Goal: Task Accomplishment & Management: Manage account settings

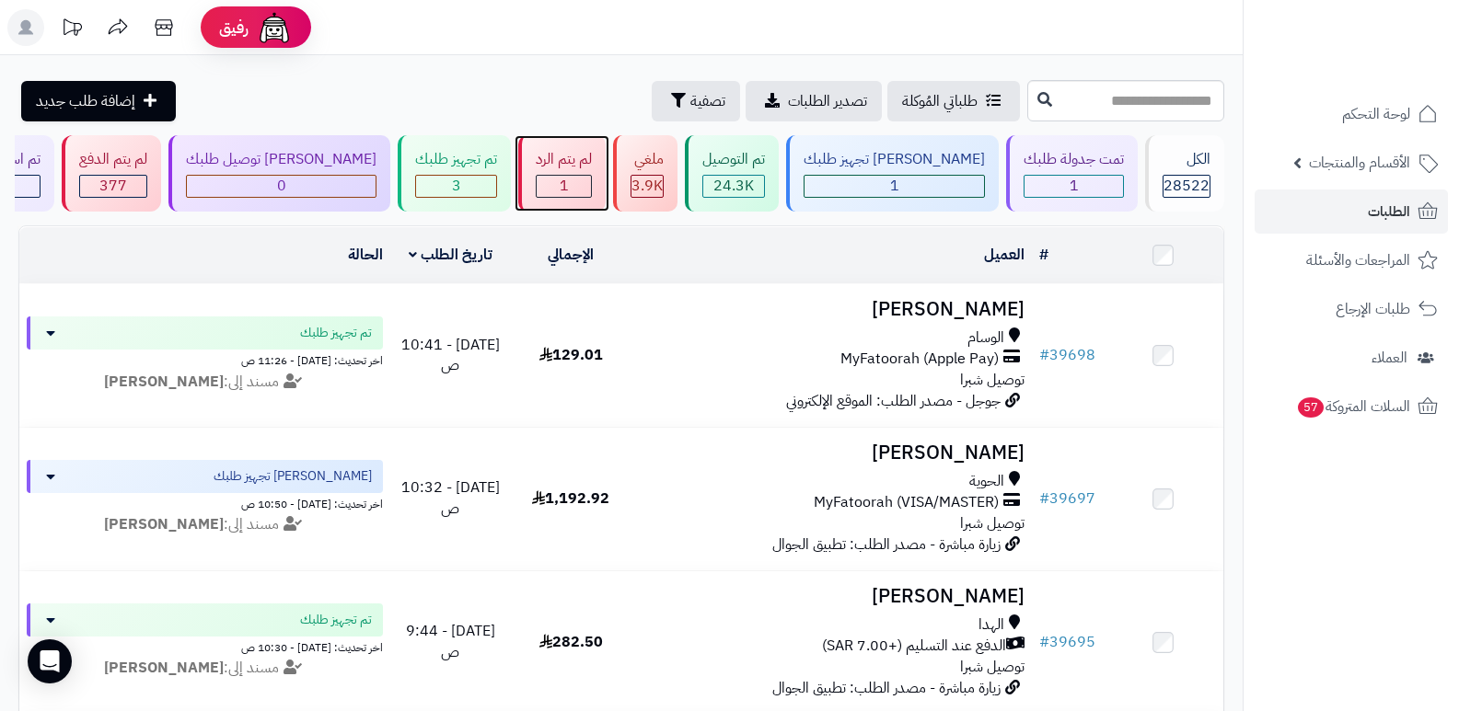
click at [592, 160] on div "لم يتم الرد" at bounding box center [564, 159] width 56 height 21
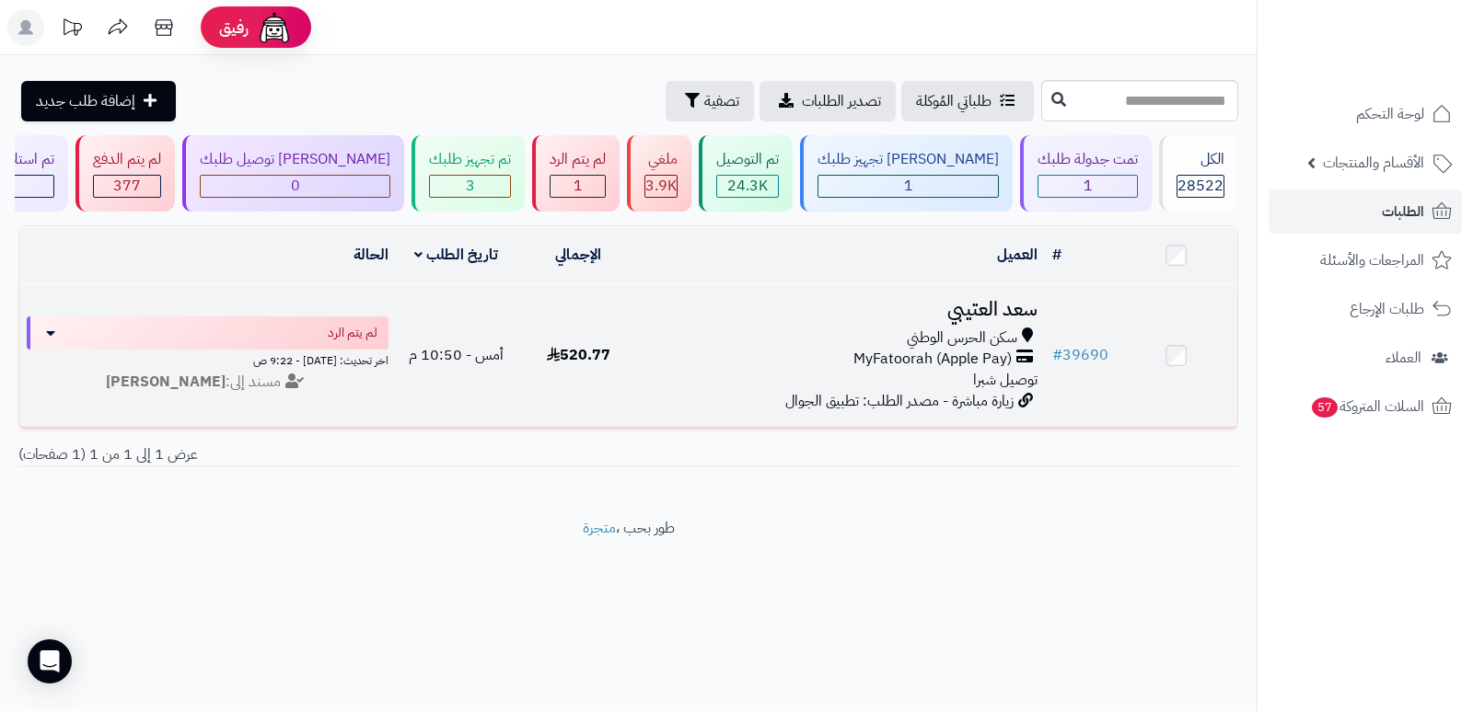
click at [990, 305] on h3 "سعد العتيبي" at bounding box center [841, 309] width 391 height 21
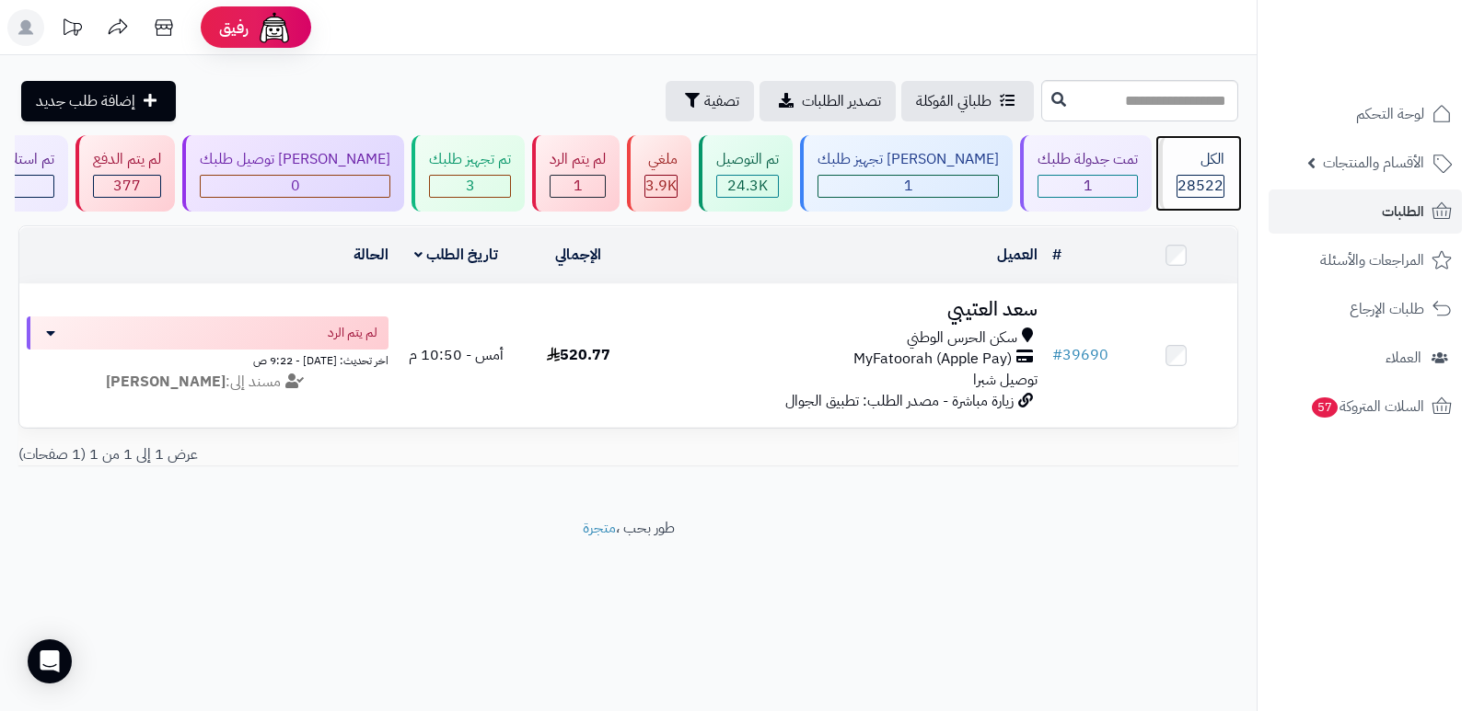
click at [1180, 191] on span "28522" at bounding box center [1200, 186] width 46 height 22
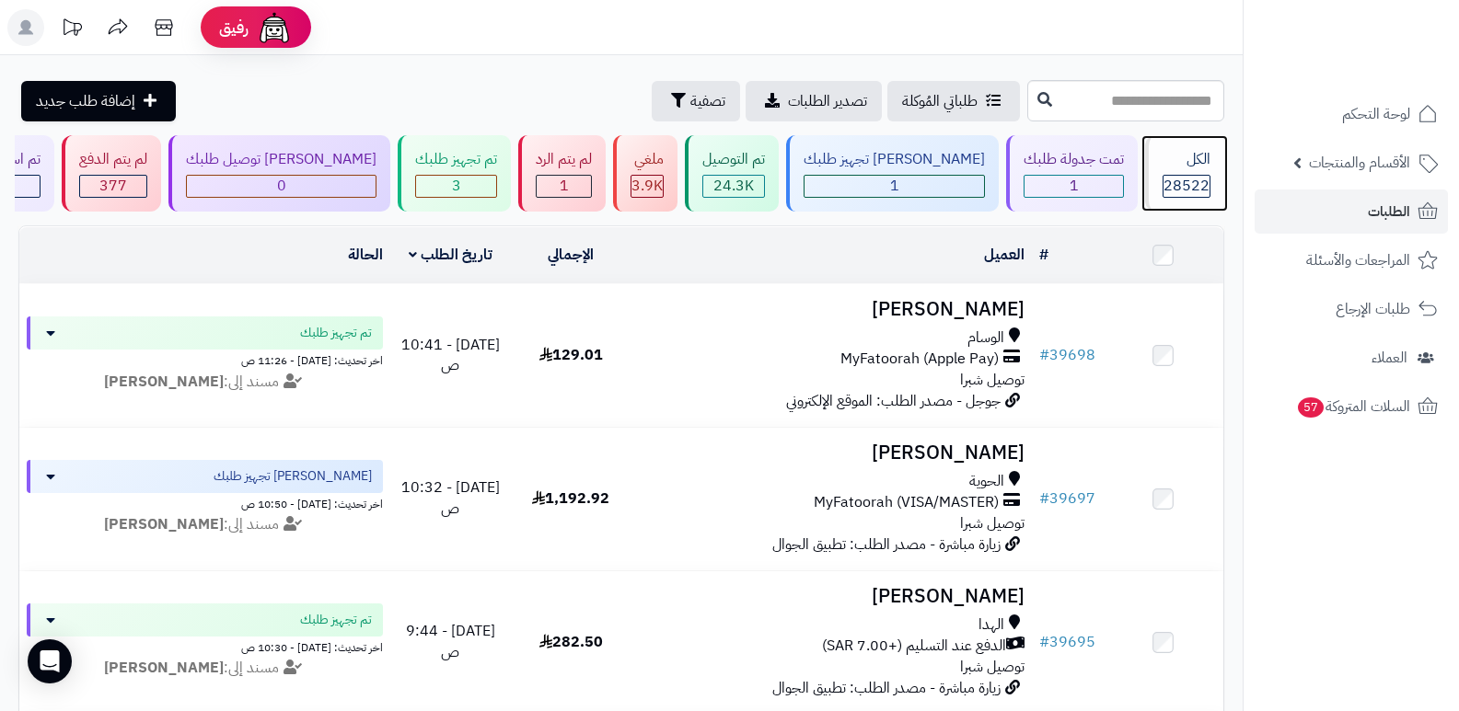
click at [1177, 169] on div "الكل" at bounding box center [1186, 159] width 48 height 21
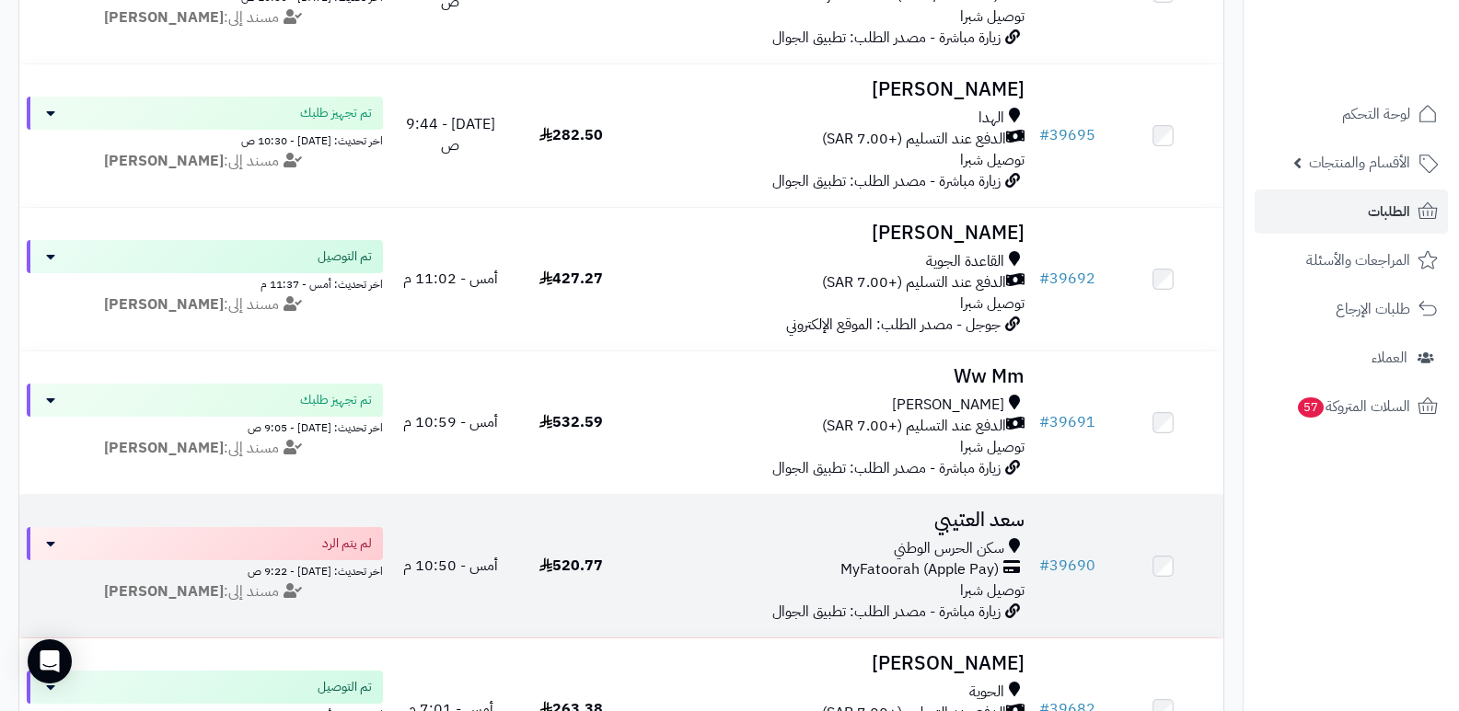
scroll to position [460, 0]
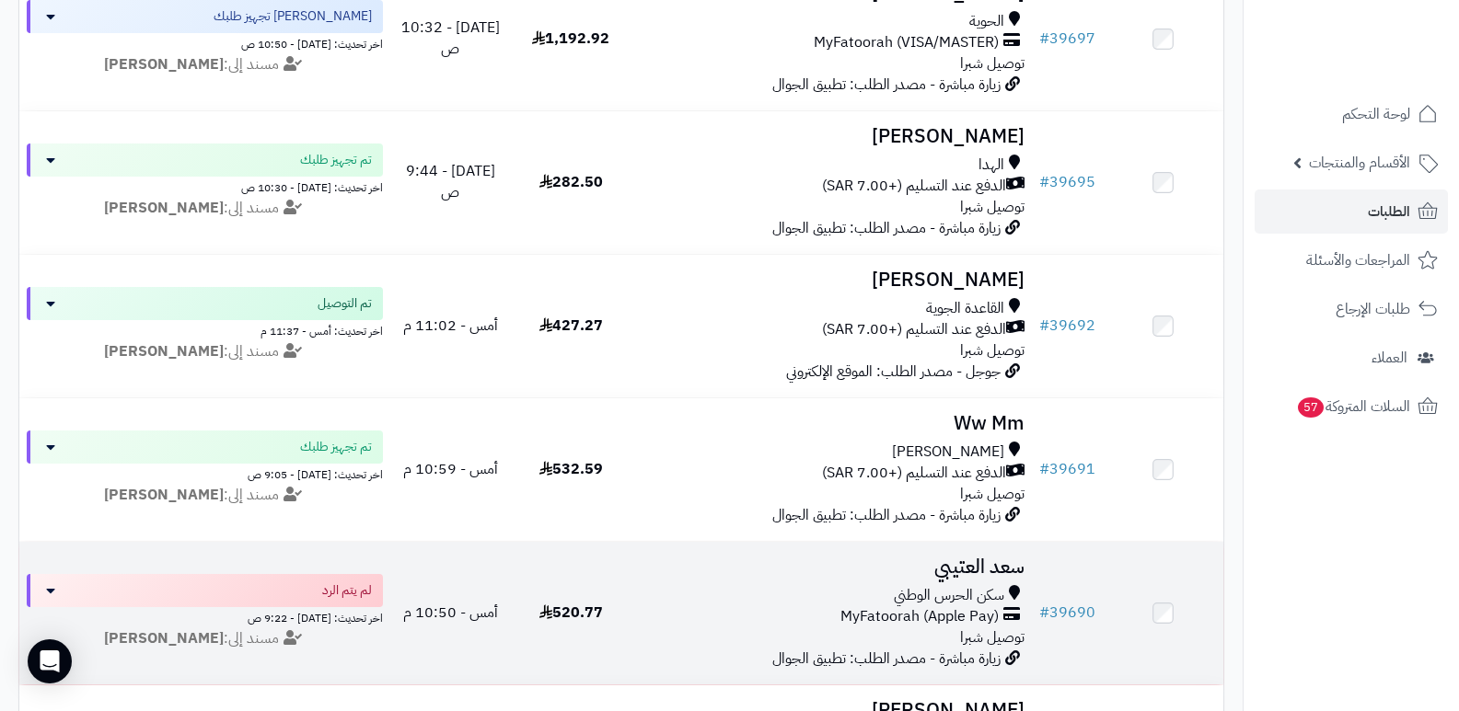
click at [980, 557] on h3 "سعد العتيبي" at bounding box center [832, 567] width 387 height 21
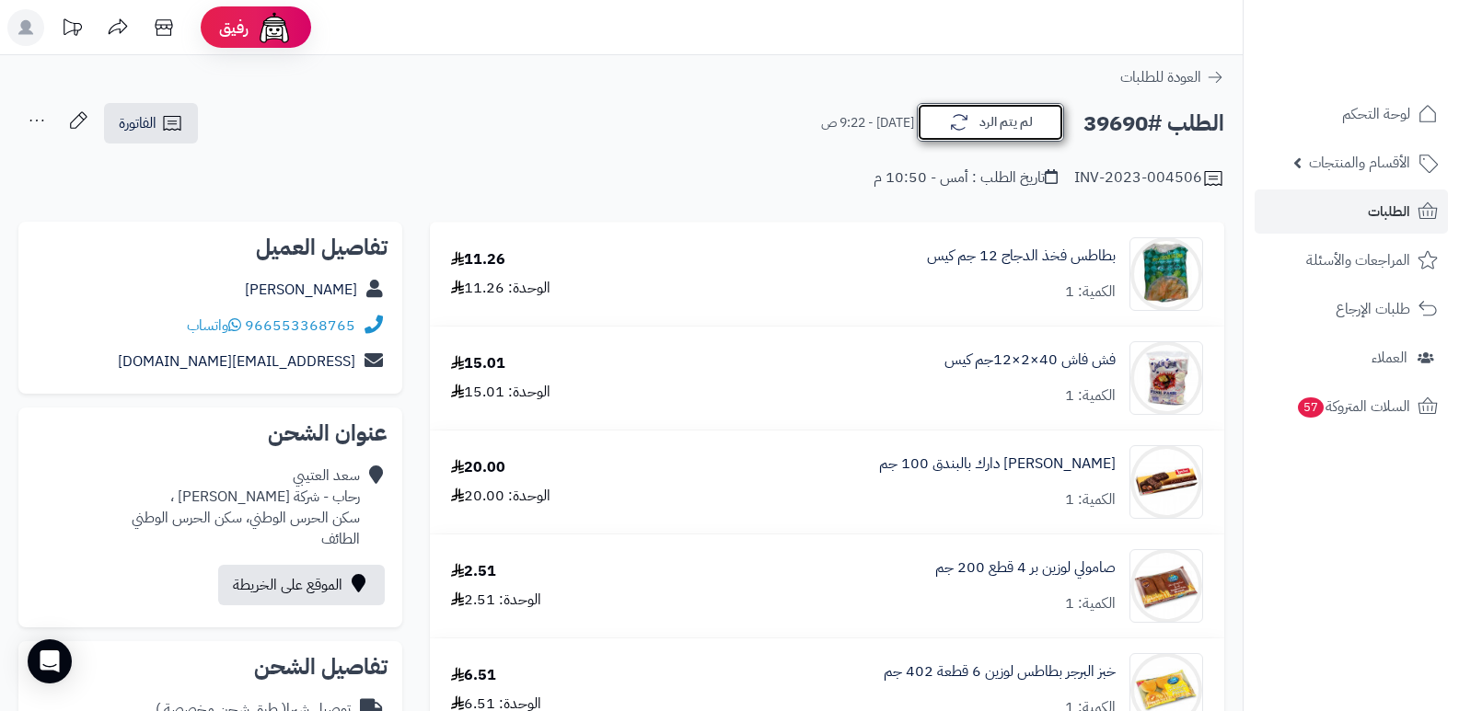
click at [1014, 111] on button "لم يتم الرد" at bounding box center [990, 122] width 147 height 39
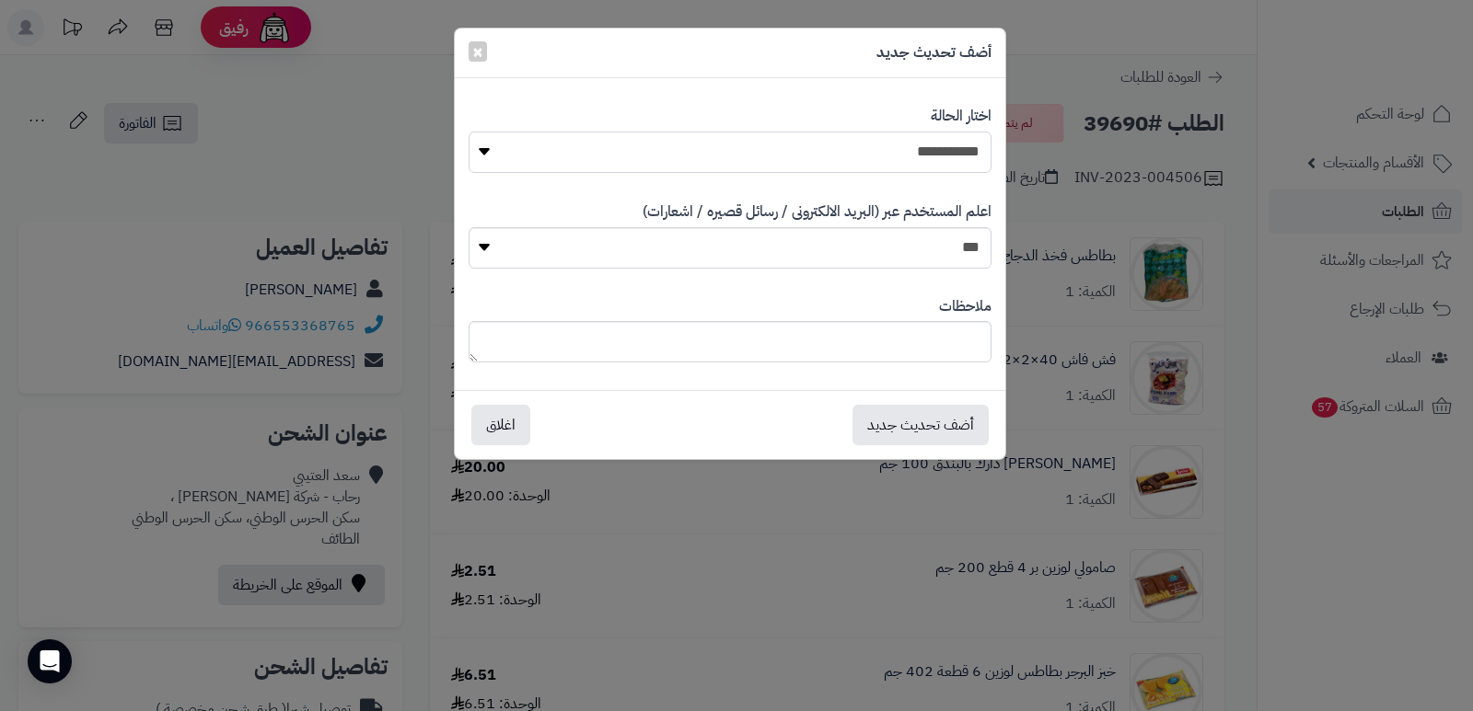
click at [971, 142] on select "**********" at bounding box center [729, 152] width 523 height 41
select select "*"
click at [468, 132] on select "**********" at bounding box center [729, 152] width 523 height 41
click at [878, 348] on textarea at bounding box center [729, 341] width 523 height 41
type textarea "****"
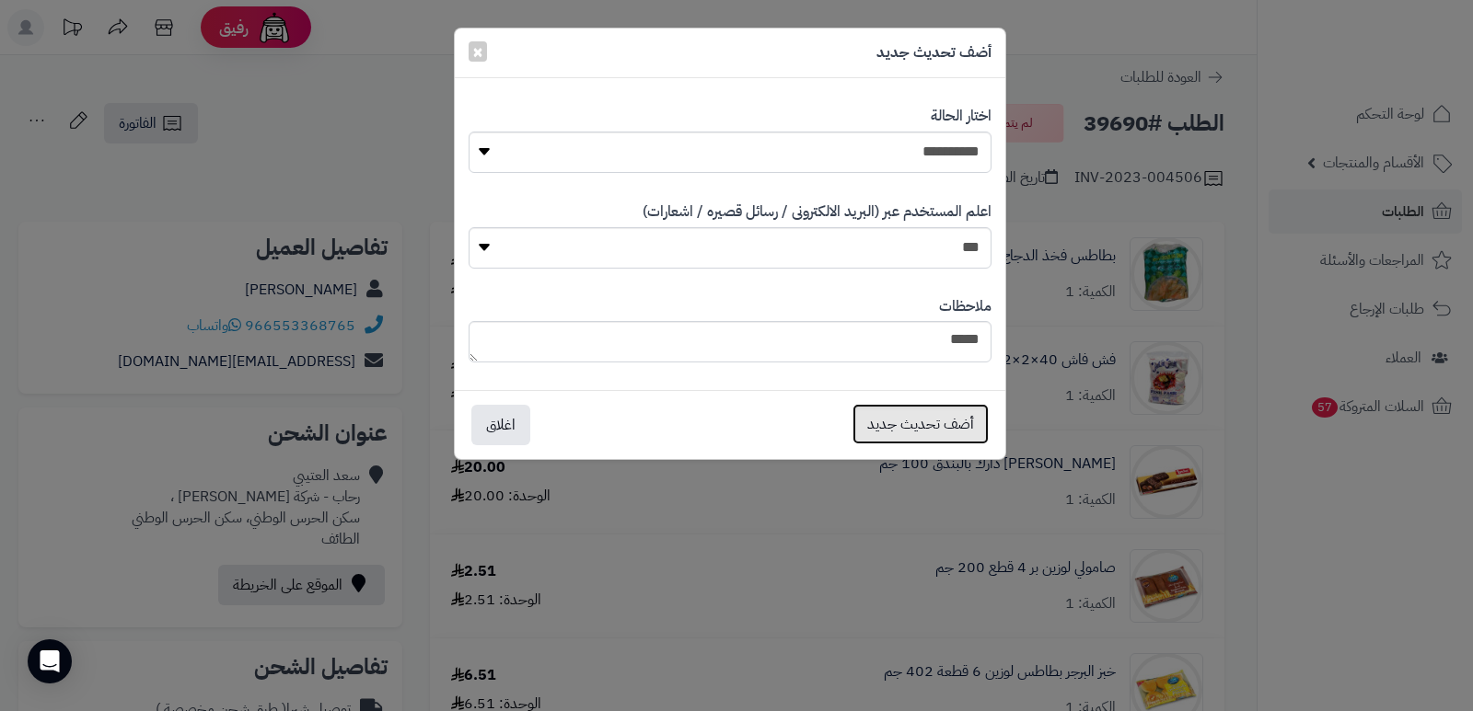
click at [884, 411] on button "أضف تحديث جديد" at bounding box center [920, 424] width 136 height 40
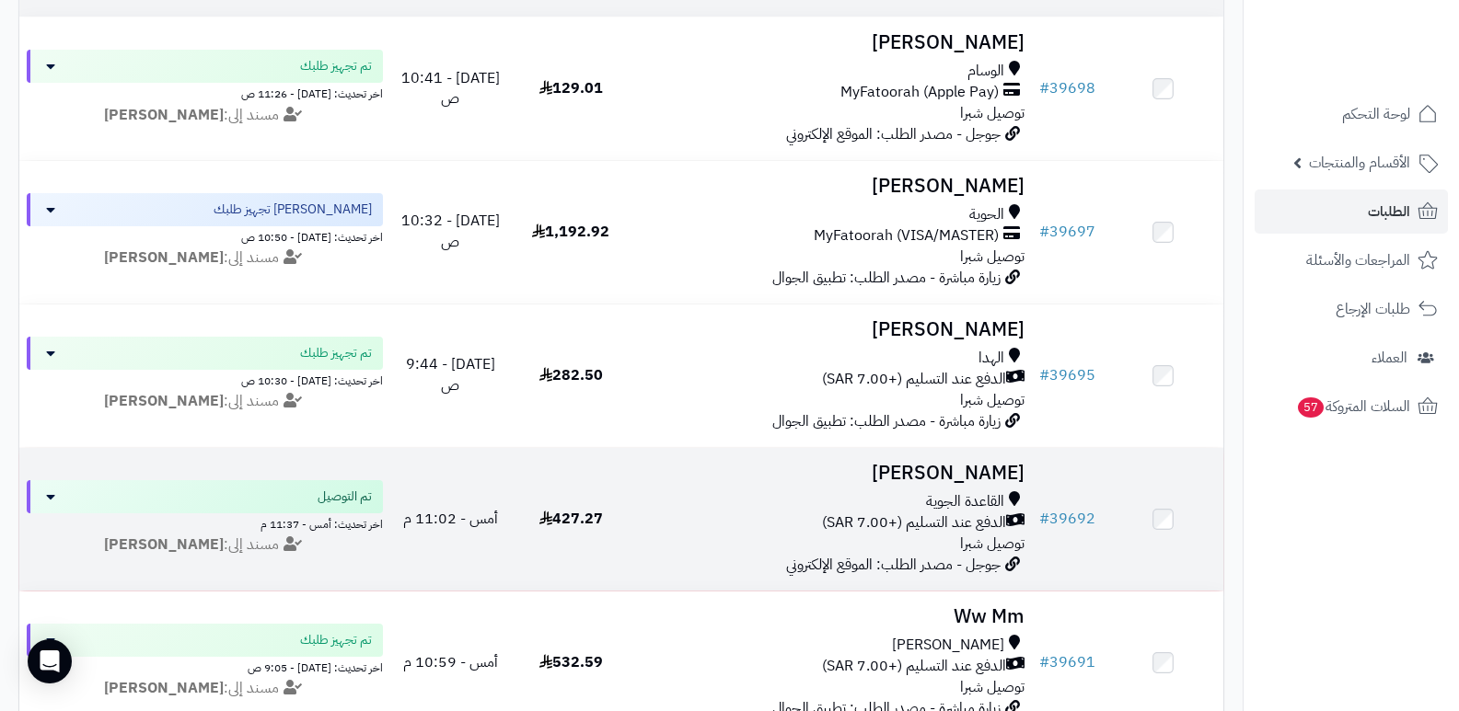
scroll to position [184, 0]
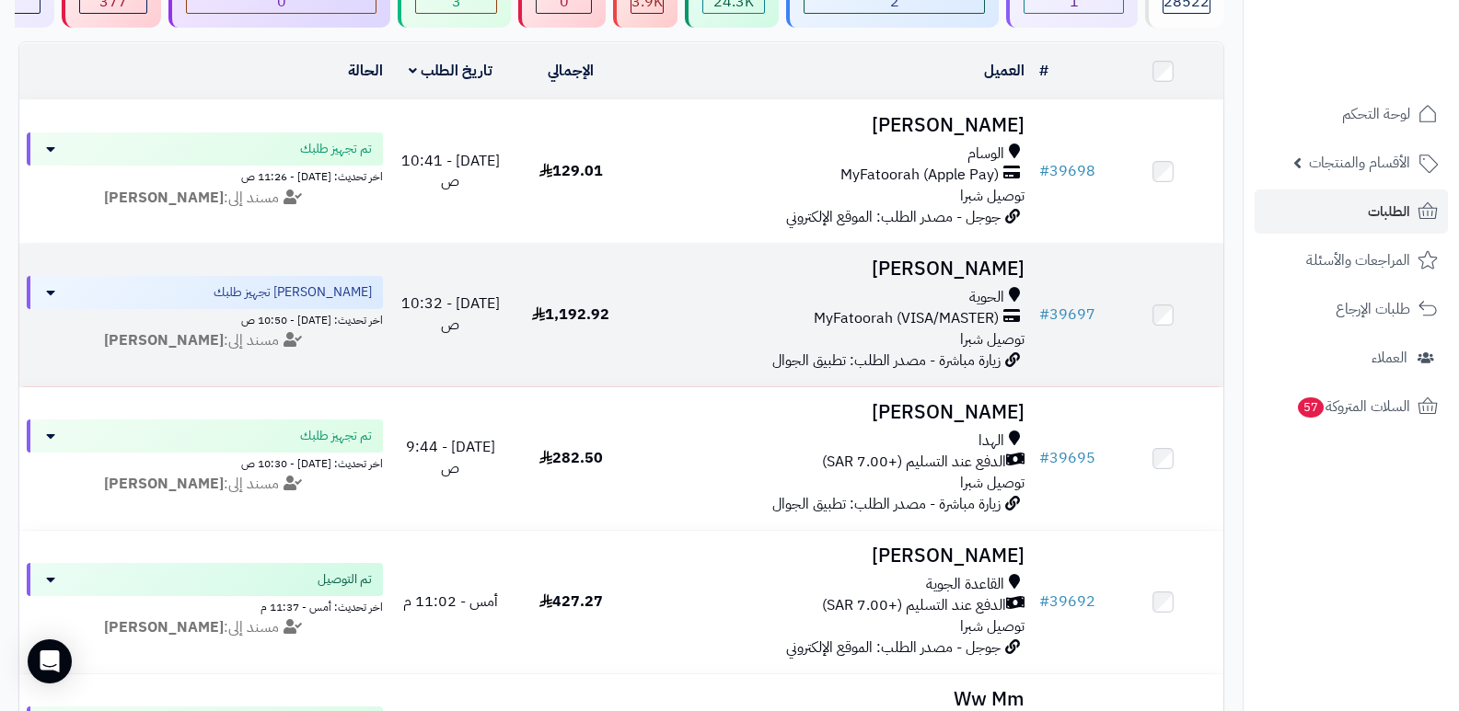
drag, startPoint x: 1301, startPoint y: 561, endPoint x: 1036, endPoint y: 350, distance: 337.9
click at [1300, 561] on nav "لوحة التحكم الأقسام والمنتجات المنتجات الأقسام الماركات مواصفات المنتجات مواصفا…" at bounding box center [1351, 378] width 216 height 711
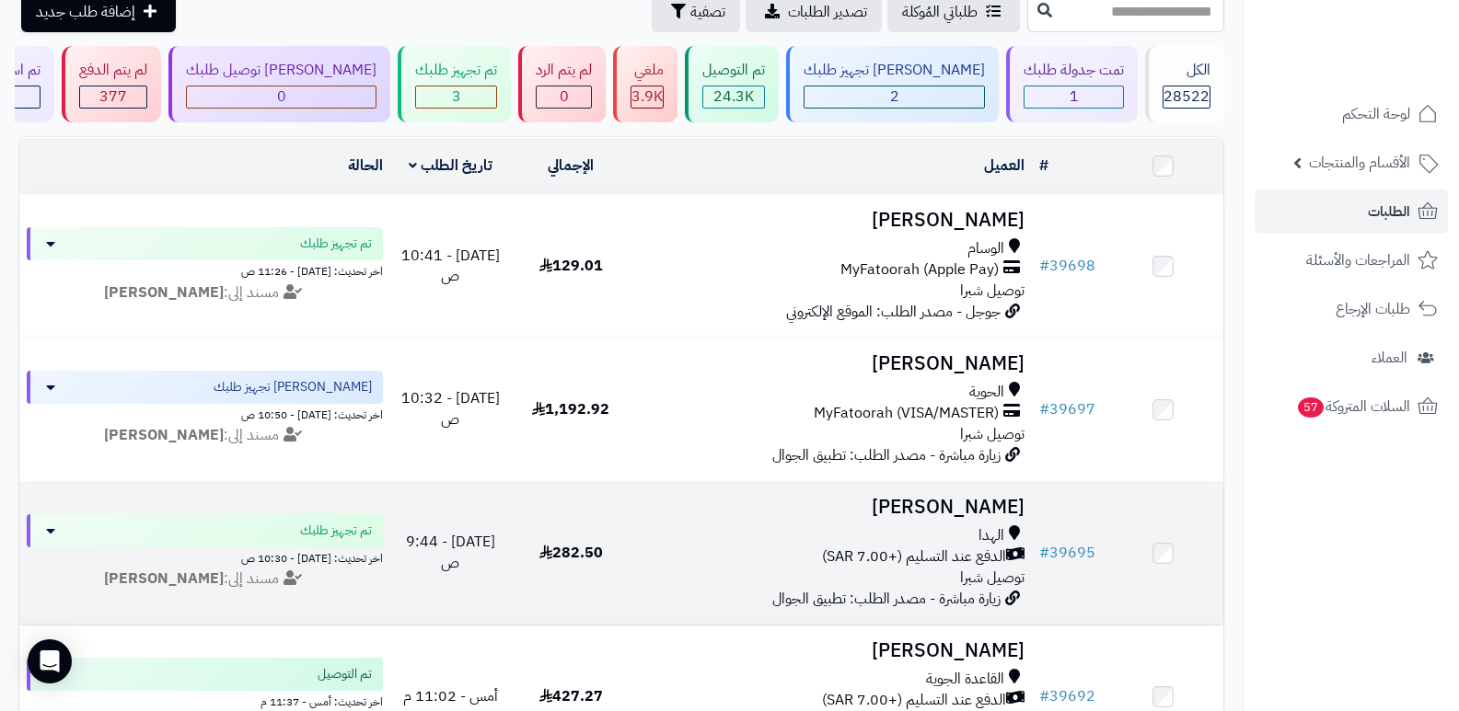
scroll to position [0, 0]
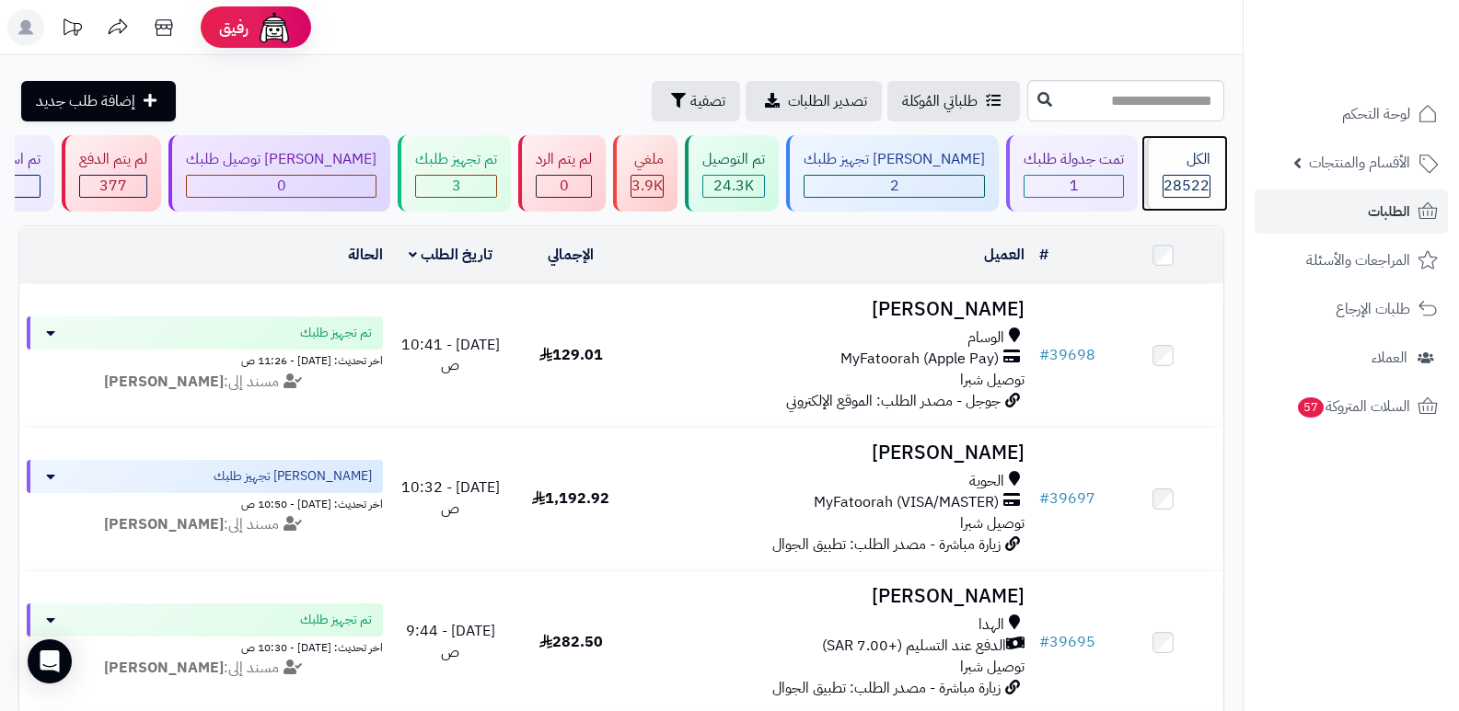
click at [1178, 162] on div "الكل" at bounding box center [1186, 159] width 48 height 21
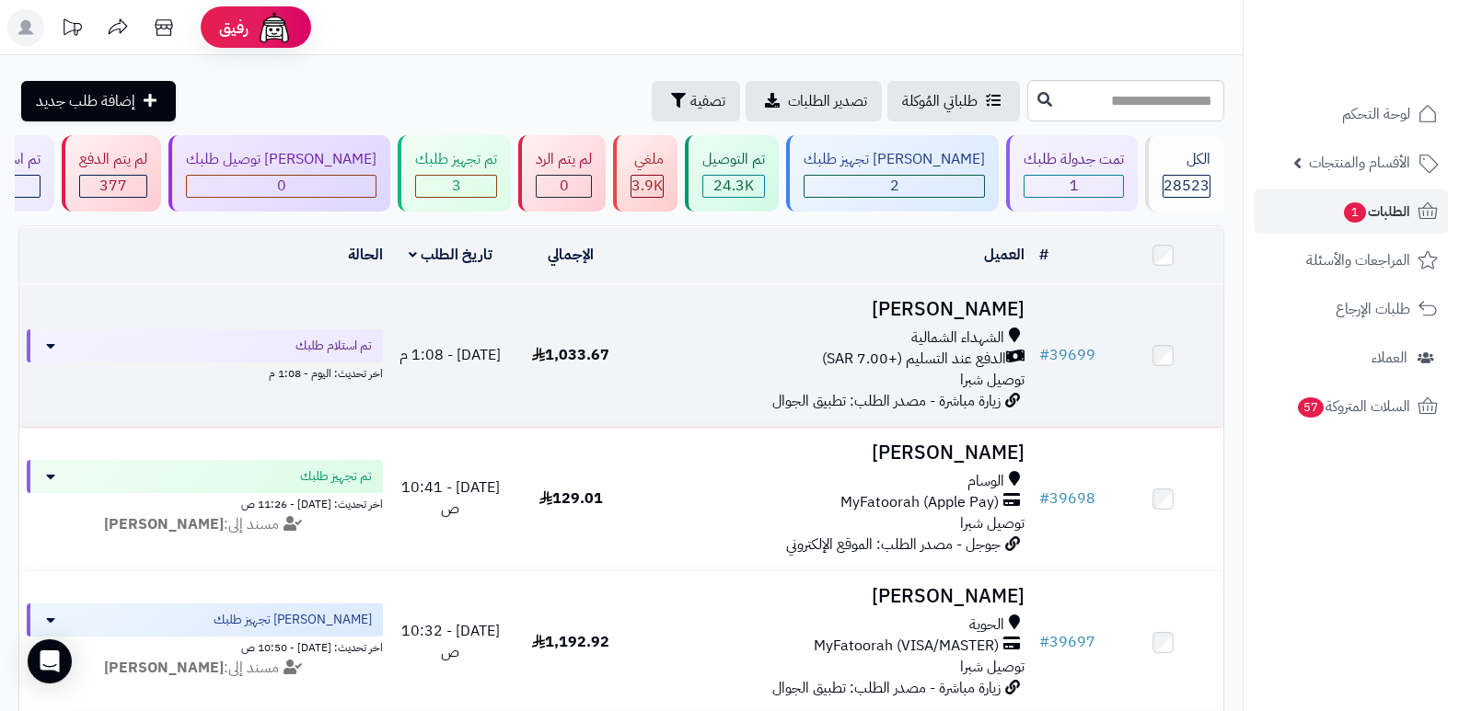
click at [974, 302] on h3 "عفاف العتيبي" at bounding box center [832, 309] width 387 height 21
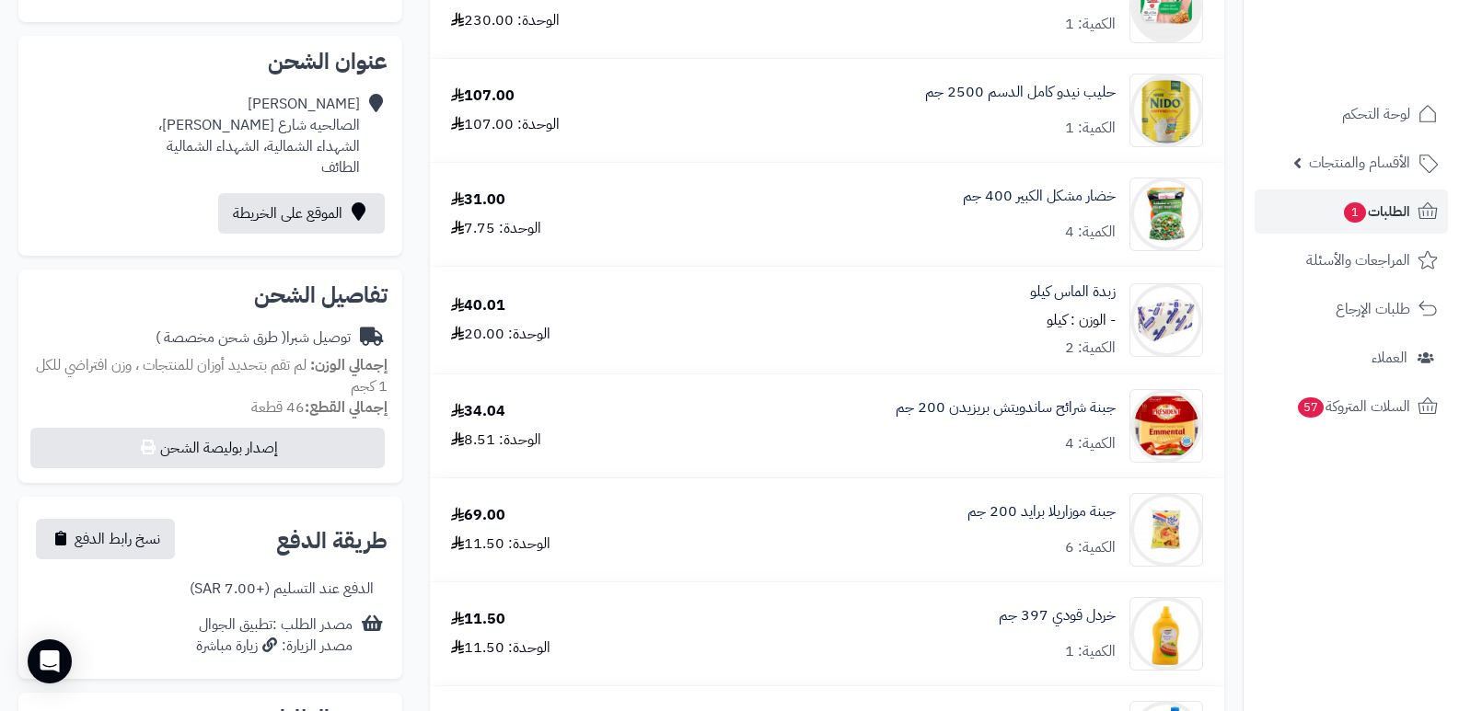
scroll to position [3, 0]
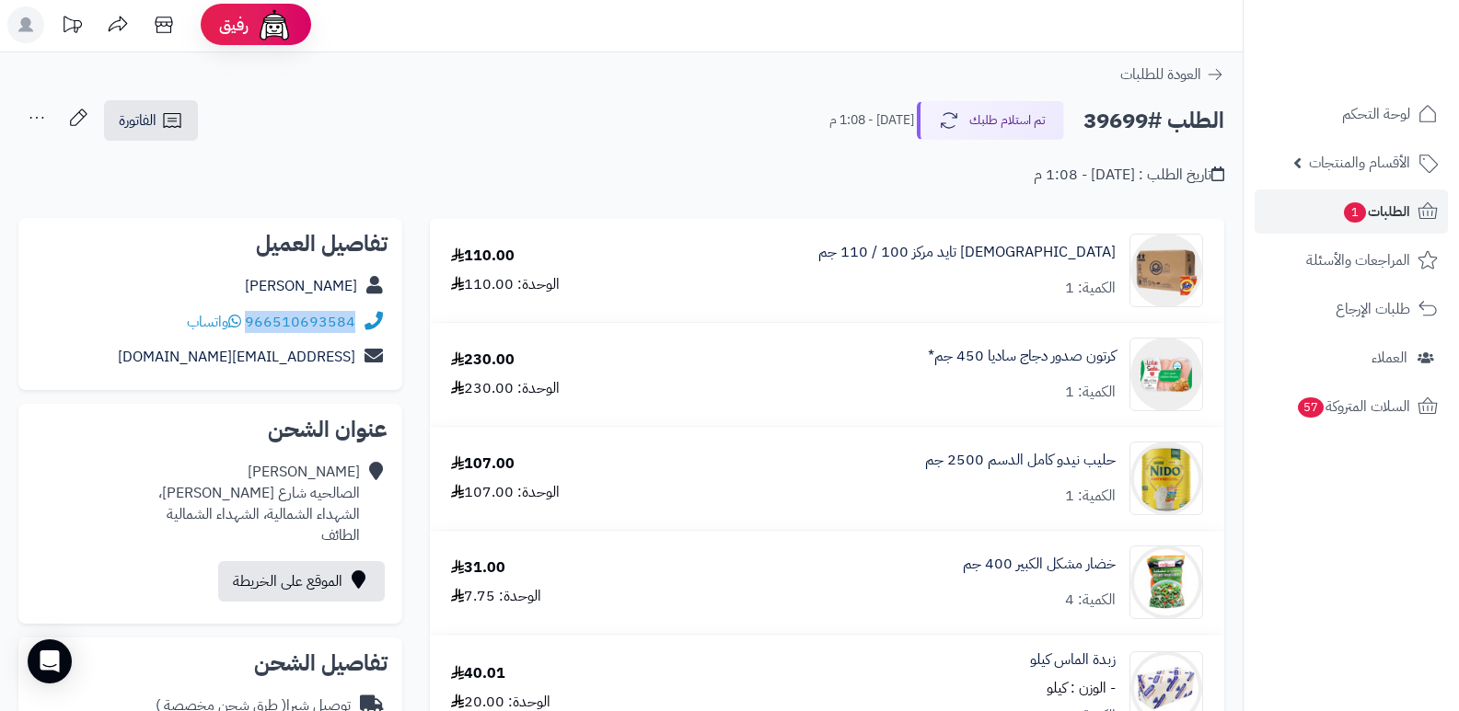
drag, startPoint x: 248, startPoint y: 323, endPoint x: 353, endPoint y: 331, distance: 105.3
click at [353, 331] on div "966510693584 واتساب" at bounding box center [271, 322] width 168 height 21
copy link "966510693584"
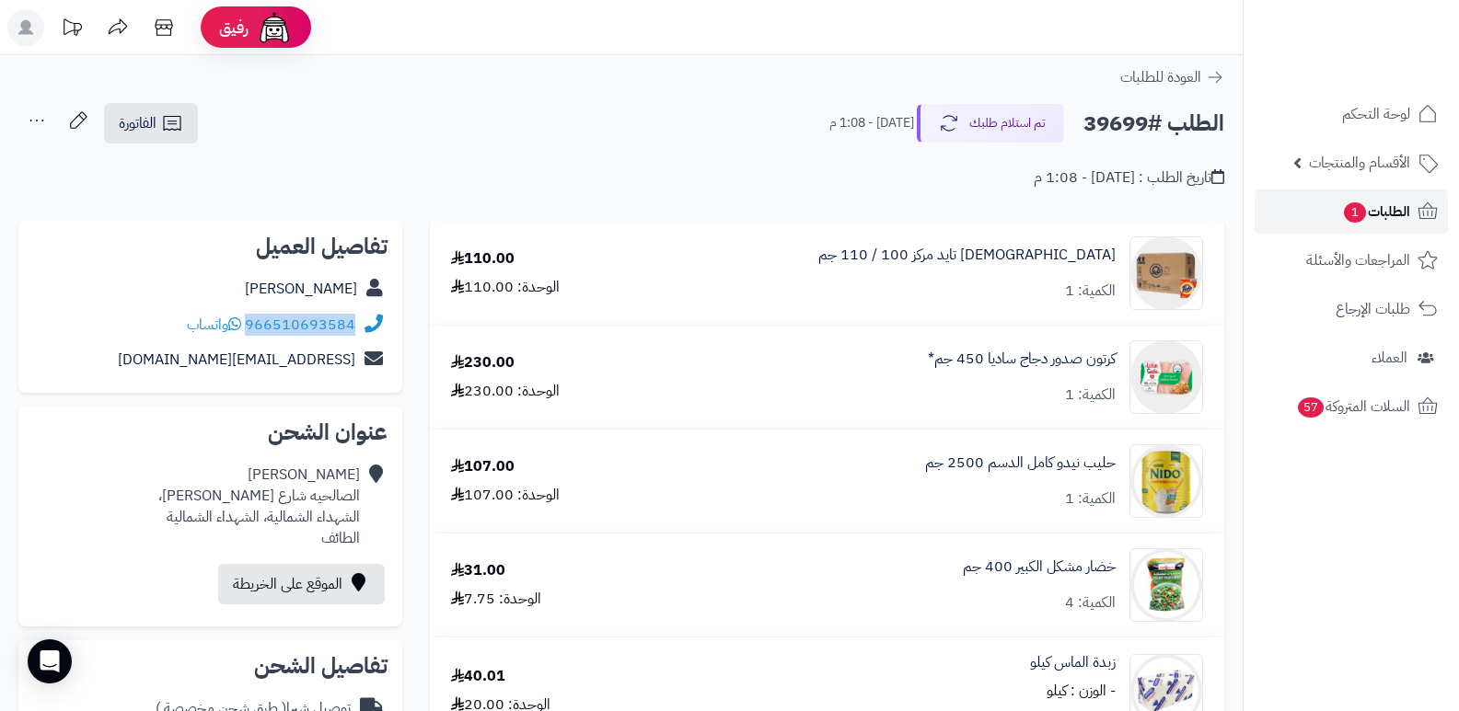
click at [1361, 200] on span "الطلبات 1" at bounding box center [1376, 212] width 68 height 26
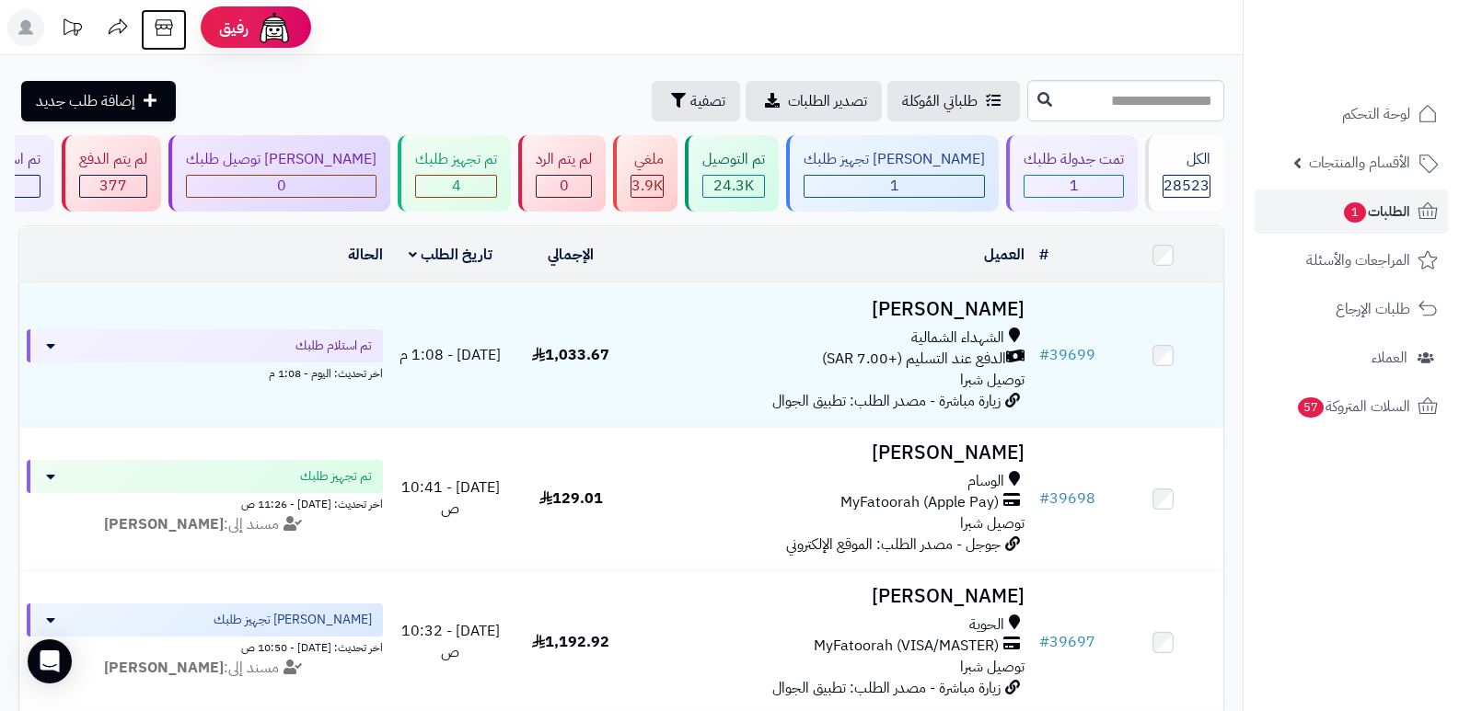
click at [157, 31] on icon at bounding box center [163, 27] width 17 height 17
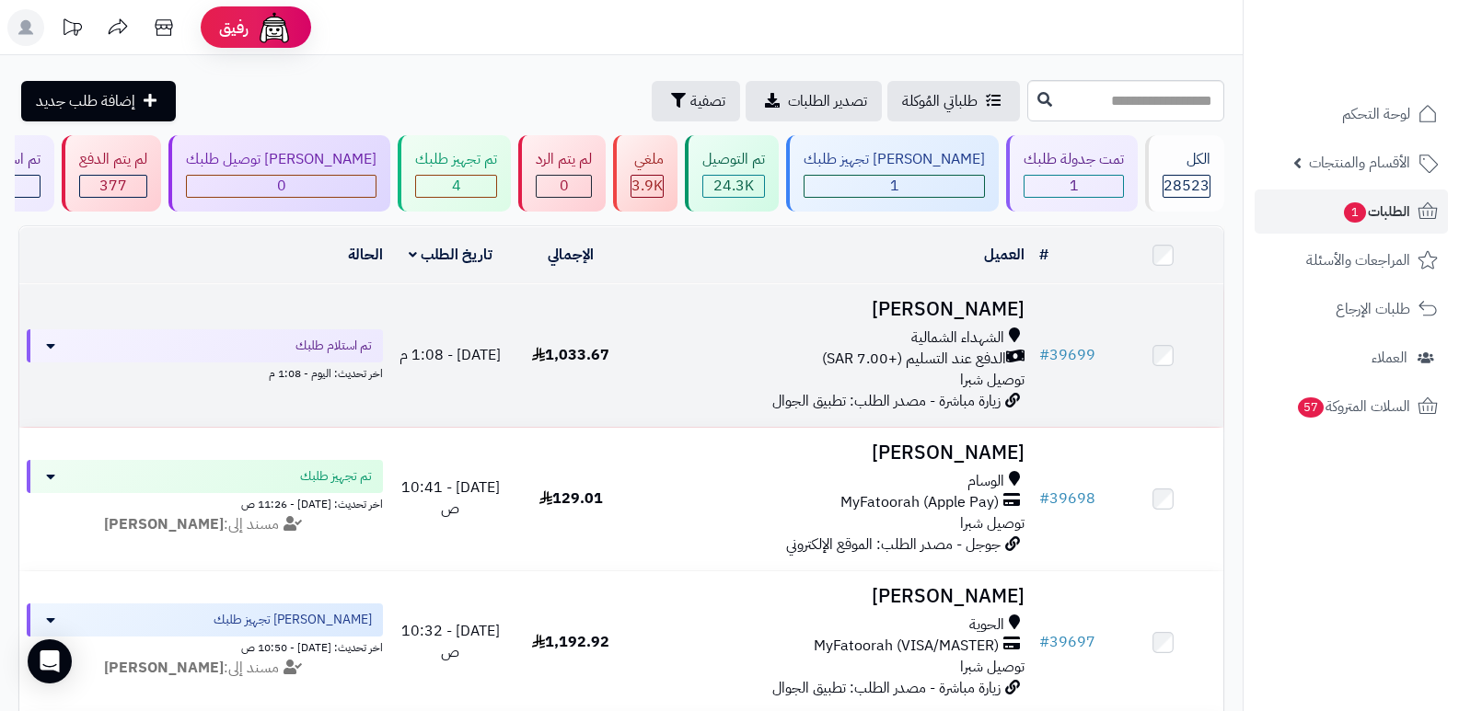
click at [999, 300] on h3 "[PERSON_NAME]" at bounding box center [832, 309] width 387 height 21
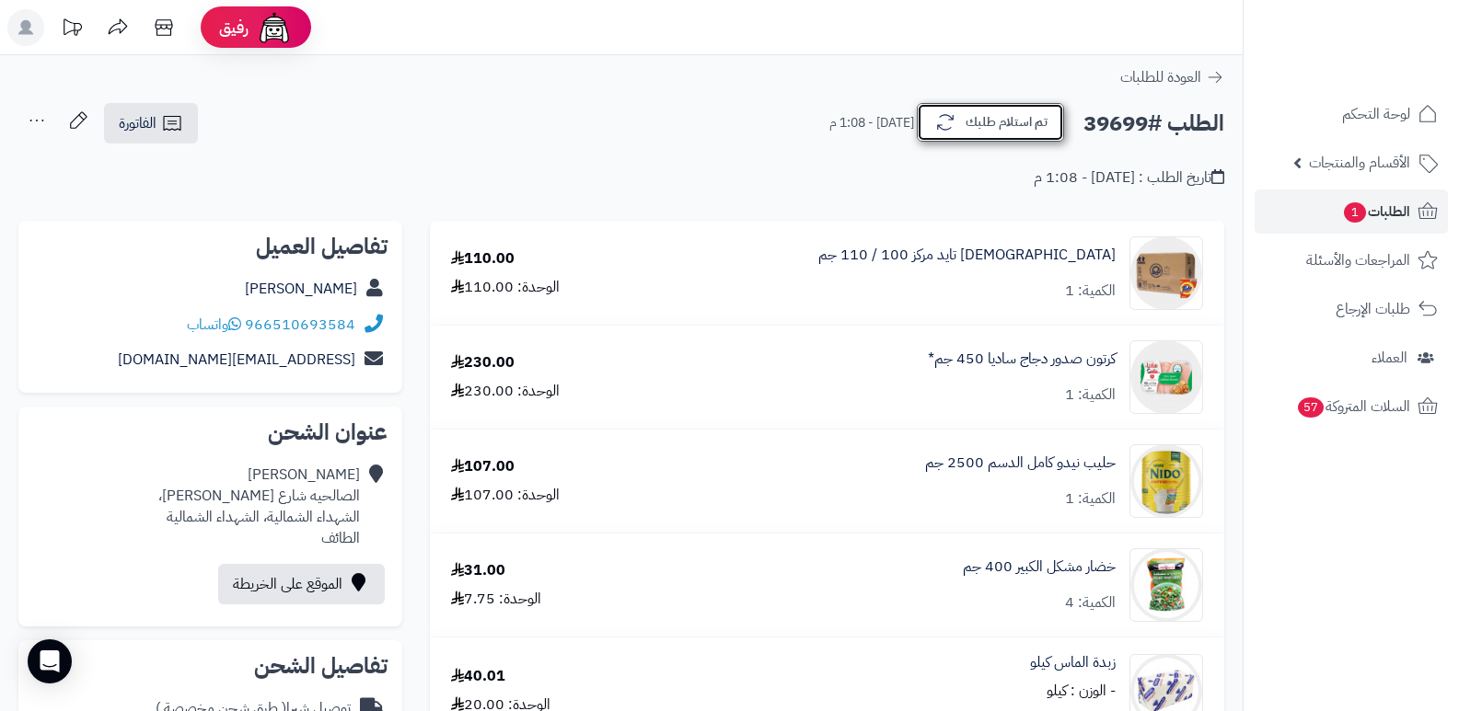
click at [996, 123] on button "تم استلام طلبك" at bounding box center [990, 122] width 147 height 39
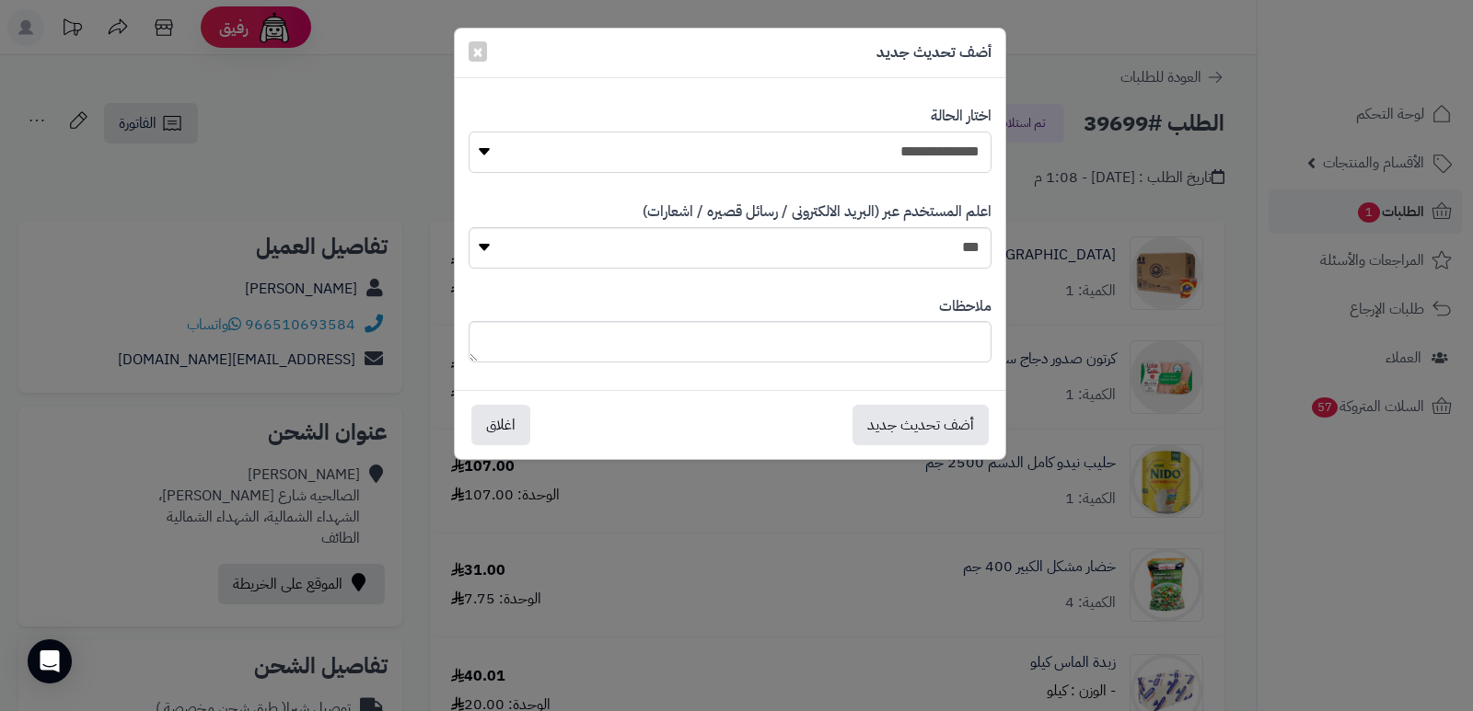
click at [920, 151] on select "**********" at bounding box center [729, 152] width 523 height 41
select select "*"
click at [468, 132] on select "**********" at bounding box center [729, 152] width 523 height 41
click at [927, 325] on textarea at bounding box center [729, 341] width 523 height 41
type textarea "****"
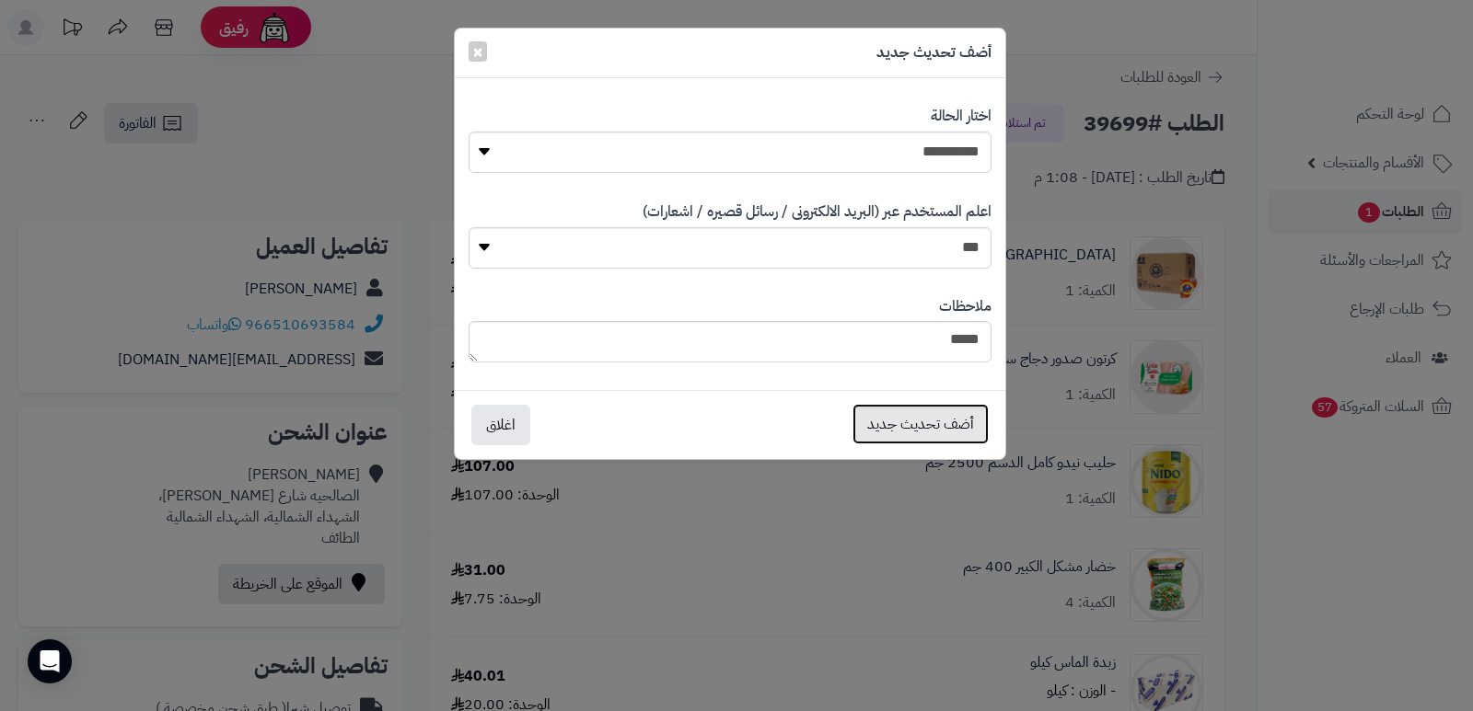
click at [902, 418] on button "أضف تحديث جديد" at bounding box center [920, 424] width 136 height 40
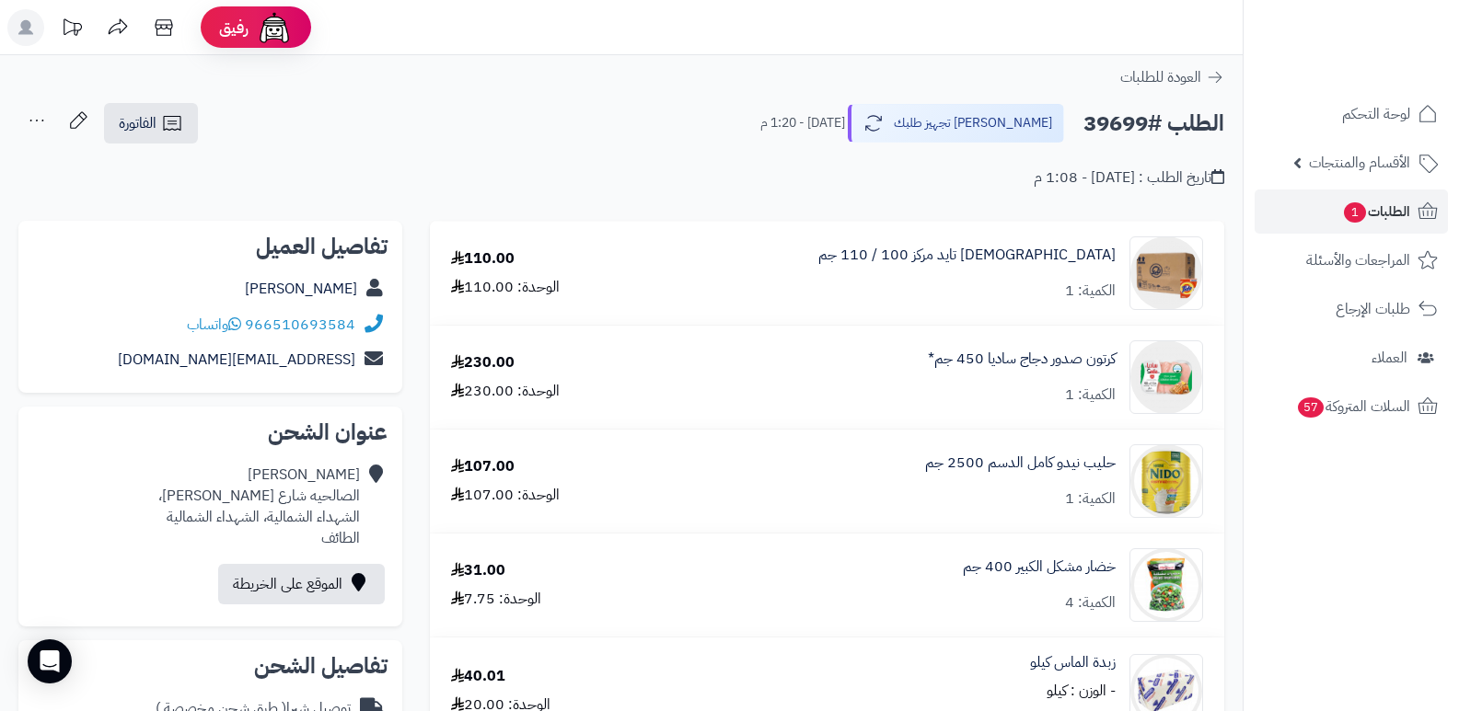
click at [38, 120] on icon at bounding box center [36, 120] width 37 height 37
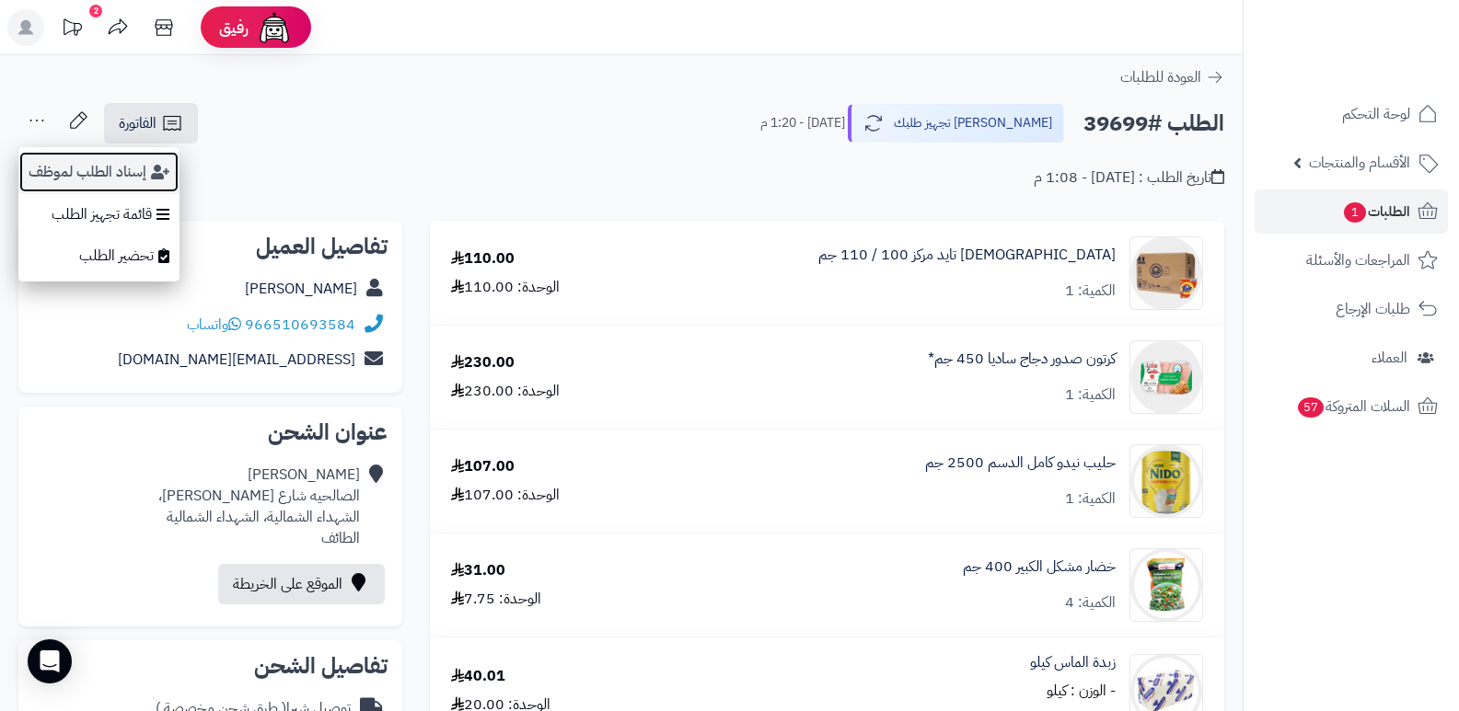
click at [99, 158] on button "إسناد الطلب لموظف" at bounding box center [98, 172] width 161 height 42
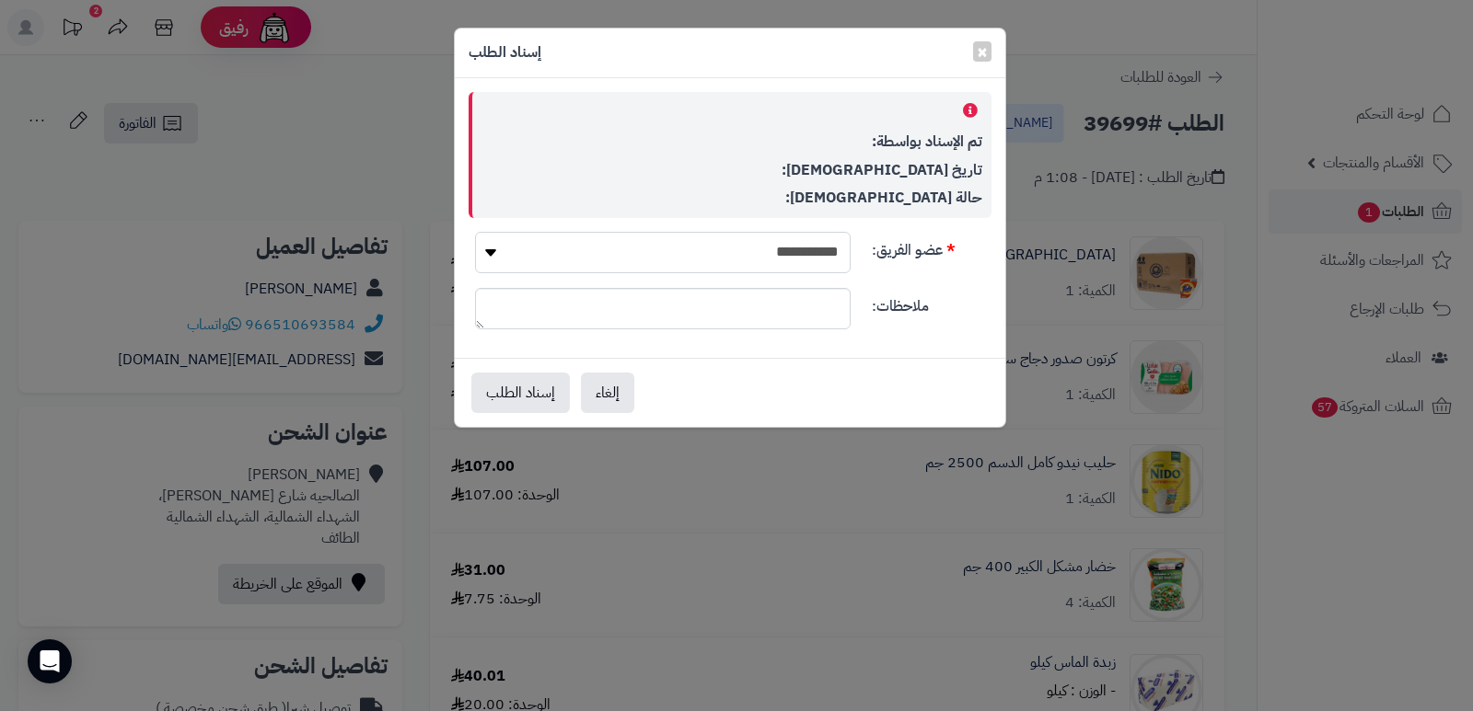
drag, startPoint x: 783, startPoint y: 234, endPoint x: 780, endPoint y: 243, distance: 9.9
click at [783, 234] on select "**********" at bounding box center [663, 252] width 376 height 41
select select "**"
click at [475, 232] on select "**********" at bounding box center [663, 252] width 376 height 41
click at [547, 391] on button "إسناد الطلب" at bounding box center [520, 392] width 98 height 40
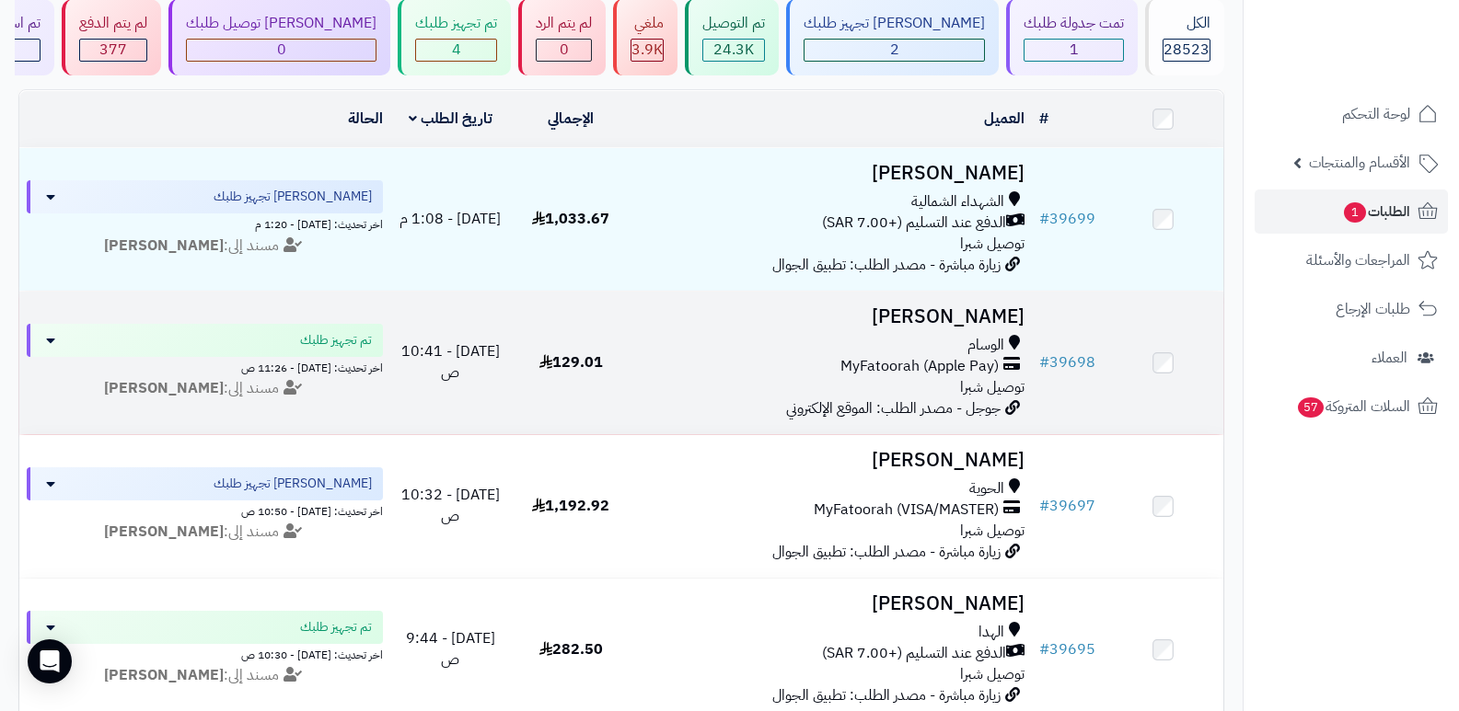
scroll to position [184, 0]
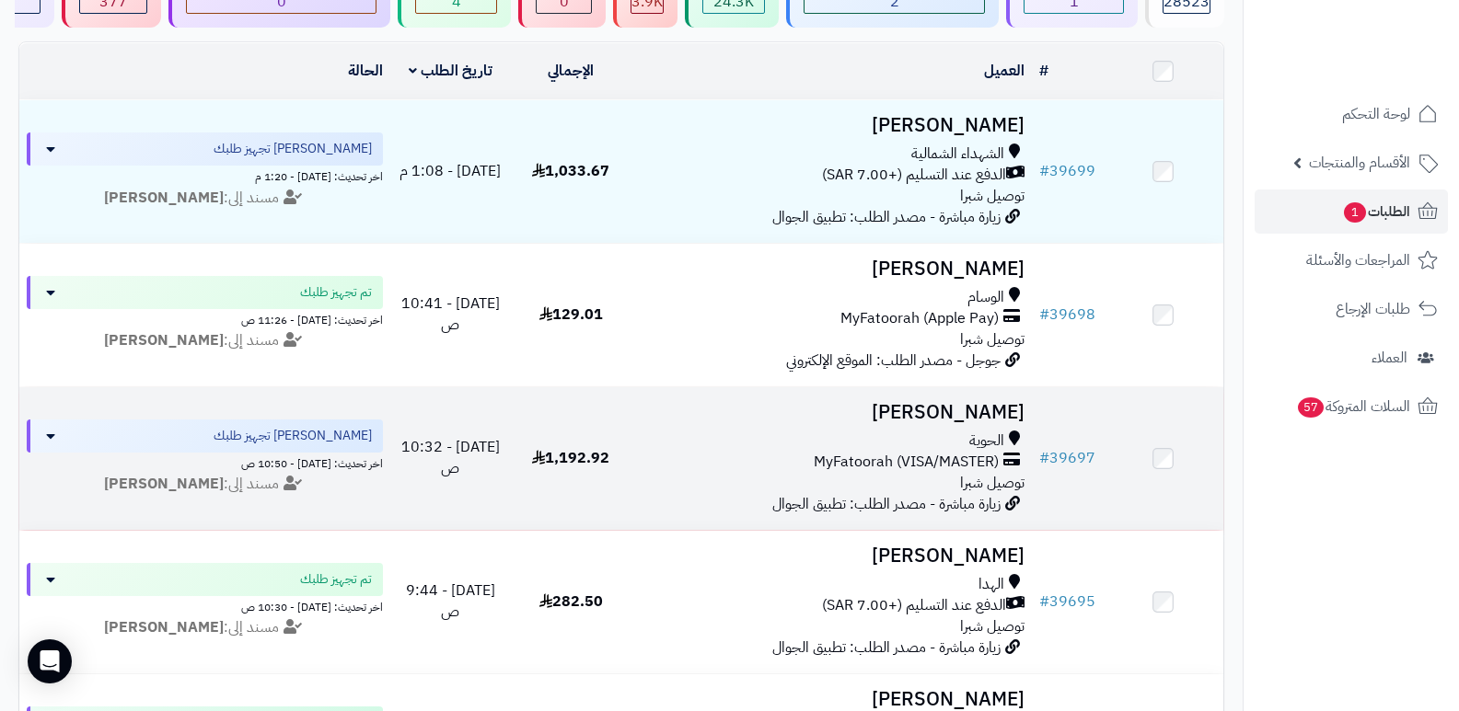
click at [999, 402] on h3 "[PERSON_NAME]" at bounding box center [832, 412] width 387 height 21
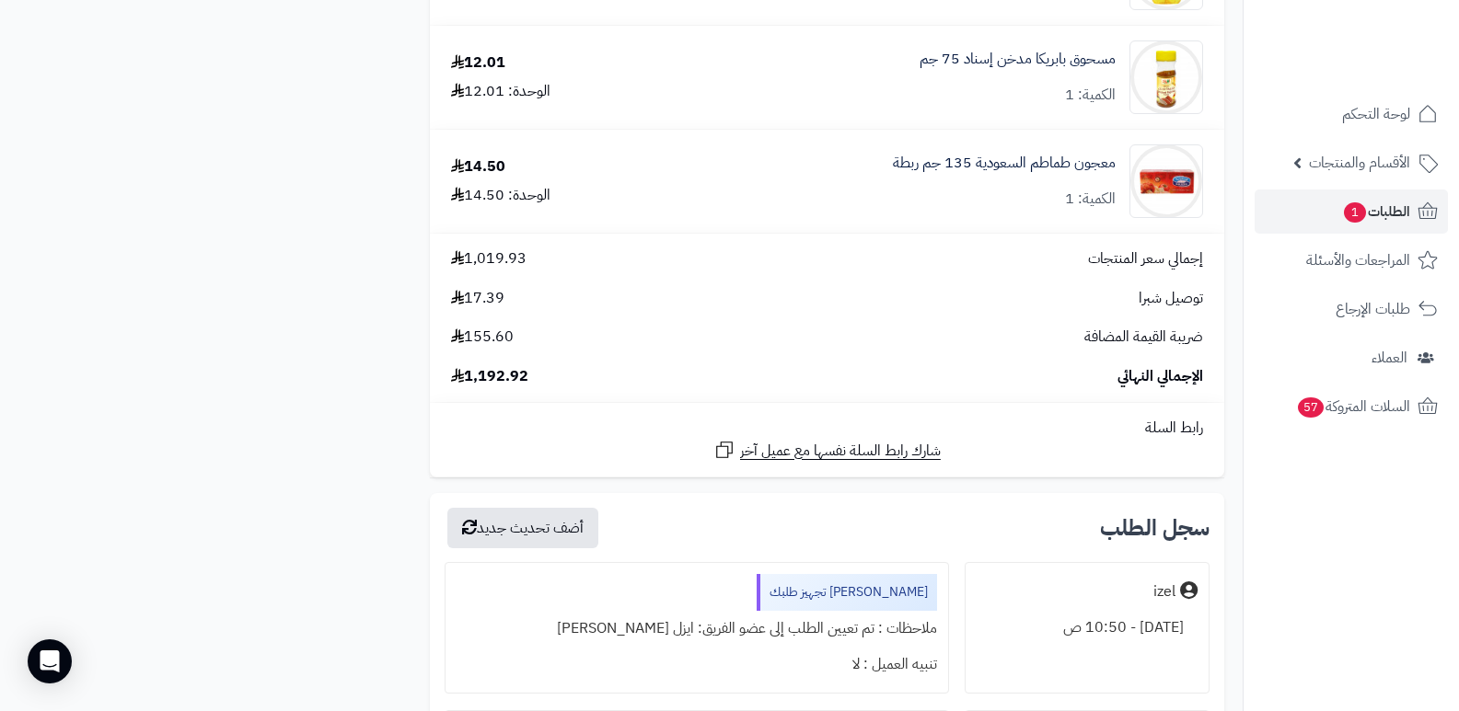
scroll to position [4418, 0]
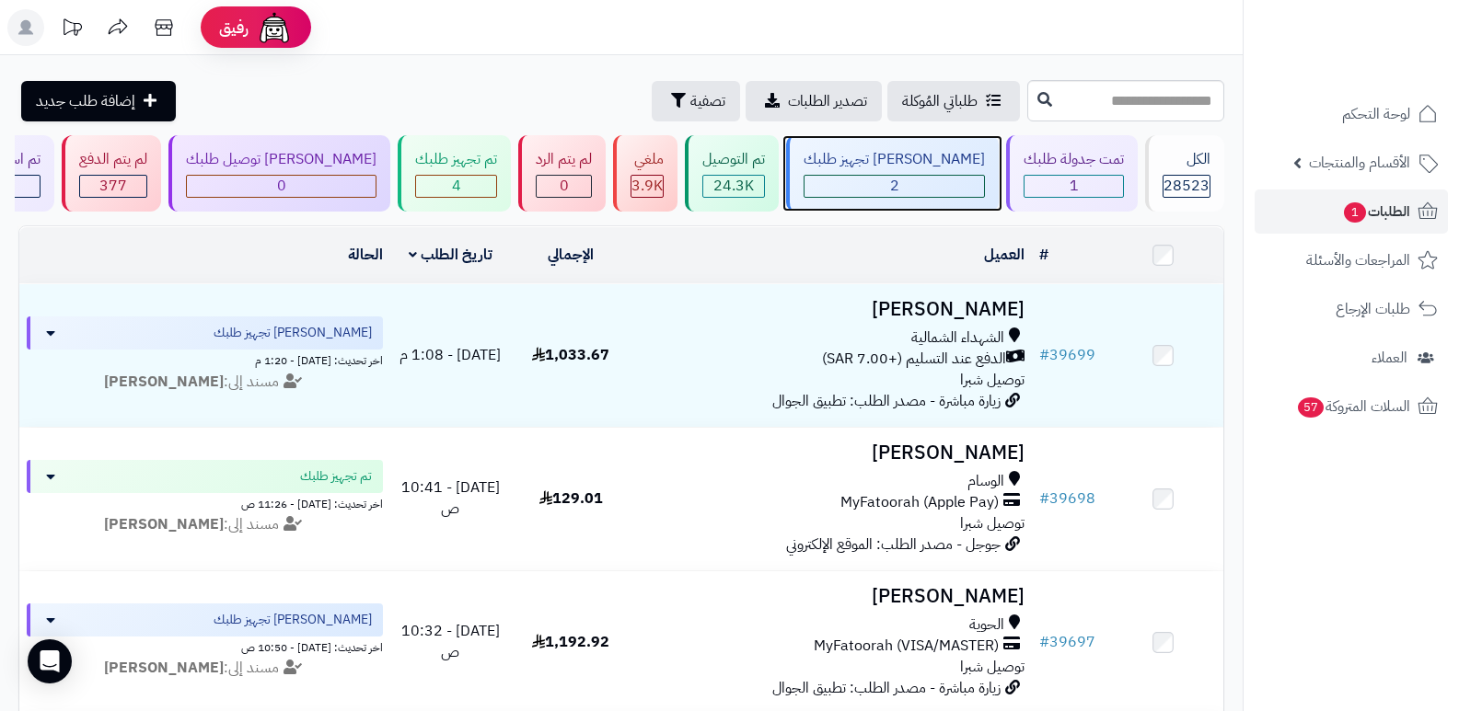
click at [942, 190] on div "2" at bounding box center [893, 186] width 179 height 21
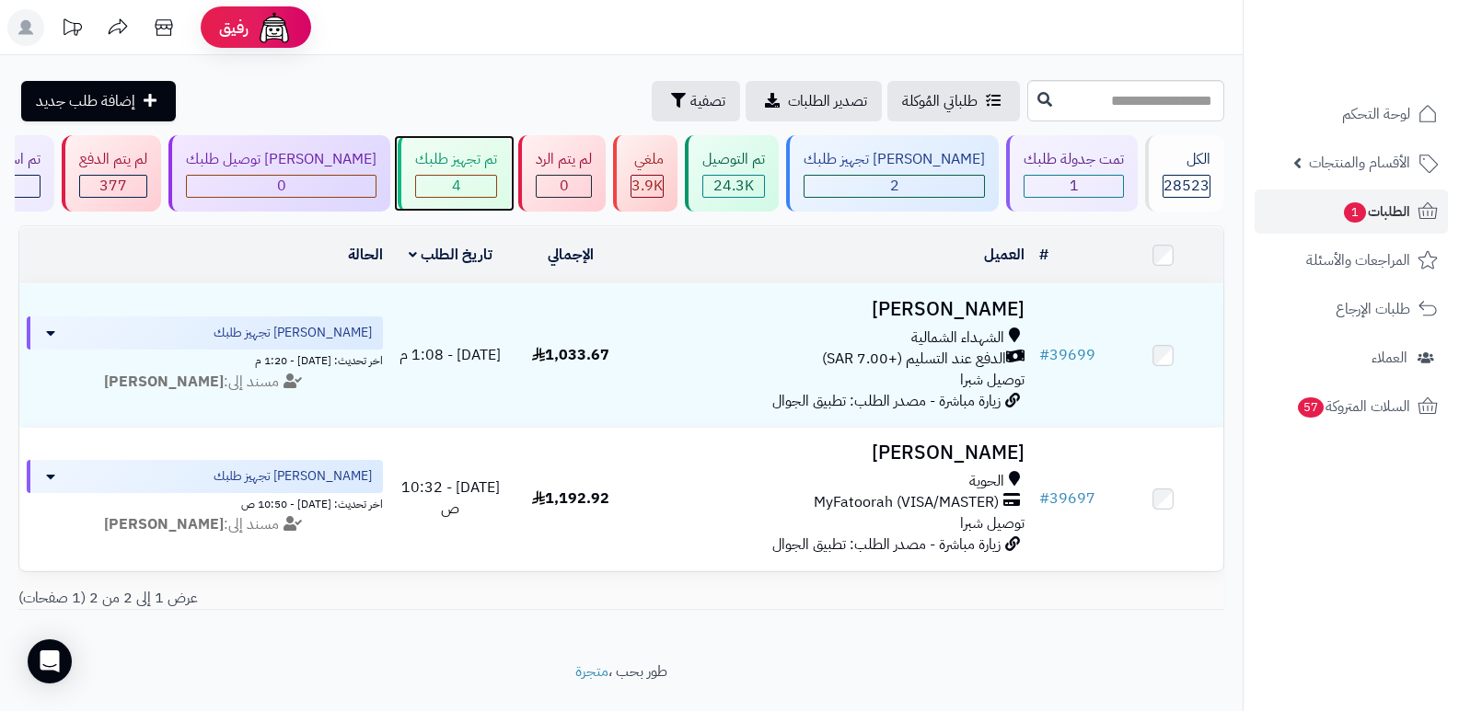
click at [488, 167] on div "تم تجهيز طلبك" at bounding box center [456, 159] width 82 height 21
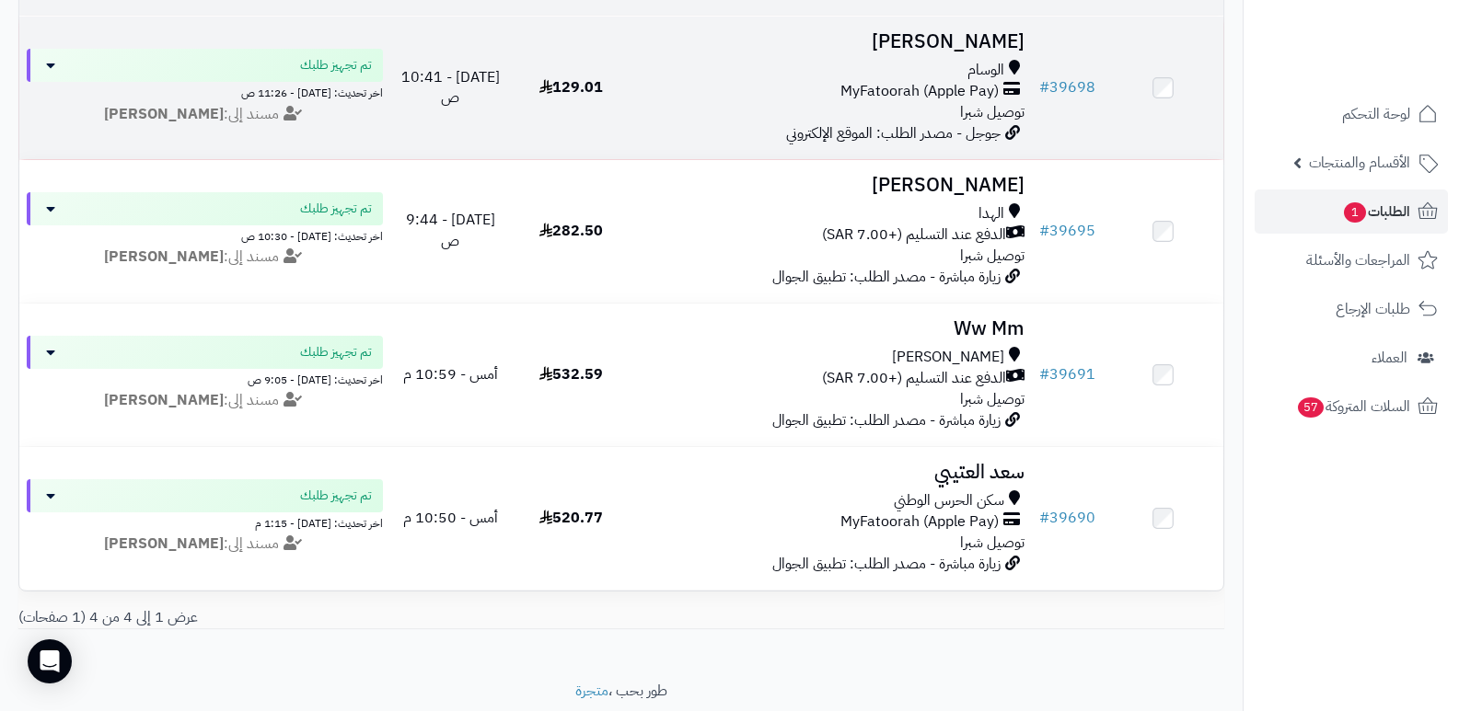
scroll to position [276, 0]
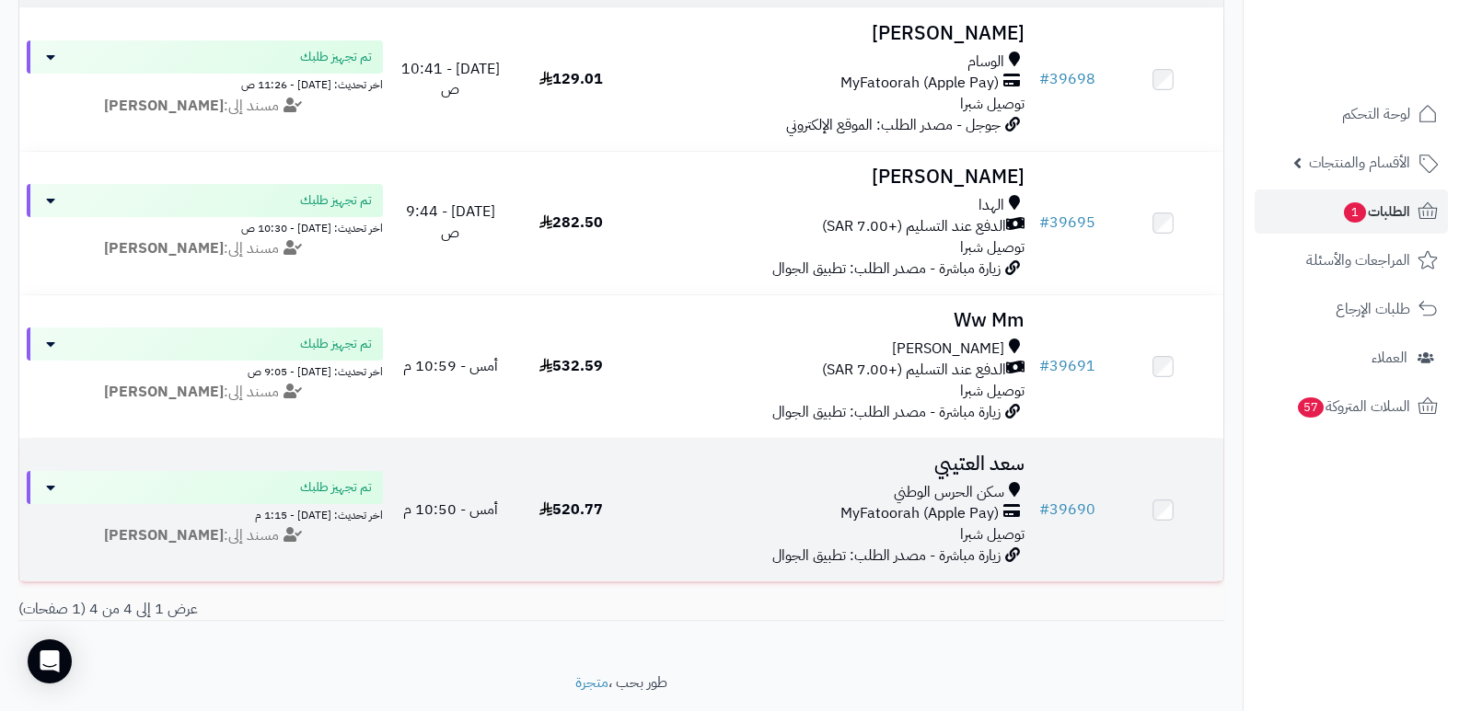
click at [983, 466] on h3 "سعد العتيبي" at bounding box center [832, 464] width 387 height 21
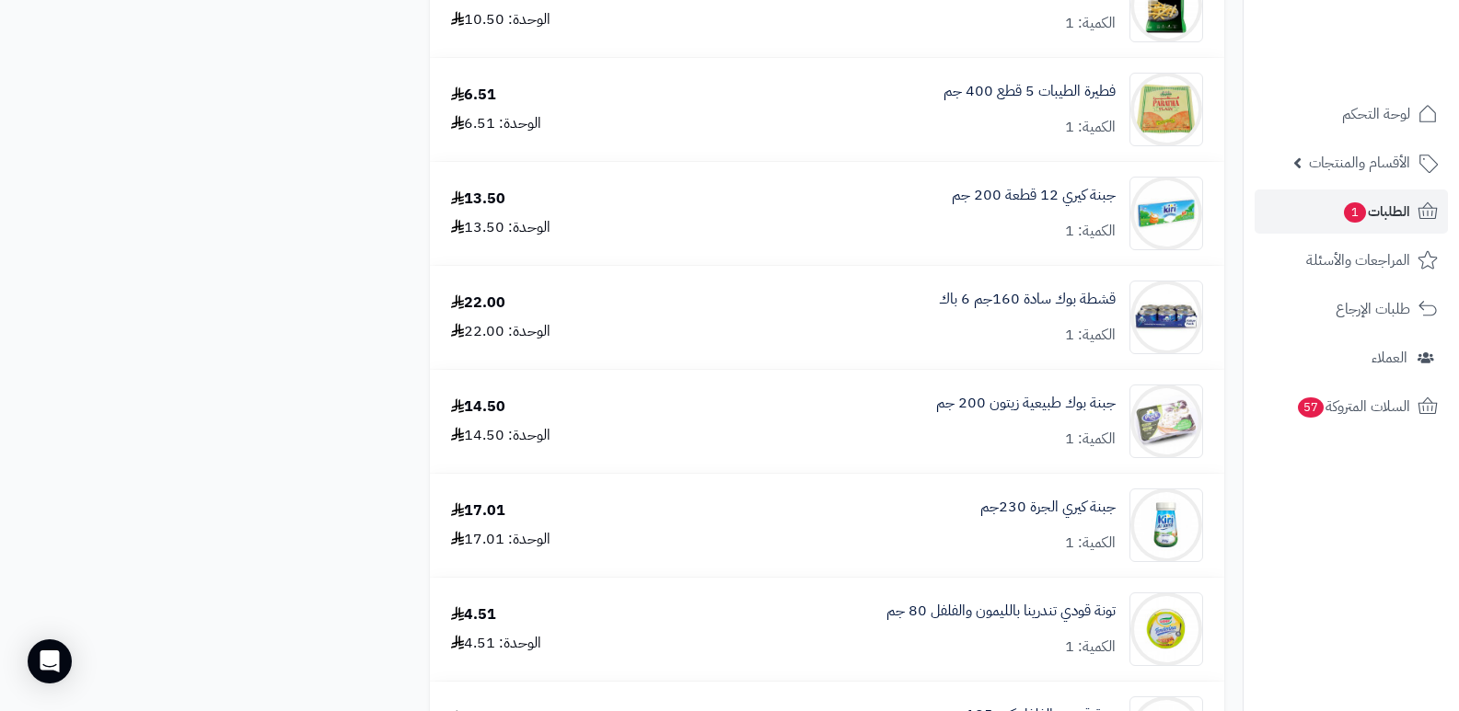
scroll to position [1381, 0]
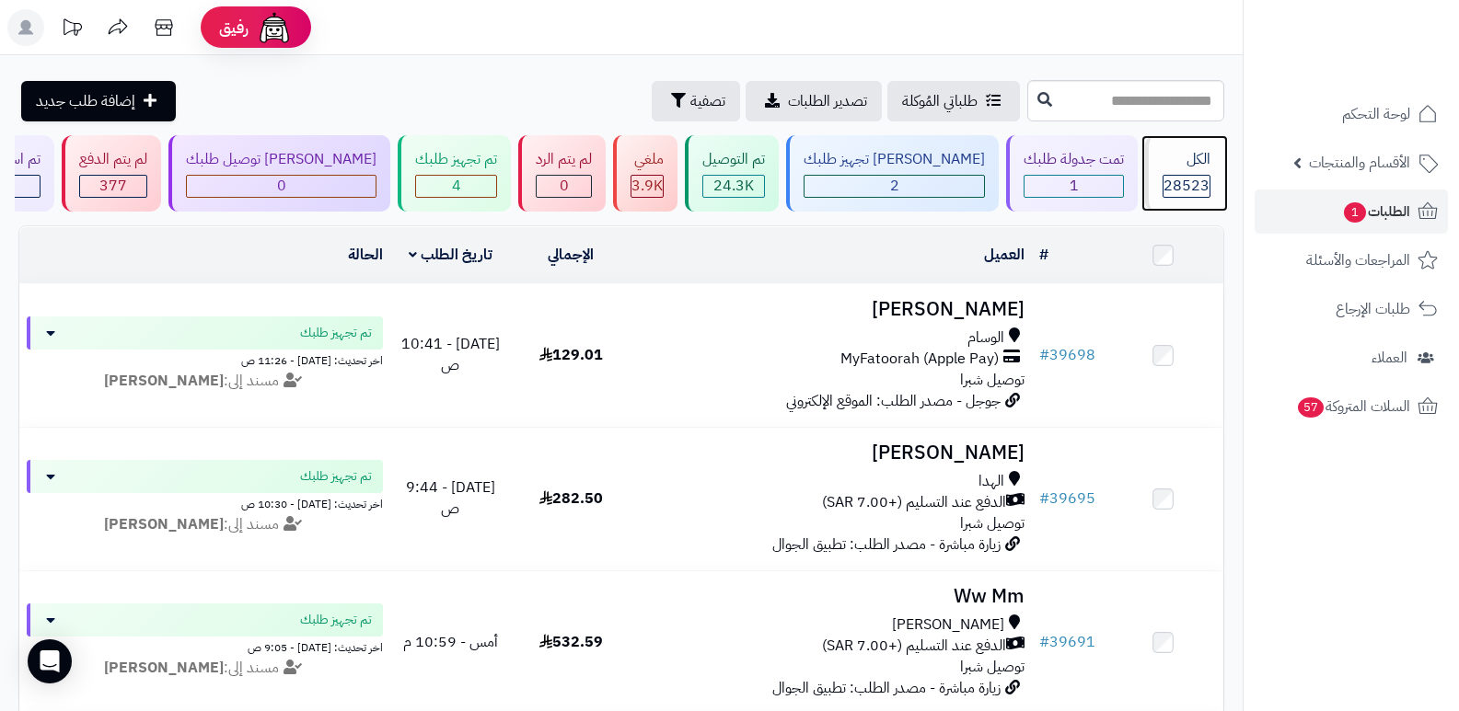
click at [1177, 175] on span "28523" at bounding box center [1186, 186] width 46 height 22
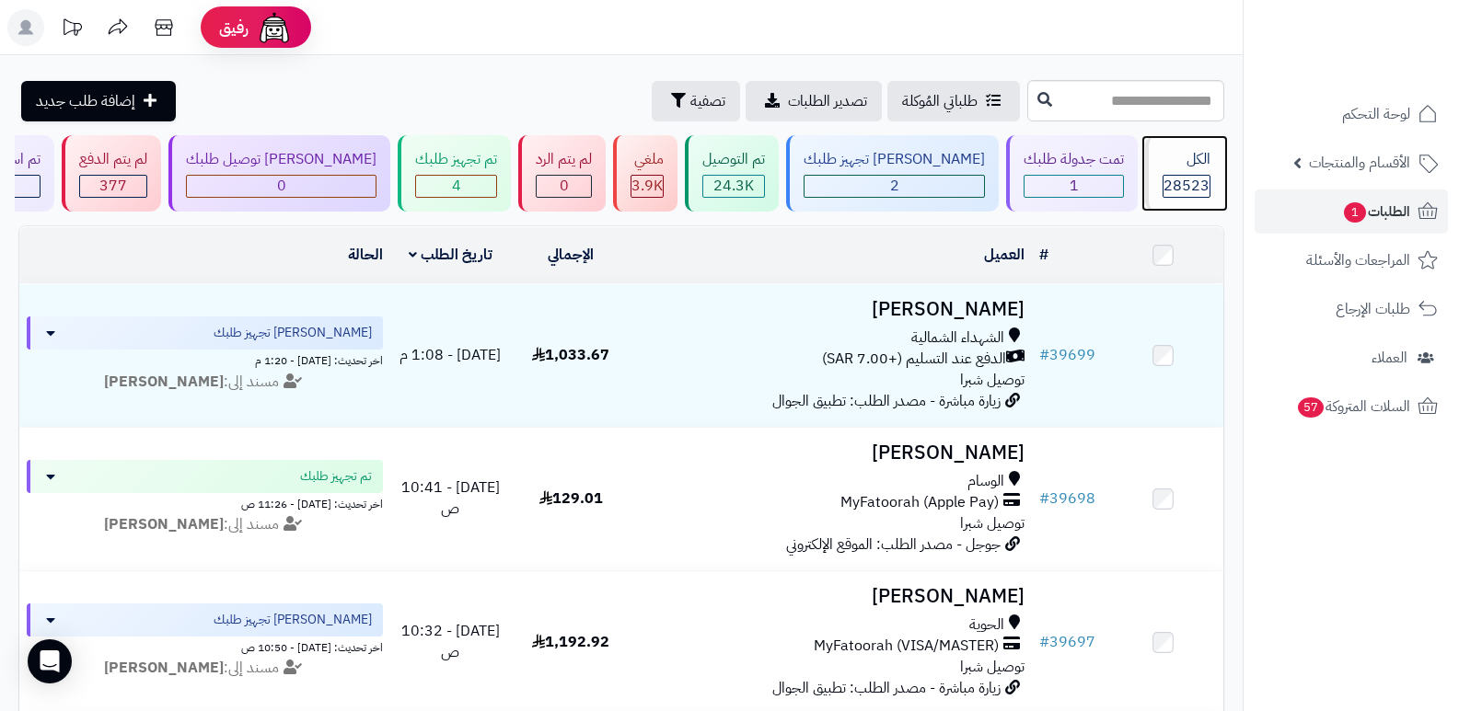
click at [1177, 159] on div "الكل" at bounding box center [1186, 159] width 48 height 21
click at [1183, 149] on div "الكل" at bounding box center [1186, 159] width 48 height 21
click at [1162, 170] on div "الكل 28523" at bounding box center [1184, 173] width 79 height 76
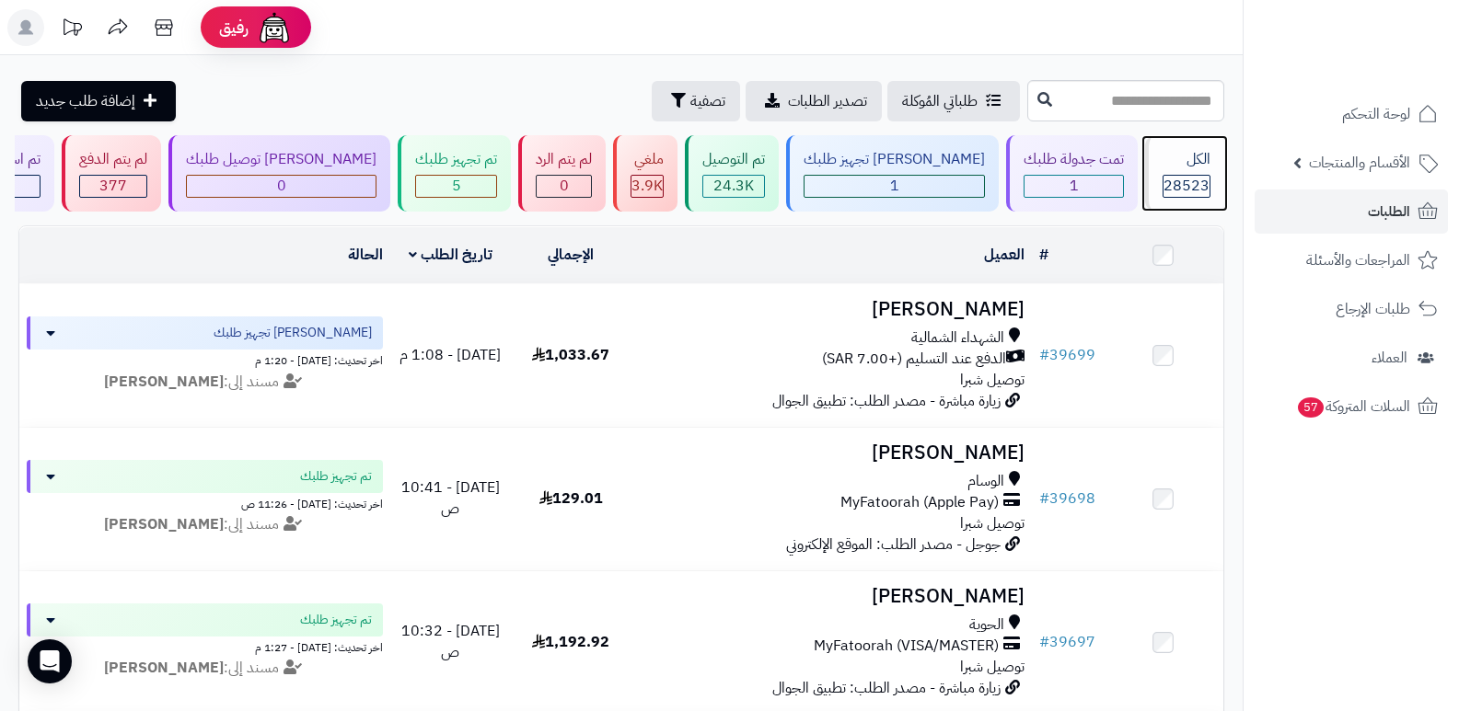
click at [1162, 154] on div "الكل" at bounding box center [1186, 159] width 48 height 21
click at [1174, 172] on div "الكل 28523" at bounding box center [1184, 173] width 79 height 76
click at [1185, 183] on span "28523" at bounding box center [1186, 186] width 46 height 22
click at [1168, 167] on div "الكل" at bounding box center [1186, 159] width 48 height 21
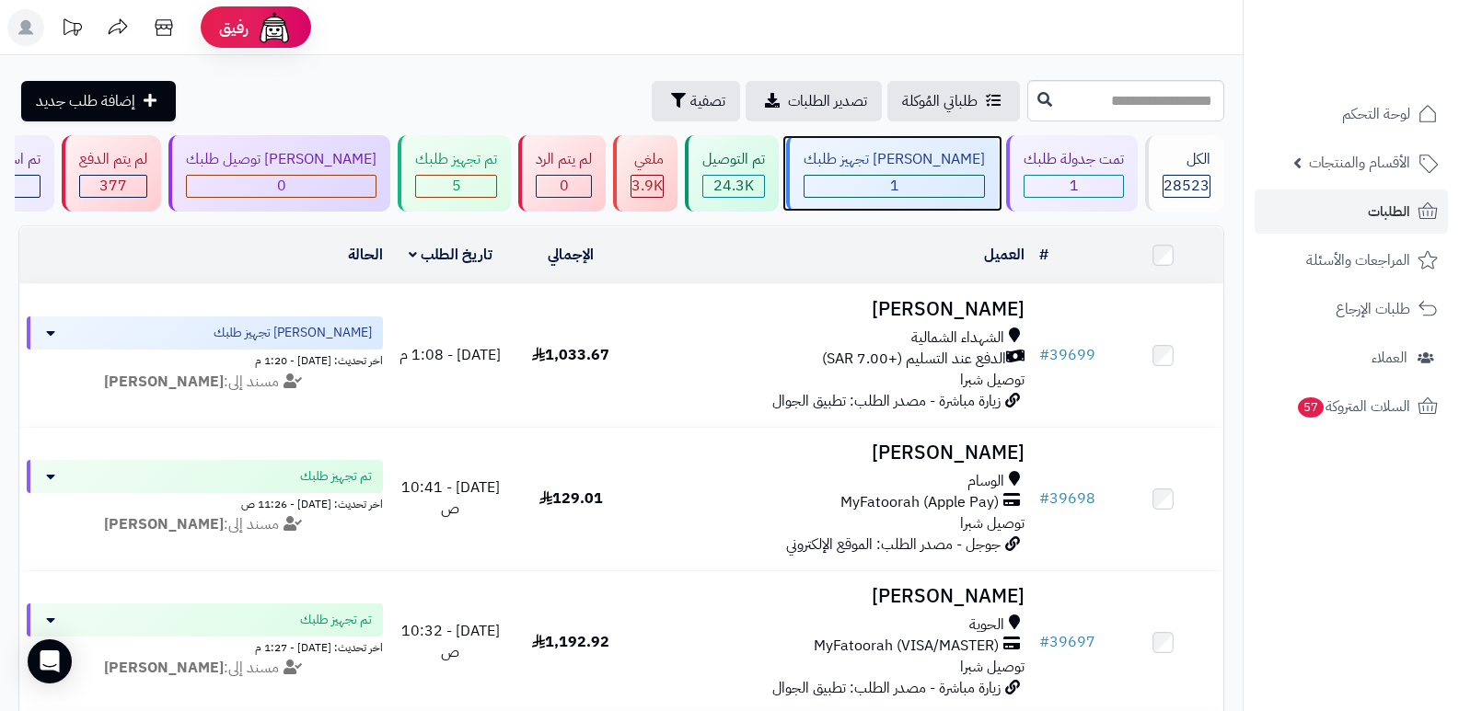
click at [938, 171] on div "[PERSON_NAME] تجهيز طلبك 1" at bounding box center [892, 173] width 213 height 76
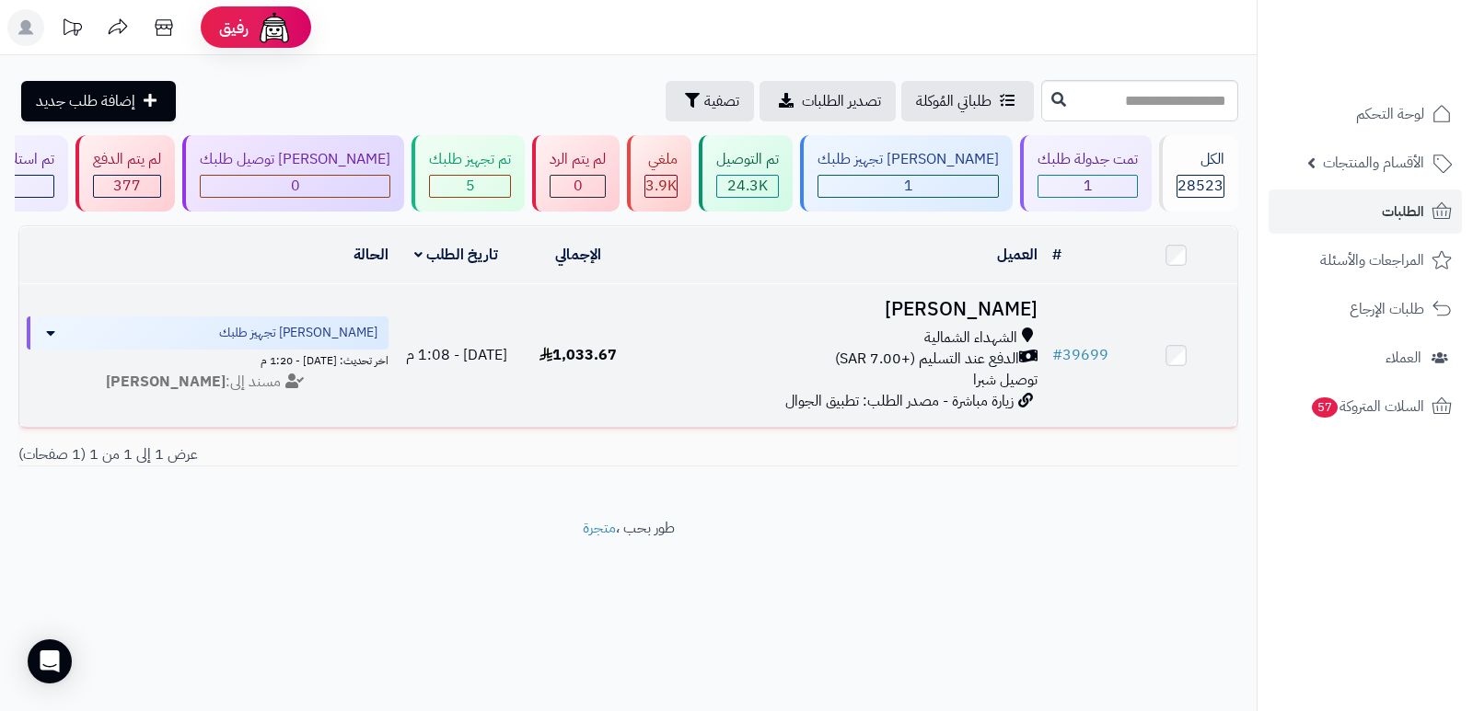
click at [945, 306] on h3 "[PERSON_NAME]" at bounding box center [841, 309] width 391 height 21
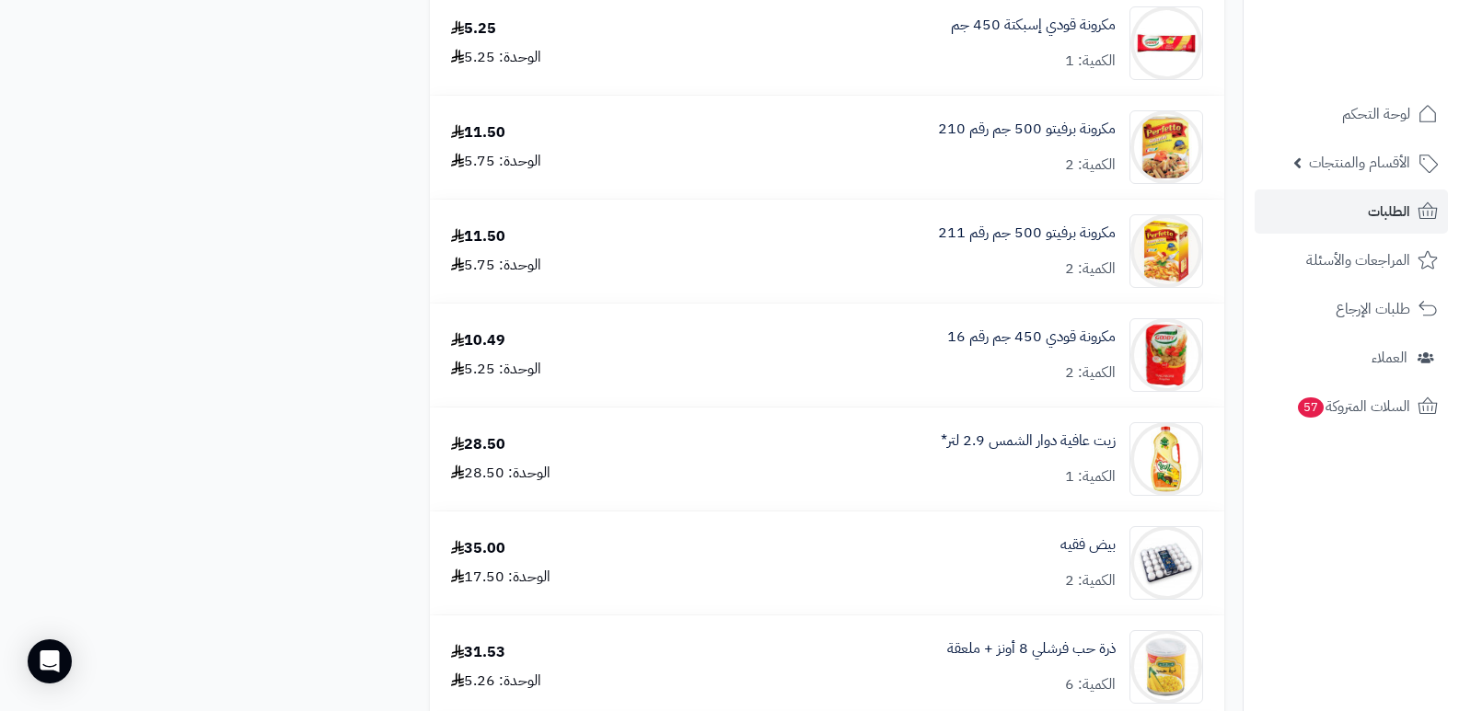
scroll to position [1197, 0]
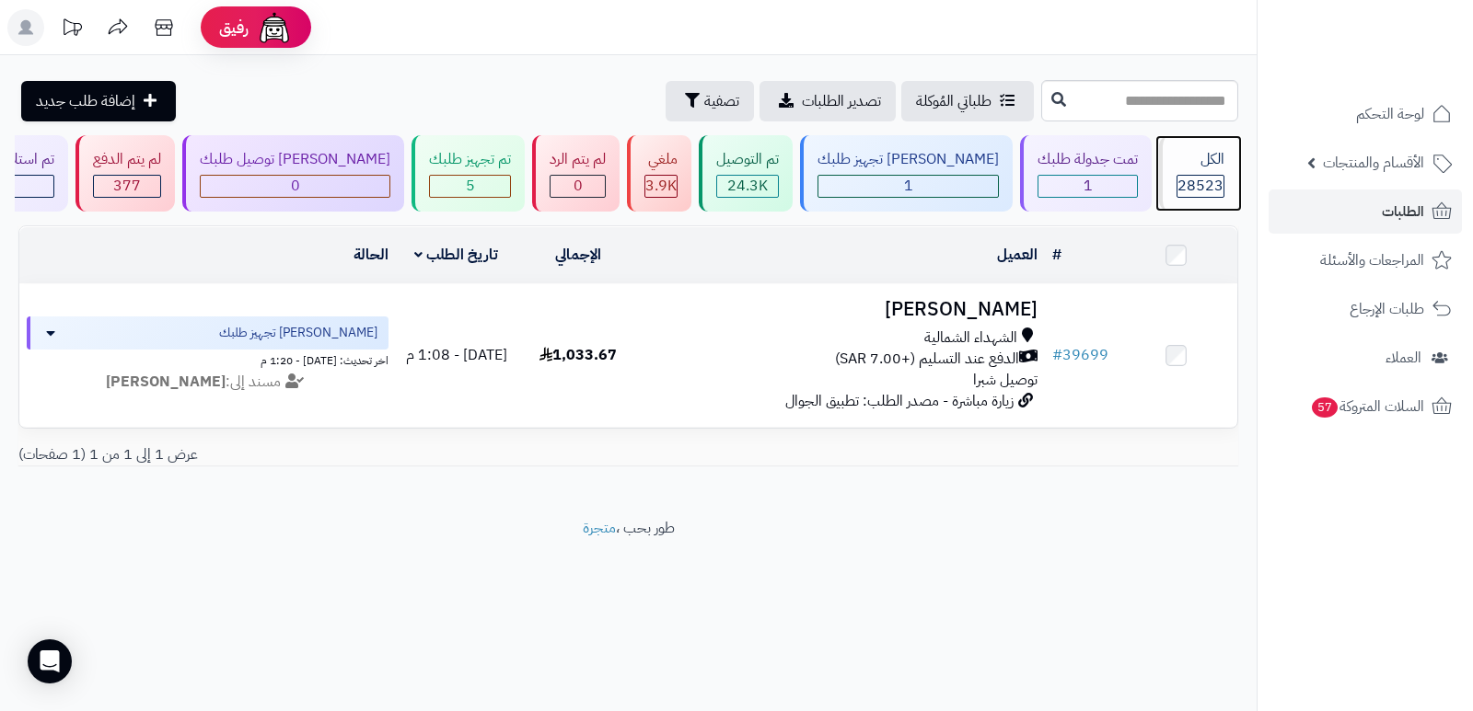
click at [1179, 169] on div "الكل" at bounding box center [1200, 159] width 48 height 21
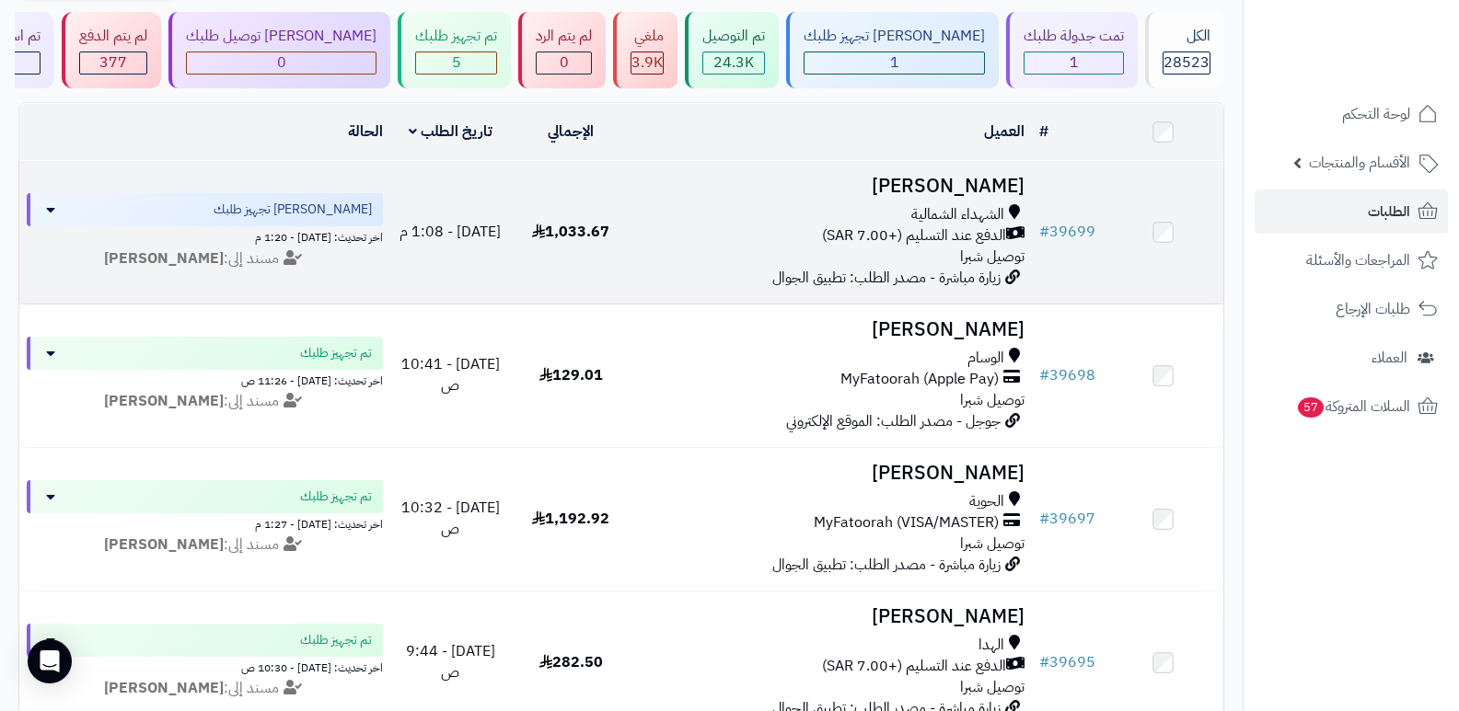
scroll to position [92, 0]
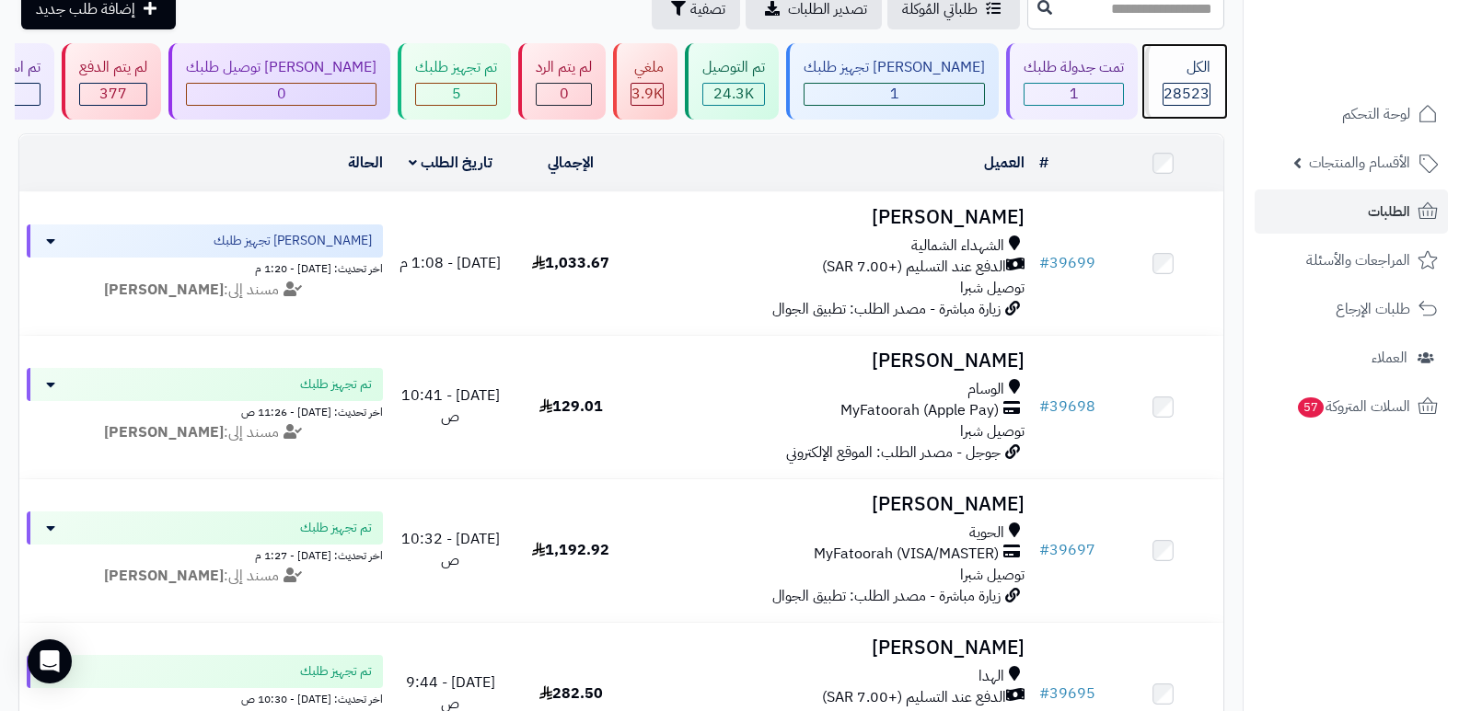
click at [1191, 78] on div "الكل 28523" at bounding box center [1184, 81] width 79 height 76
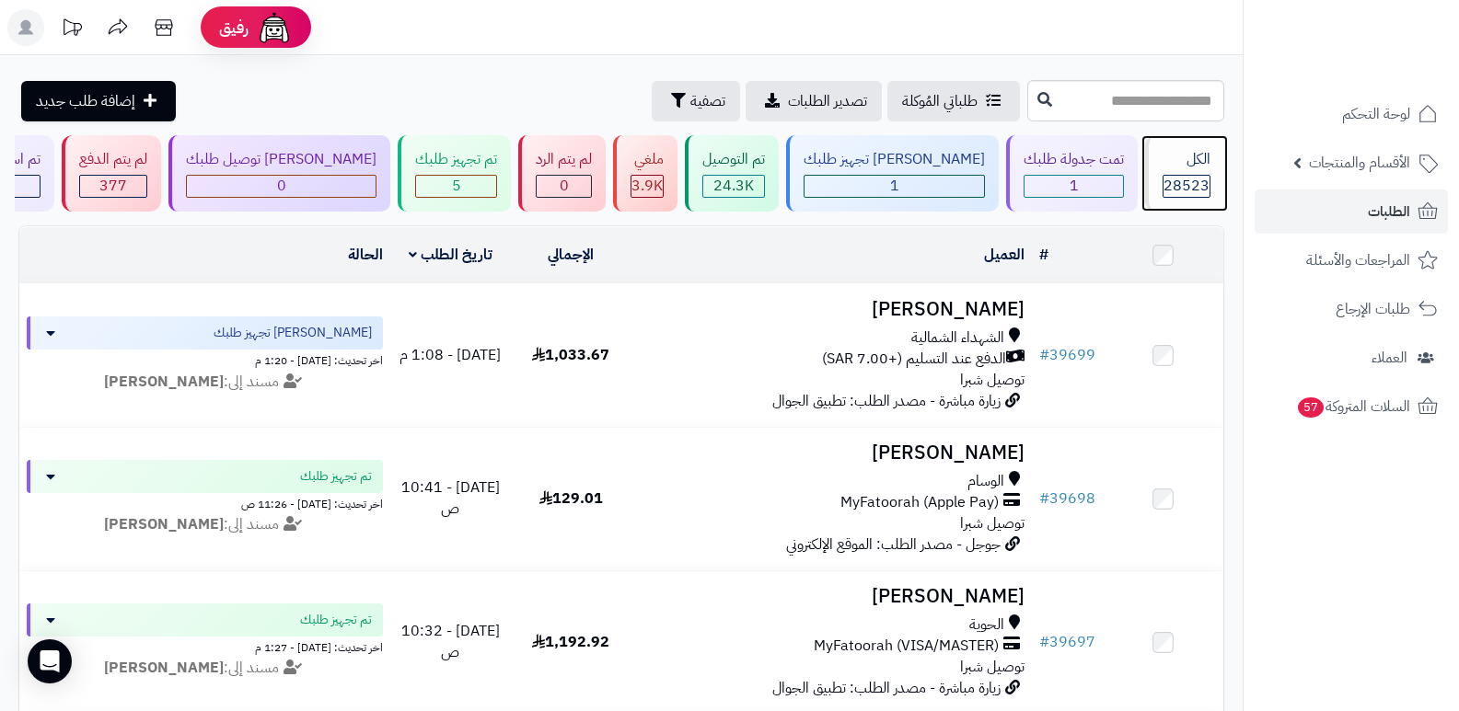
click at [1165, 166] on div "الكل" at bounding box center [1186, 159] width 48 height 21
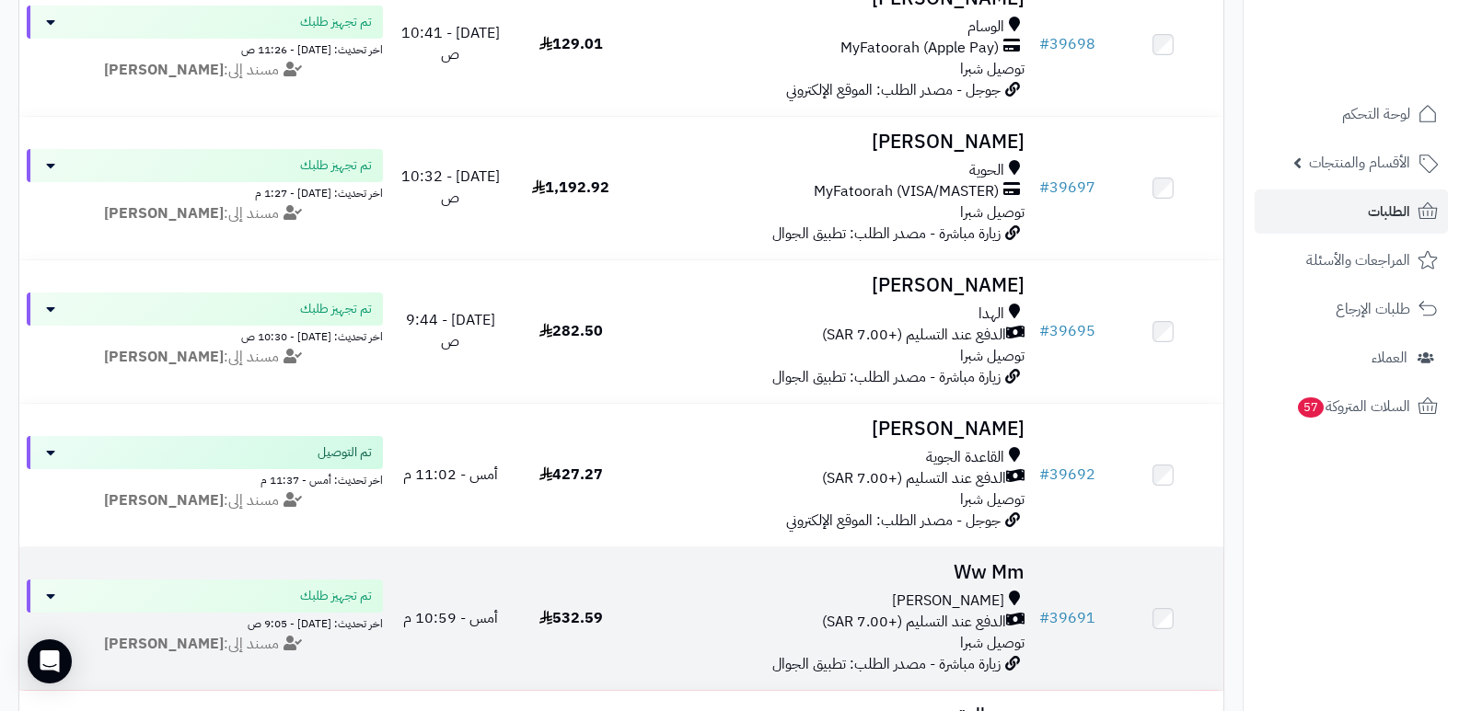
scroll to position [460, 0]
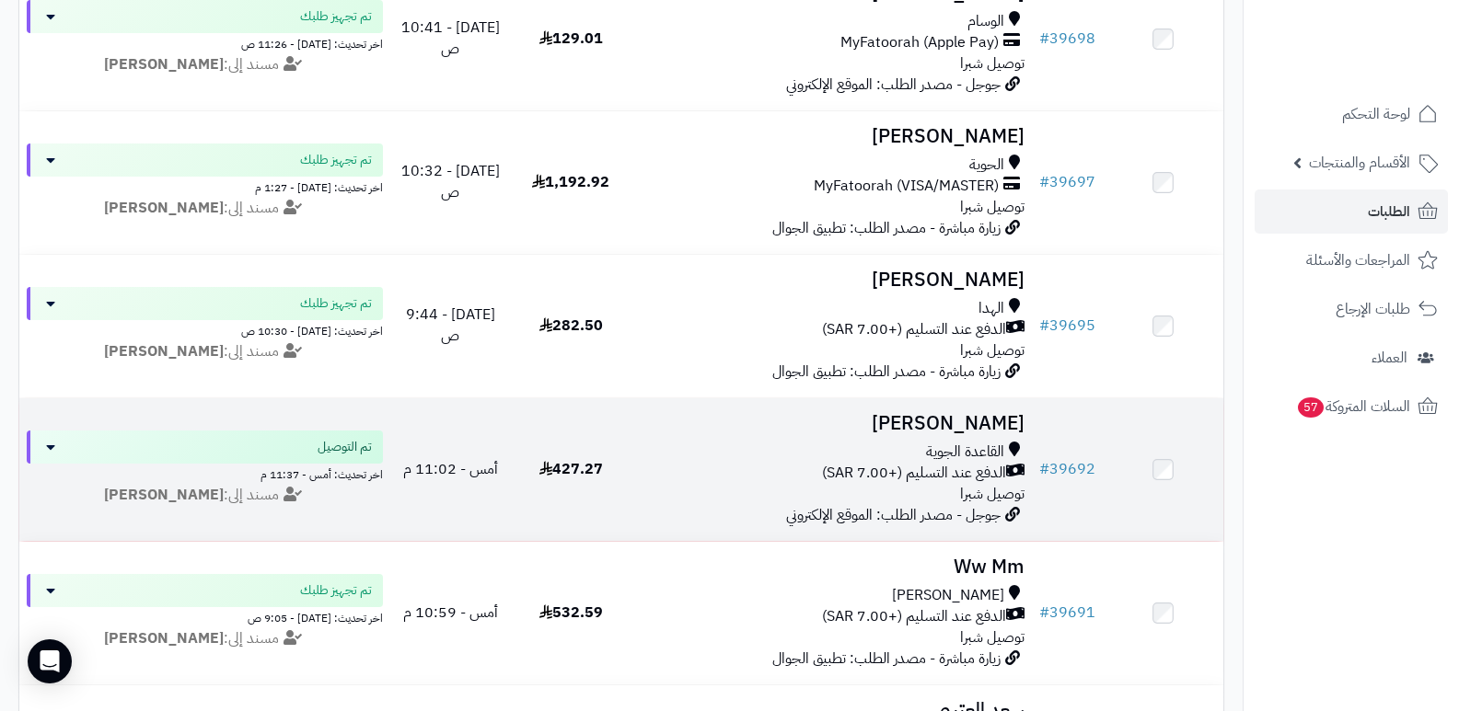
click at [982, 413] on h3 "[PERSON_NAME]" at bounding box center [832, 423] width 387 height 21
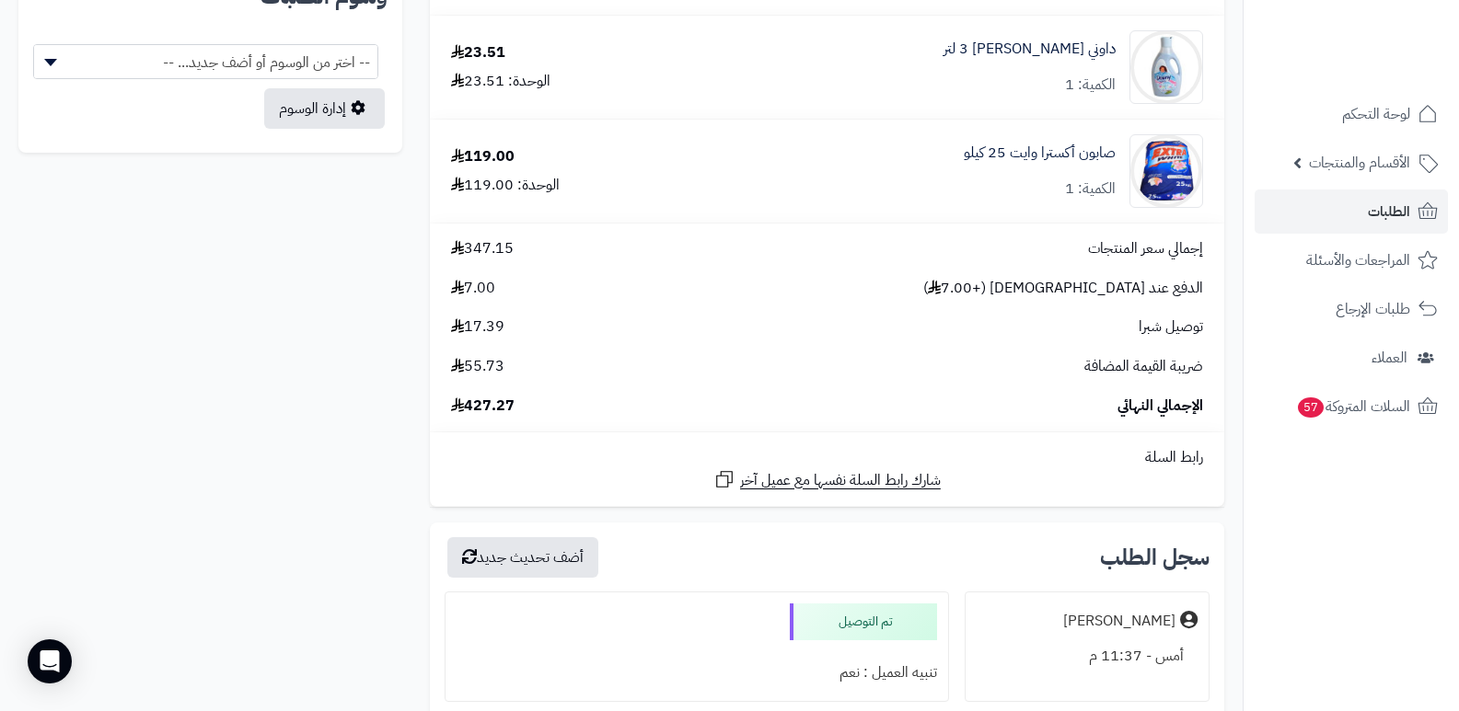
scroll to position [1289, 0]
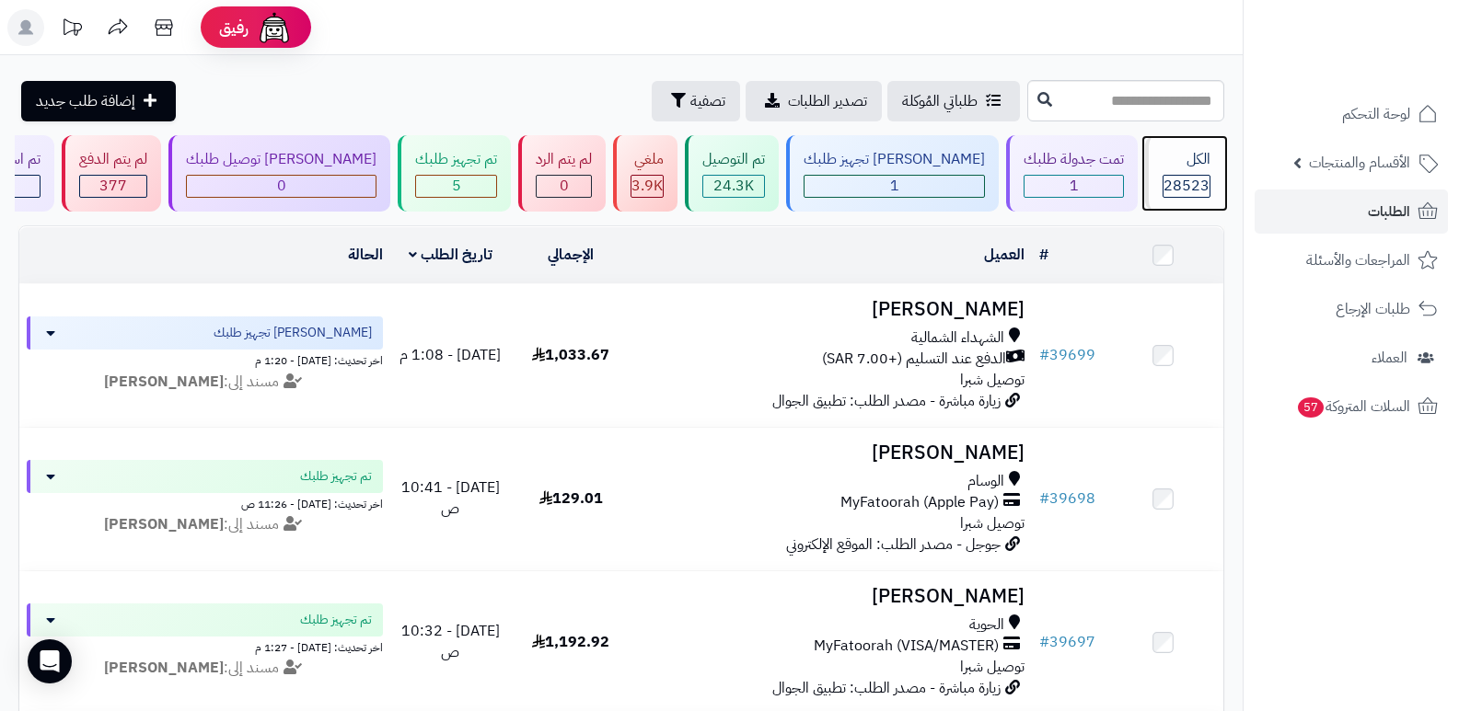
click at [1207, 170] on div "الكل 28523" at bounding box center [1184, 173] width 79 height 76
click at [1165, 206] on div "الكل 28523" at bounding box center [1184, 173] width 79 height 76
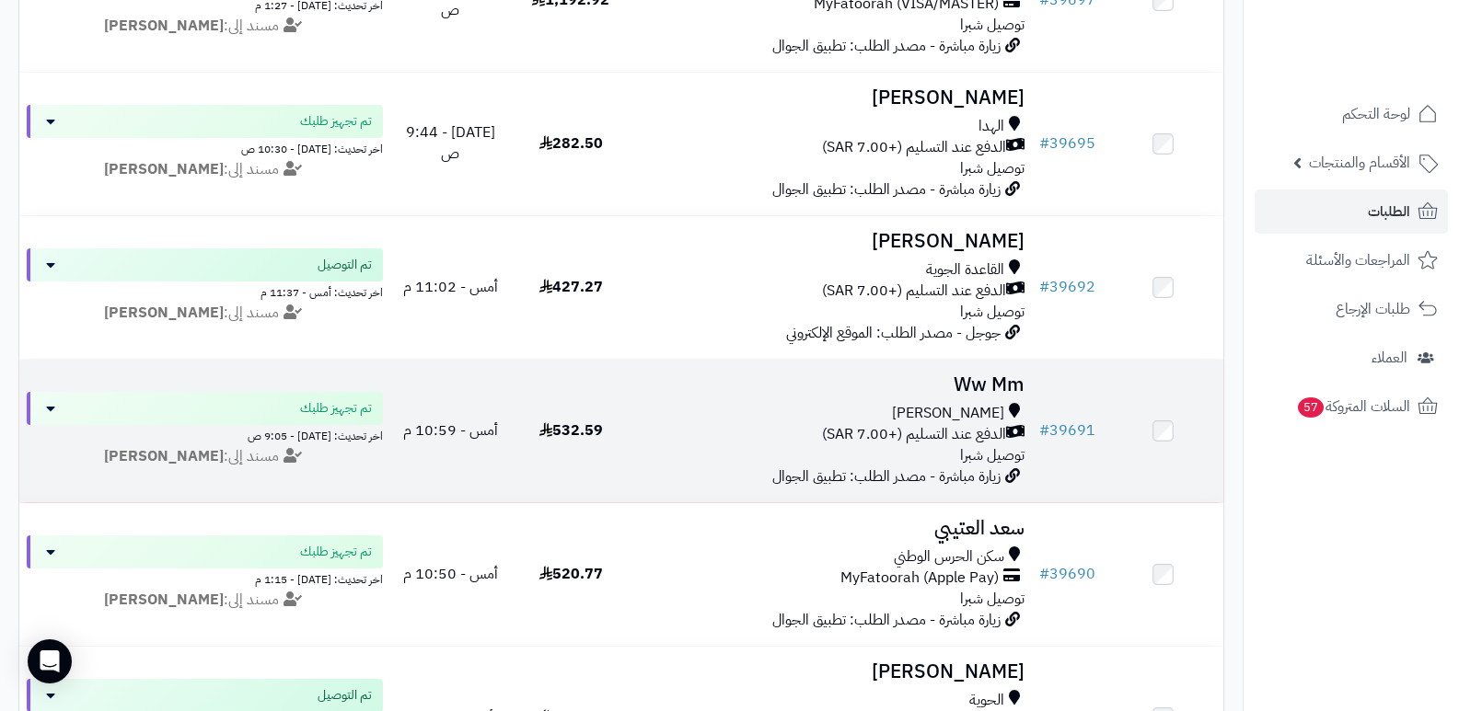
scroll to position [644, 0]
click at [992, 373] on h3 "Ww Mm" at bounding box center [832, 383] width 387 height 21
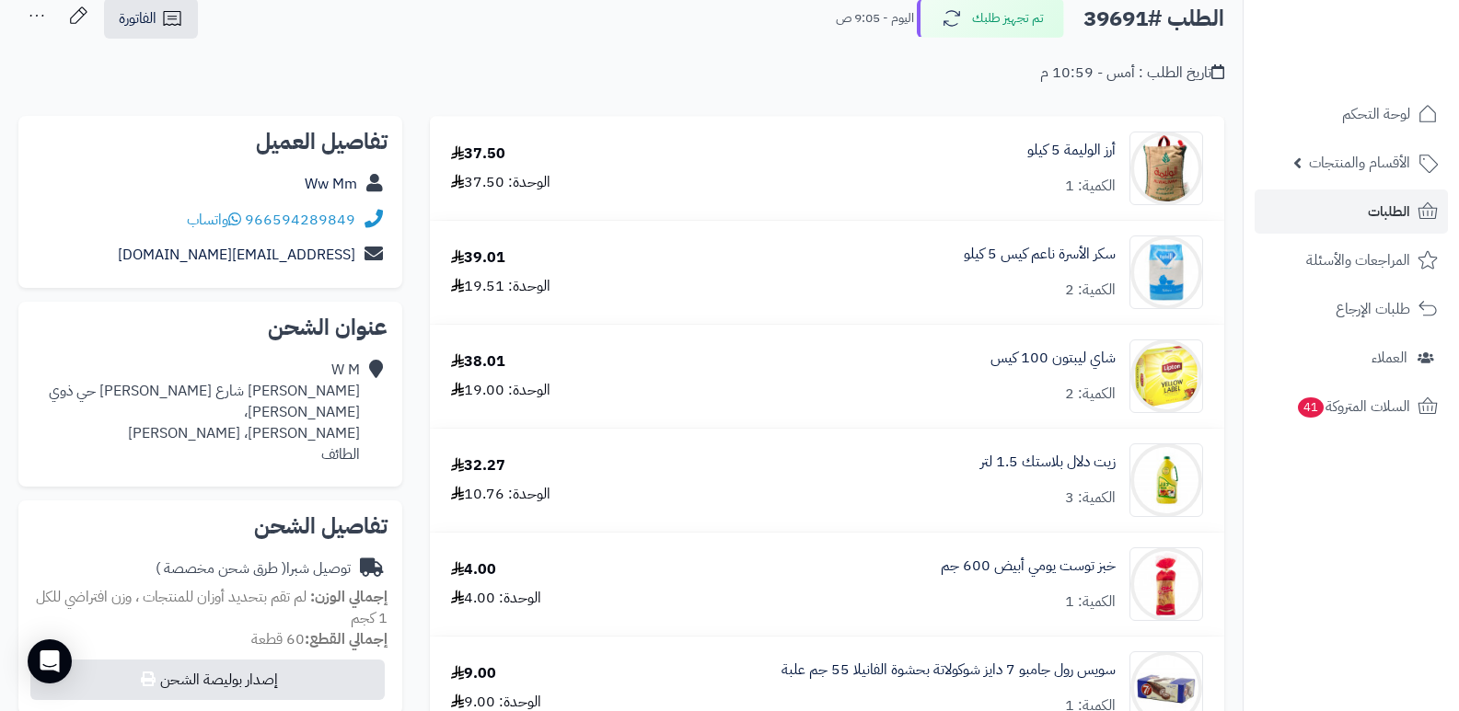
scroll to position [92, 0]
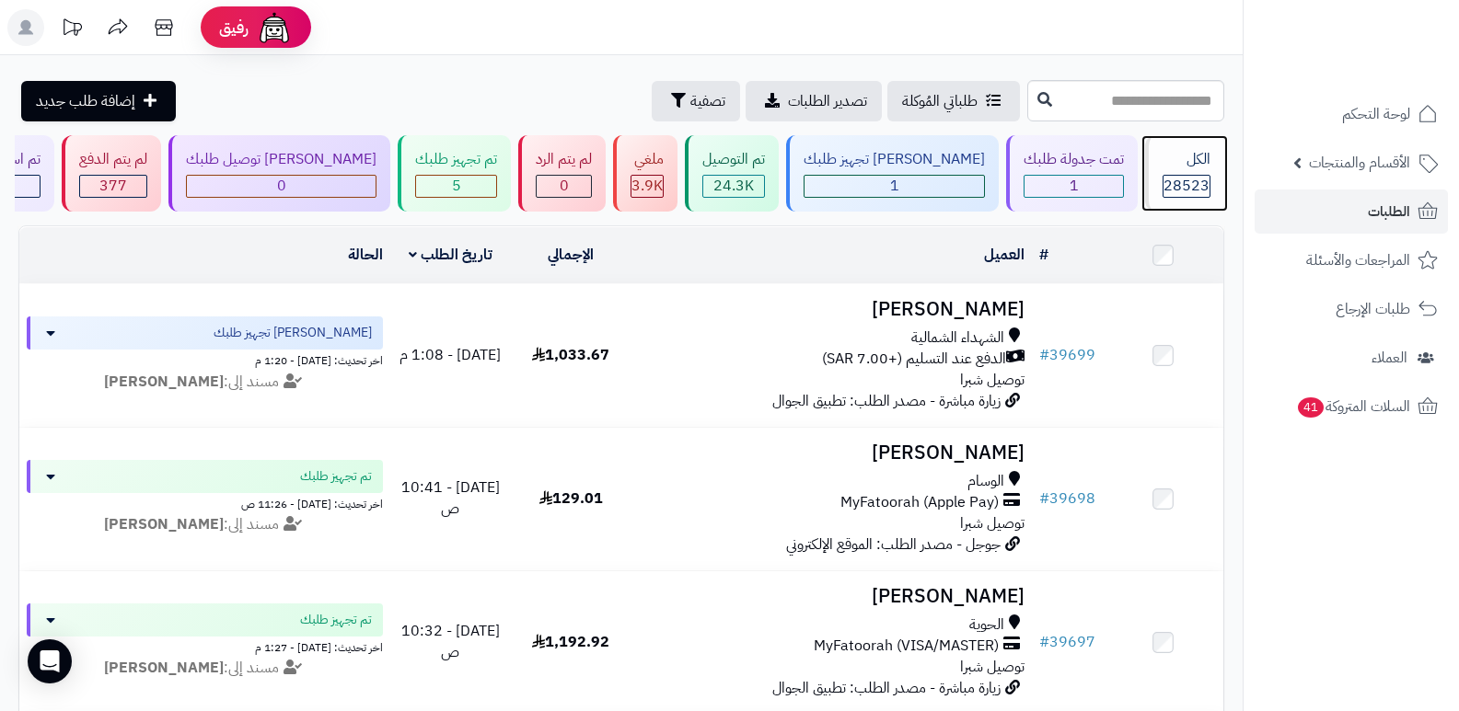
click at [1193, 187] on span "28523" at bounding box center [1186, 186] width 46 height 22
click at [1172, 170] on div "الكل 28523" at bounding box center [1184, 173] width 79 height 76
click at [1172, 168] on div "الكل" at bounding box center [1186, 159] width 48 height 21
click at [1171, 168] on div "الكل" at bounding box center [1186, 159] width 48 height 21
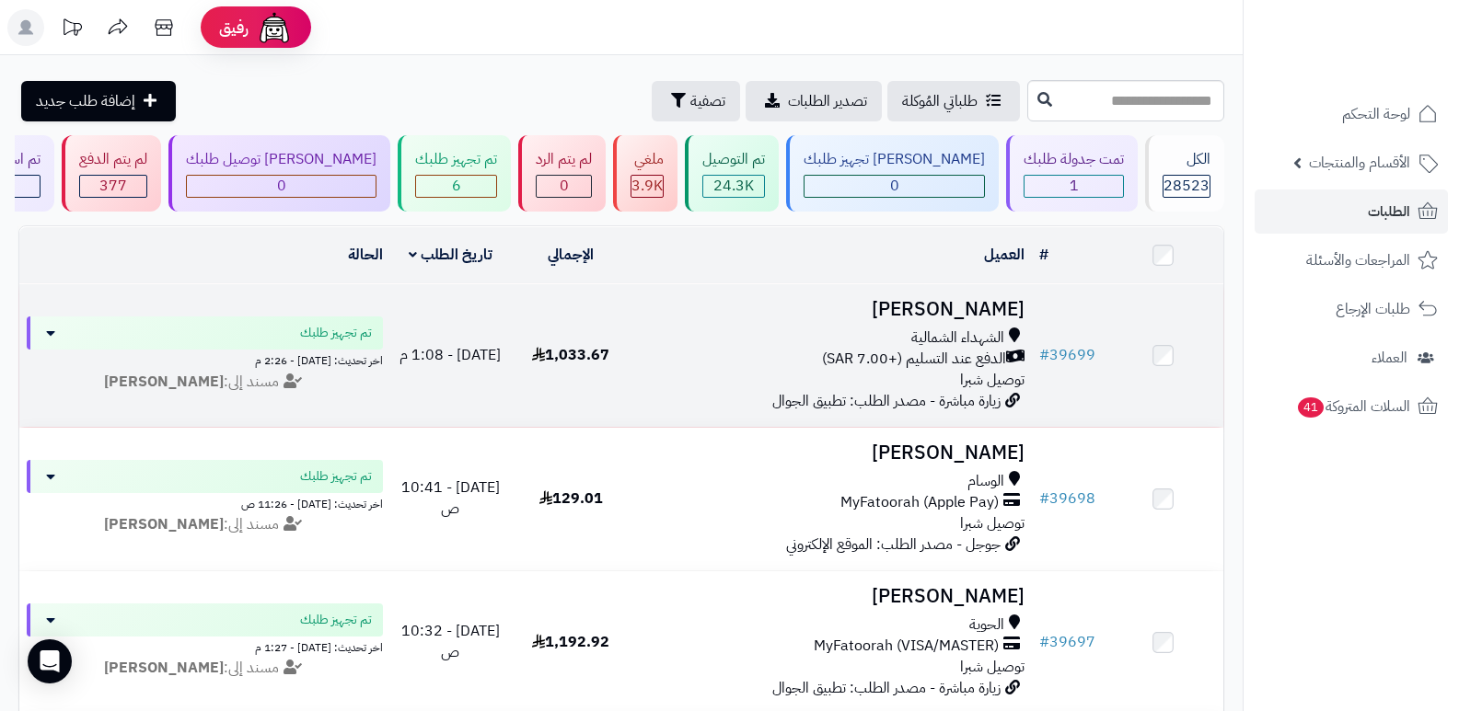
click at [939, 308] on h3 "[PERSON_NAME]" at bounding box center [832, 309] width 387 height 21
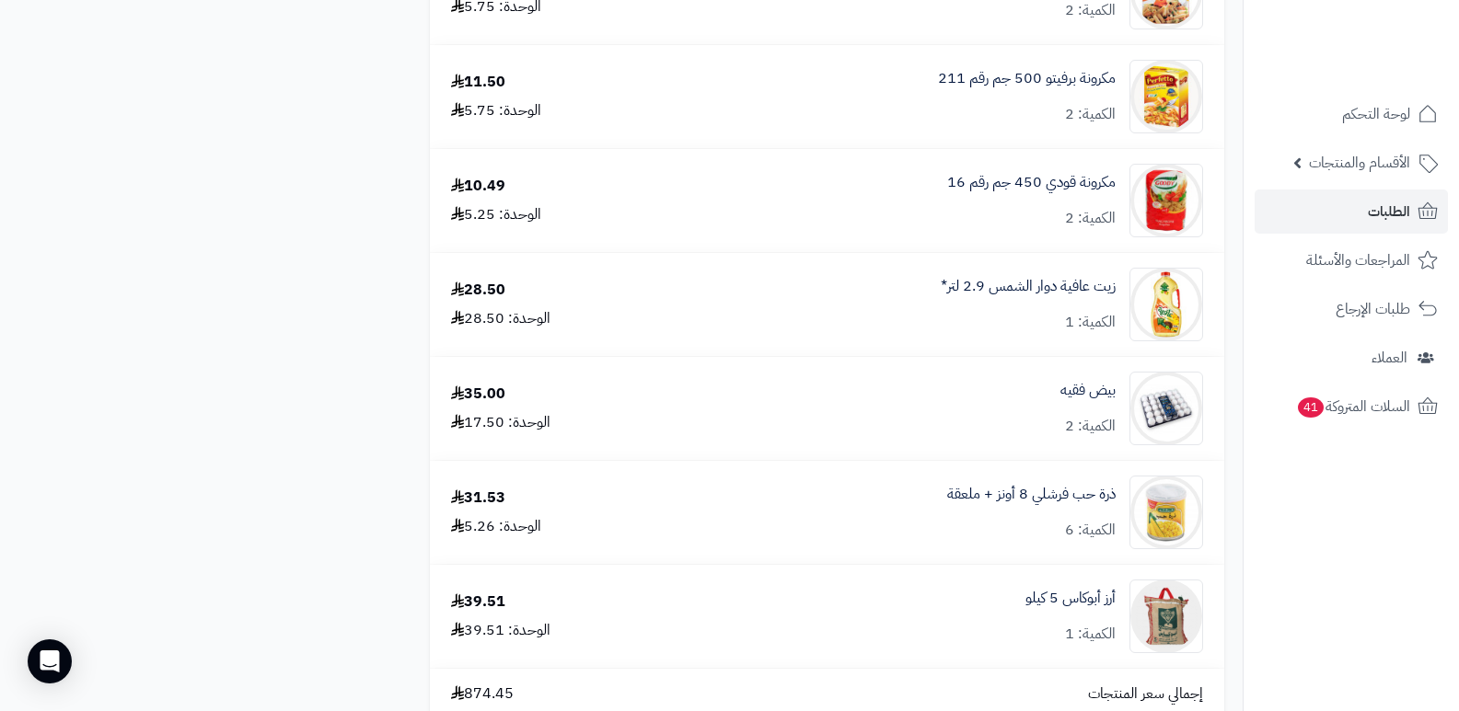
scroll to position [1381, 0]
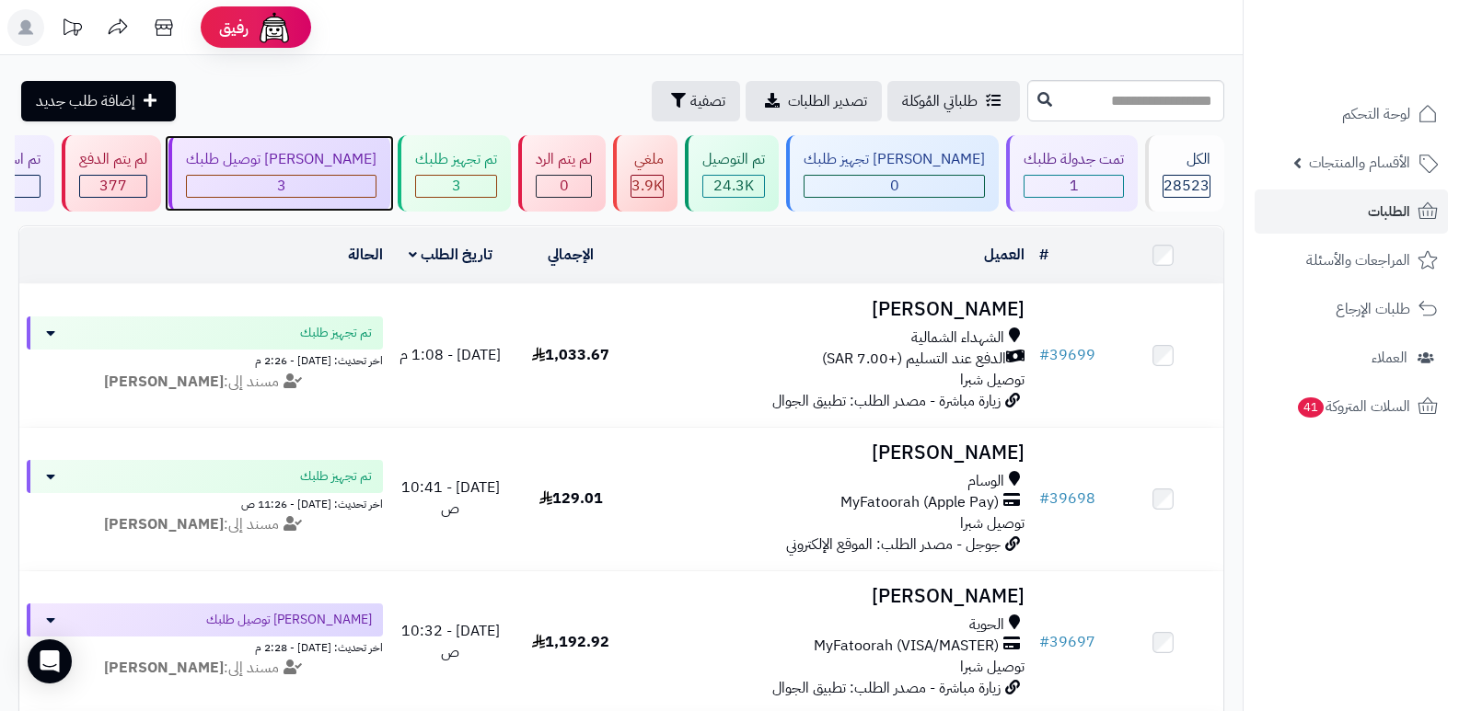
click at [333, 168] on div "[PERSON_NAME] توصيل طلبك" at bounding box center [281, 159] width 191 height 21
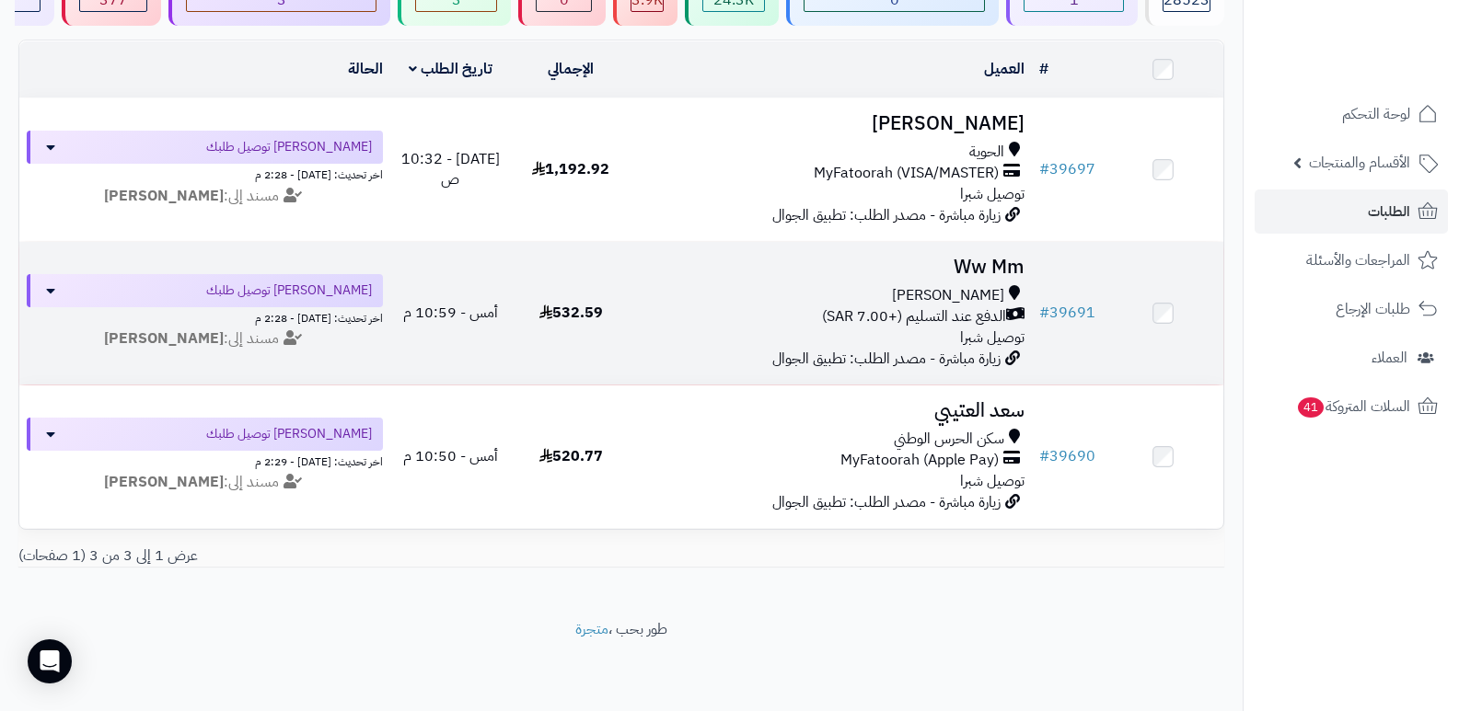
scroll to position [196, 0]
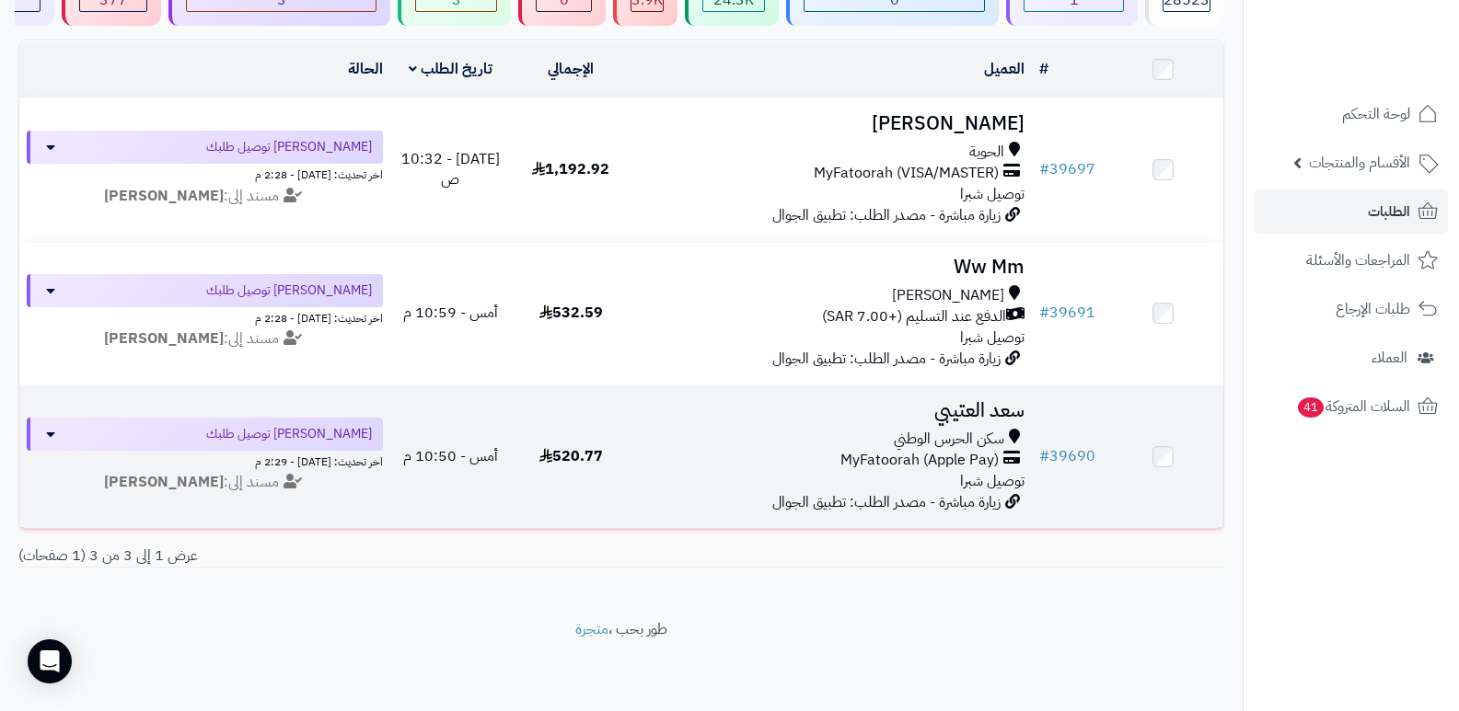
click at [991, 400] on h3 "سعد العتيبي" at bounding box center [832, 410] width 387 height 21
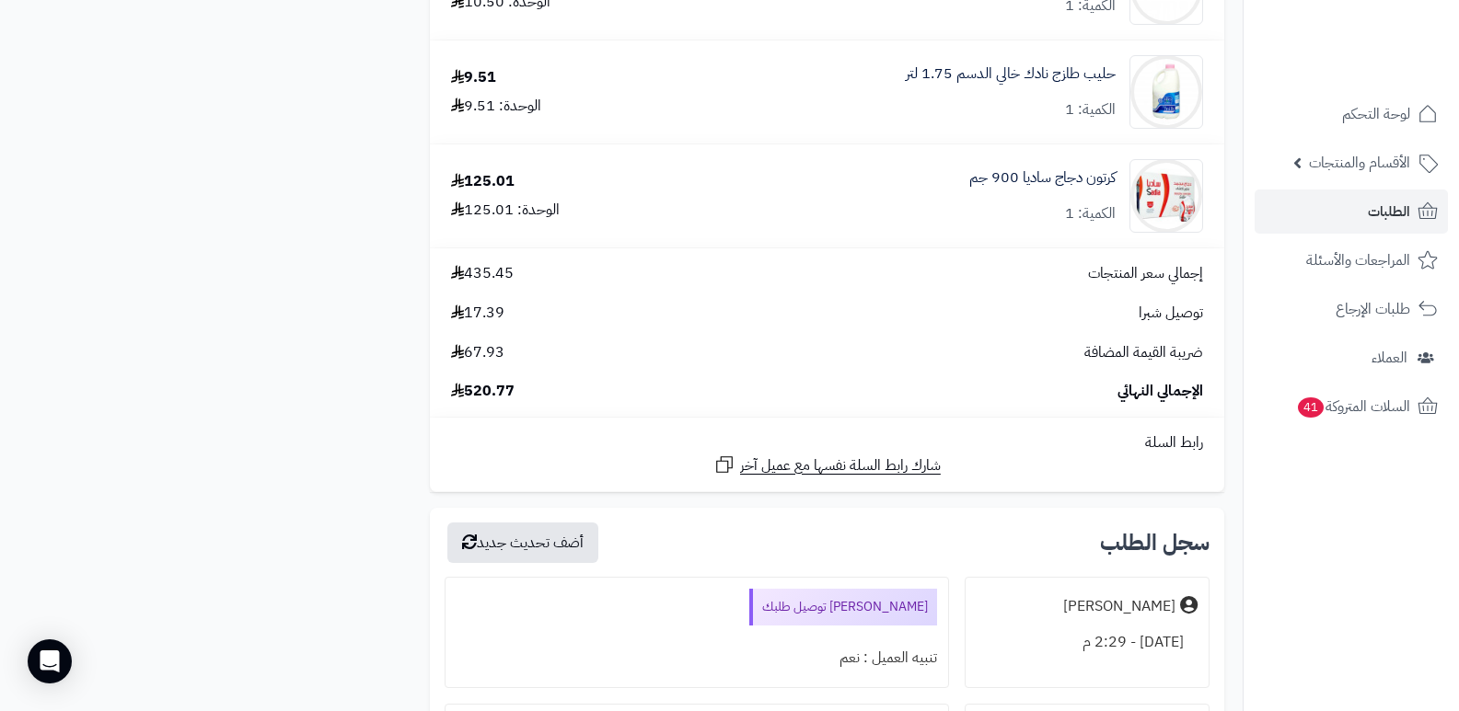
scroll to position [3221, 0]
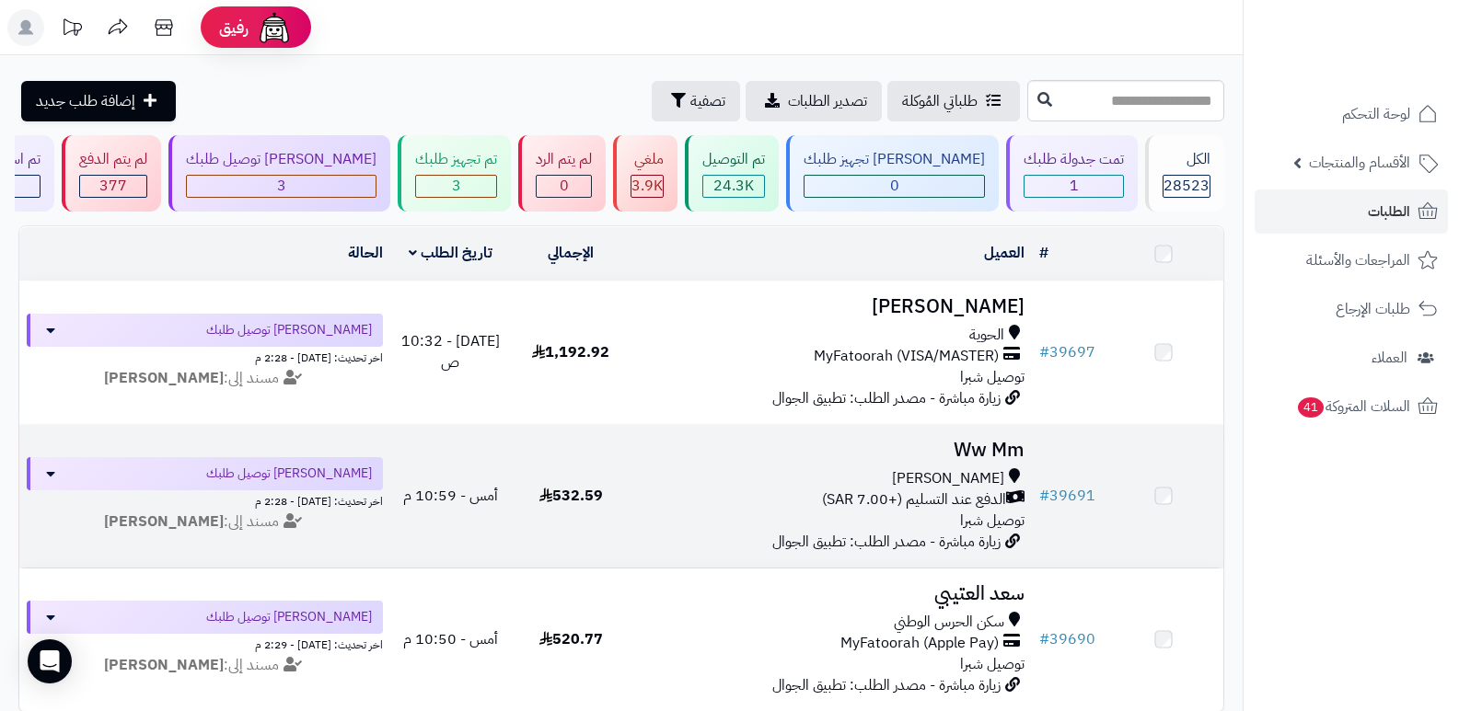
scroll to position [196, 0]
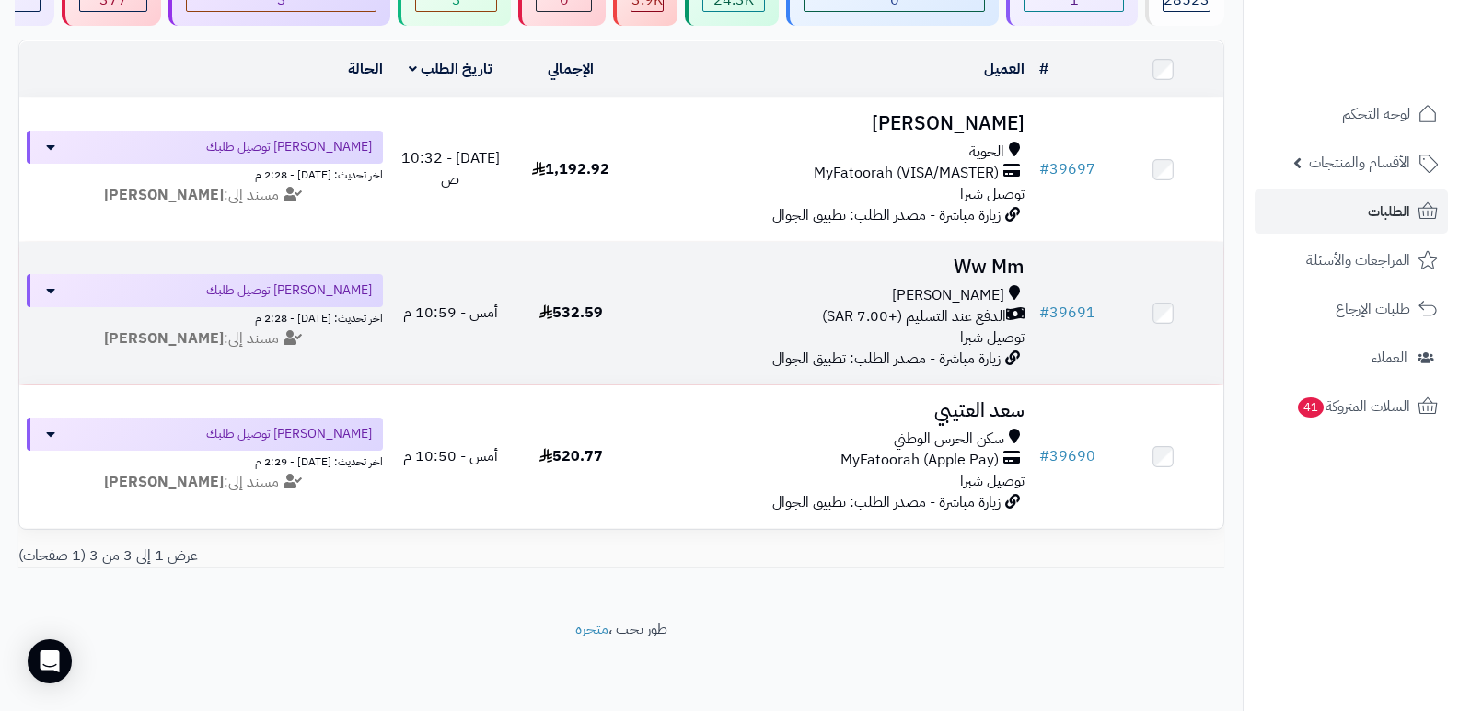
click at [989, 257] on h3 "Ww Mm" at bounding box center [832, 267] width 387 height 21
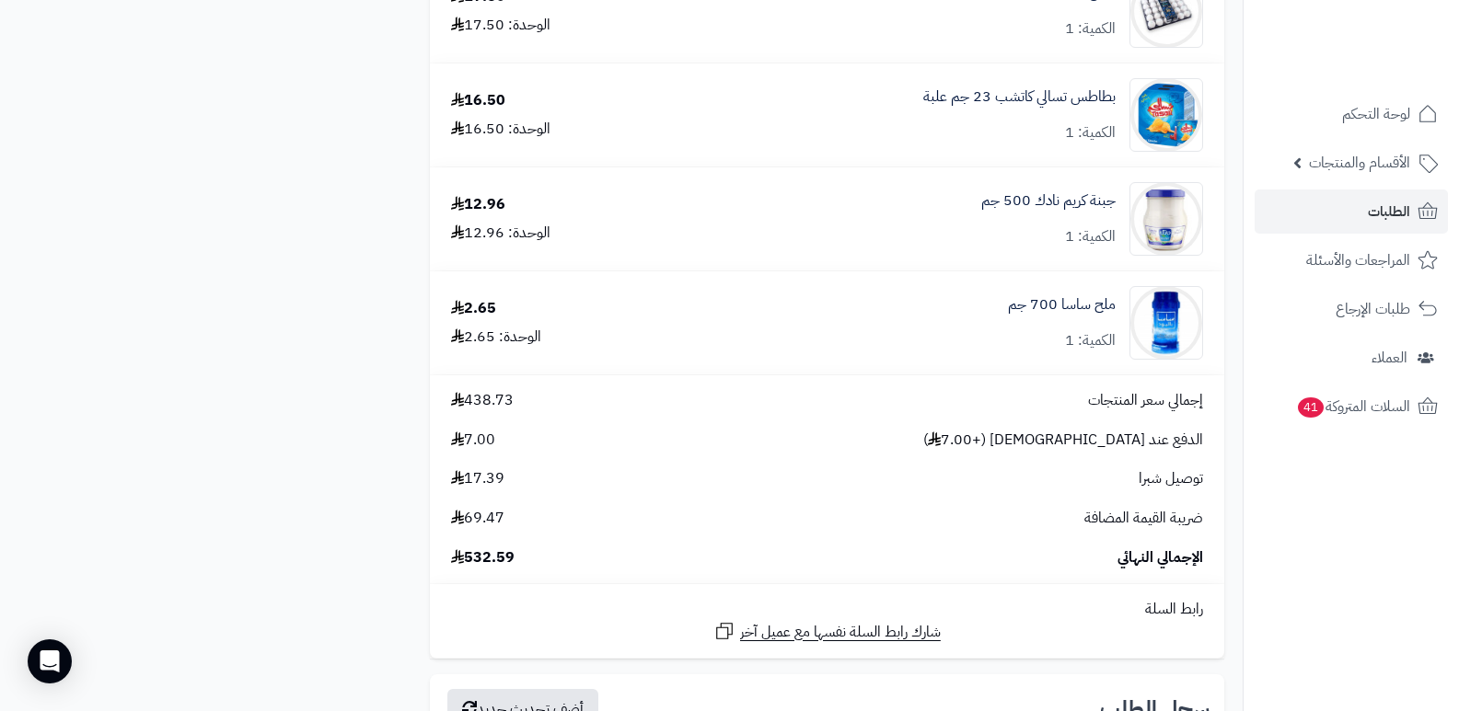
scroll to position [2669, 0]
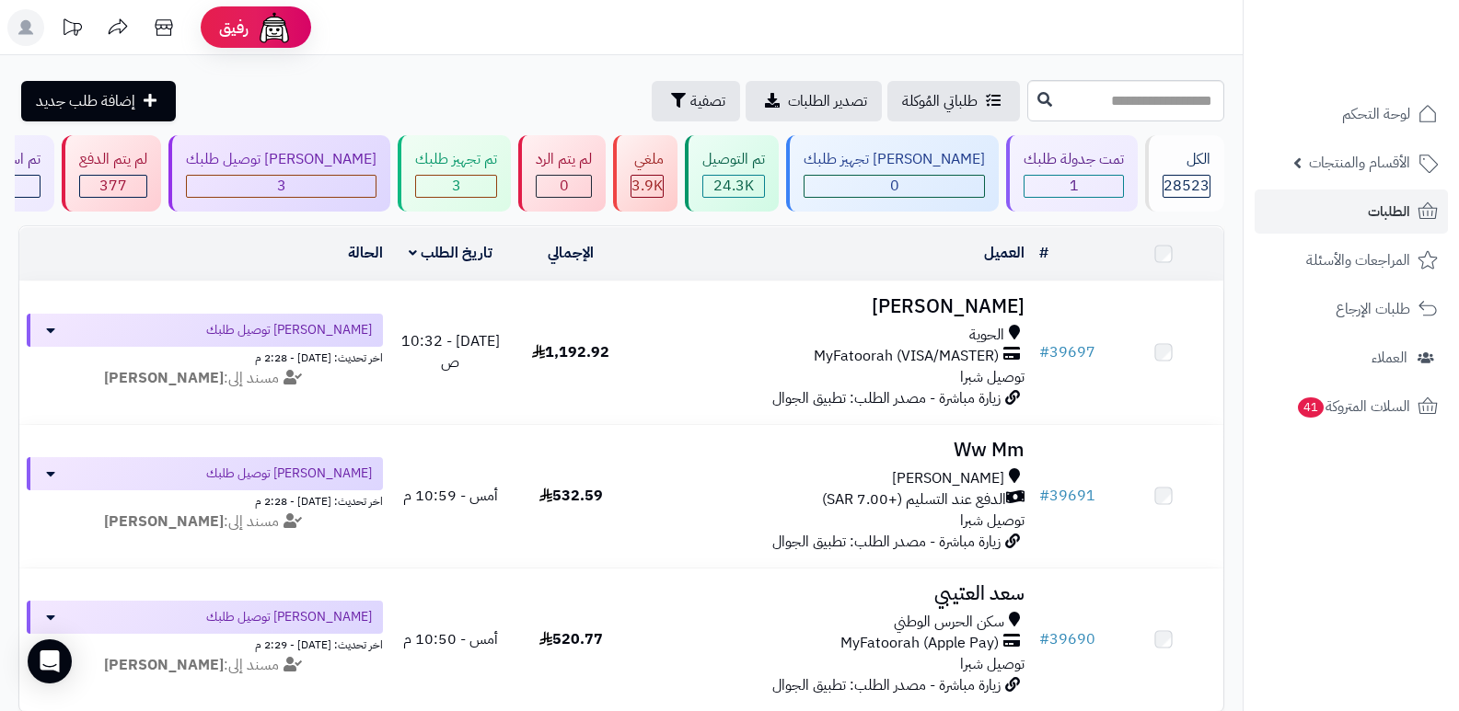
scroll to position [196, 0]
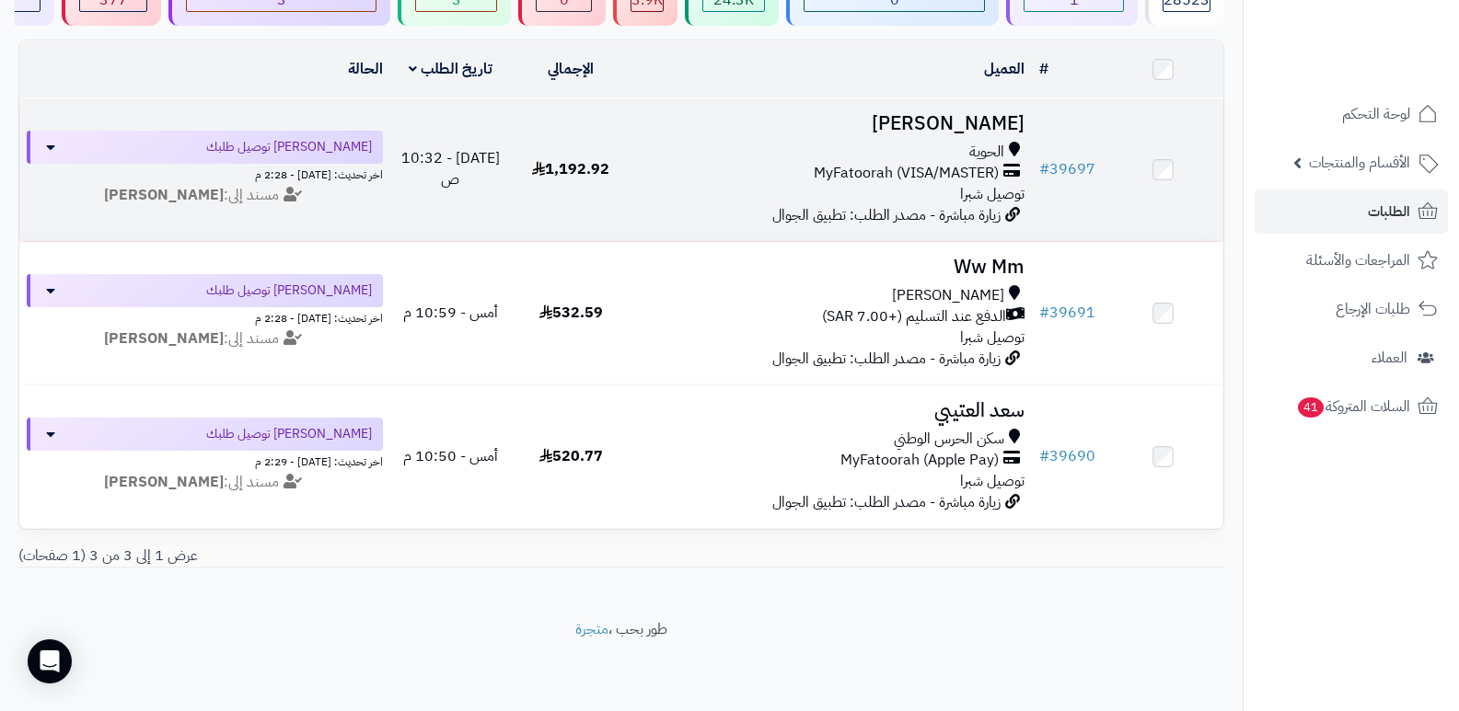
click at [996, 113] on h3 "ماجد القثامي" at bounding box center [832, 123] width 387 height 21
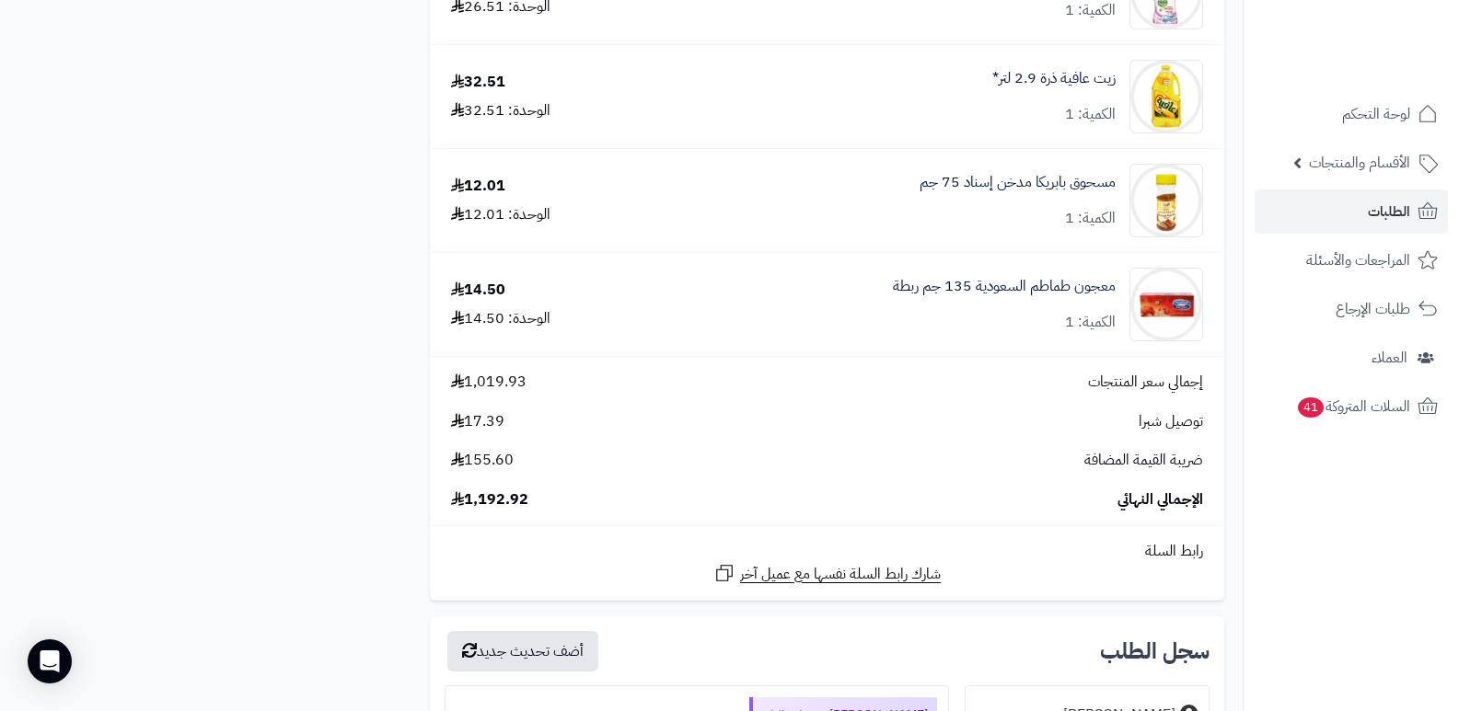
scroll to position [4694, 0]
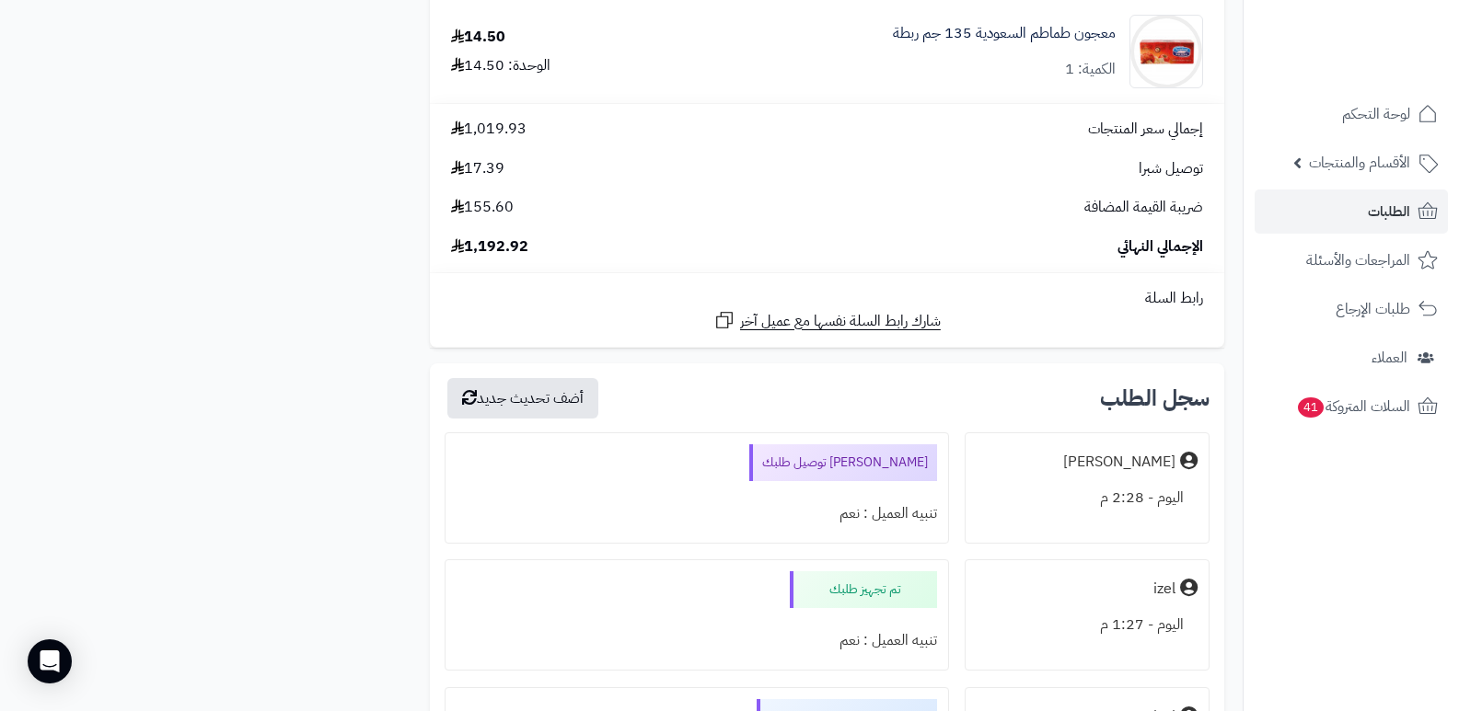
click at [1426, 533] on nav "لوحة التحكم الأقسام والمنتجات المنتجات الأقسام الماركات مواصفات المنتجات مواصفا…" at bounding box center [1351, 378] width 216 height 711
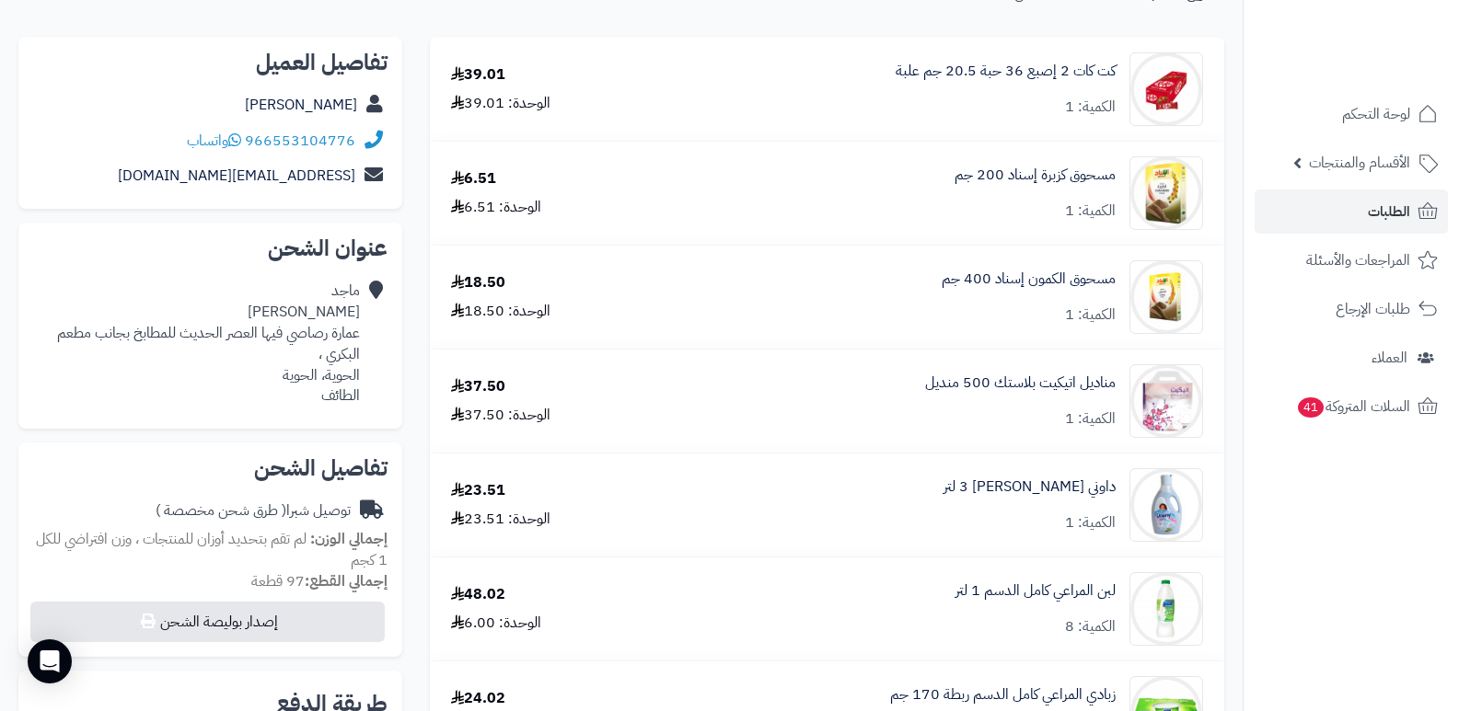
scroll to position [0, 0]
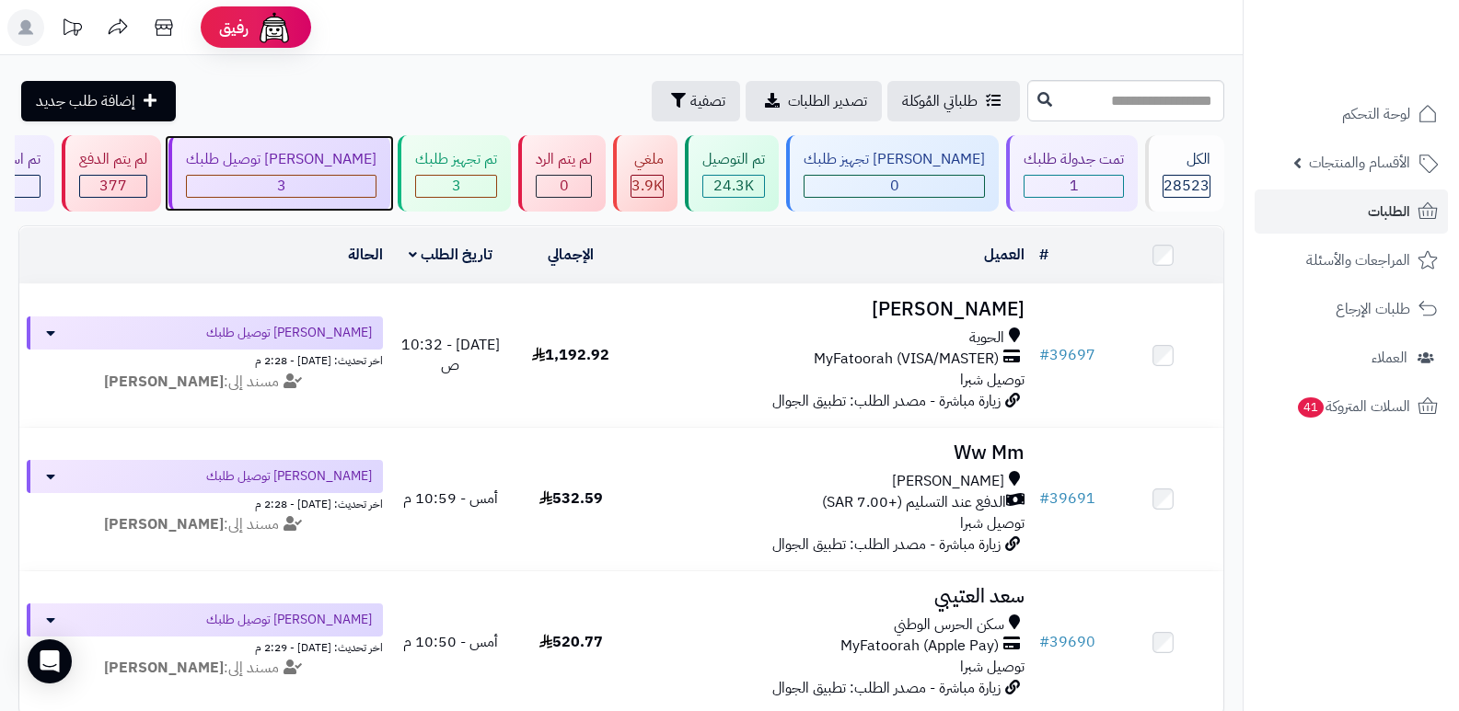
click at [362, 160] on div "[PERSON_NAME] توصيل طلبك" at bounding box center [281, 159] width 191 height 21
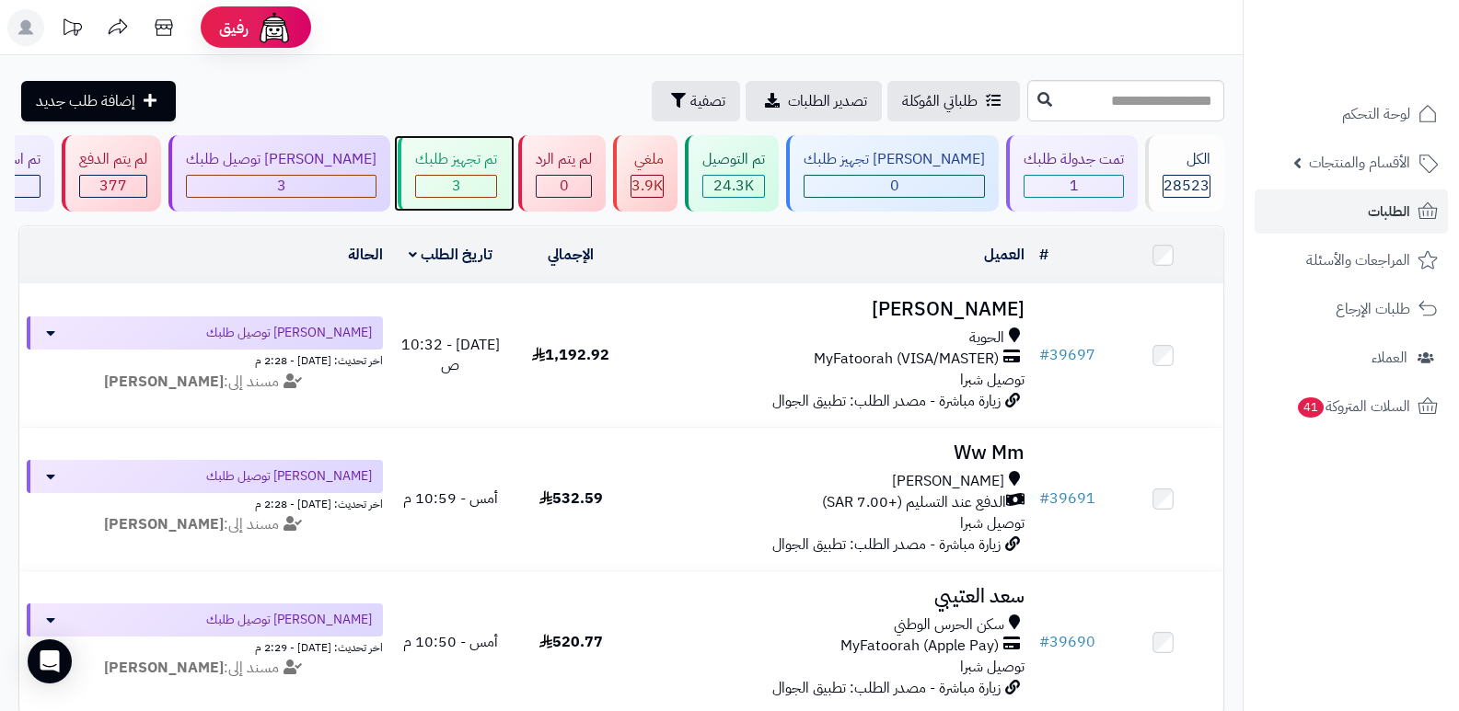
click at [496, 182] on div "3" at bounding box center [456, 186] width 80 height 21
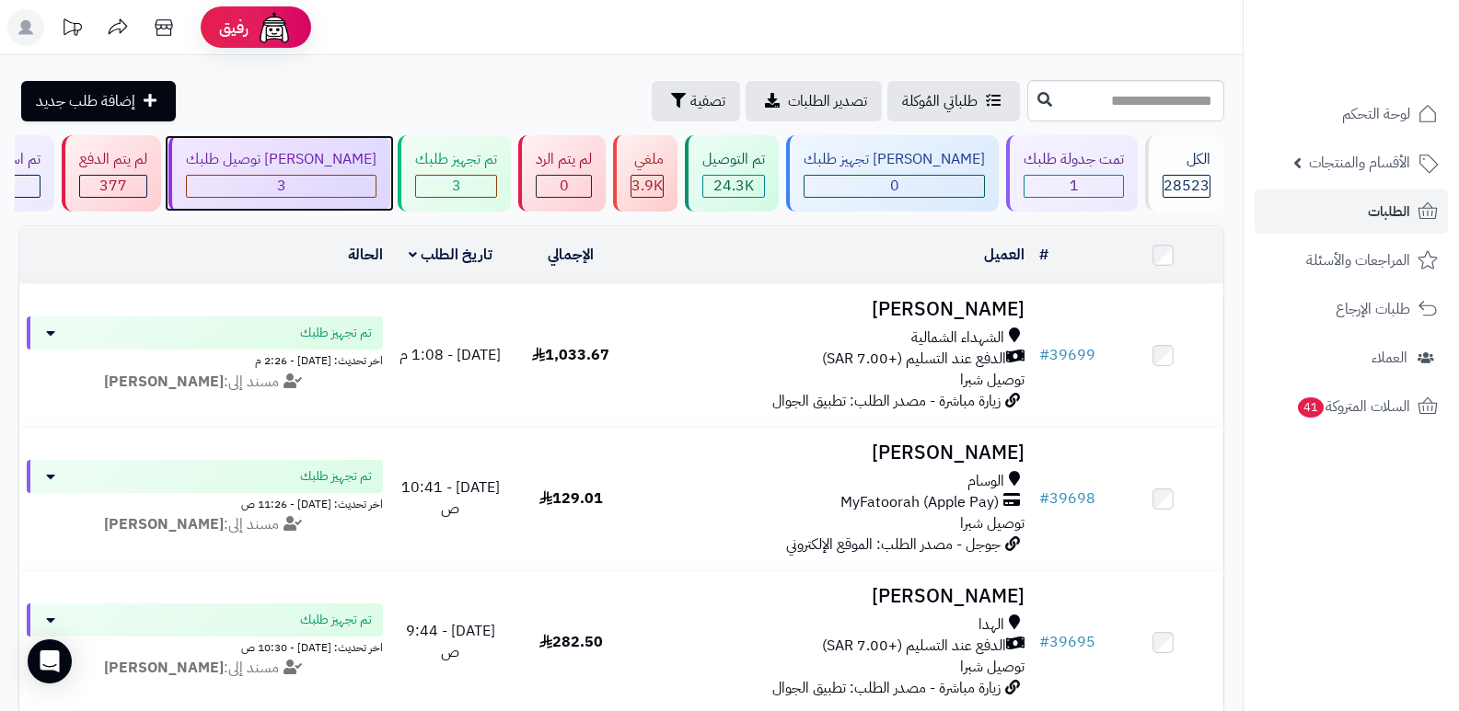
click at [286, 179] on span "3" at bounding box center [281, 186] width 9 height 22
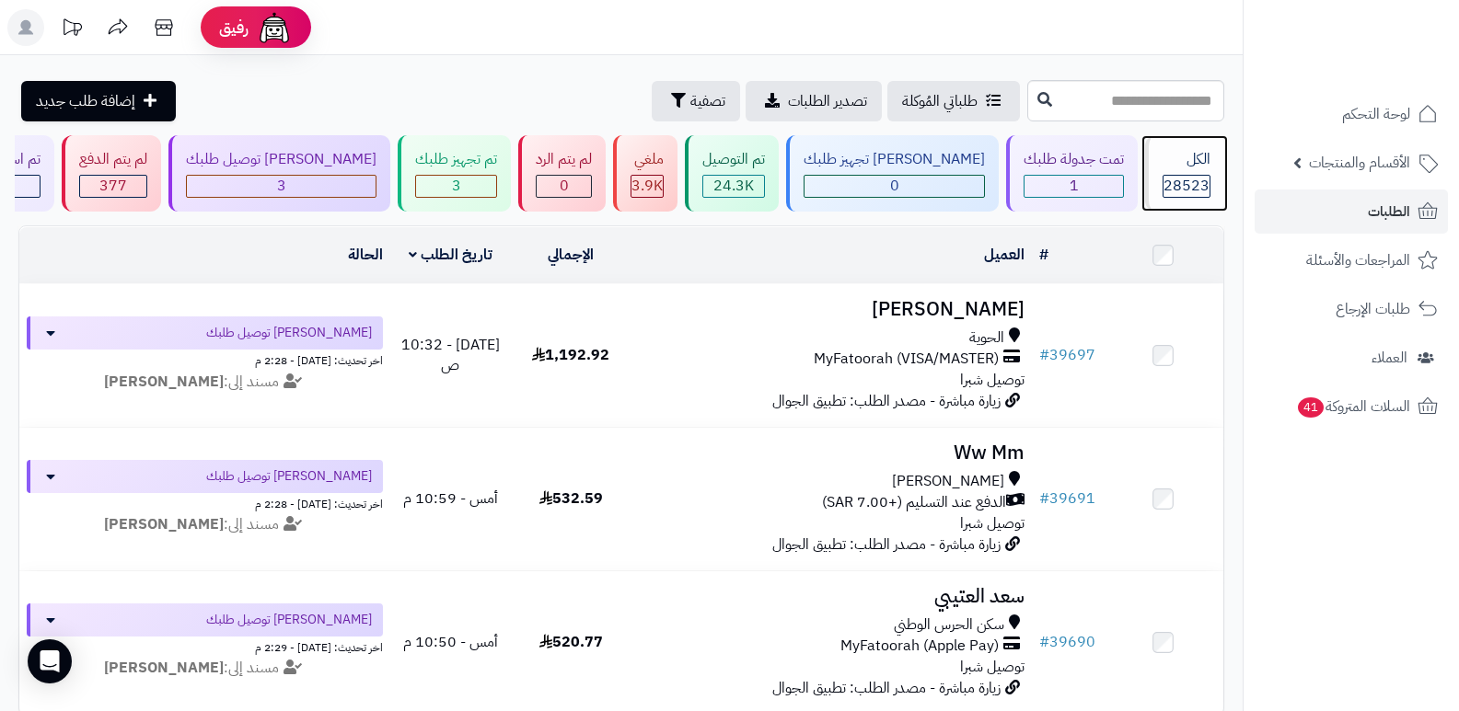
click at [1185, 181] on span "28523" at bounding box center [1186, 186] width 46 height 22
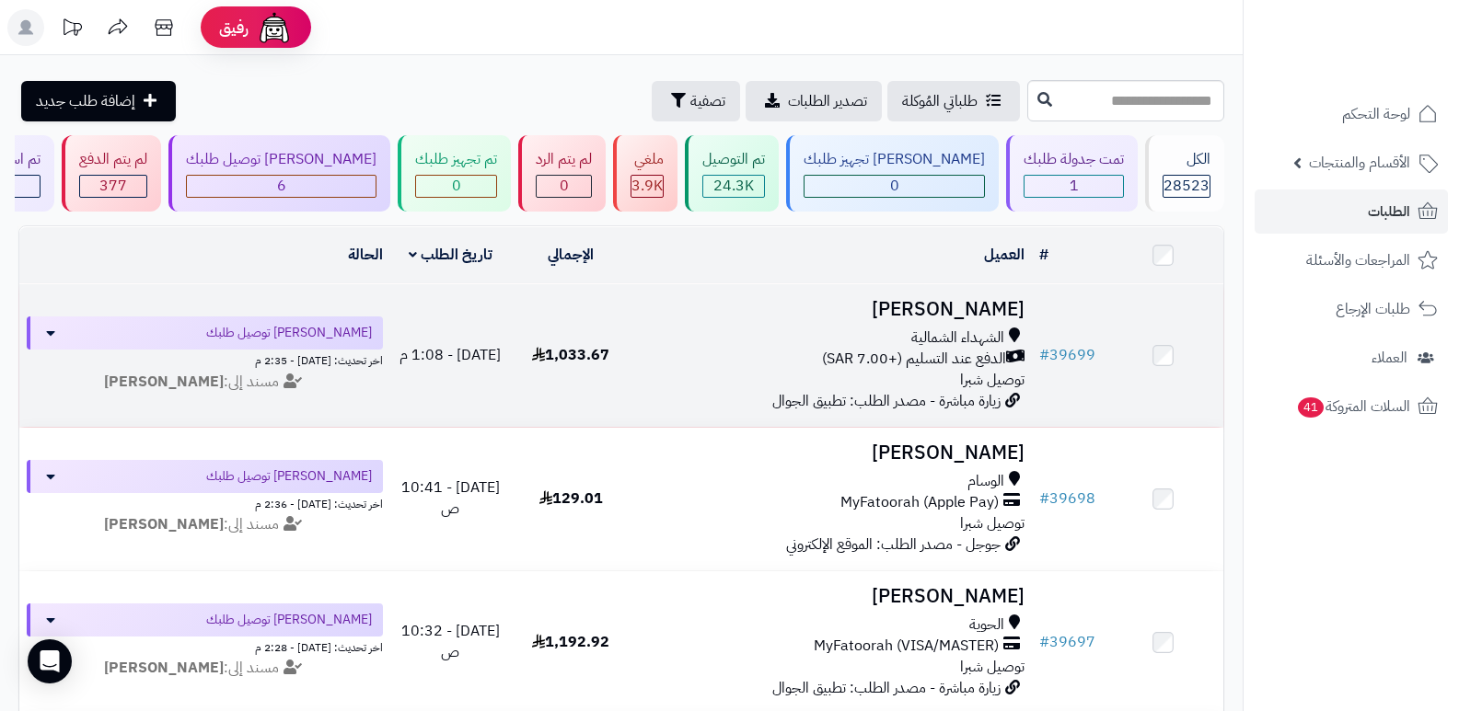
click at [951, 308] on h3 "[PERSON_NAME]" at bounding box center [832, 309] width 387 height 21
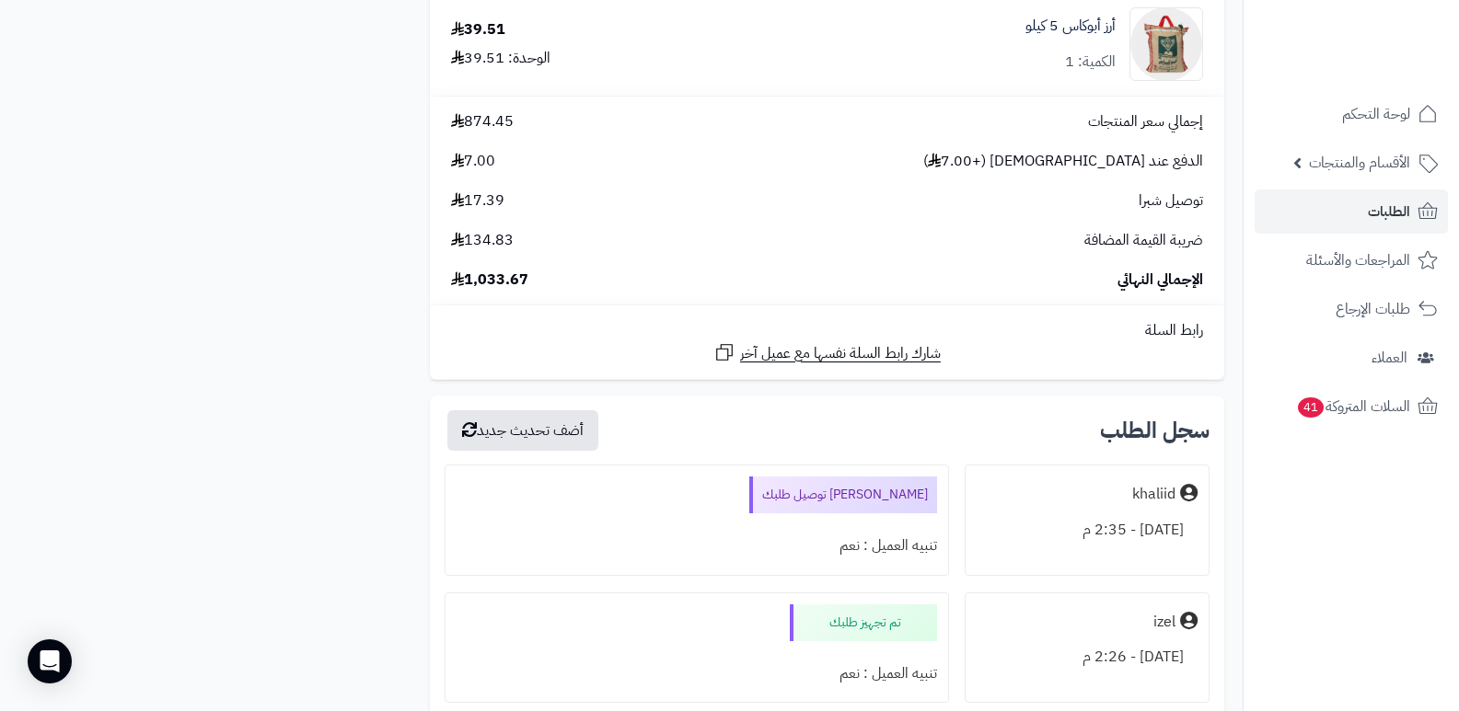
scroll to position [2301, 0]
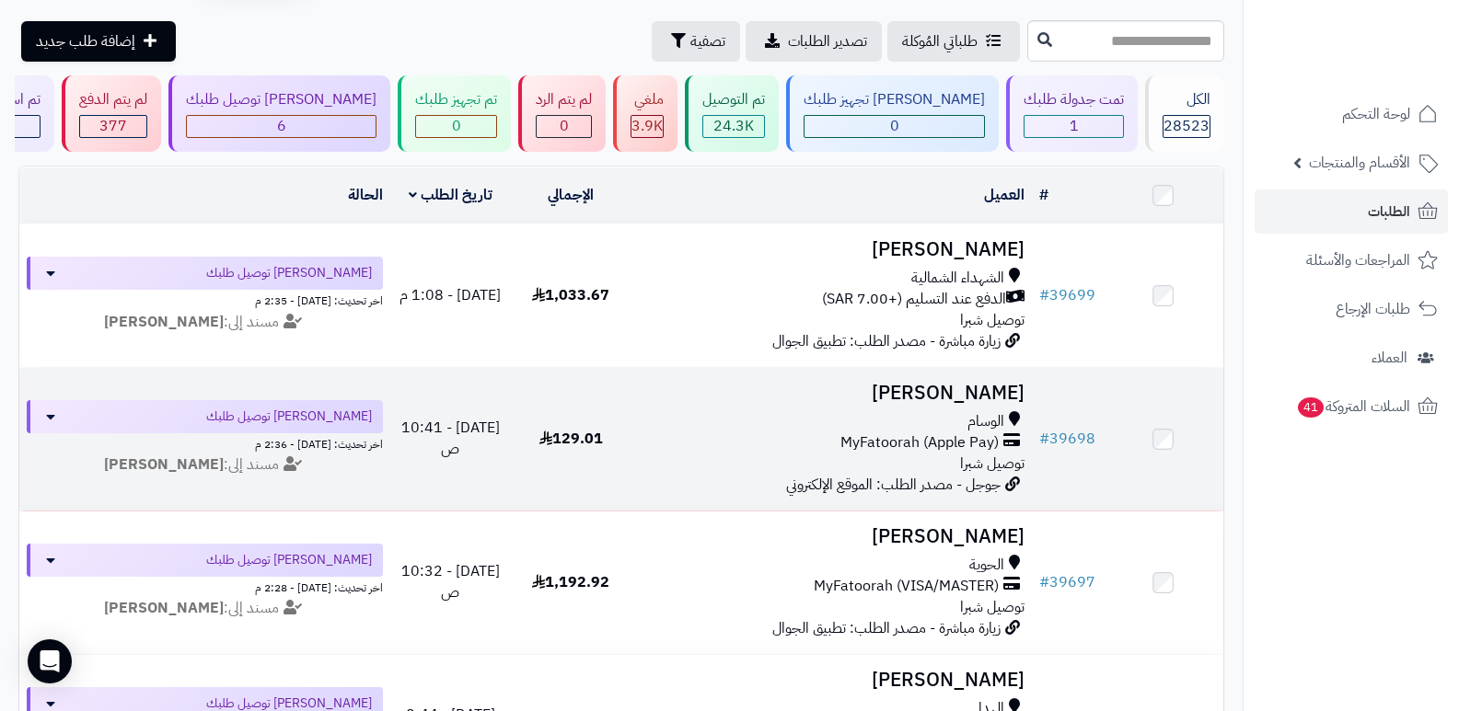
scroll to position [92, 0]
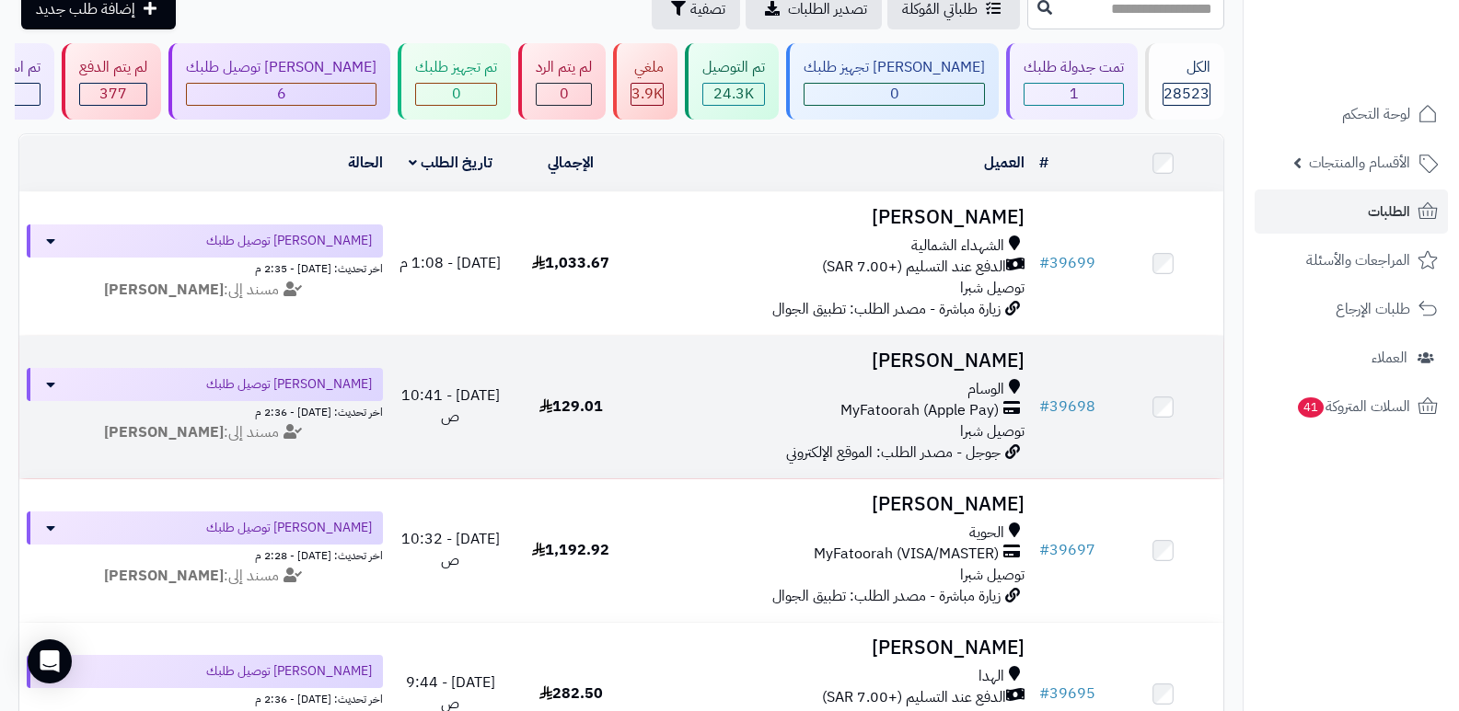
click at [992, 360] on h3 "[PERSON_NAME]" at bounding box center [832, 361] width 387 height 21
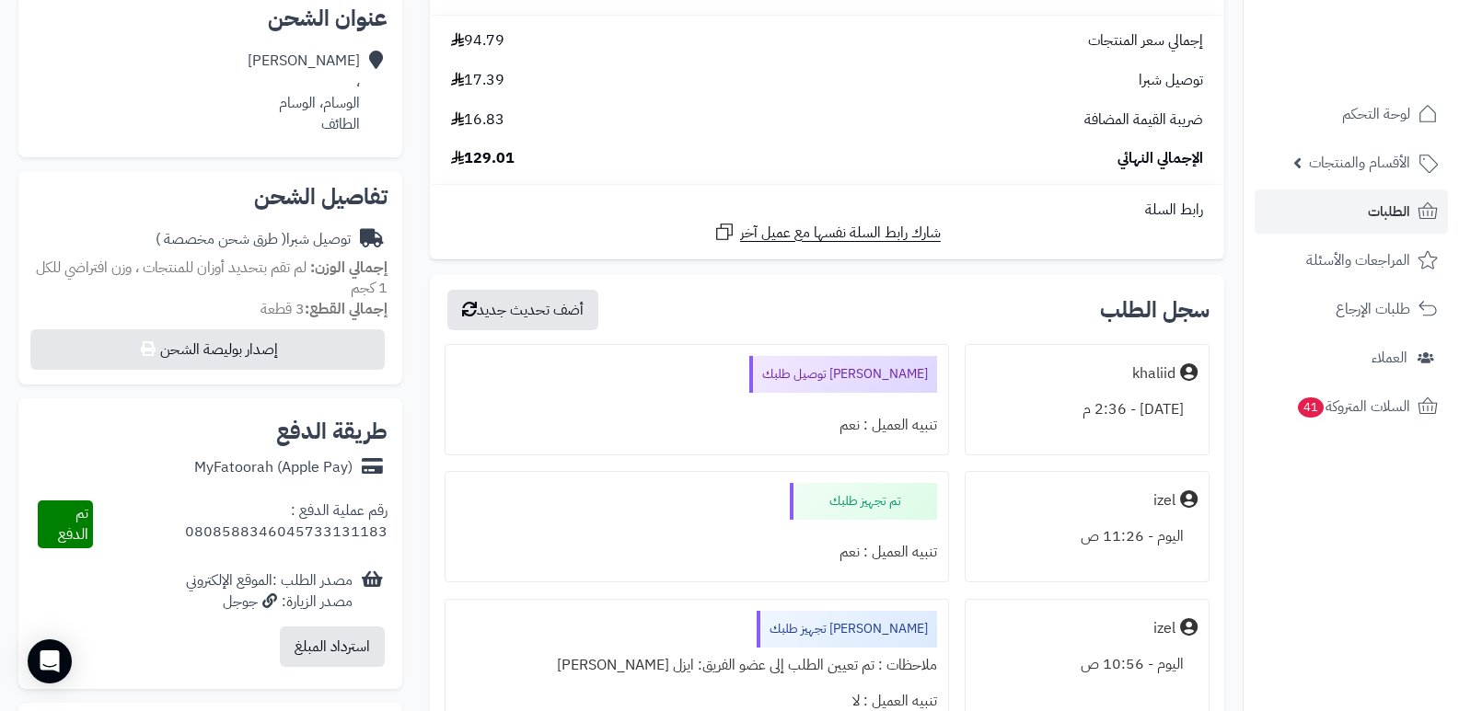
scroll to position [460, 0]
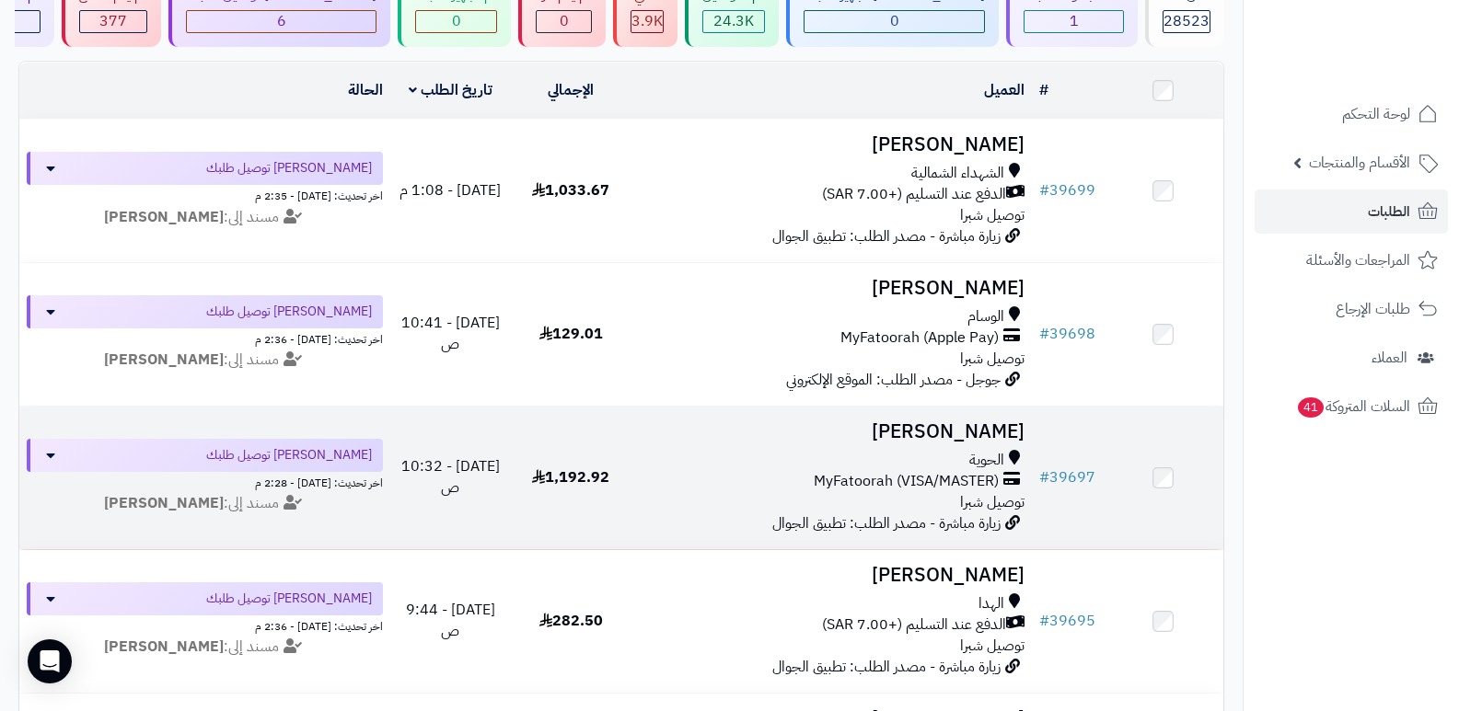
scroll to position [276, 0]
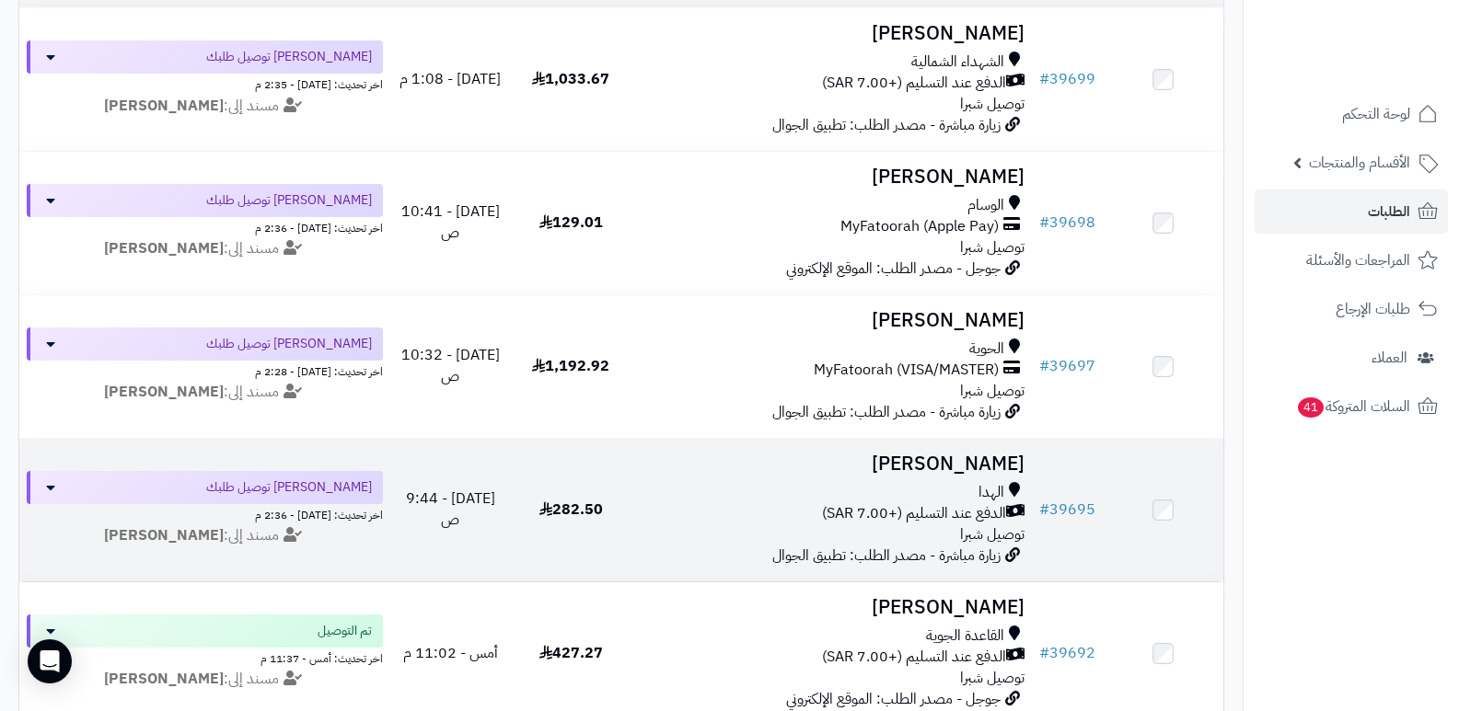
click at [997, 462] on h3 "[PERSON_NAME]" at bounding box center [832, 464] width 387 height 21
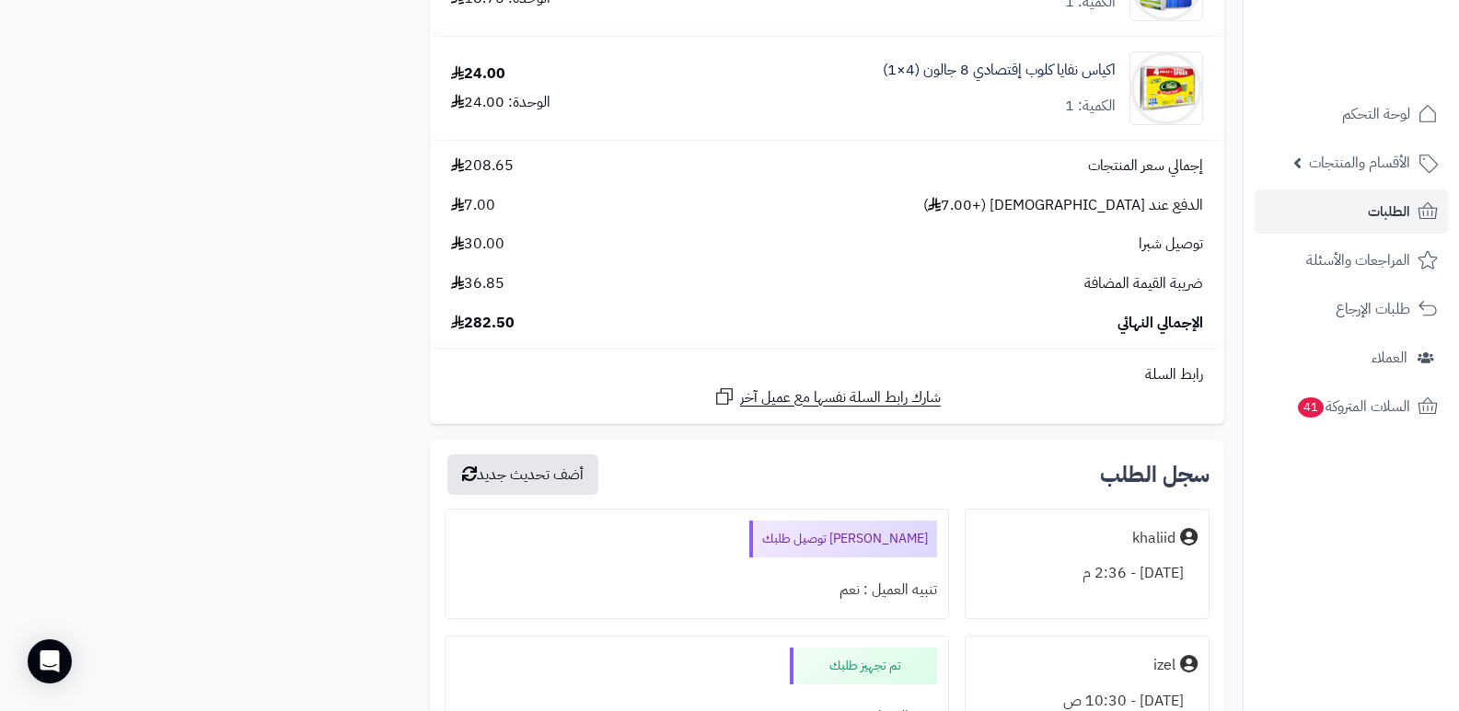
scroll to position [2209, 0]
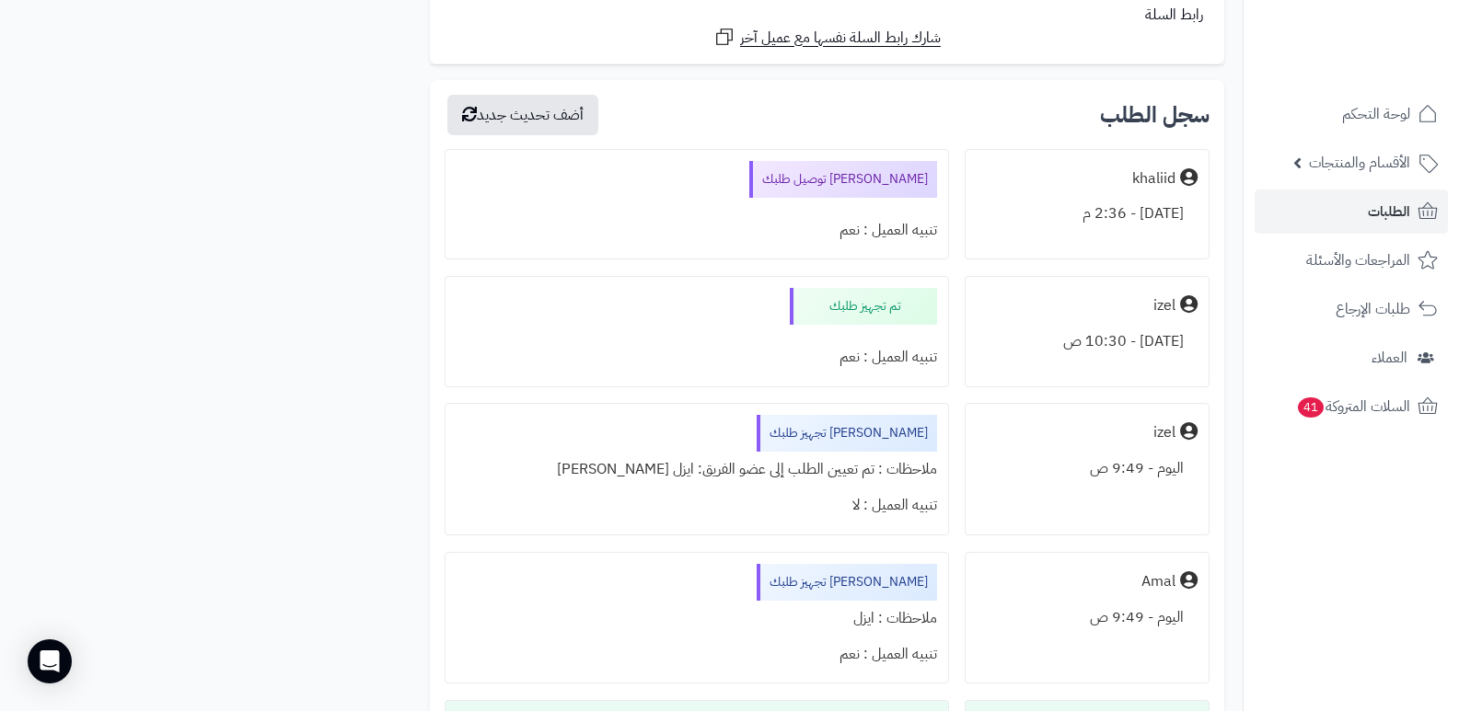
click at [1313, 515] on nav "لوحة التحكم الأقسام والمنتجات المنتجات الأقسام الماركات مواصفات المنتجات مواصفا…" at bounding box center [1351, 378] width 216 height 711
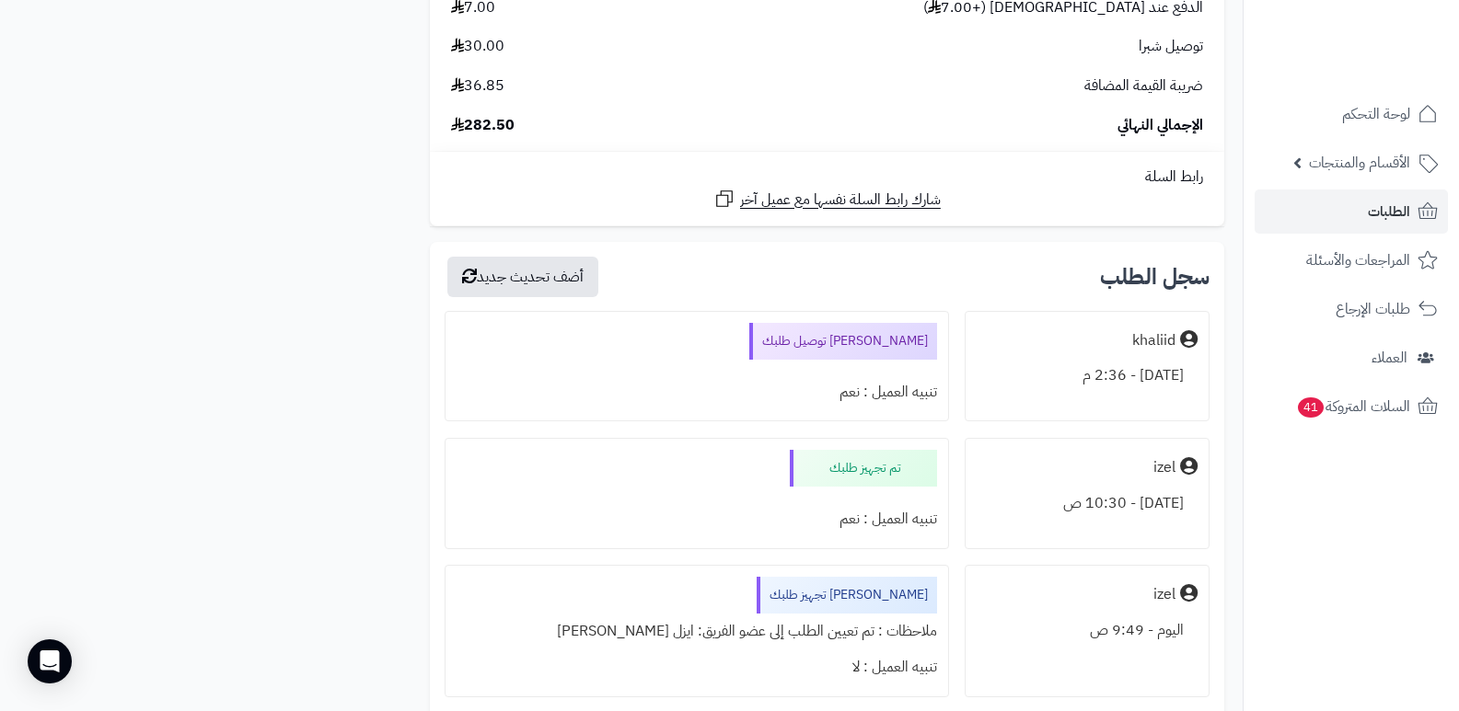
scroll to position [1749, 0]
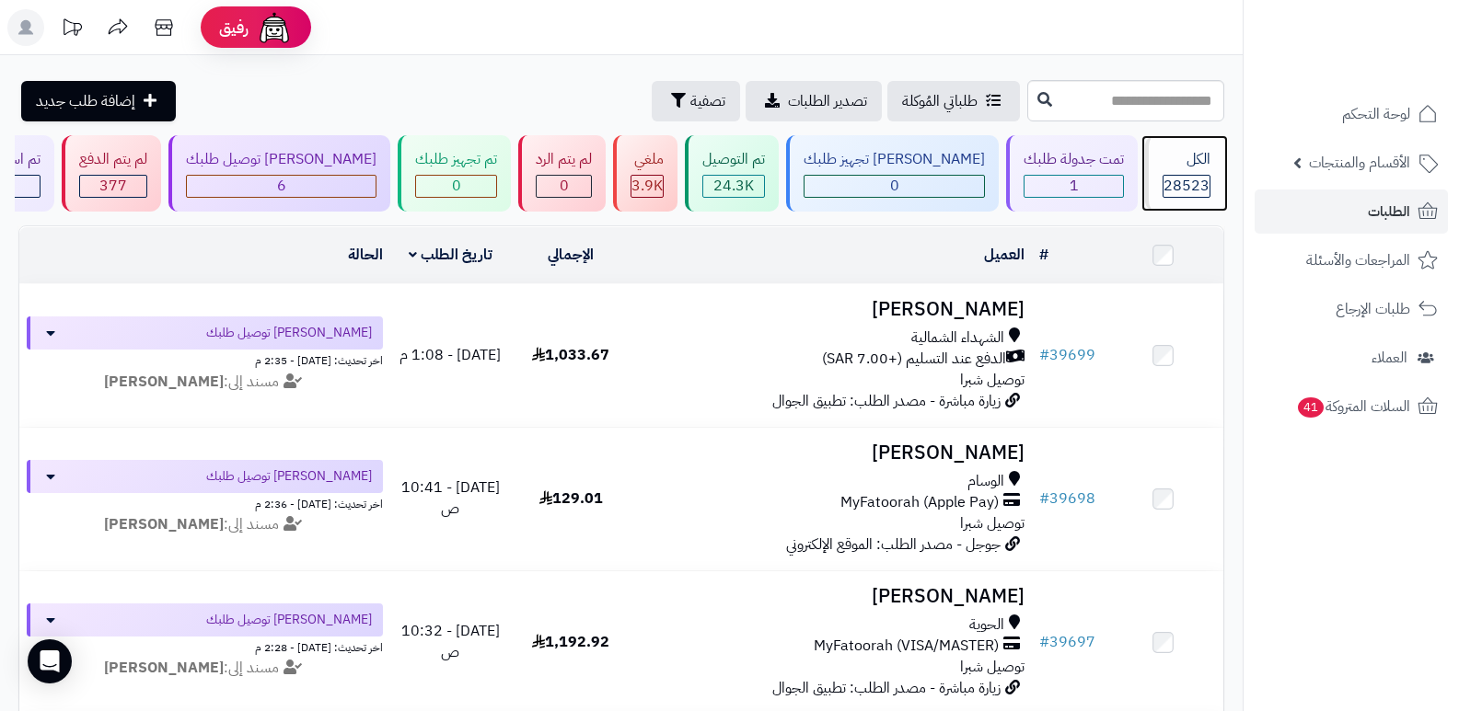
click at [1185, 162] on div "الكل" at bounding box center [1186, 159] width 48 height 21
click at [1153, 183] on div "الكل 28523" at bounding box center [1184, 173] width 79 height 76
click at [1147, 186] on div "الكل 28523" at bounding box center [1184, 173] width 79 height 76
click at [1184, 197] on div "28523" at bounding box center [1186, 186] width 48 height 23
click at [1152, 167] on div "الكل 28523" at bounding box center [1184, 173] width 79 height 76
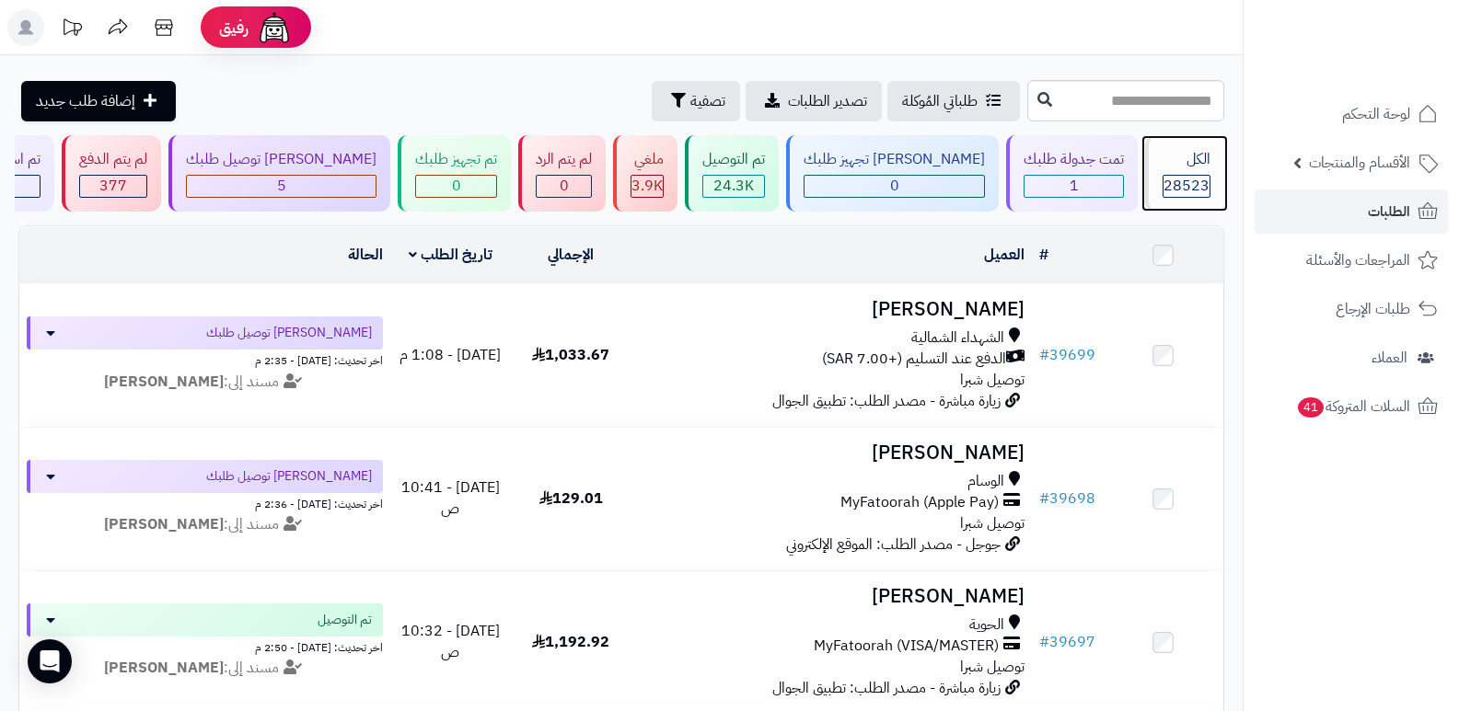
click at [1195, 161] on div "الكل" at bounding box center [1186, 159] width 48 height 21
click at [1156, 146] on div "الكل 28523" at bounding box center [1184, 173] width 79 height 76
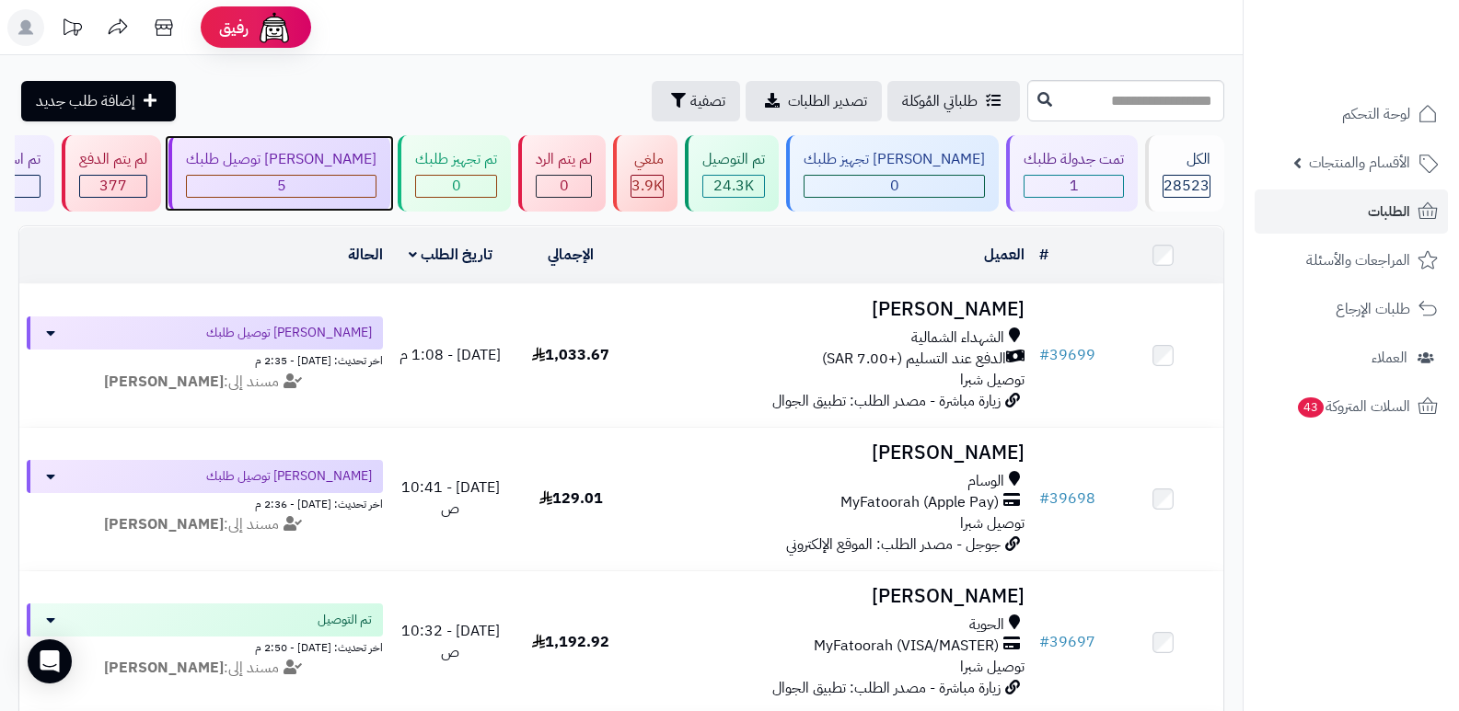
click at [352, 155] on div "[PERSON_NAME] توصيل طلبك" at bounding box center [281, 159] width 191 height 21
click at [357, 176] on div "5" at bounding box center [281, 186] width 189 height 21
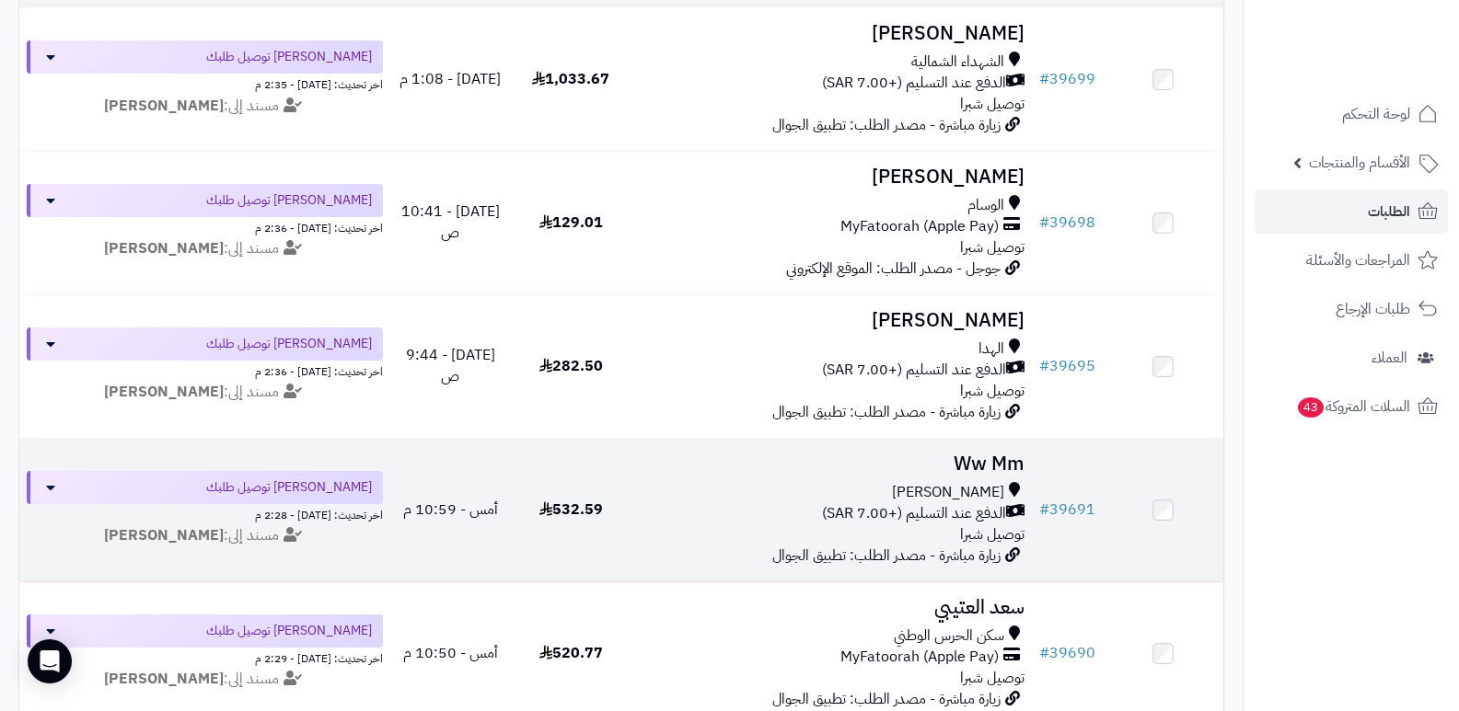
scroll to position [460, 0]
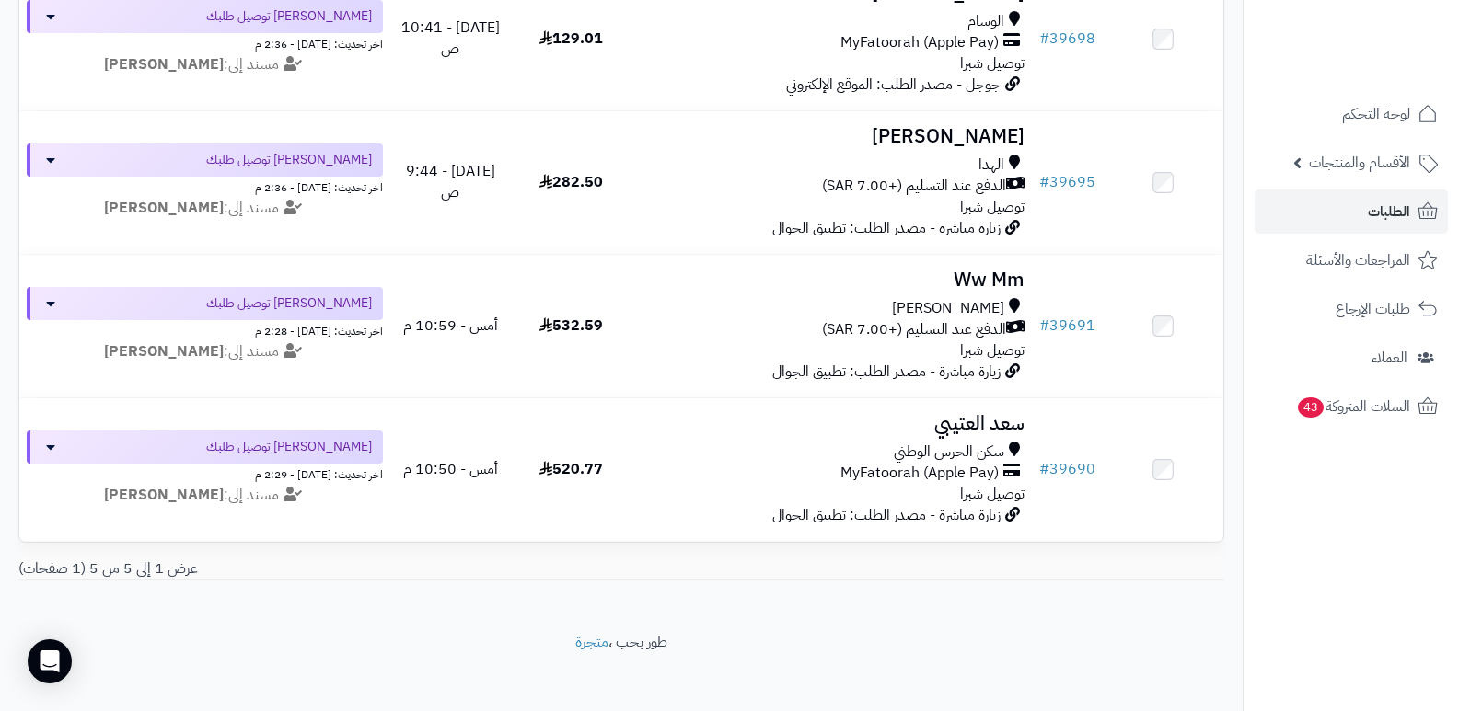
click at [1358, 520] on nav "لوحة التحكم الأقسام والمنتجات المنتجات الأقسام الماركات مواصفات المنتجات مواصفا…" at bounding box center [1351, 378] width 216 height 711
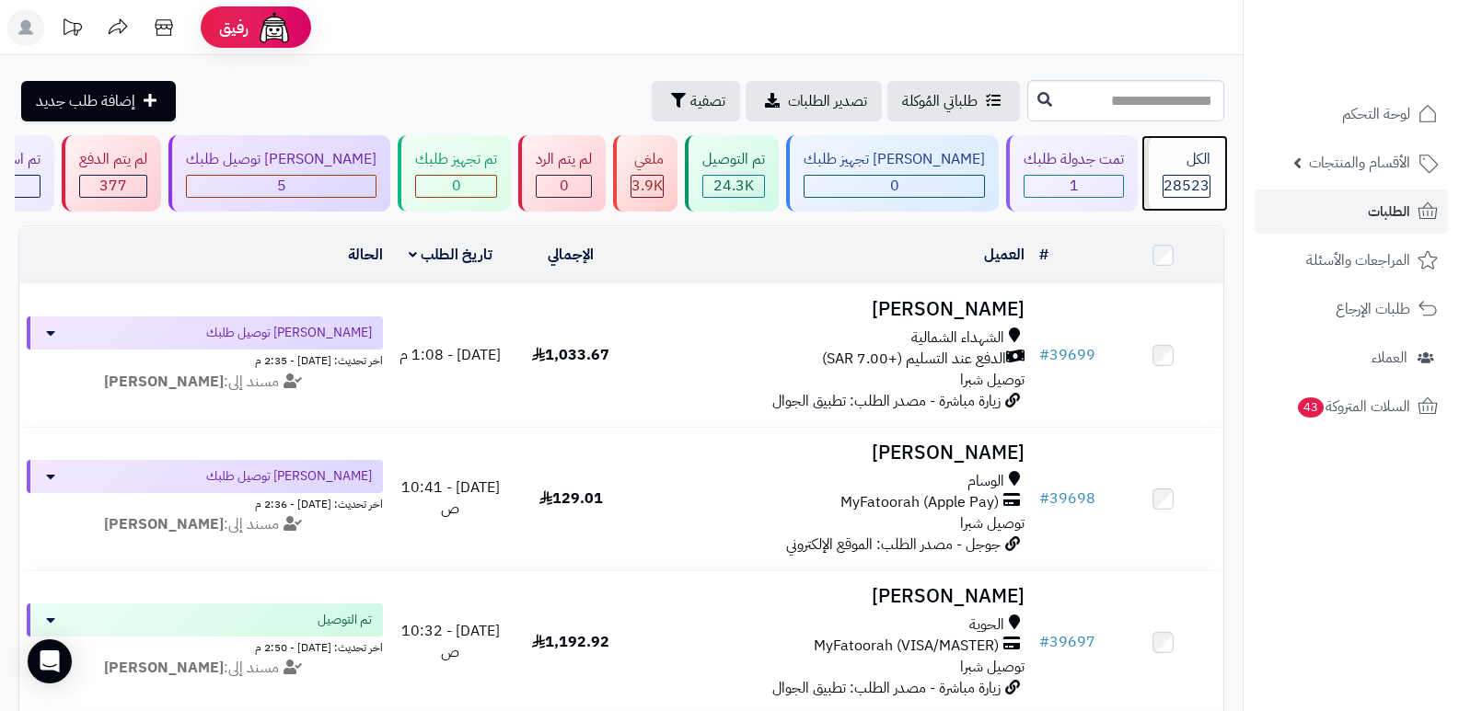
click at [1212, 174] on div "الكل 28523" at bounding box center [1184, 173] width 79 height 76
click at [1186, 158] on div "الكل" at bounding box center [1186, 159] width 48 height 21
click at [1206, 163] on div "الكل" at bounding box center [1186, 159] width 48 height 21
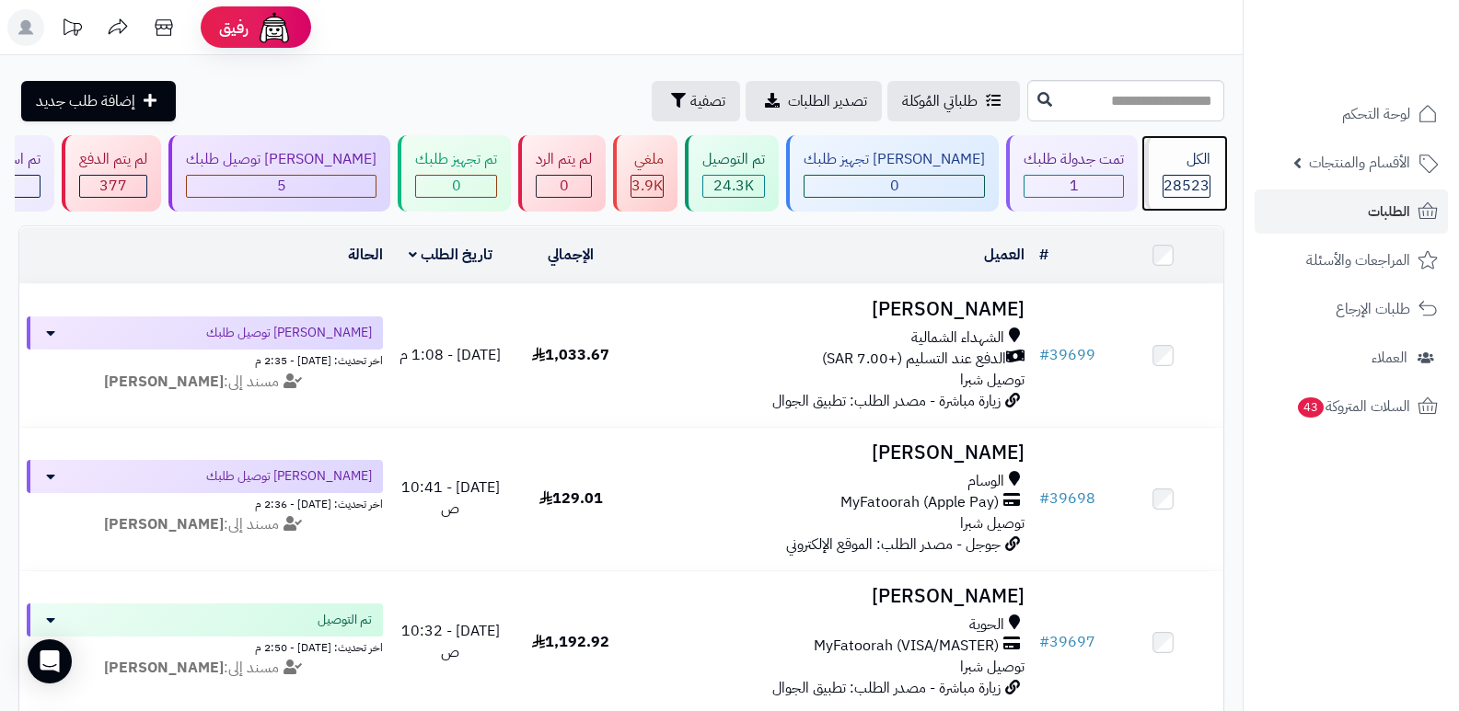
click at [1206, 163] on div "الكل" at bounding box center [1186, 159] width 48 height 21
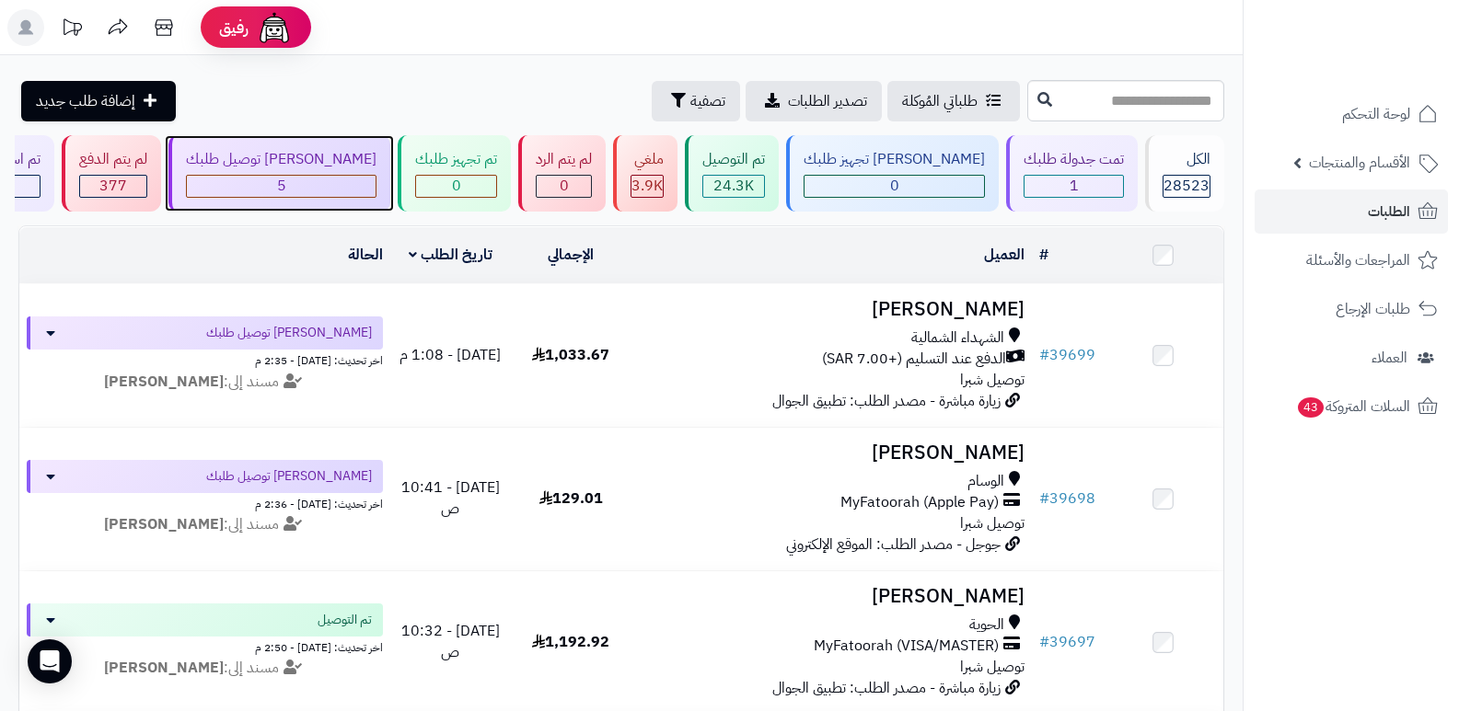
click at [359, 145] on div "جاري توصيل طلبك 5" at bounding box center [279, 173] width 222 height 76
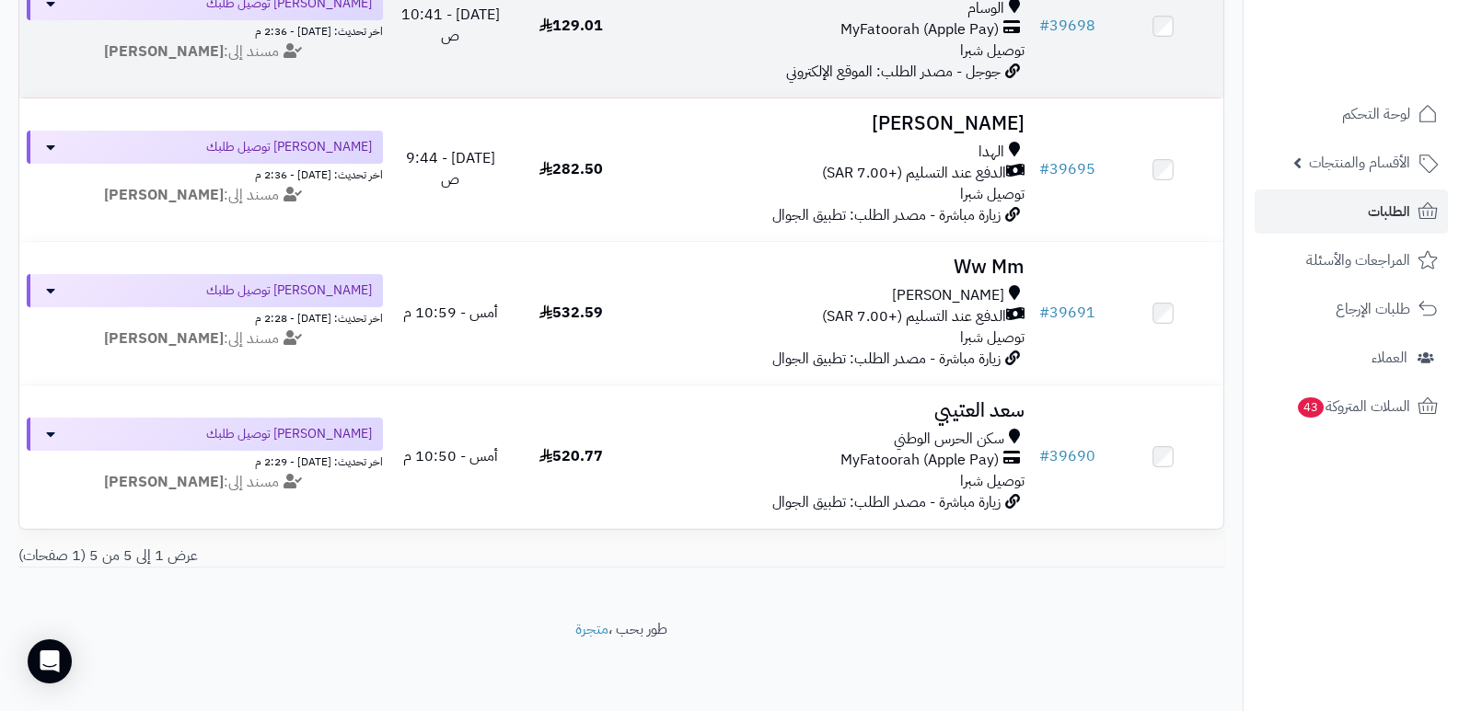
scroll to position [483, 0]
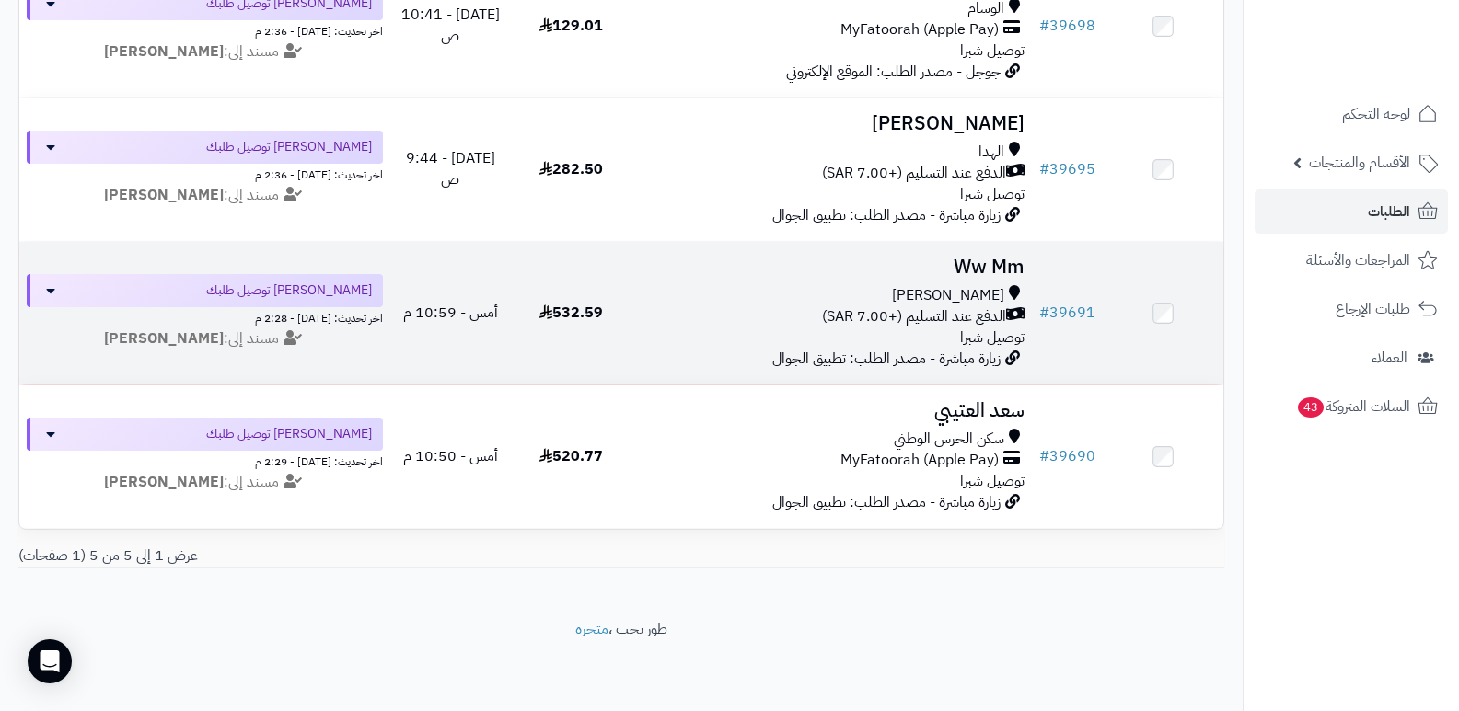
click at [1010, 264] on h3 "Ww Mm" at bounding box center [832, 267] width 387 height 21
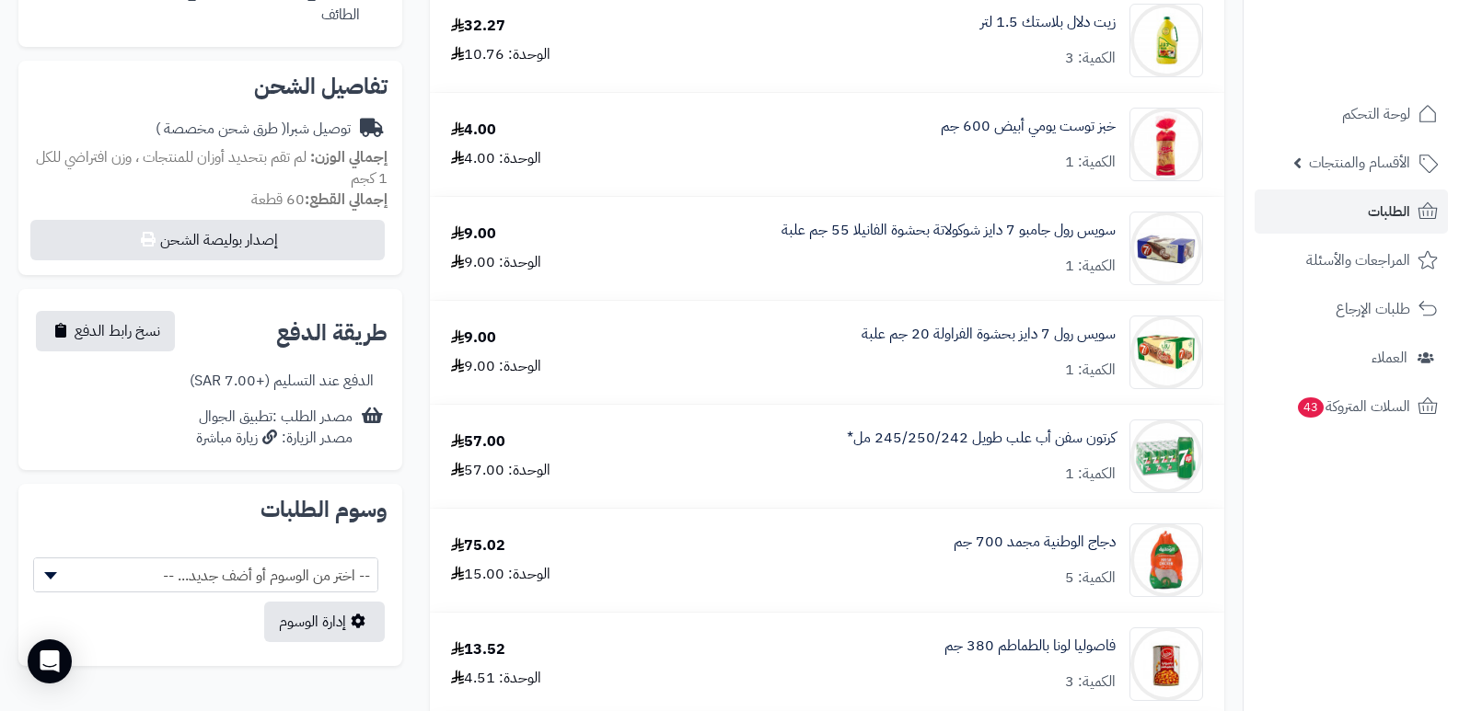
scroll to position [368, 0]
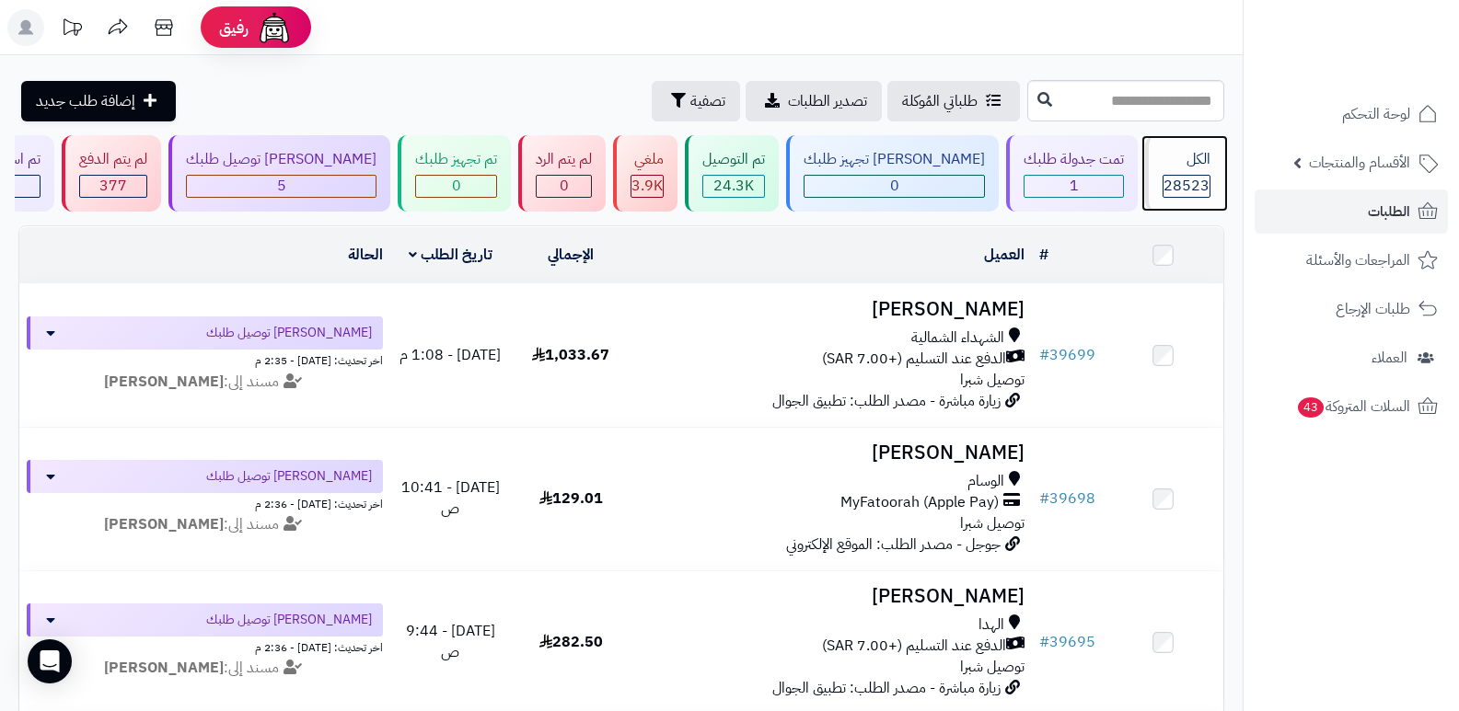
click at [1209, 194] on div "28523" at bounding box center [1186, 186] width 48 height 23
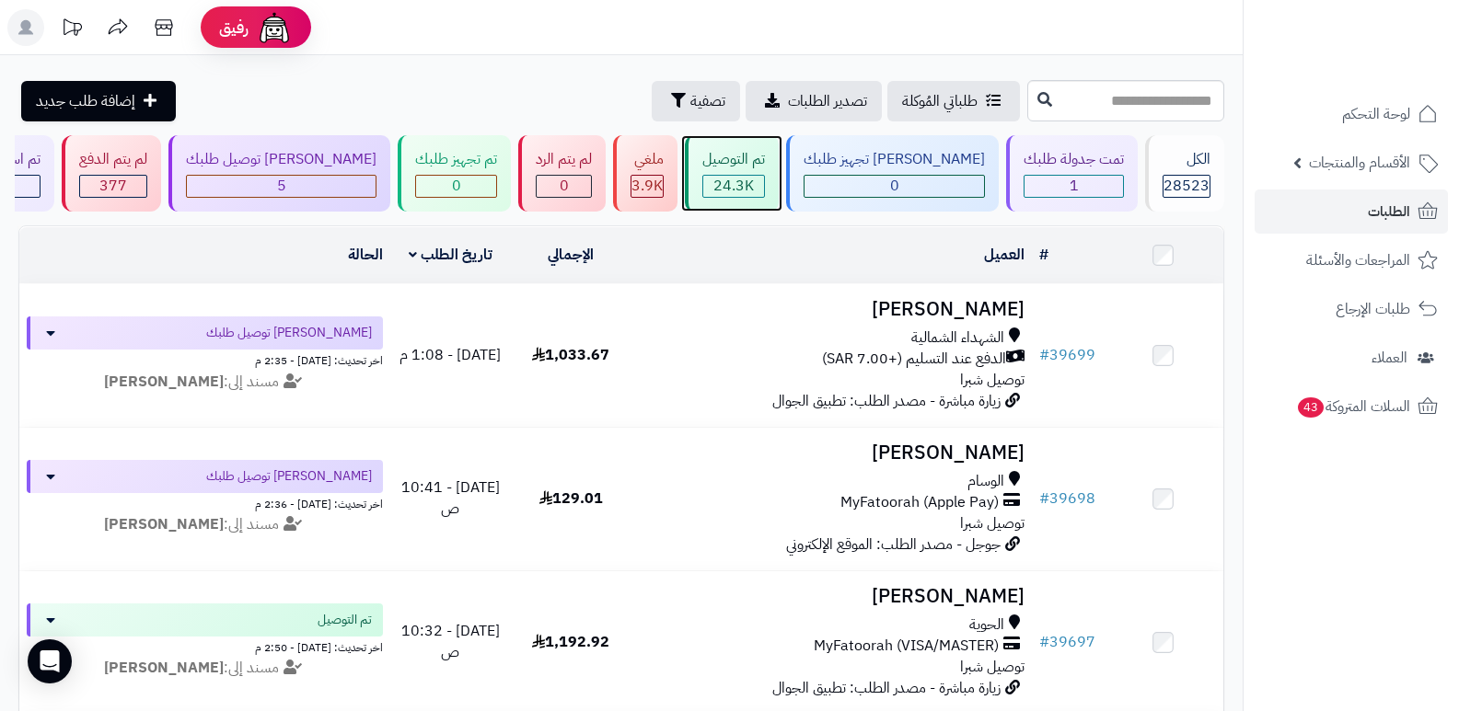
click at [754, 189] on span "24.3K" at bounding box center [733, 186] width 40 height 22
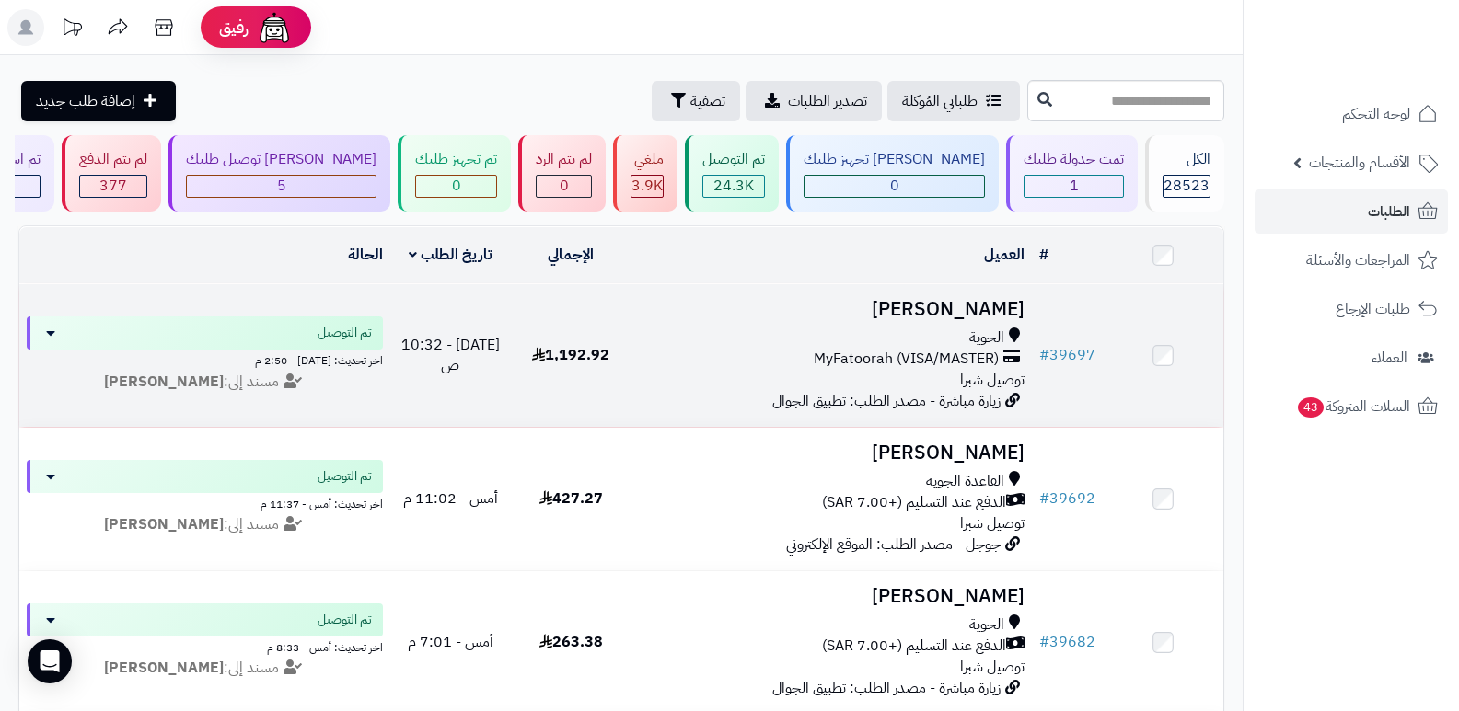
click at [1003, 304] on h3 "ماجد القثامي" at bounding box center [832, 309] width 387 height 21
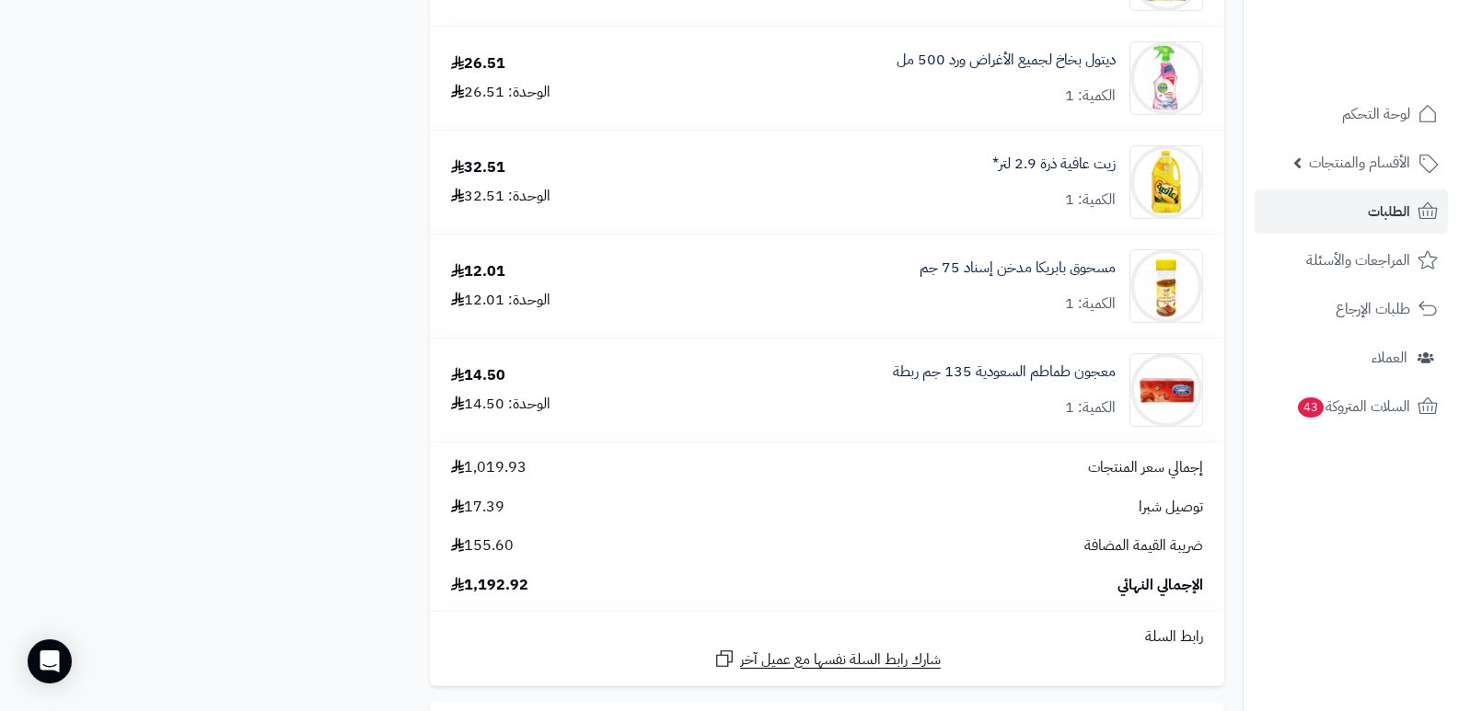
scroll to position [4786, 0]
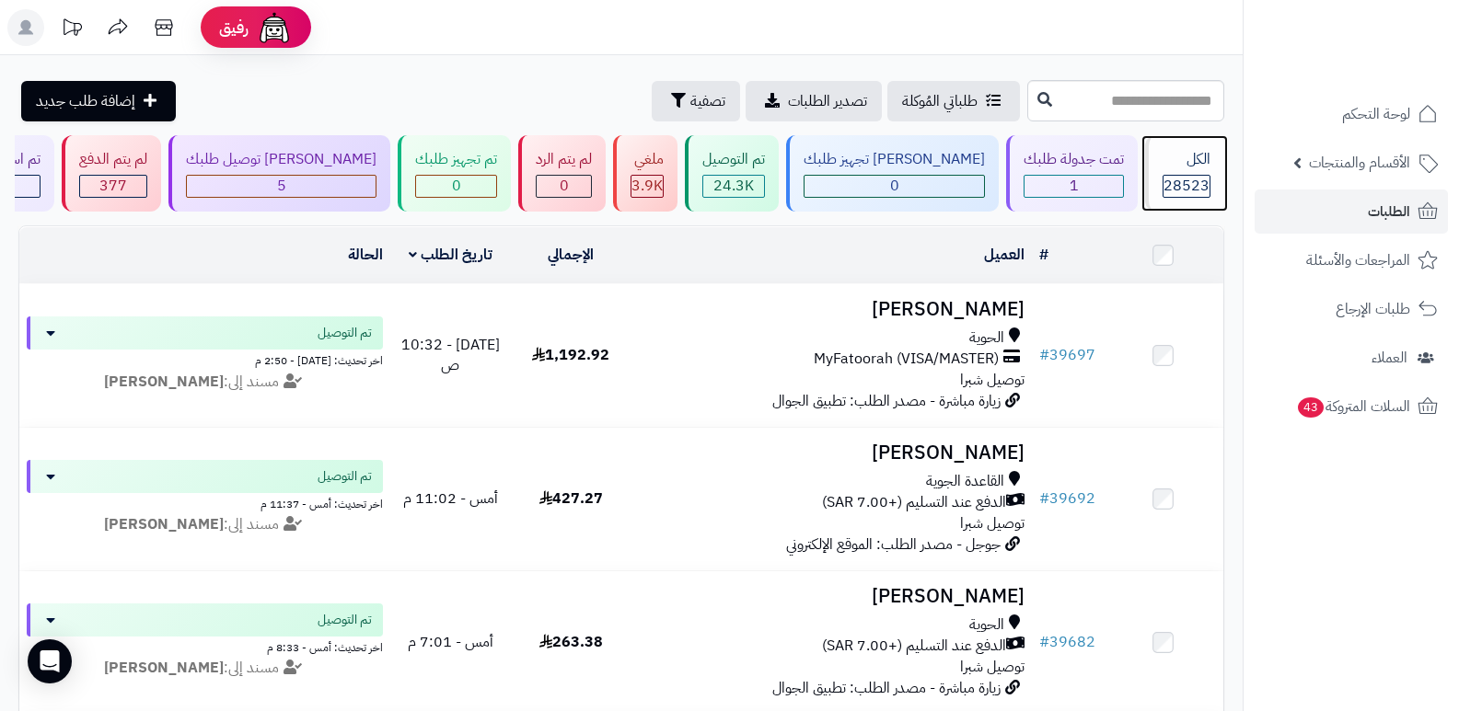
click at [1179, 188] on span "28523" at bounding box center [1186, 186] width 46 height 22
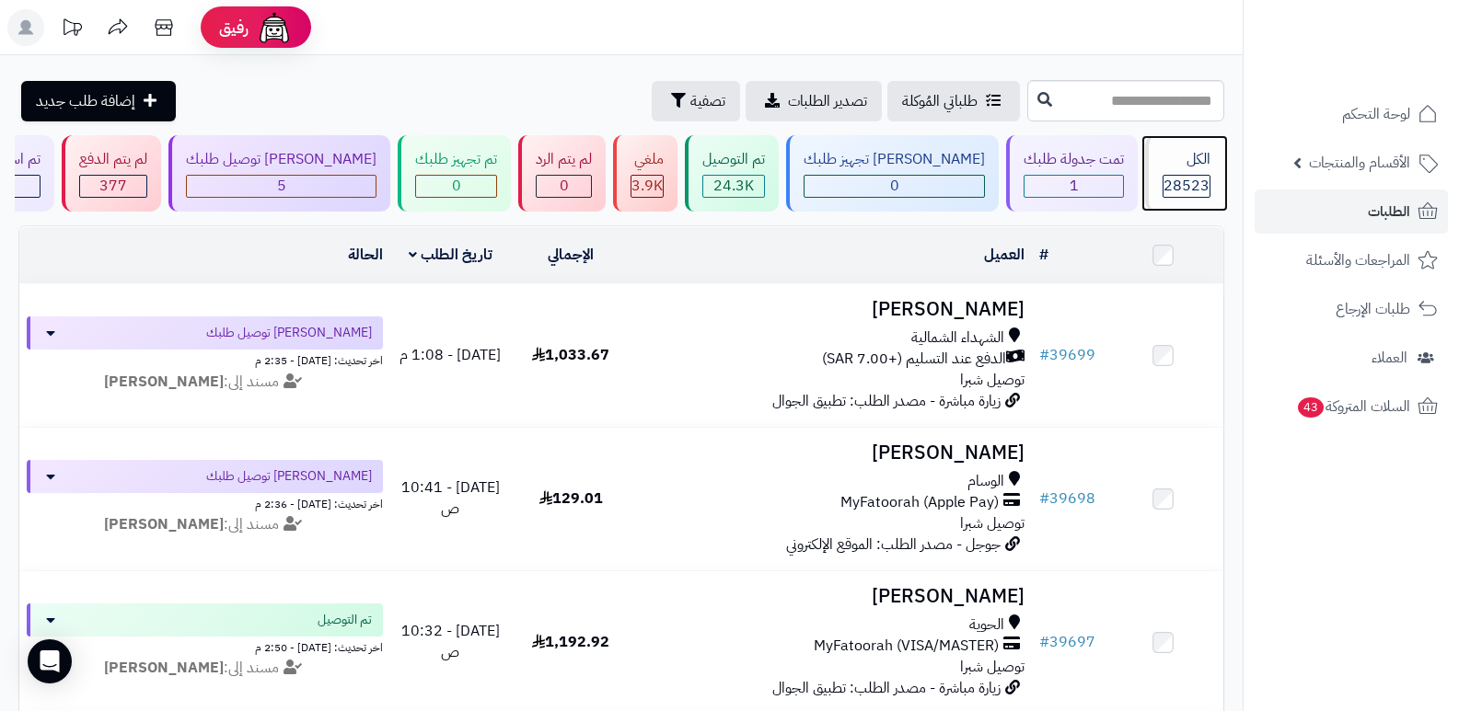
click at [1194, 179] on span "28523" at bounding box center [1186, 186] width 46 height 22
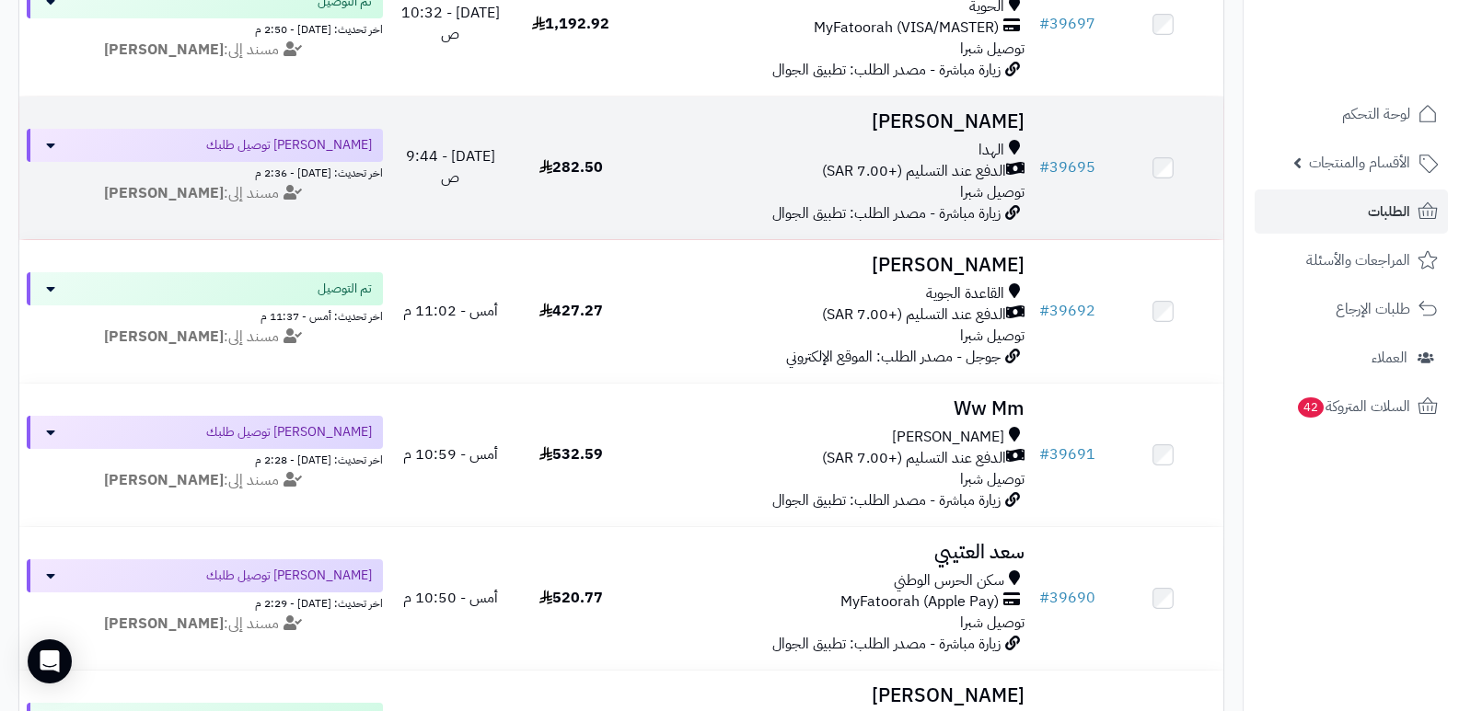
scroll to position [644, 0]
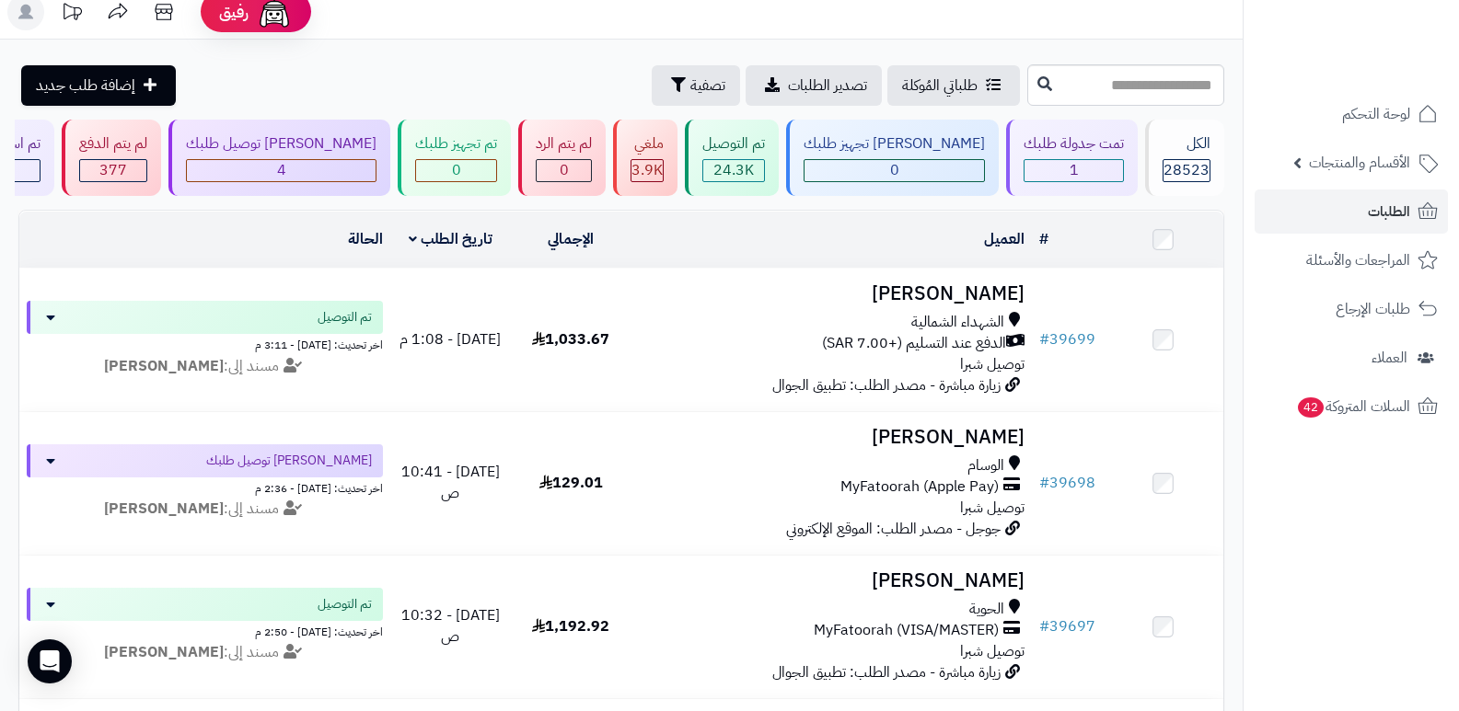
scroll to position [0, 0]
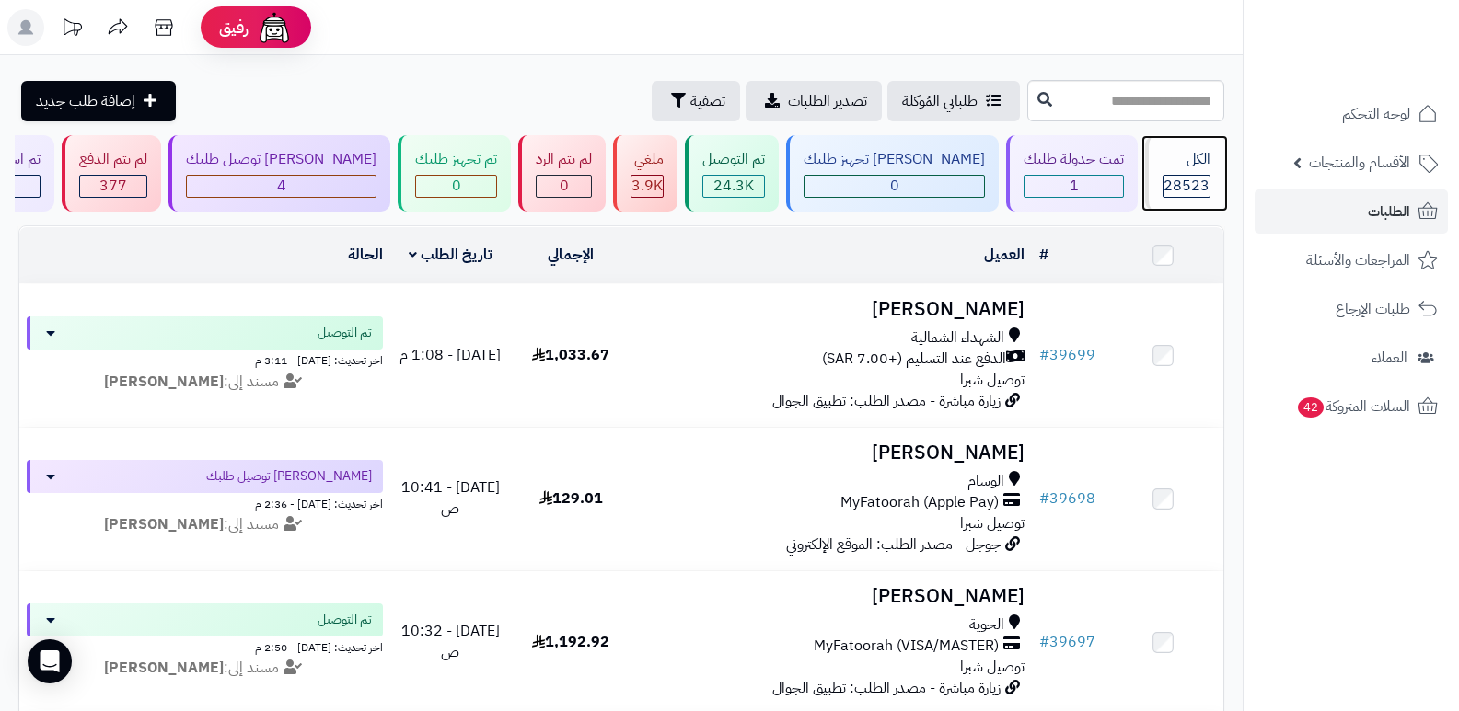
click at [1190, 185] on span "28523" at bounding box center [1186, 186] width 46 height 22
click at [1190, 175] on span "28523" at bounding box center [1186, 186] width 46 height 22
drag, startPoint x: 0, startPoint y: 0, endPoint x: 1190, endPoint y: 174, distance: 1202.7
click at [1190, 175] on span "28523" at bounding box center [1186, 186] width 46 height 22
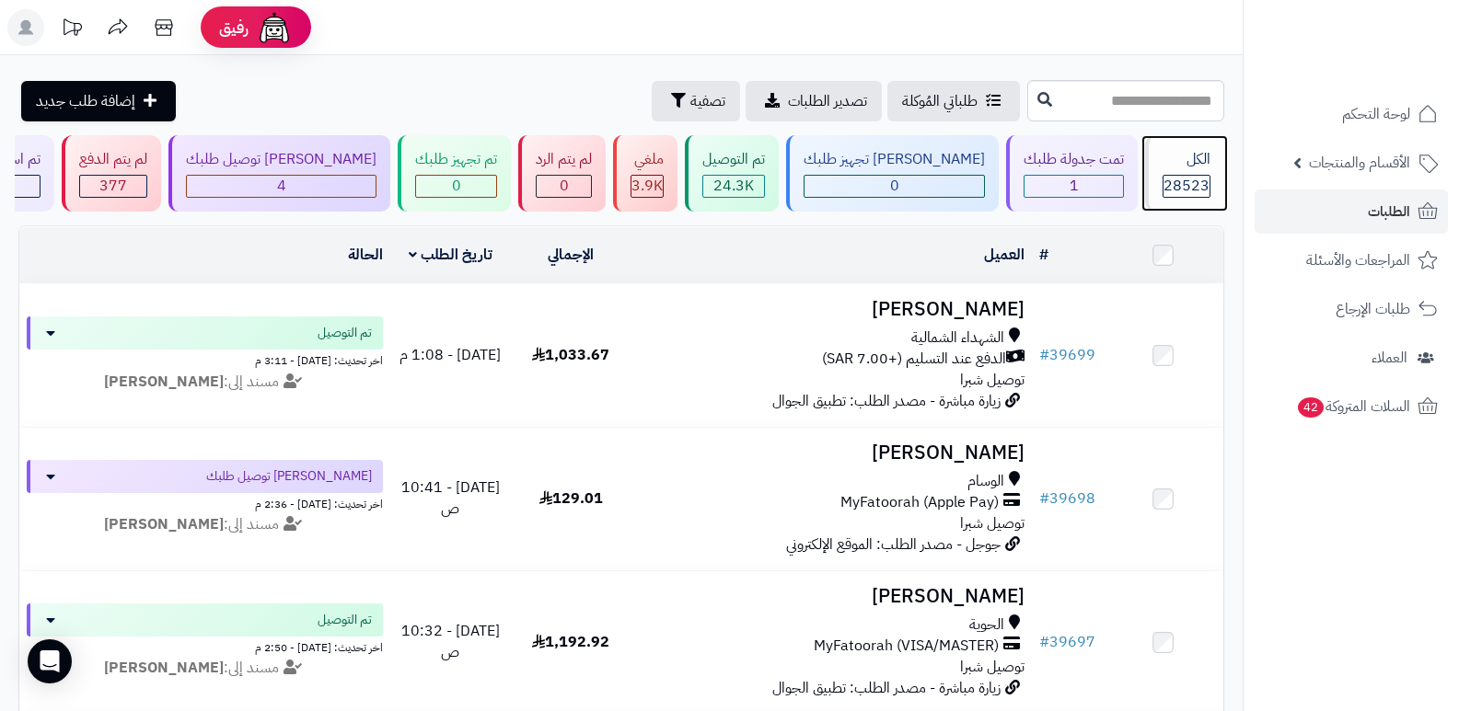
click at [1195, 165] on div "الكل" at bounding box center [1186, 159] width 48 height 21
click at [1169, 193] on span "28523" at bounding box center [1186, 186] width 46 height 22
click at [1191, 162] on div "الكل" at bounding box center [1186, 159] width 48 height 21
click at [1174, 158] on div "الكل" at bounding box center [1186, 159] width 48 height 21
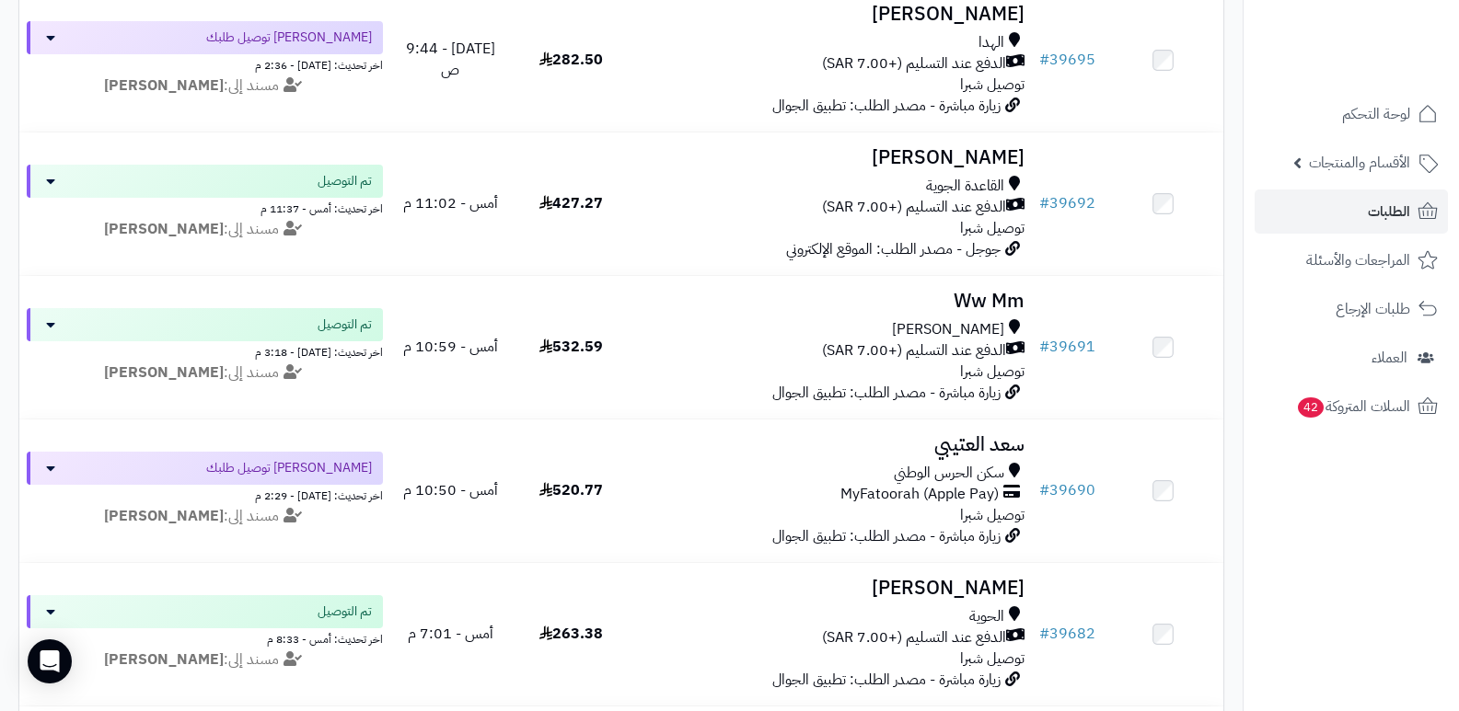
scroll to position [736, 0]
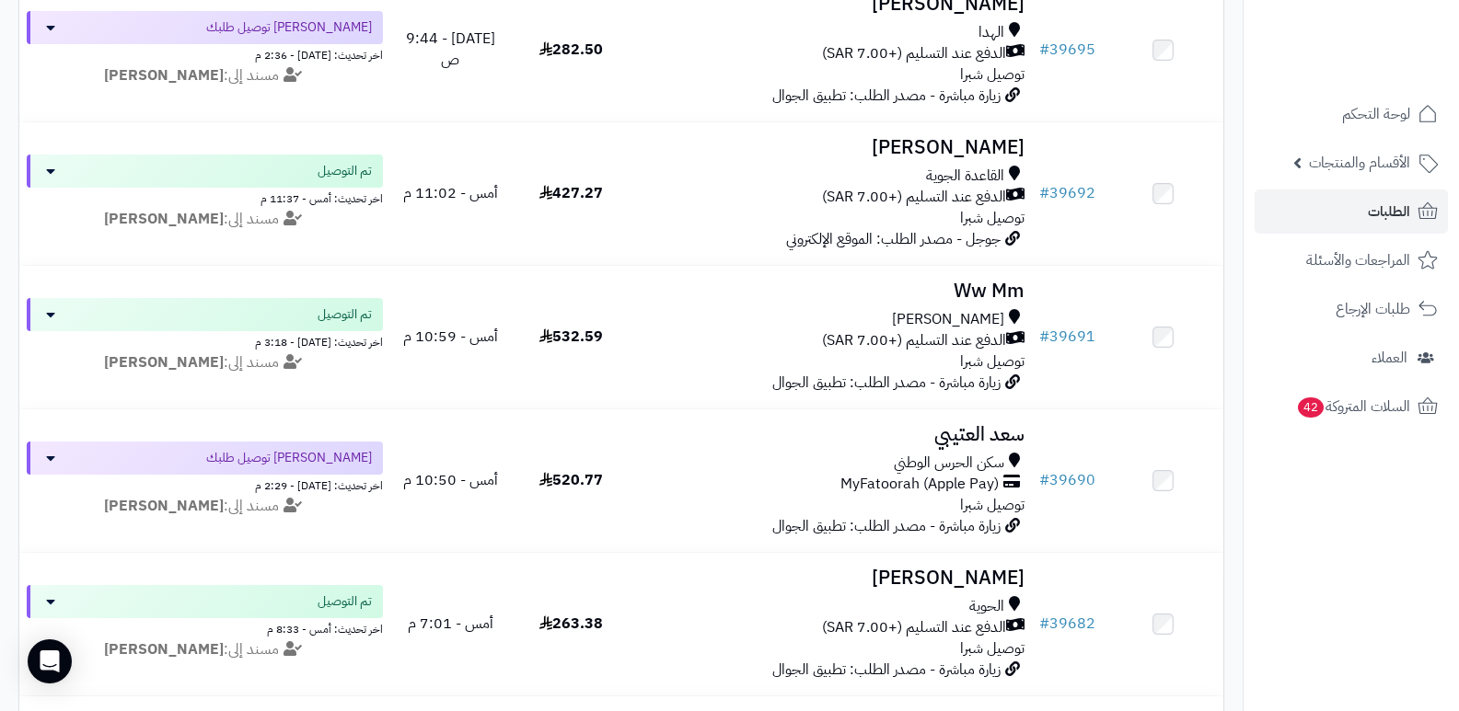
click at [1286, 560] on nav "لوحة التحكم الأقسام والمنتجات المنتجات الأقسام الماركات مواصفات المنتجات مواصفا…" at bounding box center [1351, 378] width 216 height 711
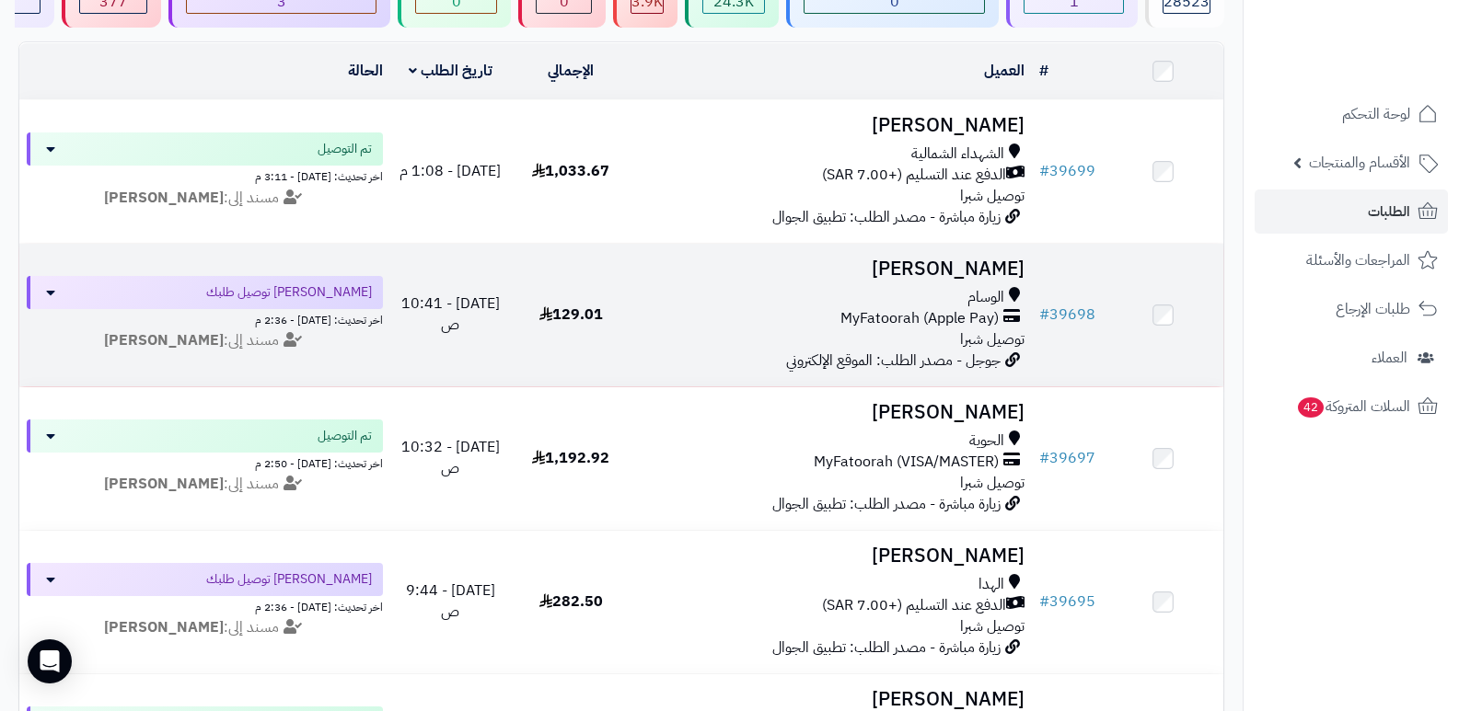
scroll to position [0, 0]
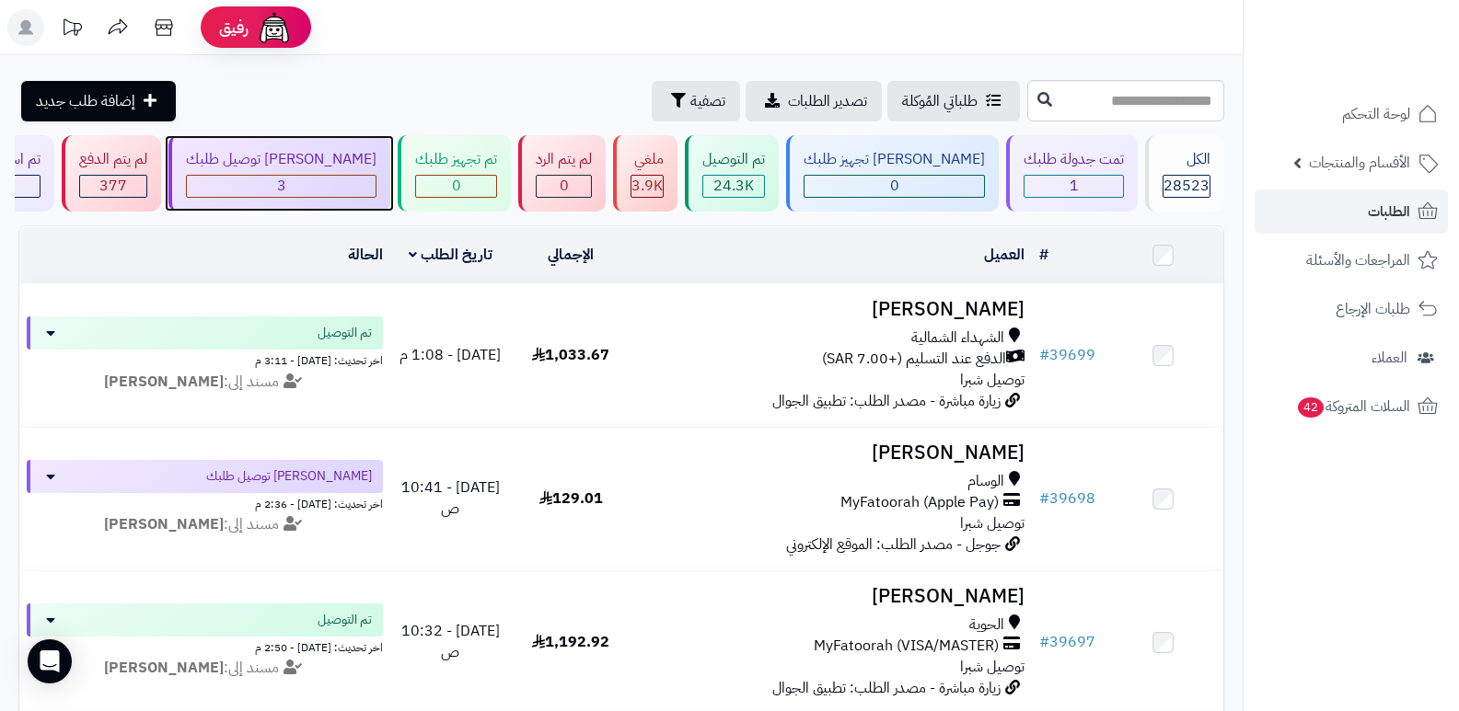
click at [361, 188] on div "3" at bounding box center [281, 186] width 189 height 21
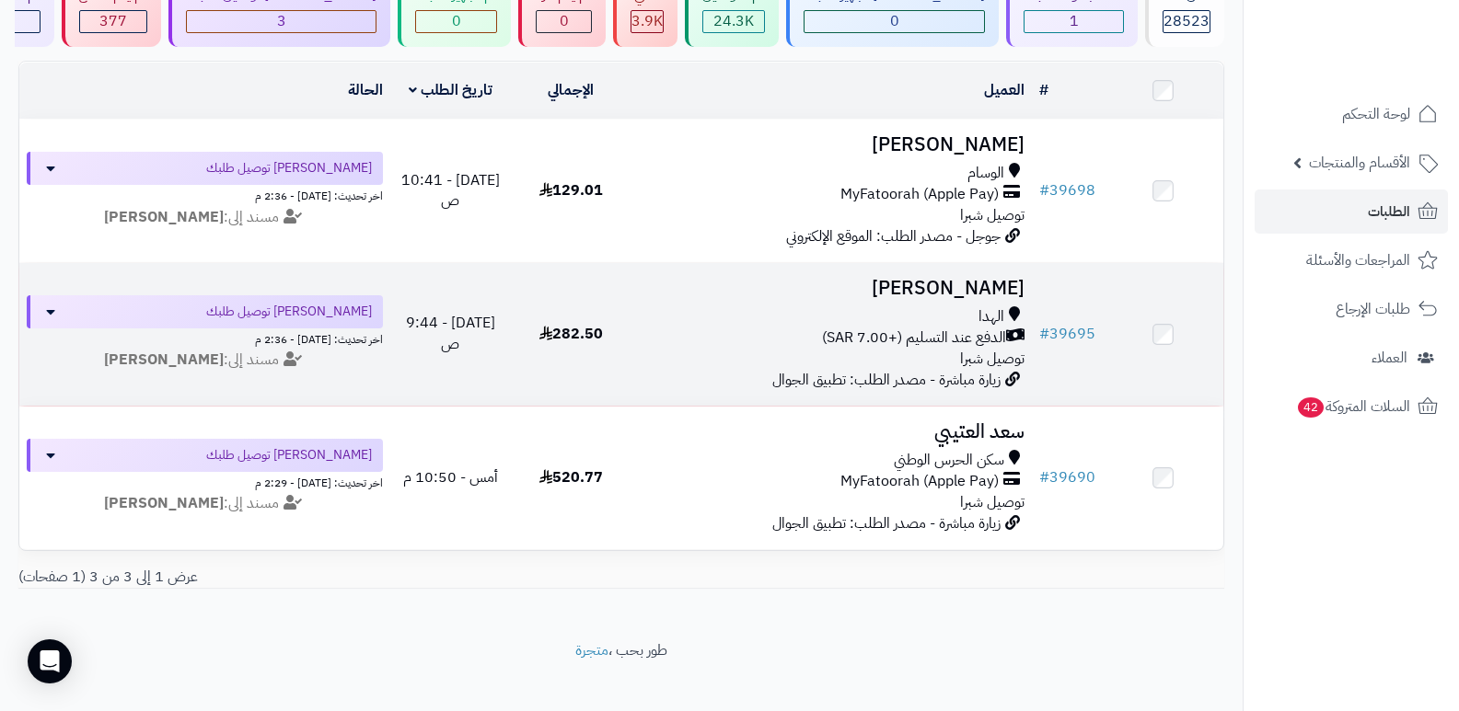
scroll to position [184, 0]
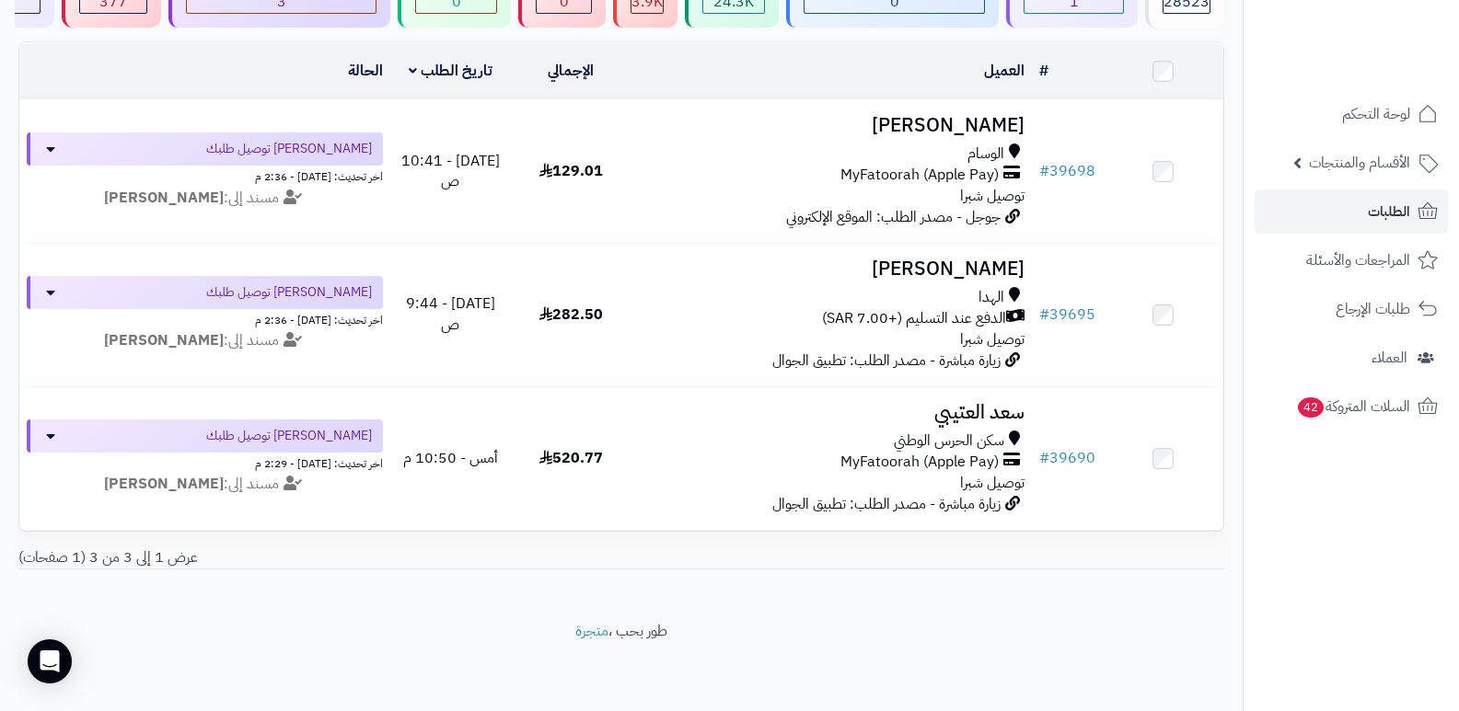
click at [1388, 536] on nav "لوحة التحكم الأقسام والمنتجات المنتجات الأقسام الماركات مواصفات المنتجات مواصفا…" at bounding box center [1351, 378] width 216 height 711
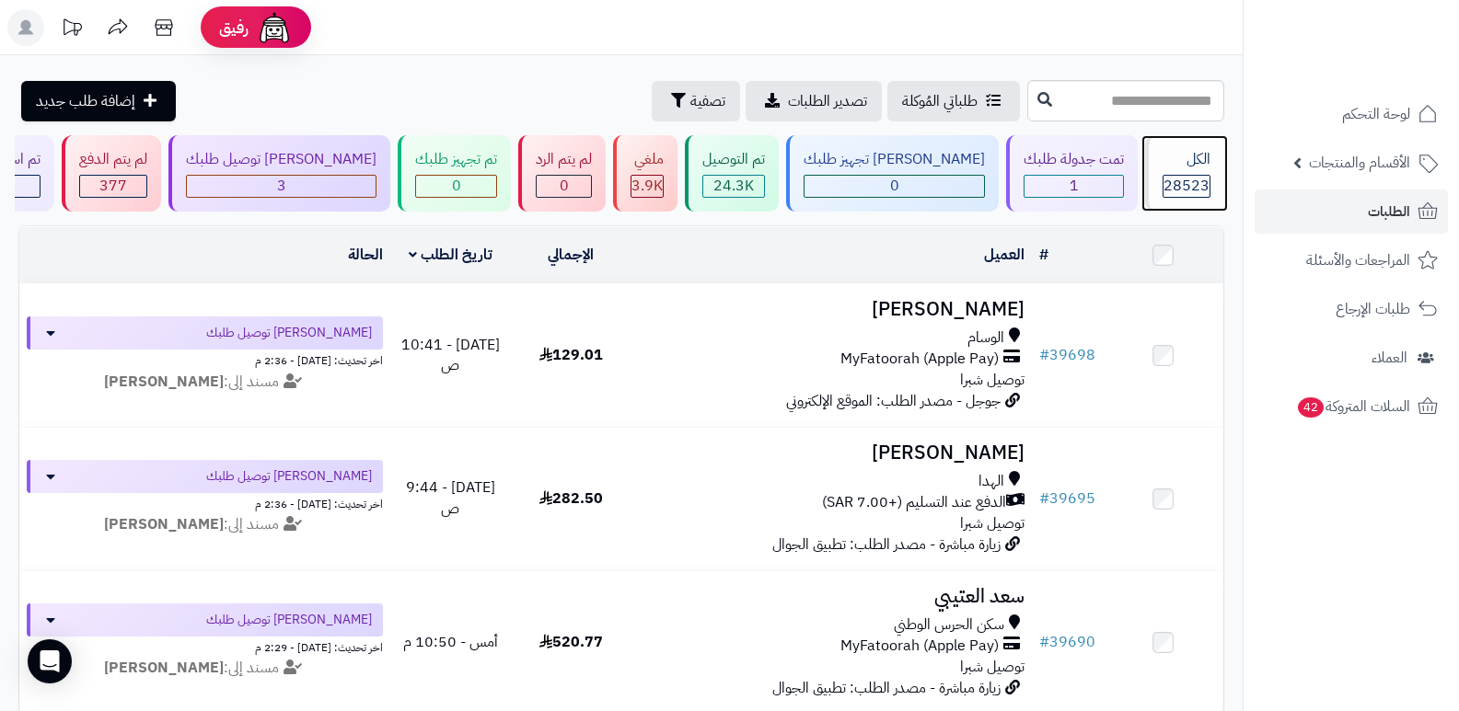
click at [1162, 167] on div "الكل" at bounding box center [1186, 159] width 48 height 21
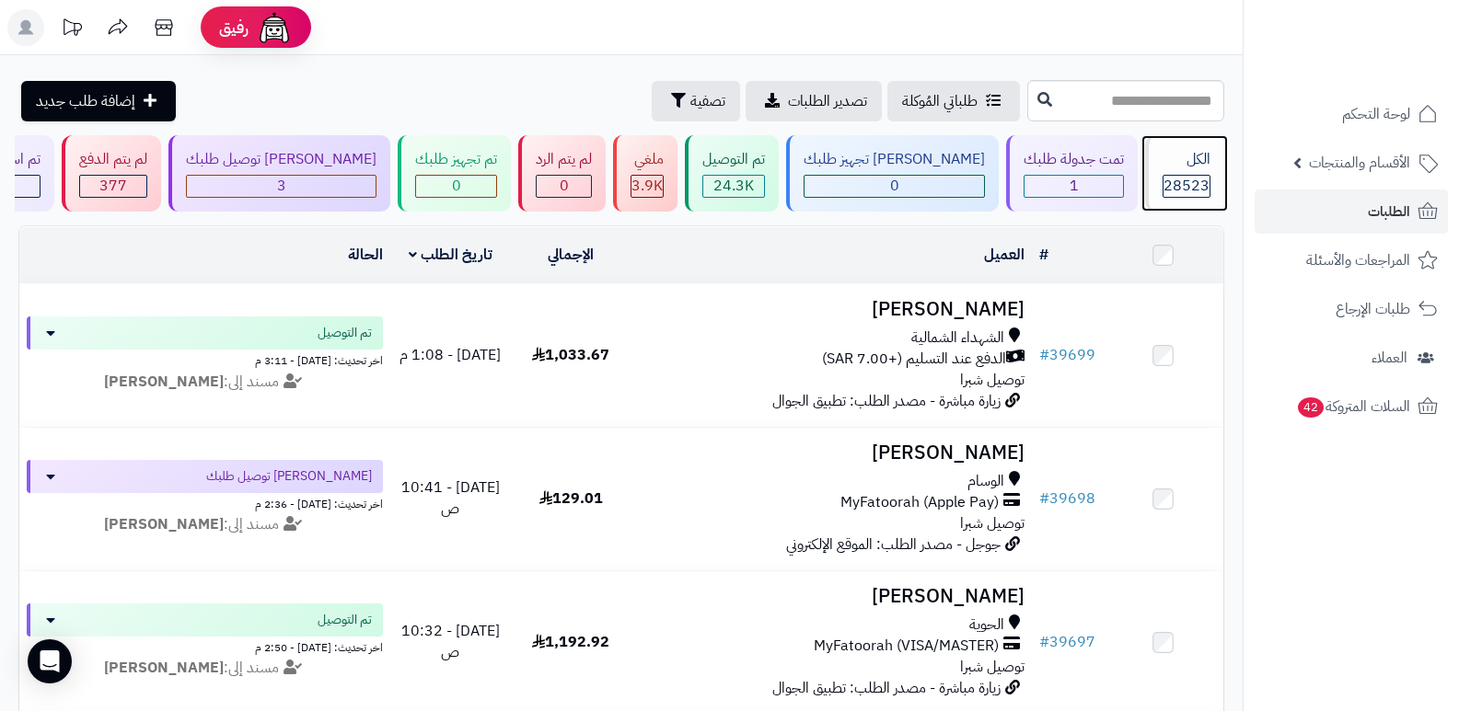
click at [1190, 173] on div "الكل 28523" at bounding box center [1184, 173] width 79 height 76
click at [1178, 169] on div "الكل 28523" at bounding box center [1184, 173] width 79 height 76
click at [1178, 169] on div "الكل" at bounding box center [1186, 159] width 48 height 21
click at [1174, 184] on span "28523" at bounding box center [1186, 186] width 46 height 22
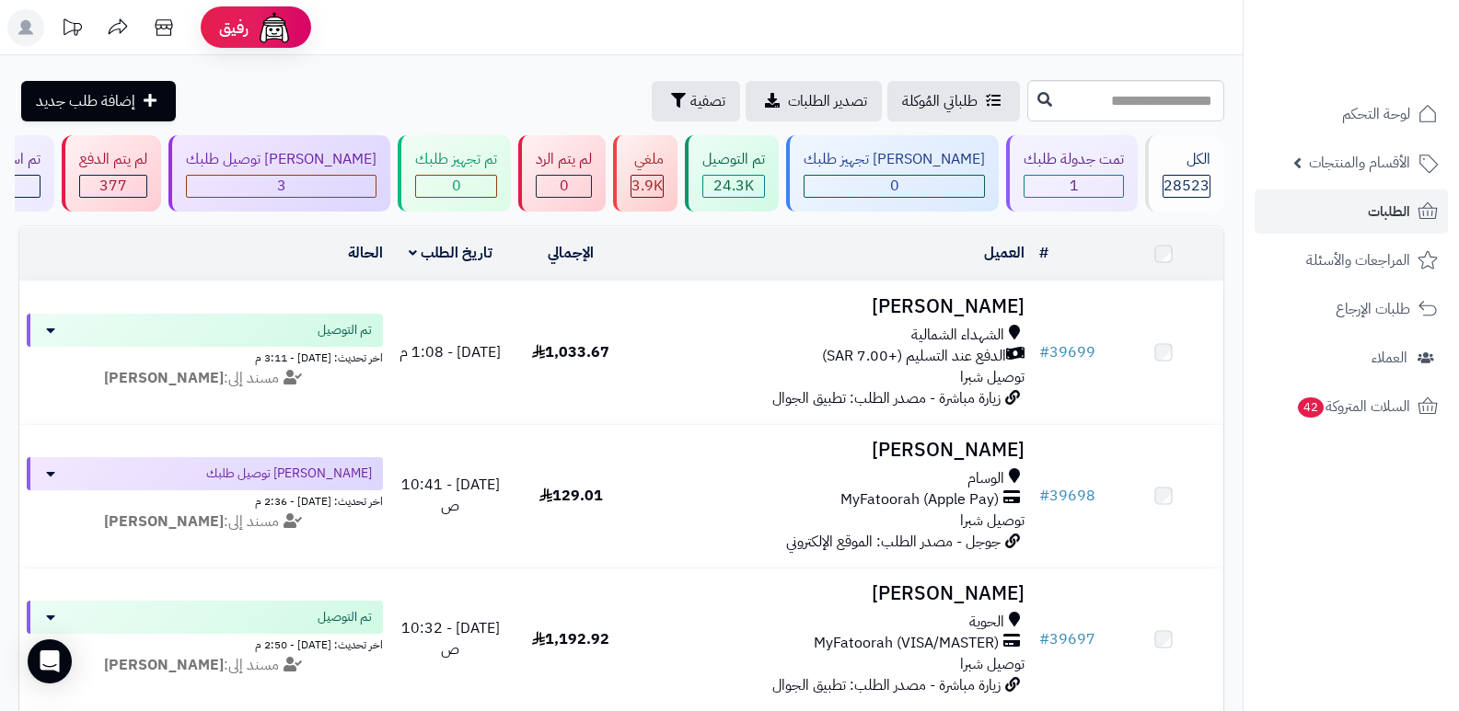
click at [1176, 183] on span "28523" at bounding box center [1186, 186] width 46 height 22
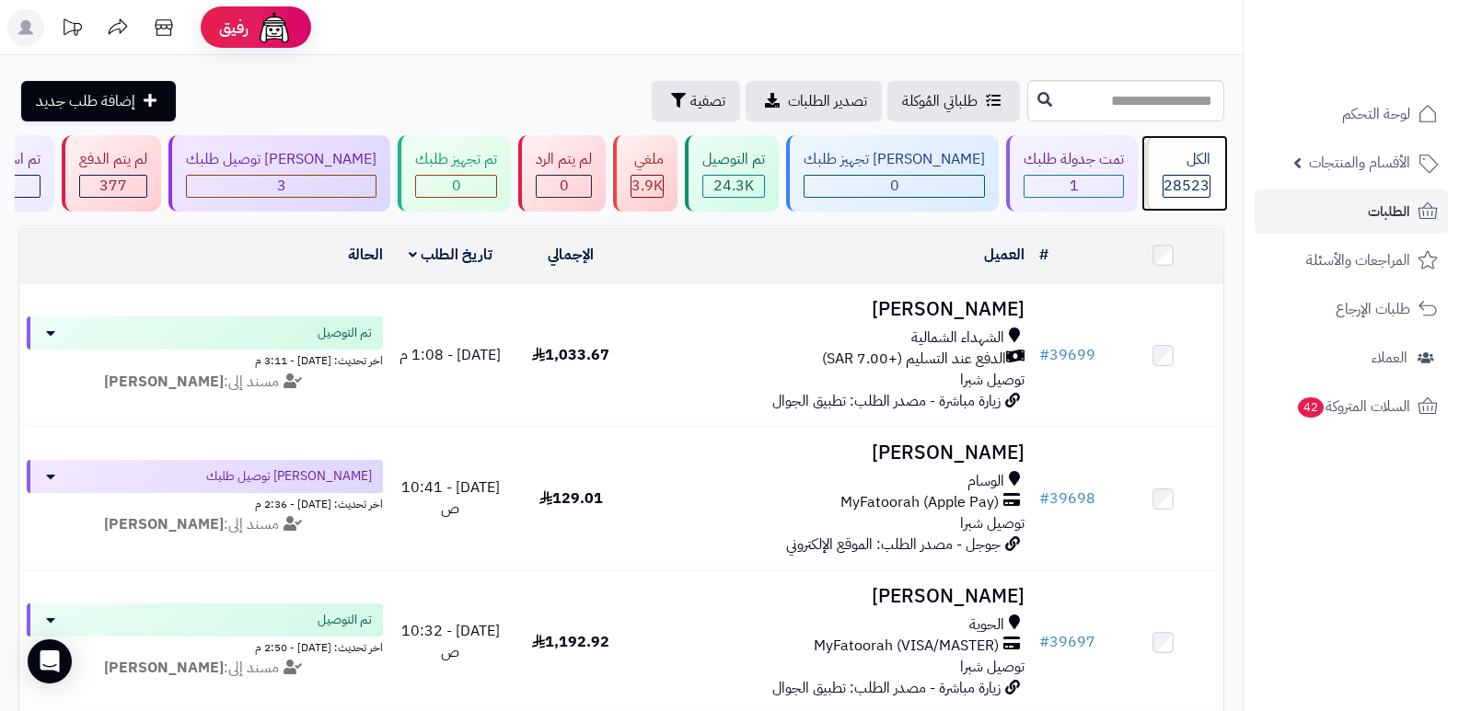
click at [1199, 179] on span "28523" at bounding box center [1186, 186] width 46 height 22
click at [1209, 180] on div "28523" at bounding box center [1186, 186] width 48 height 23
click at [925, 9] on header "رفيق ! الطلبات معالجة مكتمل إرجاع المنتجات العملاء المتواجدون الان 29413 عملاء …" at bounding box center [729, 27] width 1459 height 55
click at [1152, 181] on div "الكل 28523" at bounding box center [1184, 173] width 79 height 76
click at [1165, 187] on span "28523" at bounding box center [1186, 186] width 46 height 22
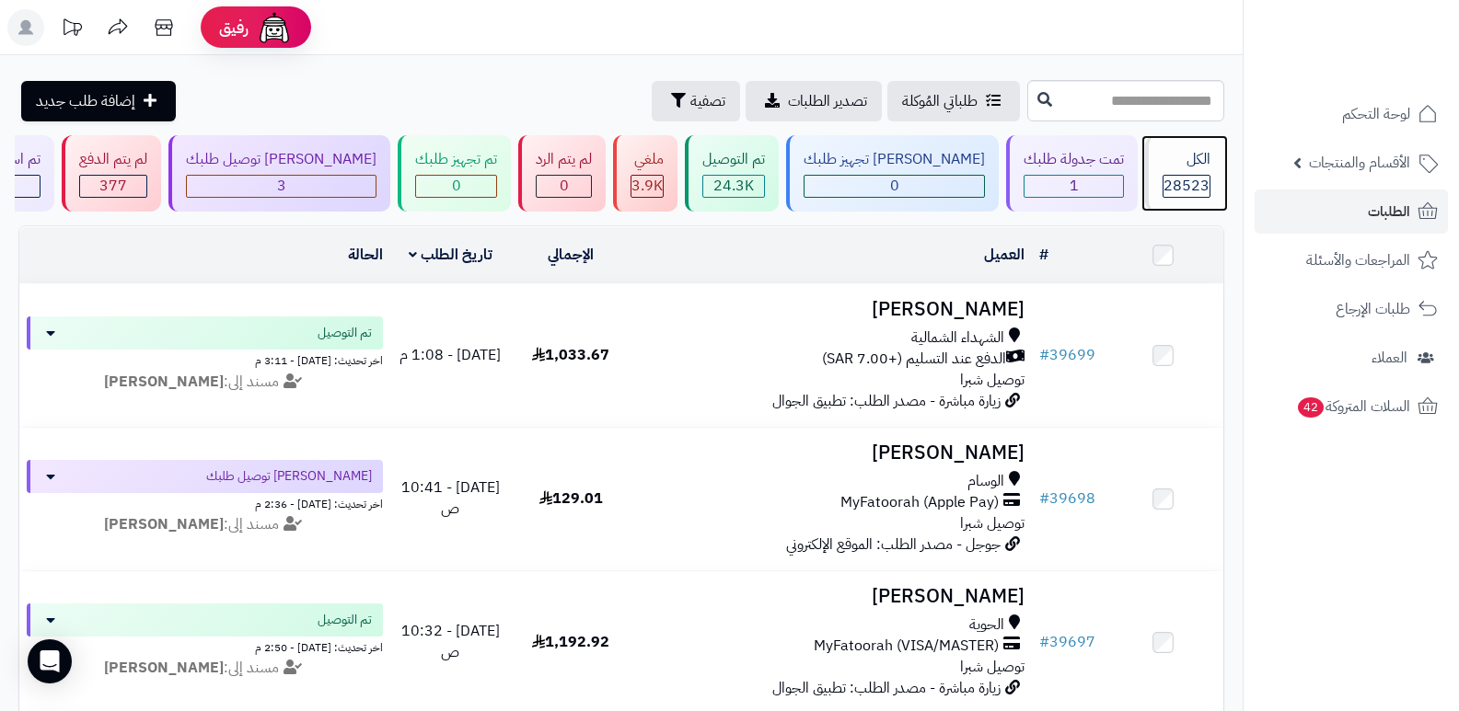
click at [1174, 150] on div "الكل" at bounding box center [1186, 159] width 48 height 21
click at [1173, 190] on span "28523" at bounding box center [1186, 186] width 46 height 22
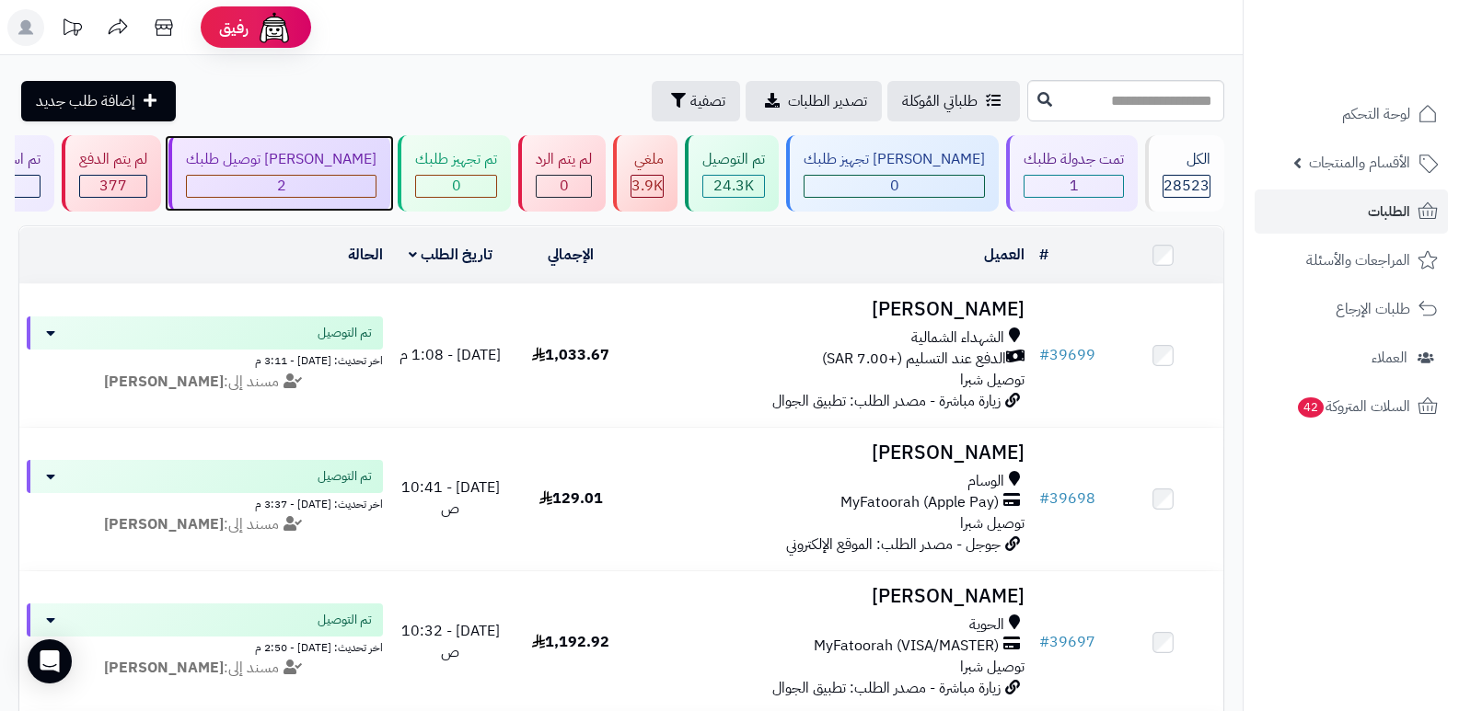
drag, startPoint x: 0, startPoint y: 0, endPoint x: 332, endPoint y: 185, distance: 380.3
click at [332, 185] on div "2" at bounding box center [281, 186] width 189 height 21
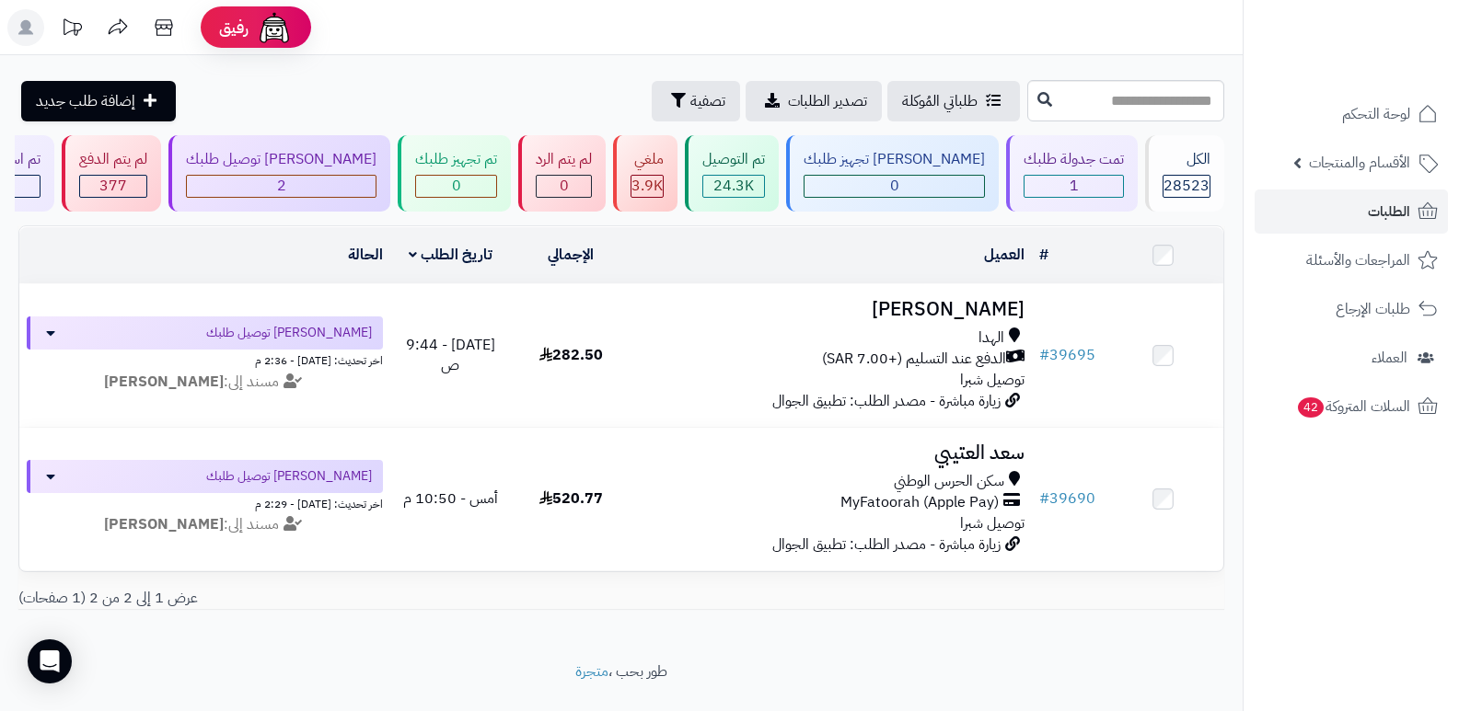
click at [1314, 634] on nav "لوحة التحكم الأقسام والمنتجات المنتجات الأقسام الماركات مواصفات المنتجات مواصفا…" at bounding box center [1351, 378] width 216 height 711
click at [1182, 164] on div "الكل" at bounding box center [1186, 159] width 48 height 21
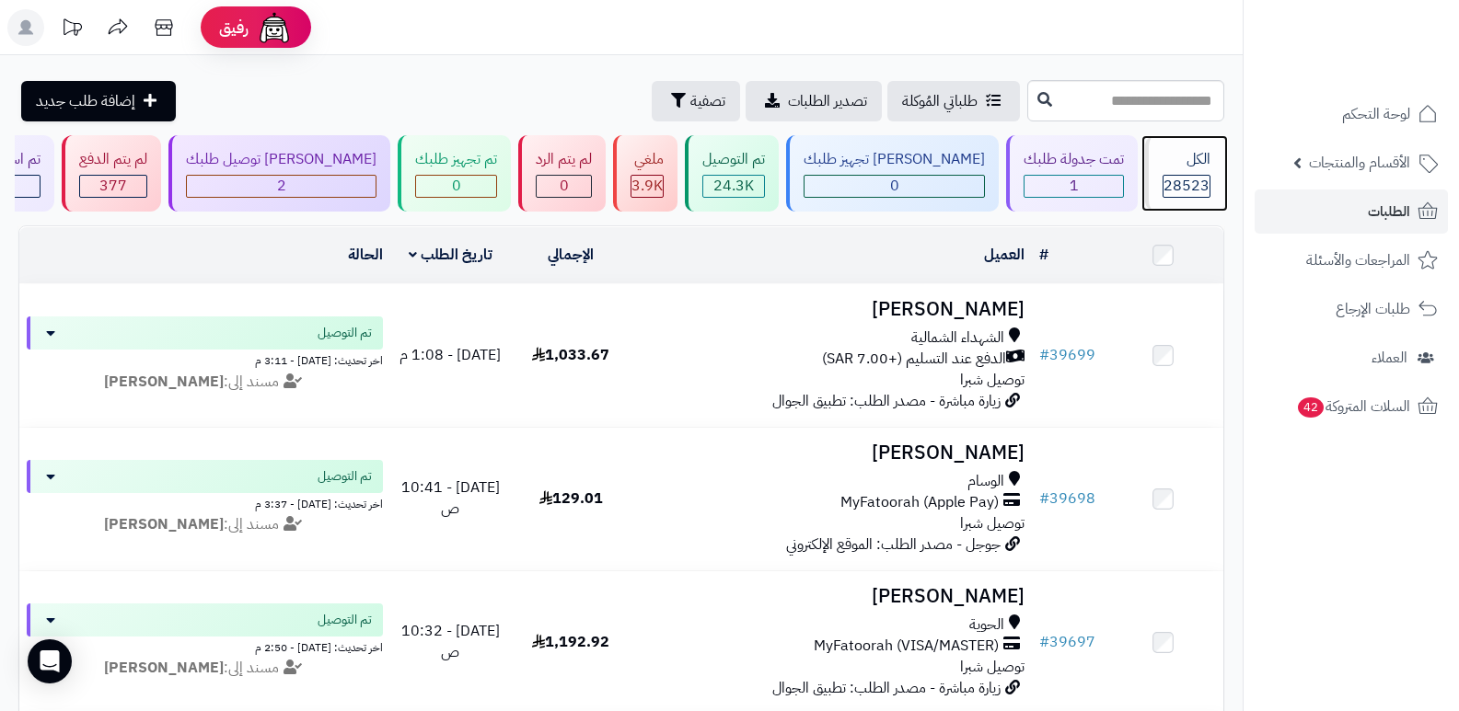
click at [1197, 158] on div "الكل" at bounding box center [1186, 159] width 48 height 21
click at [1174, 169] on div "الكل" at bounding box center [1186, 159] width 48 height 21
click at [1189, 178] on span "28523" at bounding box center [1186, 186] width 46 height 22
click at [1197, 182] on span "28523" at bounding box center [1186, 186] width 46 height 22
click at [1185, 182] on span "28523" at bounding box center [1186, 186] width 46 height 22
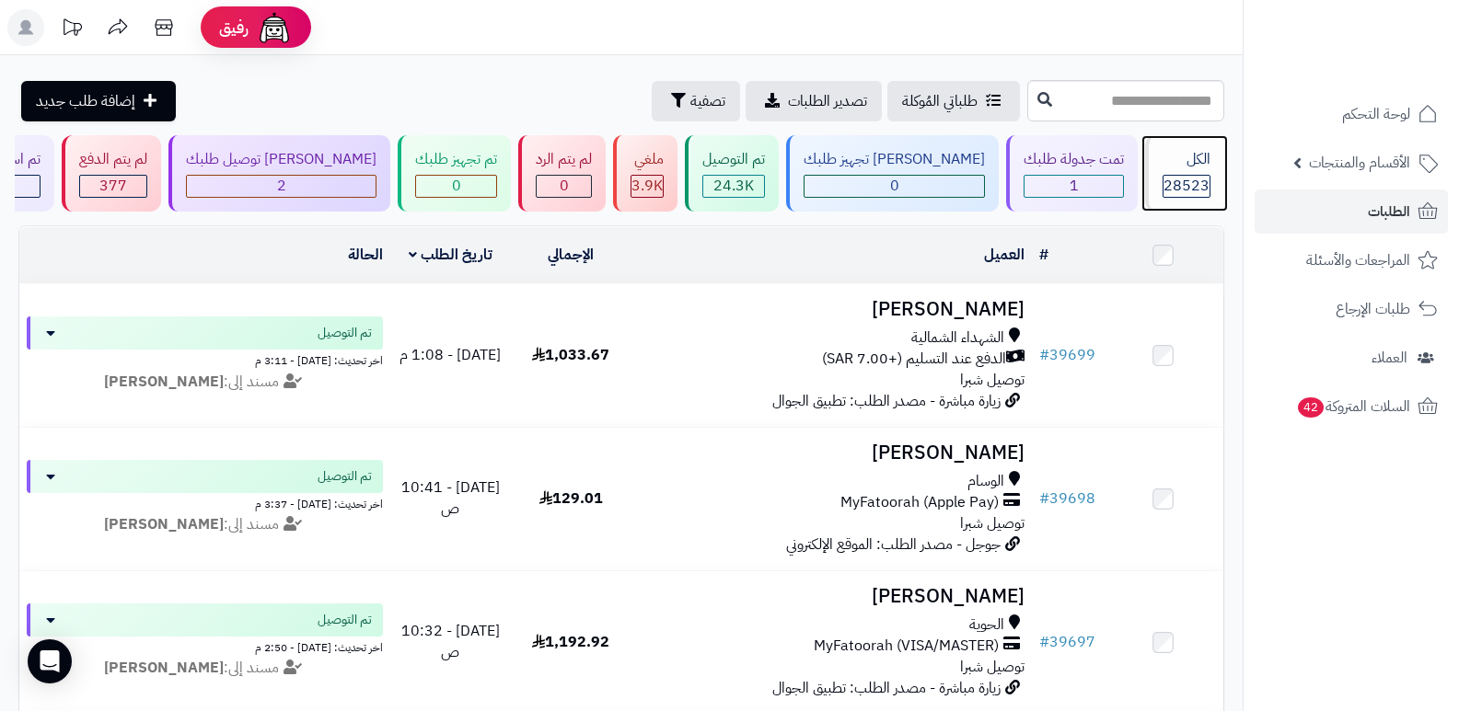
click at [1168, 176] on span "28523" at bounding box center [1186, 186] width 46 height 22
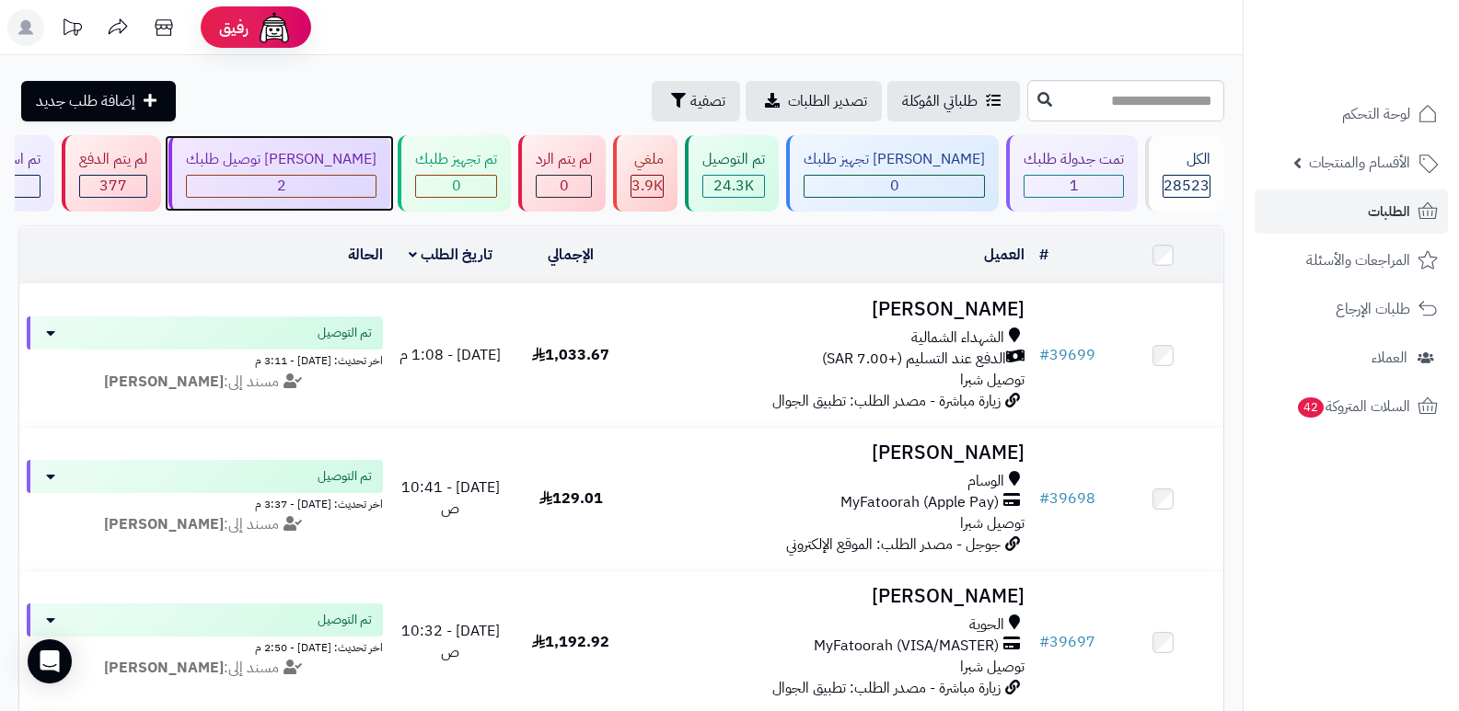
click at [310, 142] on div "جاري توصيل طلبك 2" at bounding box center [279, 173] width 222 height 76
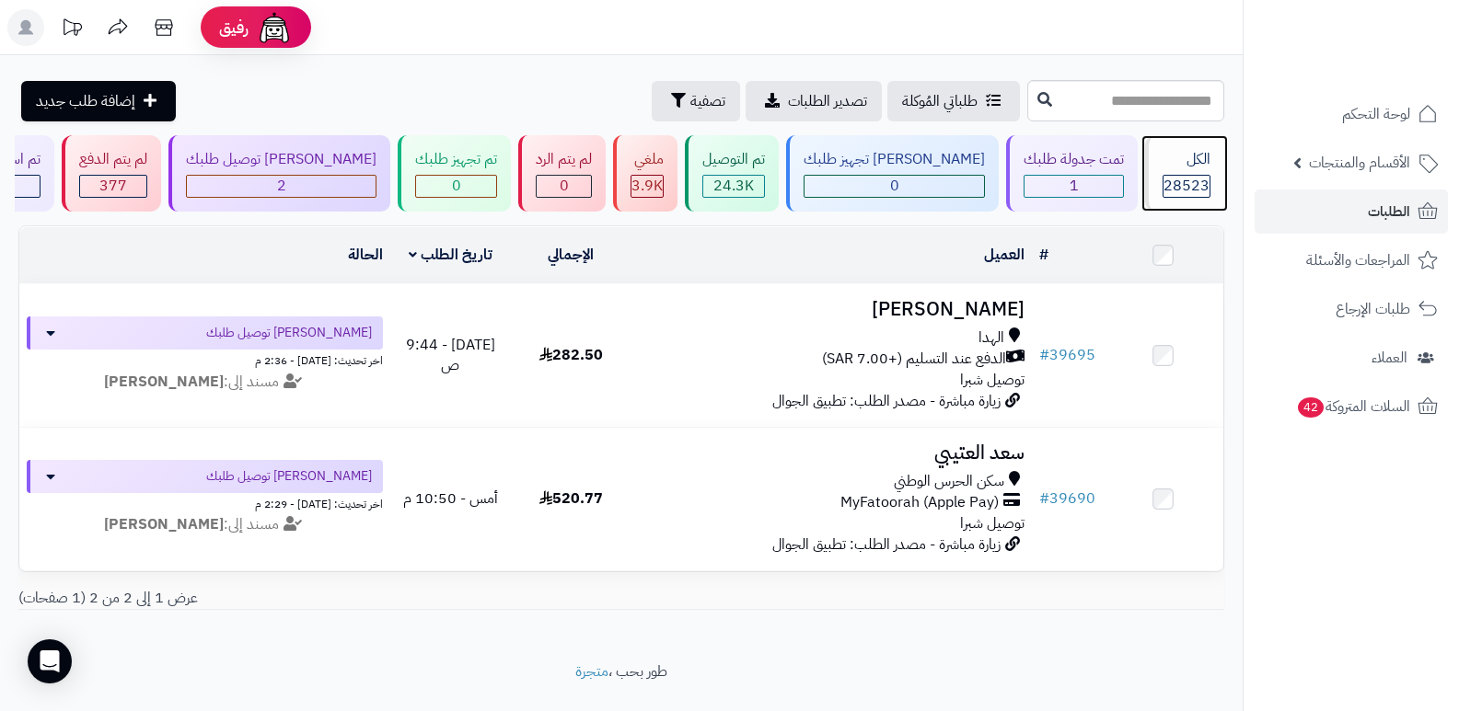
click at [1169, 176] on span "28523" at bounding box center [1186, 186] width 46 height 22
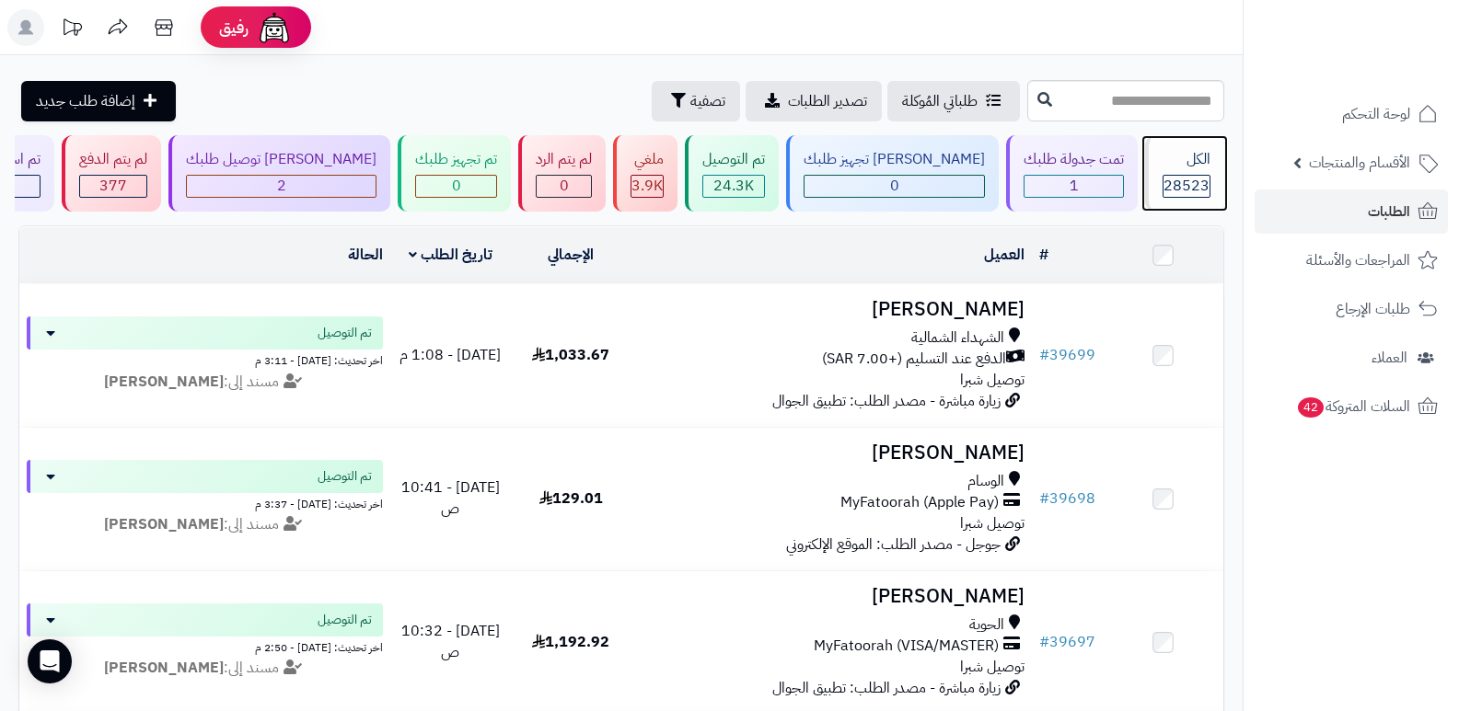
click at [1169, 176] on span "28523" at bounding box center [1186, 186] width 46 height 22
click at [1180, 169] on div "الكل" at bounding box center [1186, 159] width 48 height 21
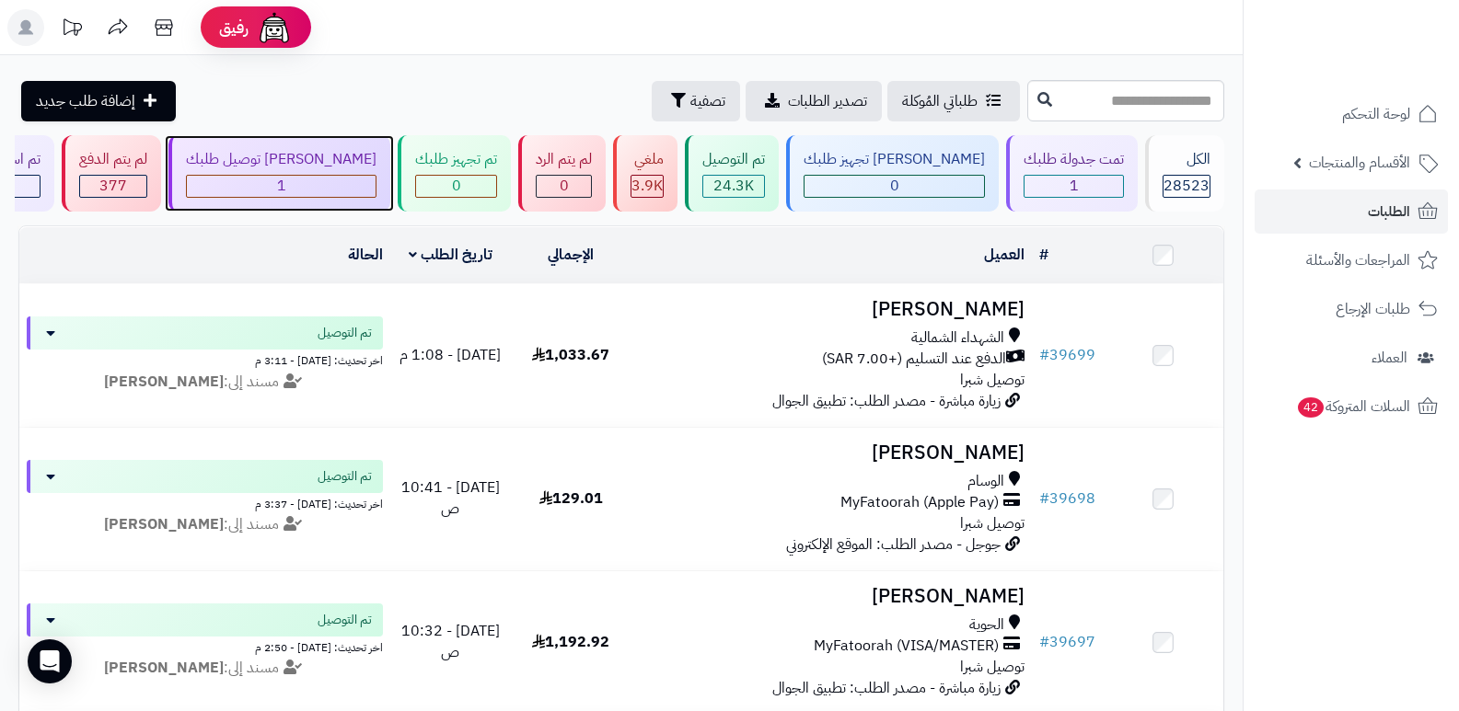
click at [369, 166] on div "[PERSON_NAME] توصيل طلبك" at bounding box center [281, 159] width 191 height 21
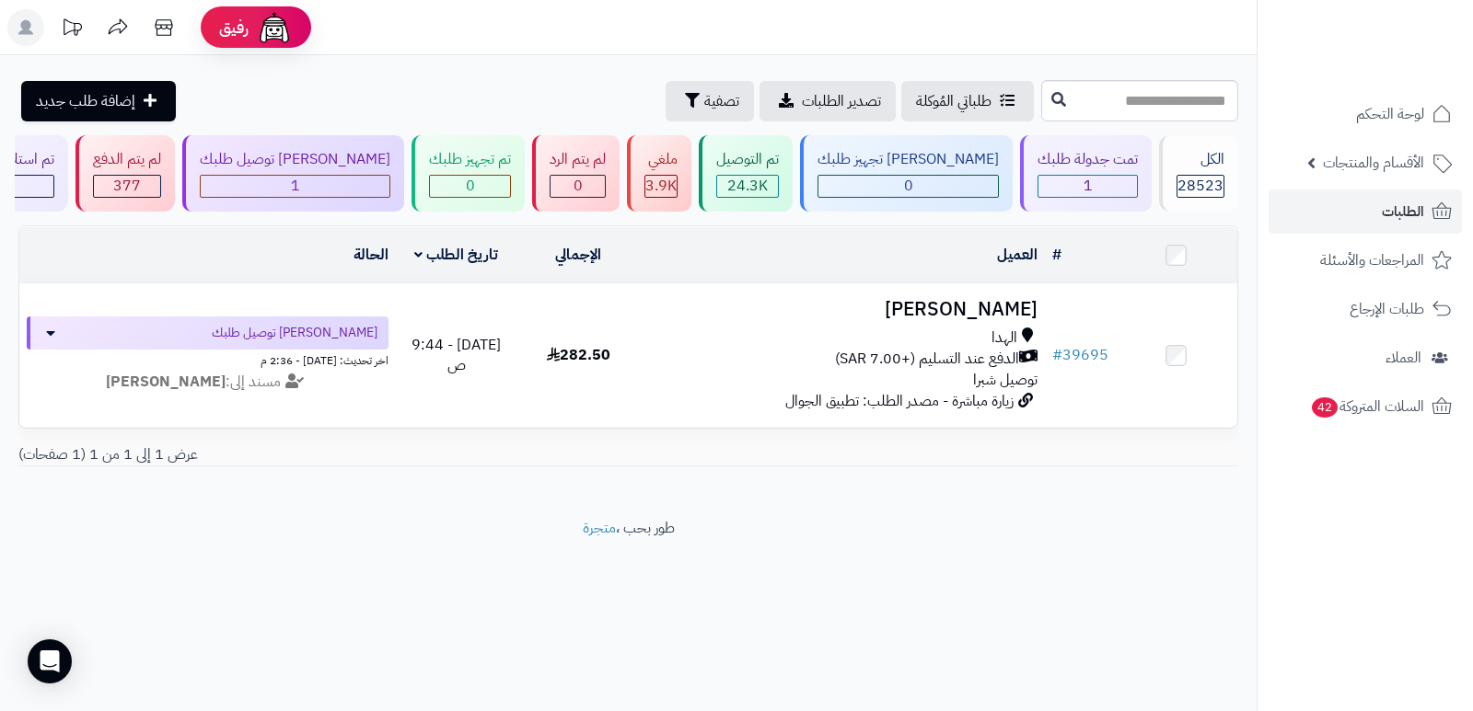
click at [901, 542] on footer "طور بحب ، متجرة" at bounding box center [628, 564] width 1256 height 92
click at [1162, 171] on div "الكل 28523" at bounding box center [1198, 173] width 79 height 76
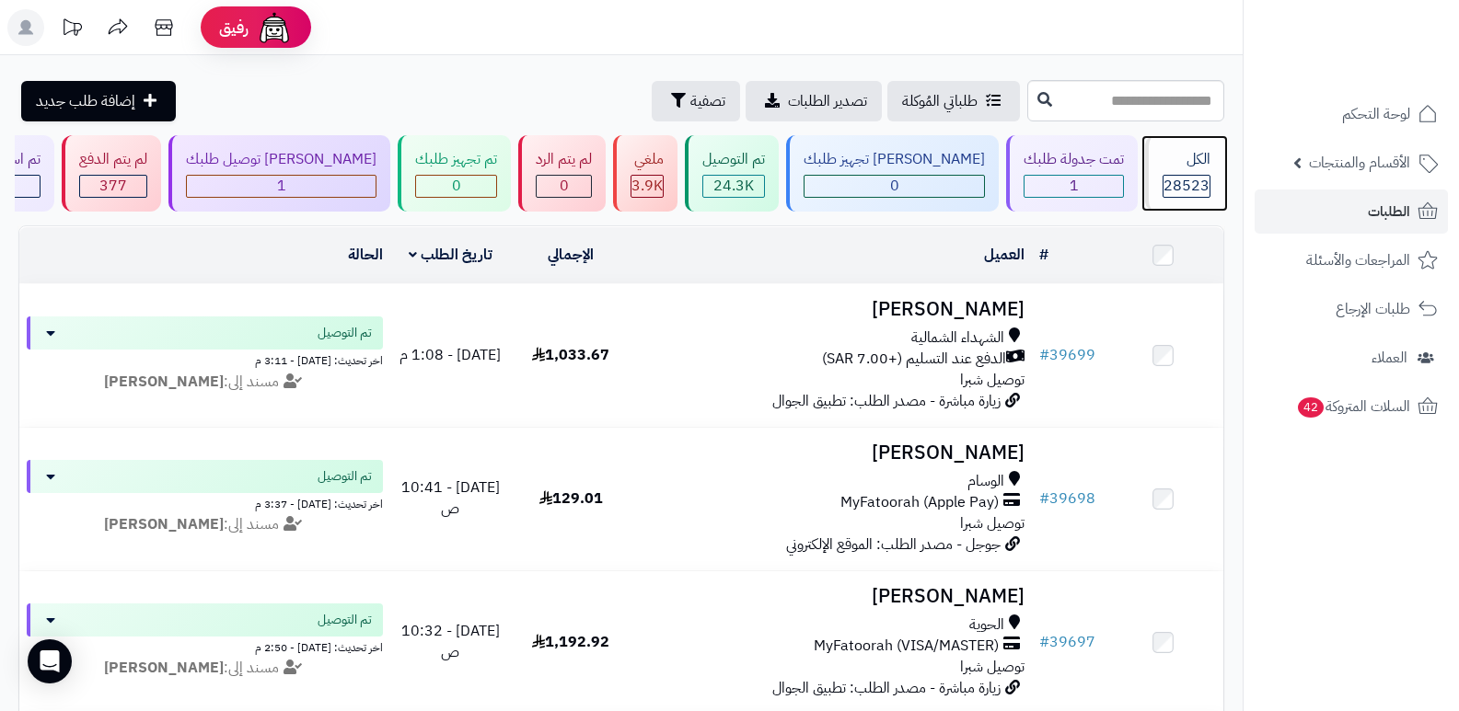
click at [1164, 186] on span "28523" at bounding box center [1186, 186] width 46 height 22
click at [1170, 166] on div "الكل" at bounding box center [1186, 159] width 48 height 21
click at [1163, 163] on div "الكل" at bounding box center [1186, 159] width 48 height 21
click at [1162, 175] on div "28523" at bounding box center [1186, 186] width 48 height 23
click at [1181, 188] on span "28523" at bounding box center [1186, 186] width 46 height 22
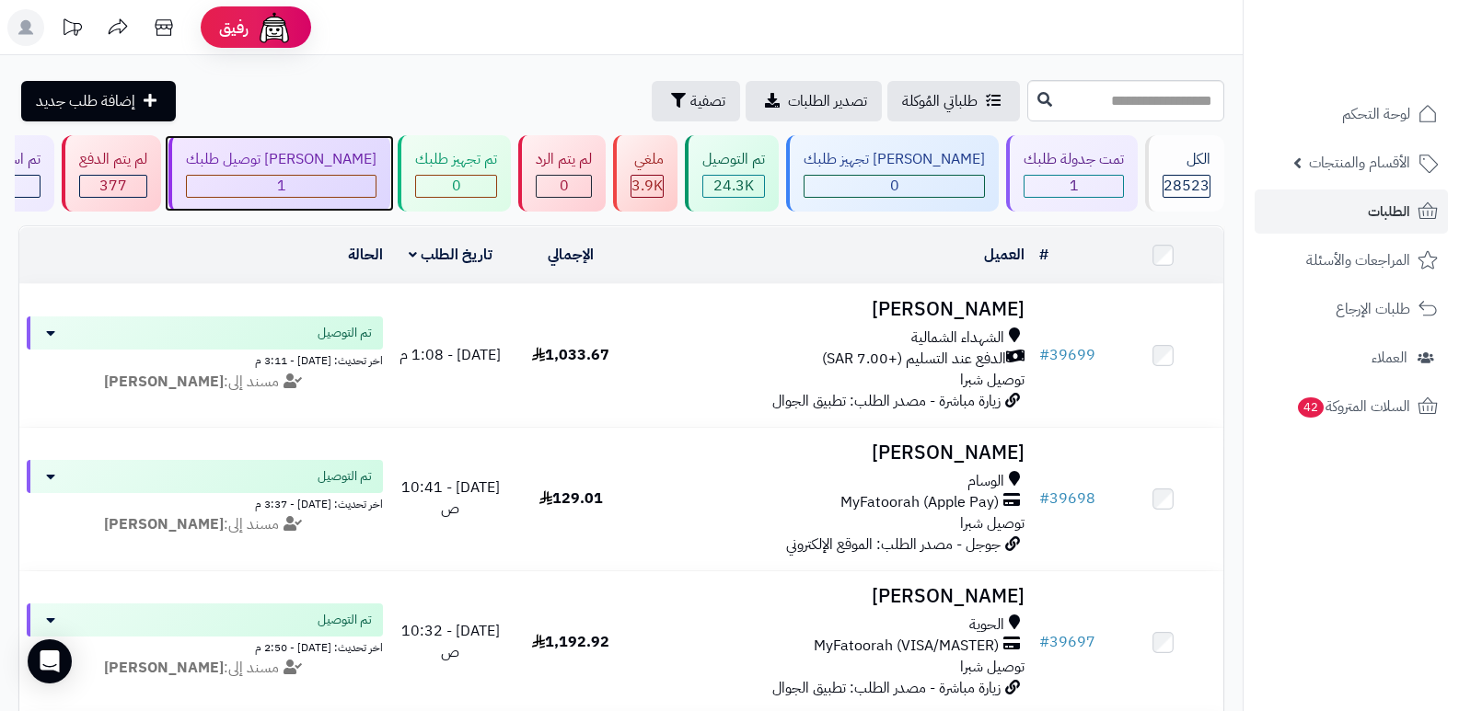
click at [376, 183] on div "1" at bounding box center [281, 186] width 189 height 21
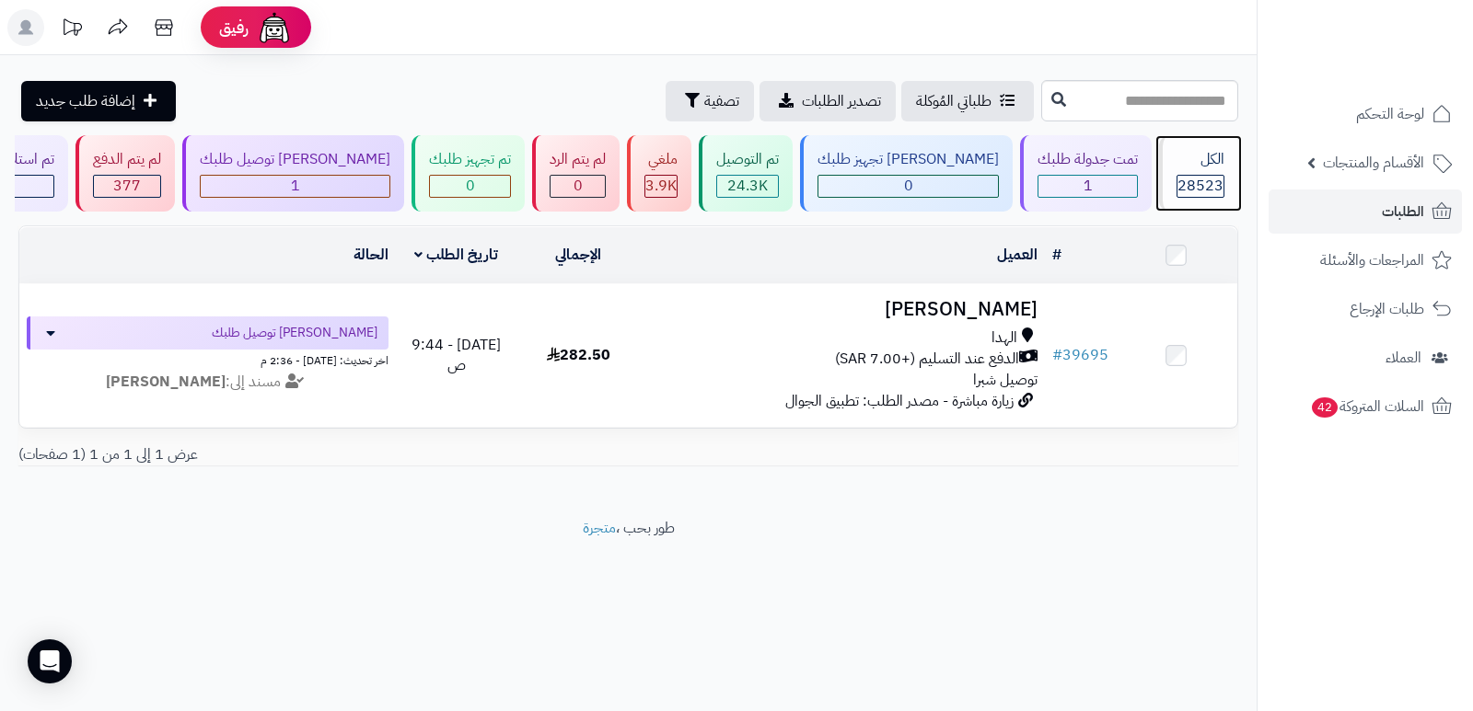
click at [1207, 175] on span "28523" at bounding box center [1200, 186] width 46 height 22
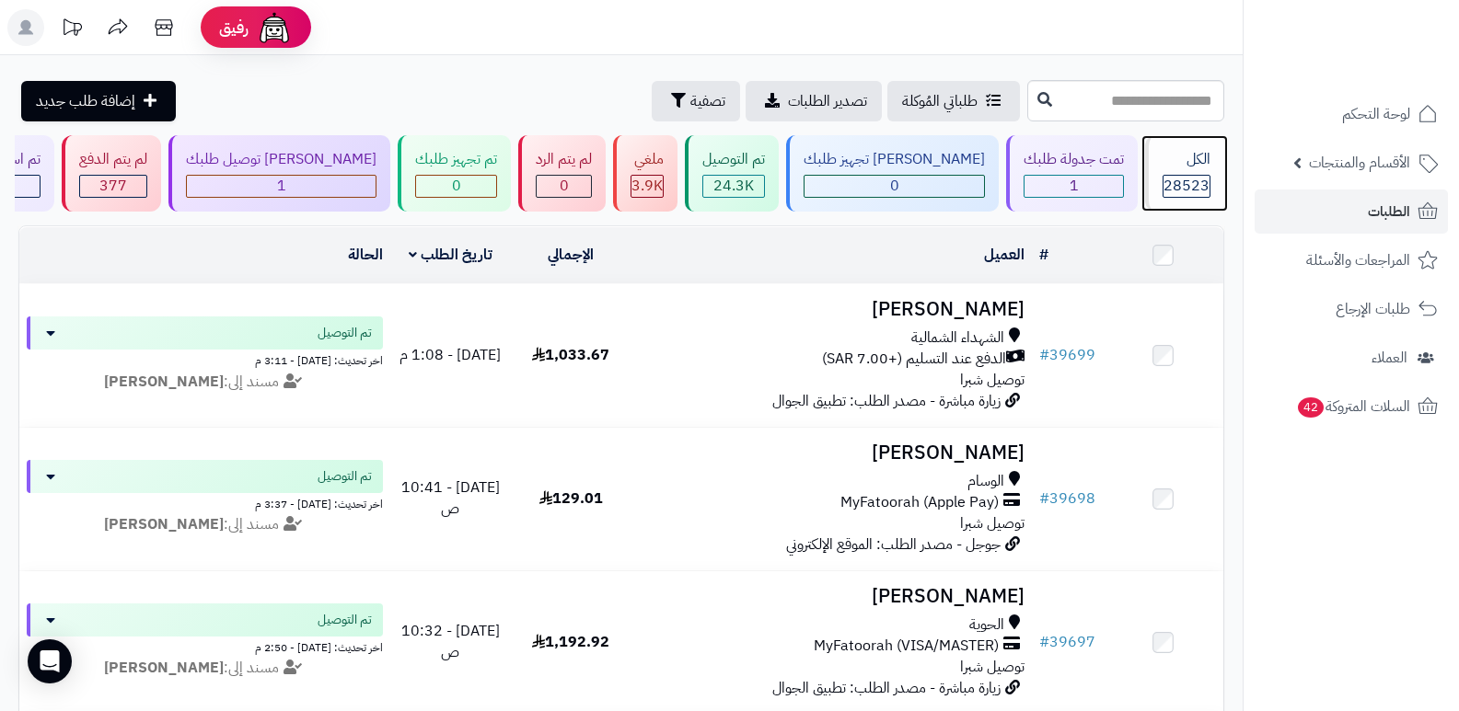
click at [1193, 177] on span "28523" at bounding box center [1186, 186] width 46 height 22
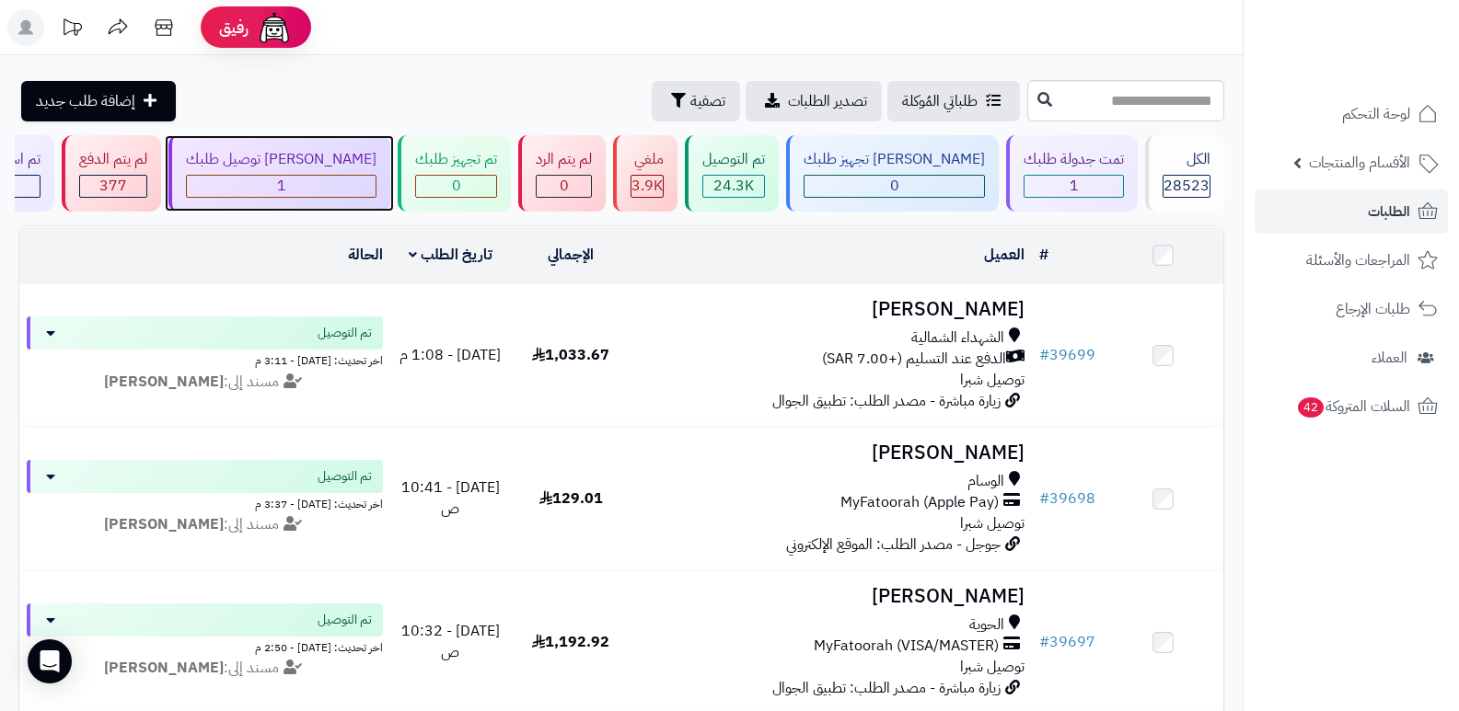
click at [338, 170] on div "[PERSON_NAME] توصيل طلبك 1" at bounding box center [279, 173] width 222 height 76
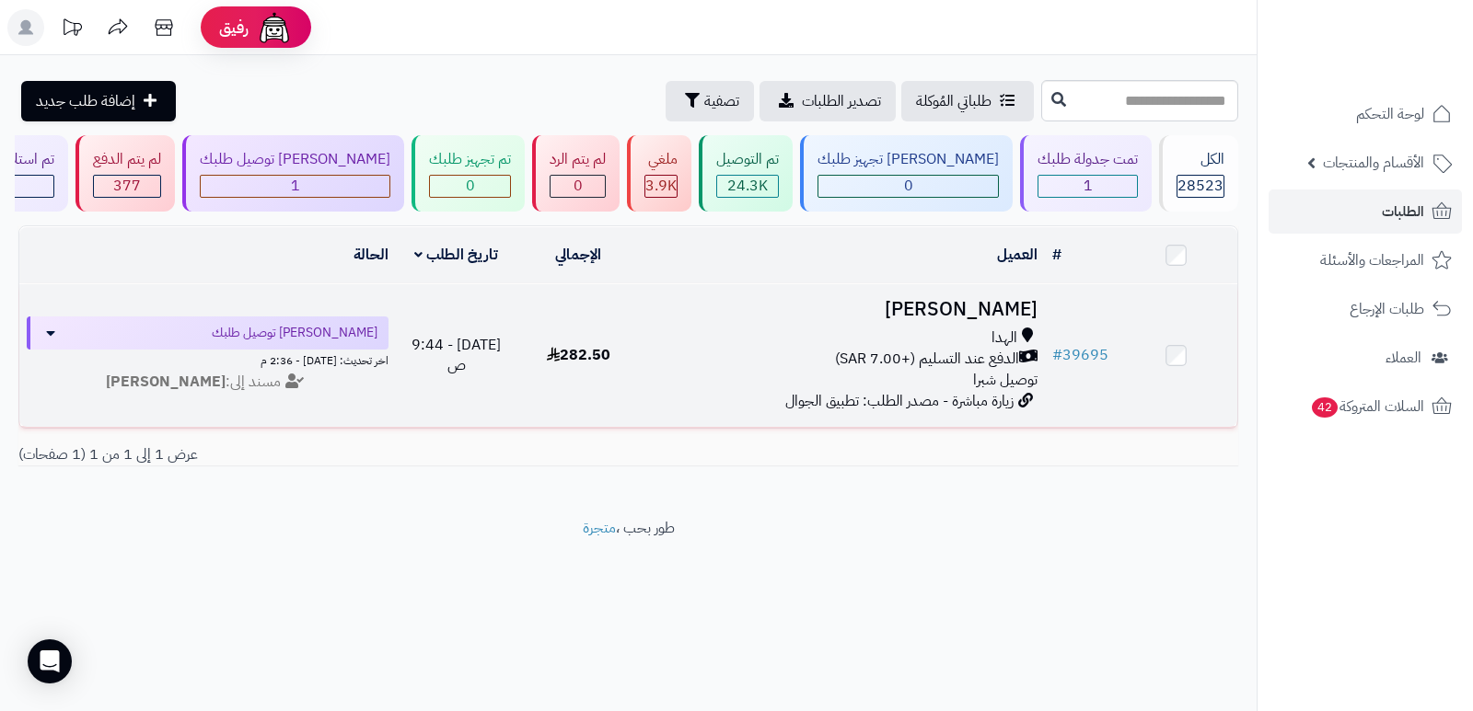
click at [987, 310] on h3 "[PERSON_NAME]" at bounding box center [841, 309] width 391 height 21
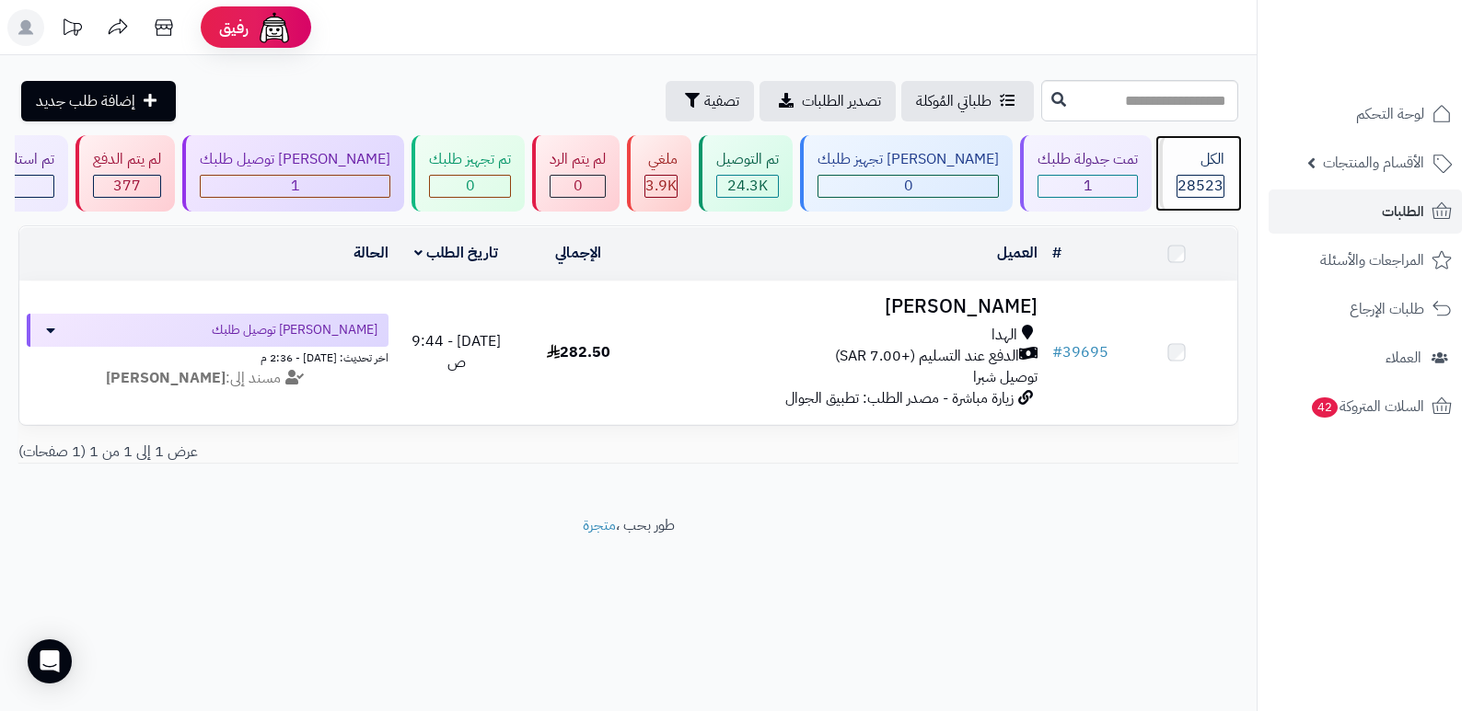
click at [1181, 178] on span "28523" at bounding box center [1200, 186] width 46 height 22
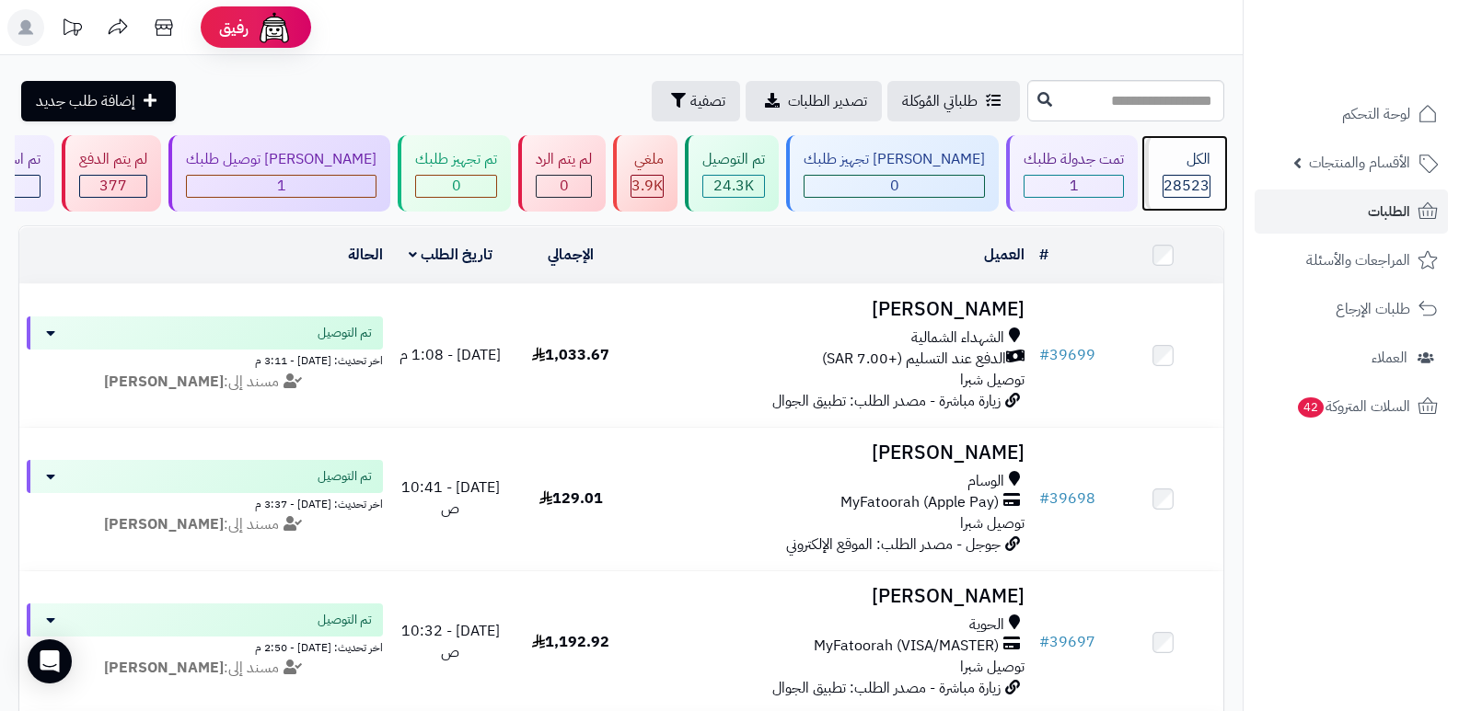
click at [1166, 179] on span "28523" at bounding box center [1186, 186] width 46 height 22
click at [754, 187] on span "24.3K" at bounding box center [733, 186] width 40 height 22
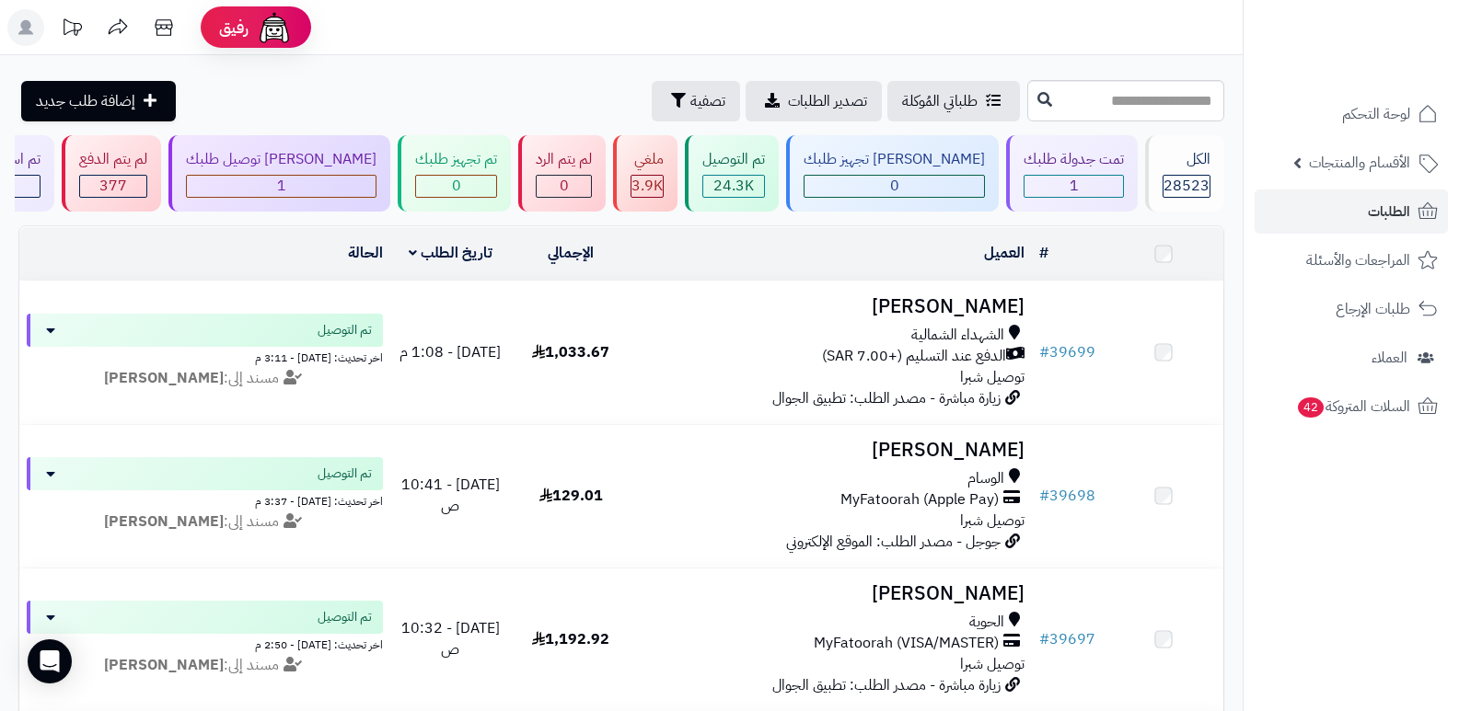
click at [1003, 312] on h3 "[PERSON_NAME]" at bounding box center [832, 306] width 387 height 21
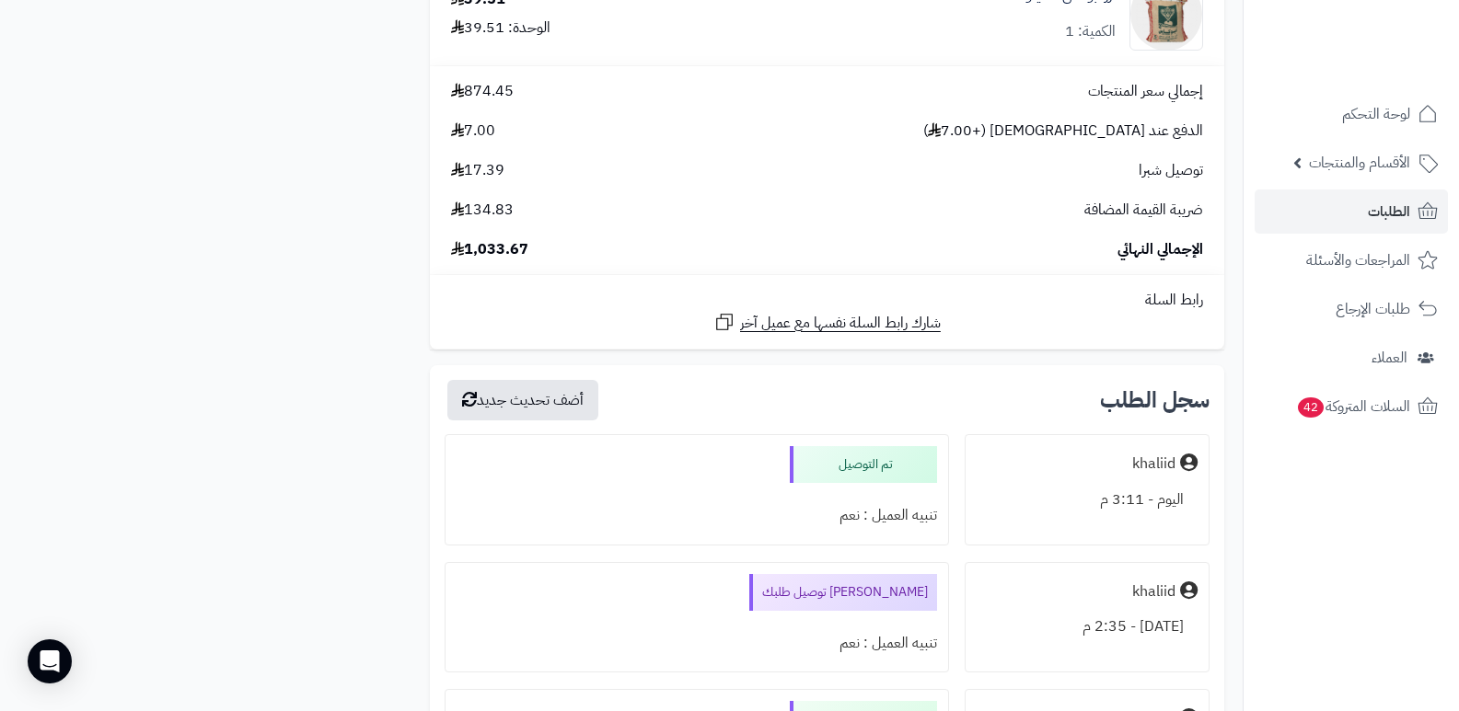
scroll to position [2301, 0]
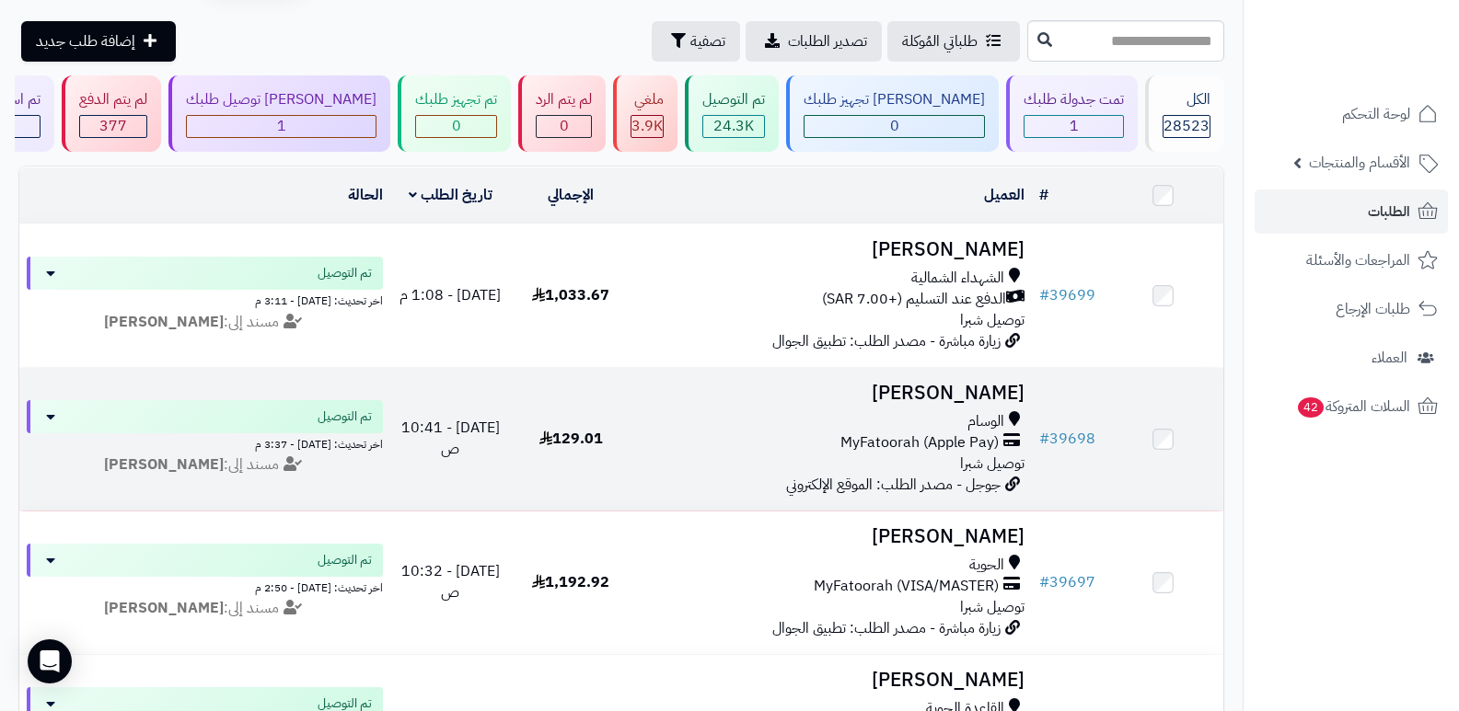
scroll to position [92, 0]
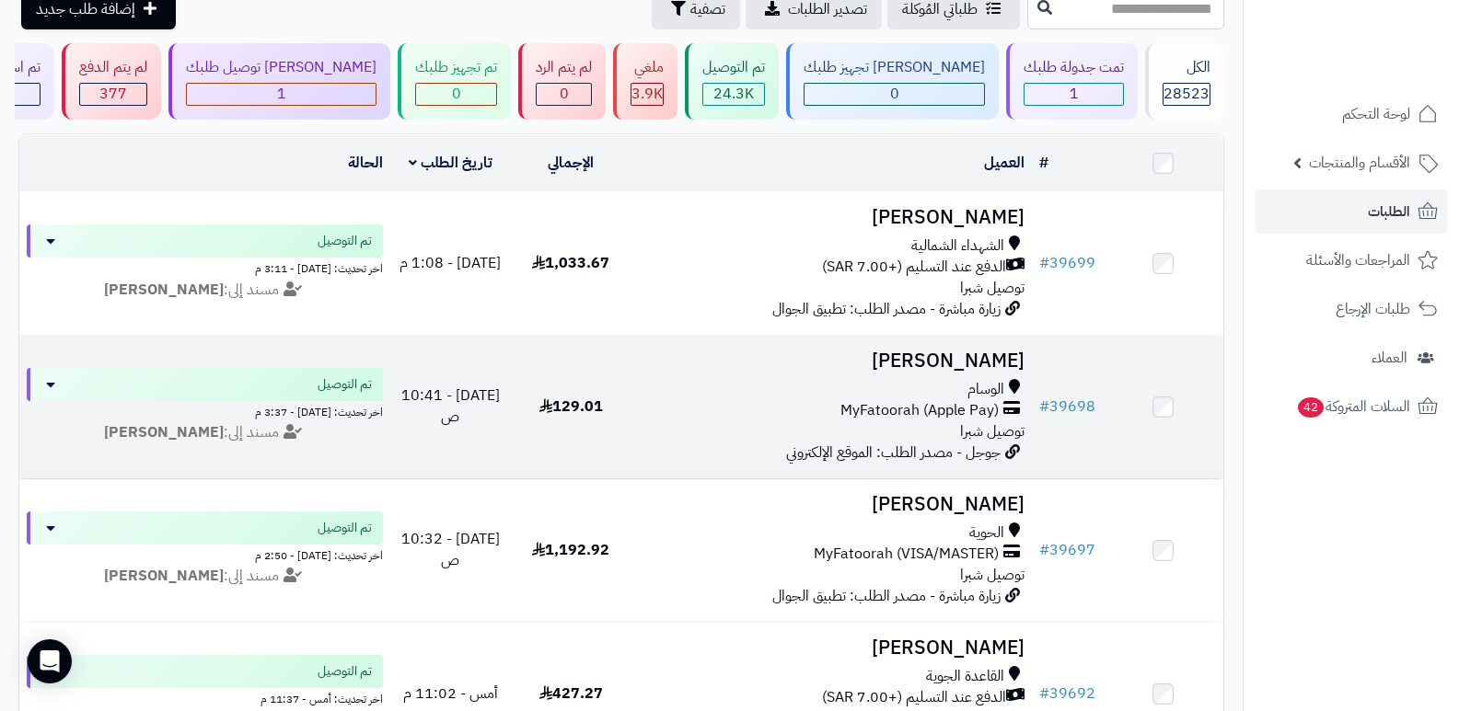
click at [977, 358] on h3 "[PERSON_NAME]" at bounding box center [832, 361] width 387 height 21
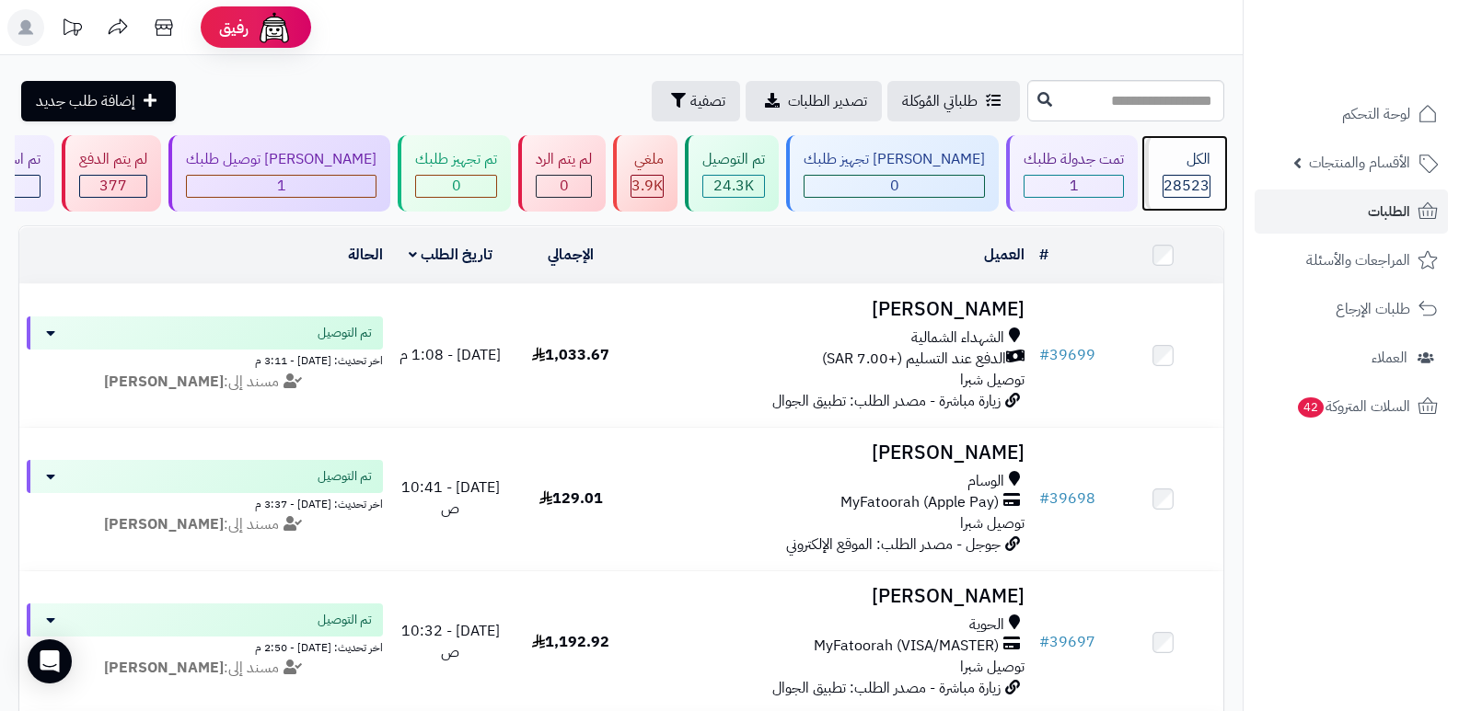
click at [1162, 168] on div "الكل" at bounding box center [1186, 159] width 48 height 21
click at [1185, 170] on div "الكل 28523" at bounding box center [1184, 173] width 79 height 76
click at [1198, 168] on div "الكل" at bounding box center [1186, 159] width 48 height 21
click at [1174, 149] on div "الكل" at bounding box center [1186, 159] width 48 height 21
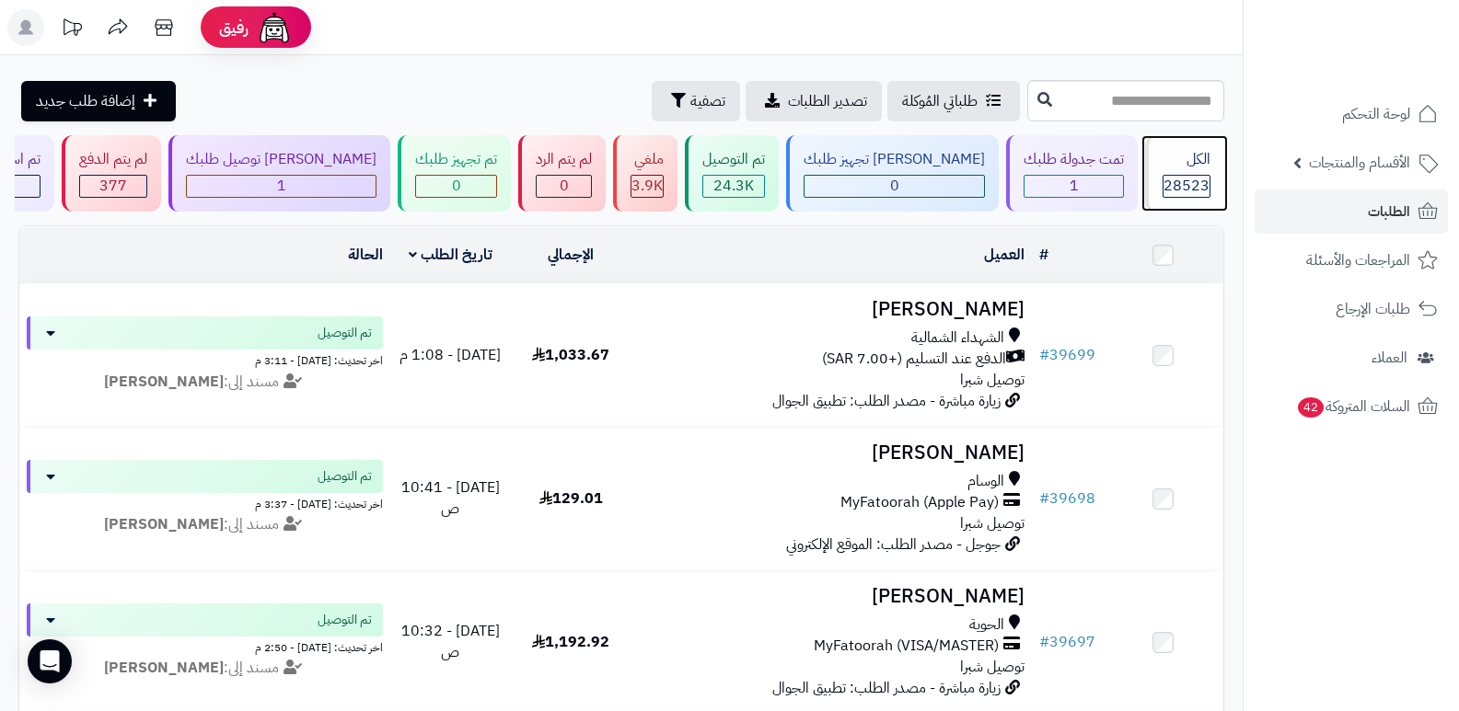
click at [1184, 146] on div "الكل 28523" at bounding box center [1184, 173] width 79 height 76
click at [1163, 186] on div "28523" at bounding box center [1186, 186] width 46 height 21
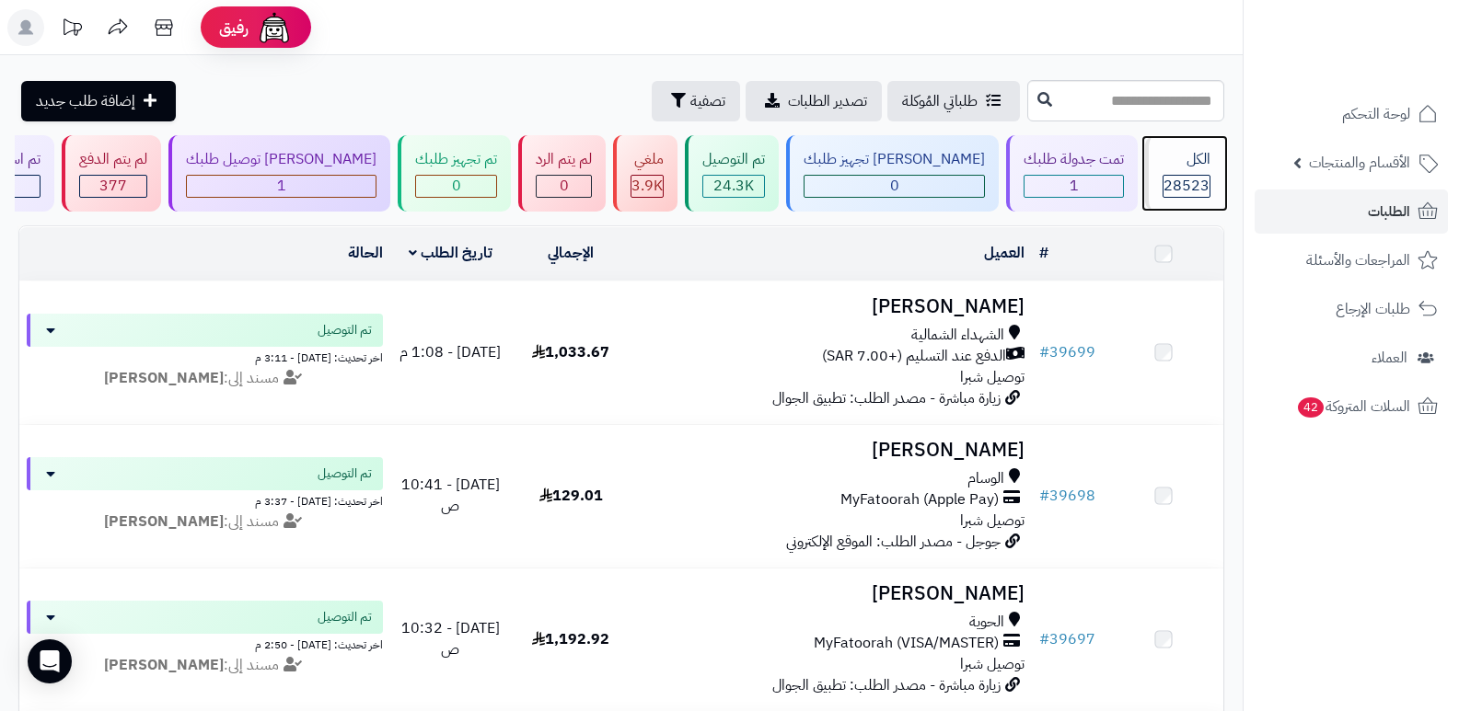
click at [1163, 186] on div "28523" at bounding box center [1186, 186] width 46 height 21
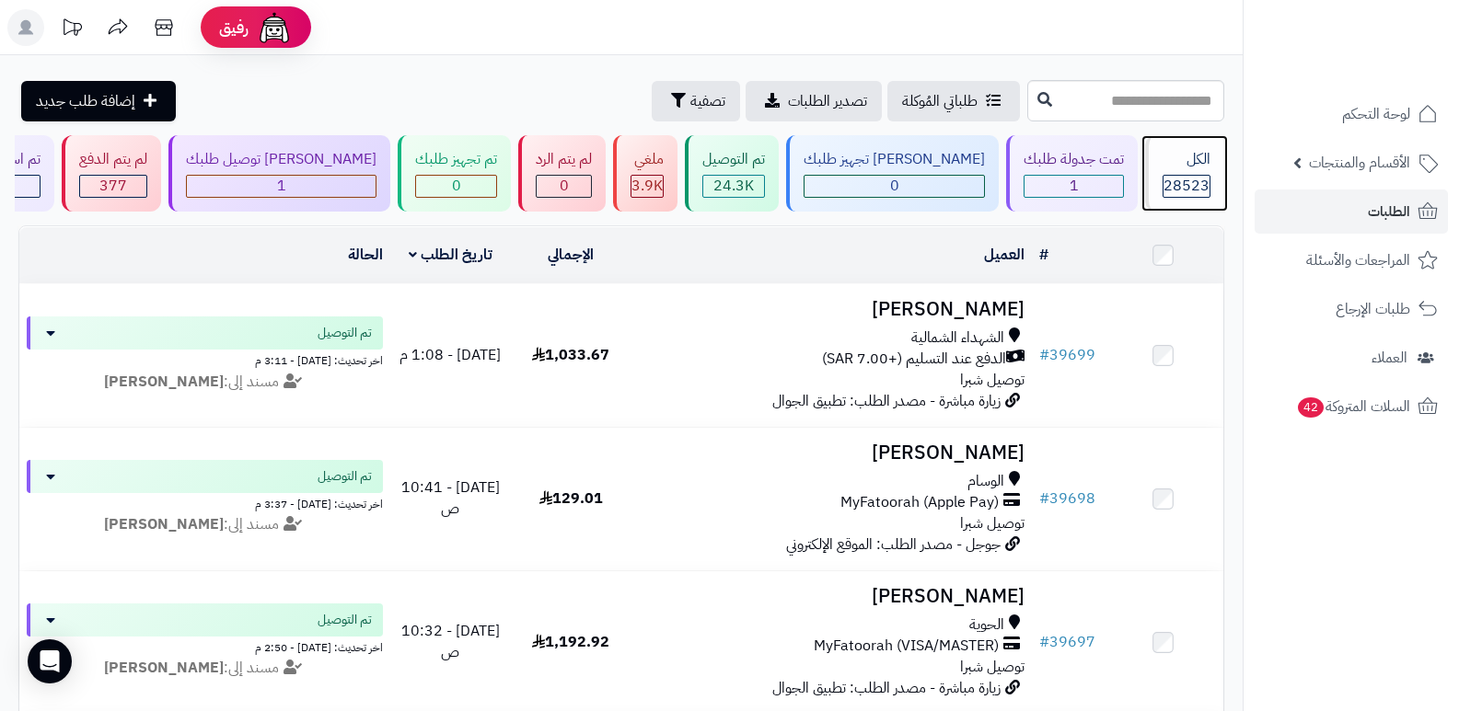
click at [1163, 186] on div "28523" at bounding box center [1186, 186] width 46 height 21
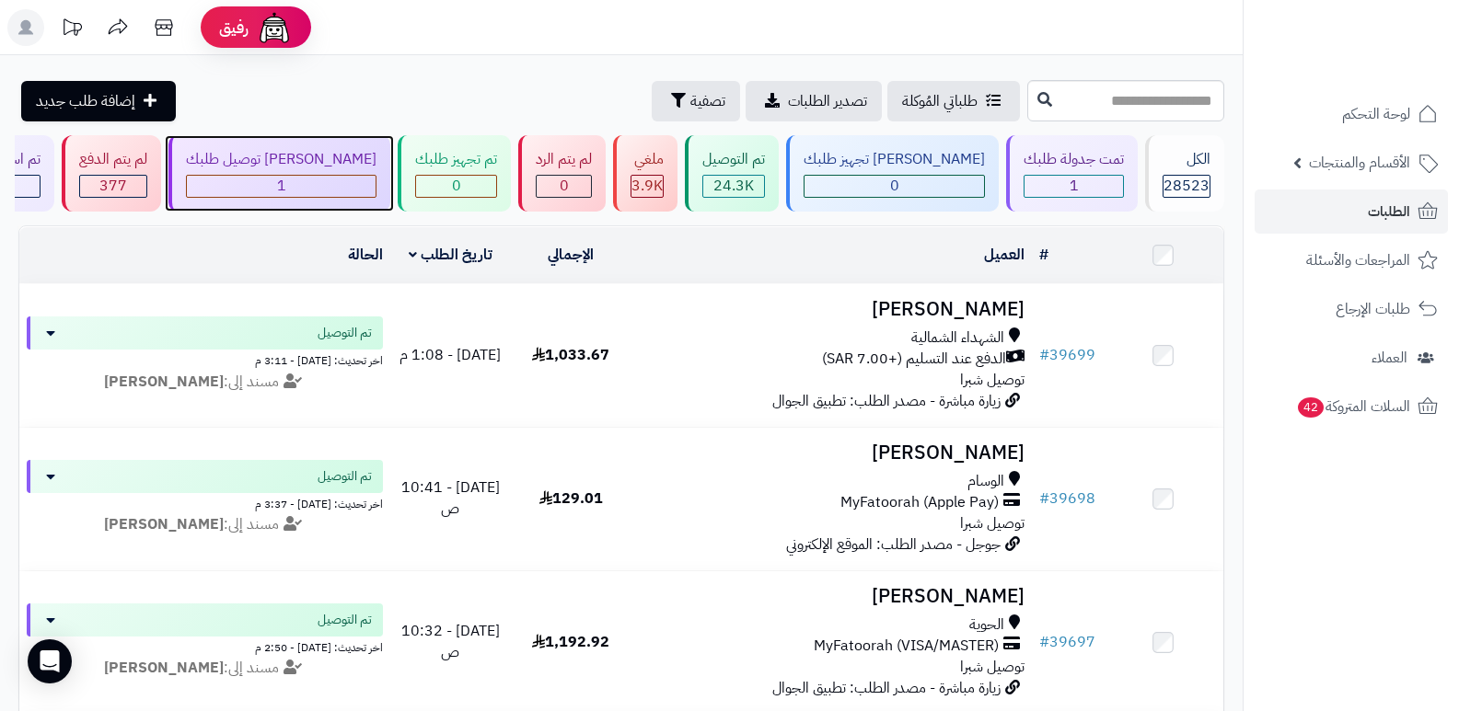
click at [306, 171] on div "[PERSON_NAME] توصيل طلبك 1" at bounding box center [279, 173] width 222 height 76
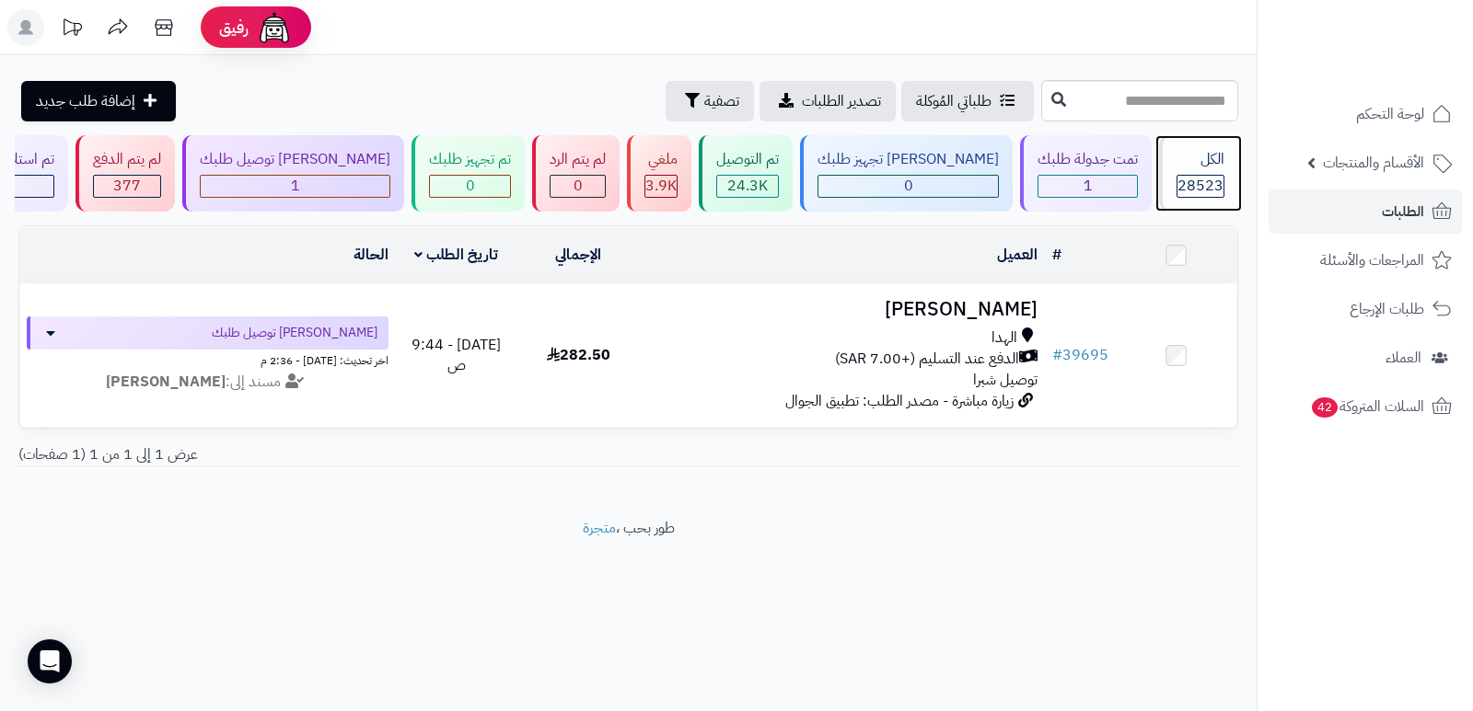
click at [1189, 163] on div "الكل" at bounding box center [1200, 159] width 48 height 21
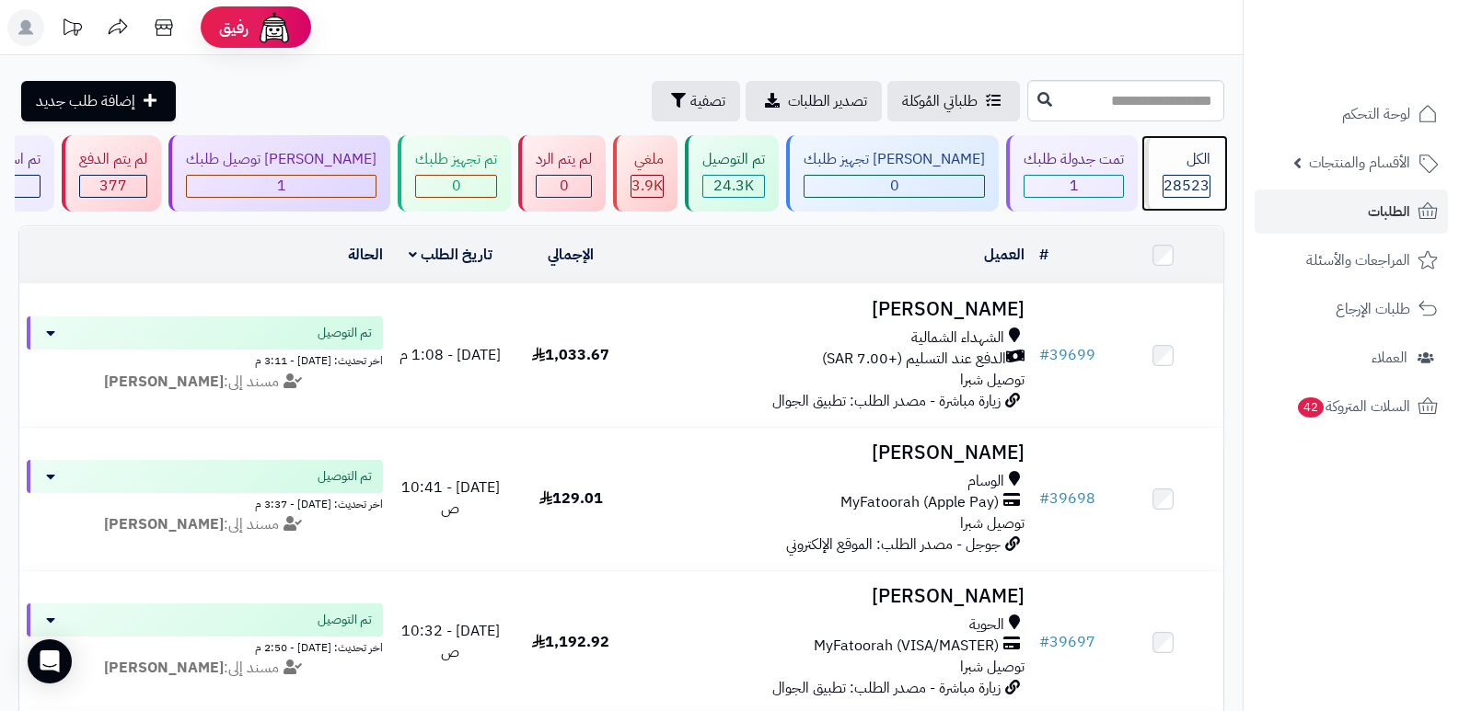
click at [1203, 162] on div "الكل" at bounding box center [1186, 159] width 48 height 21
click at [1187, 173] on div "الكل 28523" at bounding box center [1184, 173] width 79 height 76
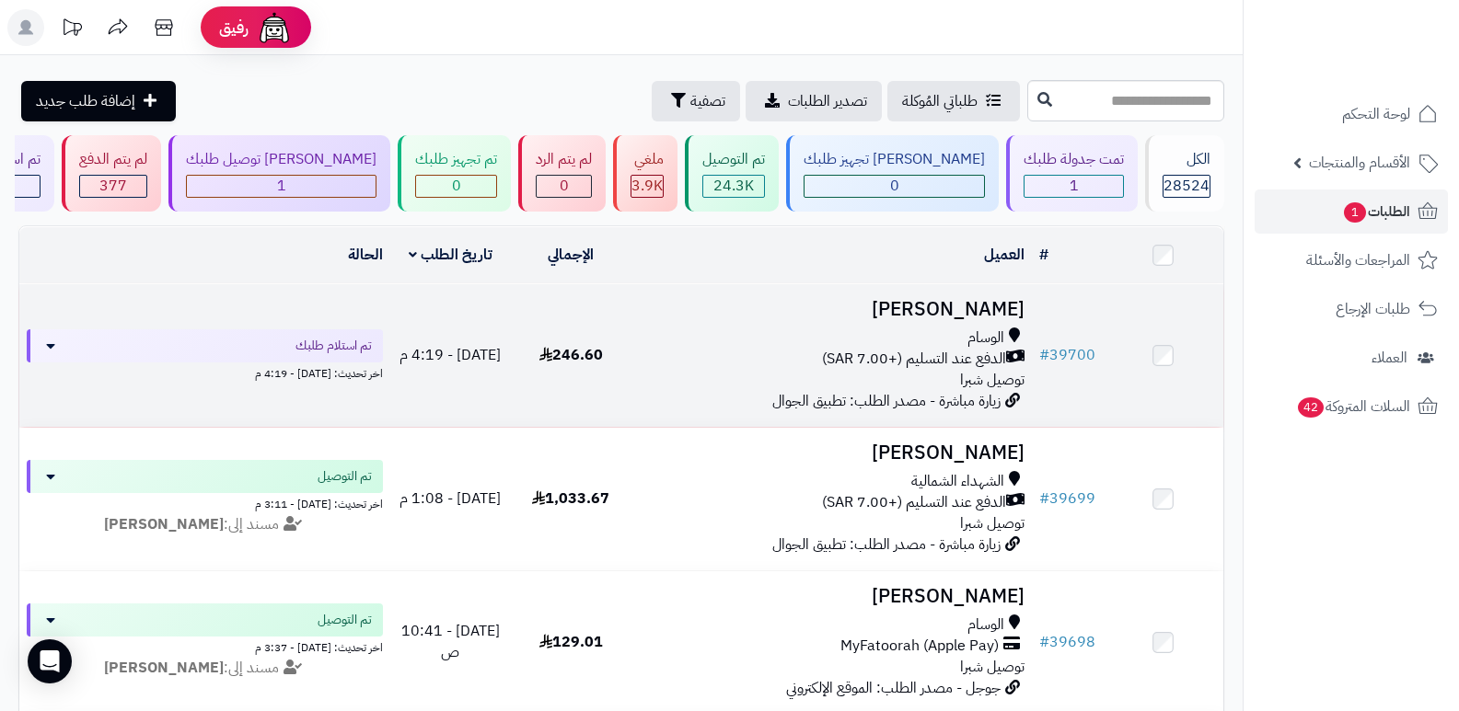
click at [973, 308] on h3 "[PERSON_NAME]" at bounding box center [832, 309] width 387 height 21
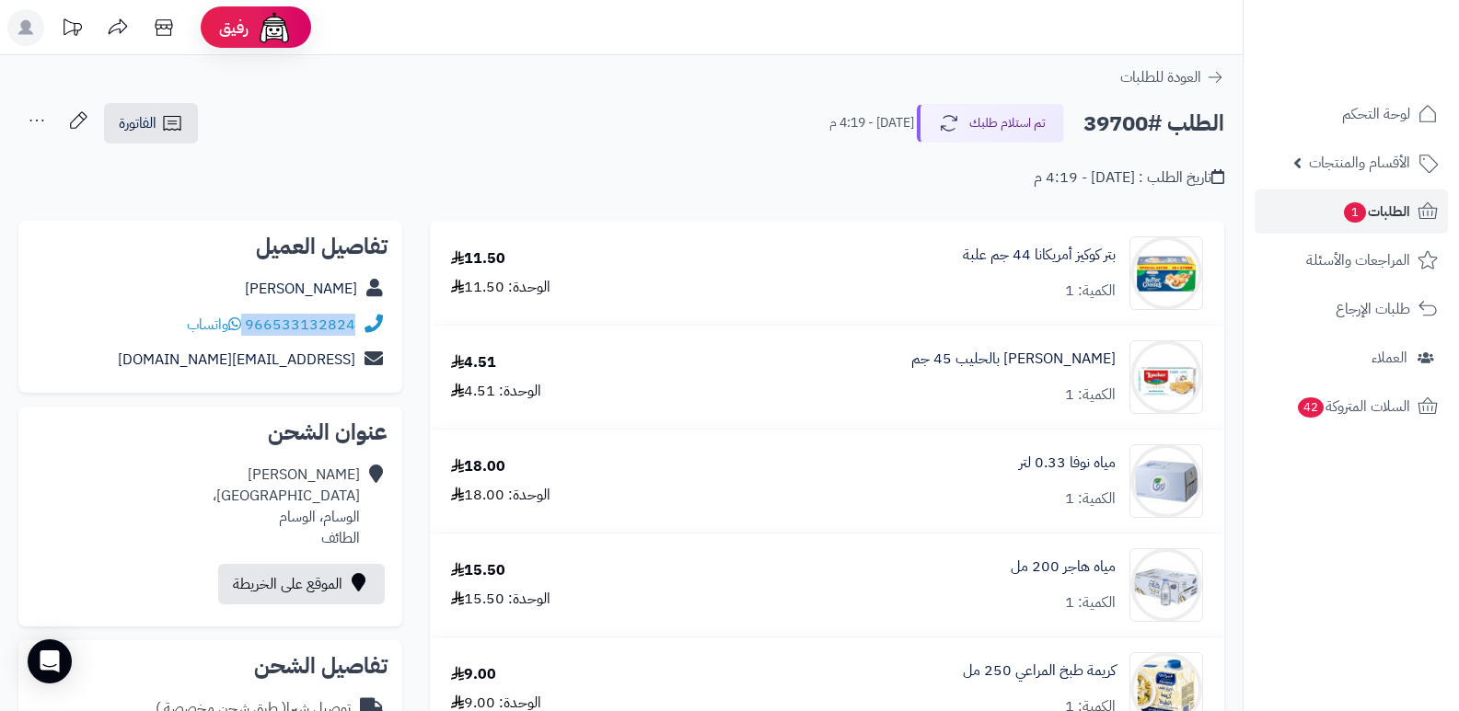
drag, startPoint x: 246, startPoint y: 318, endPoint x: 364, endPoint y: 313, distance: 118.9
click at [364, 313] on div "966533132824 واتساب" at bounding box center [210, 325] width 354 height 36
copy div "966533132824"
click at [1008, 131] on button "تم استلام طلبك" at bounding box center [990, 122] width 147 height 39
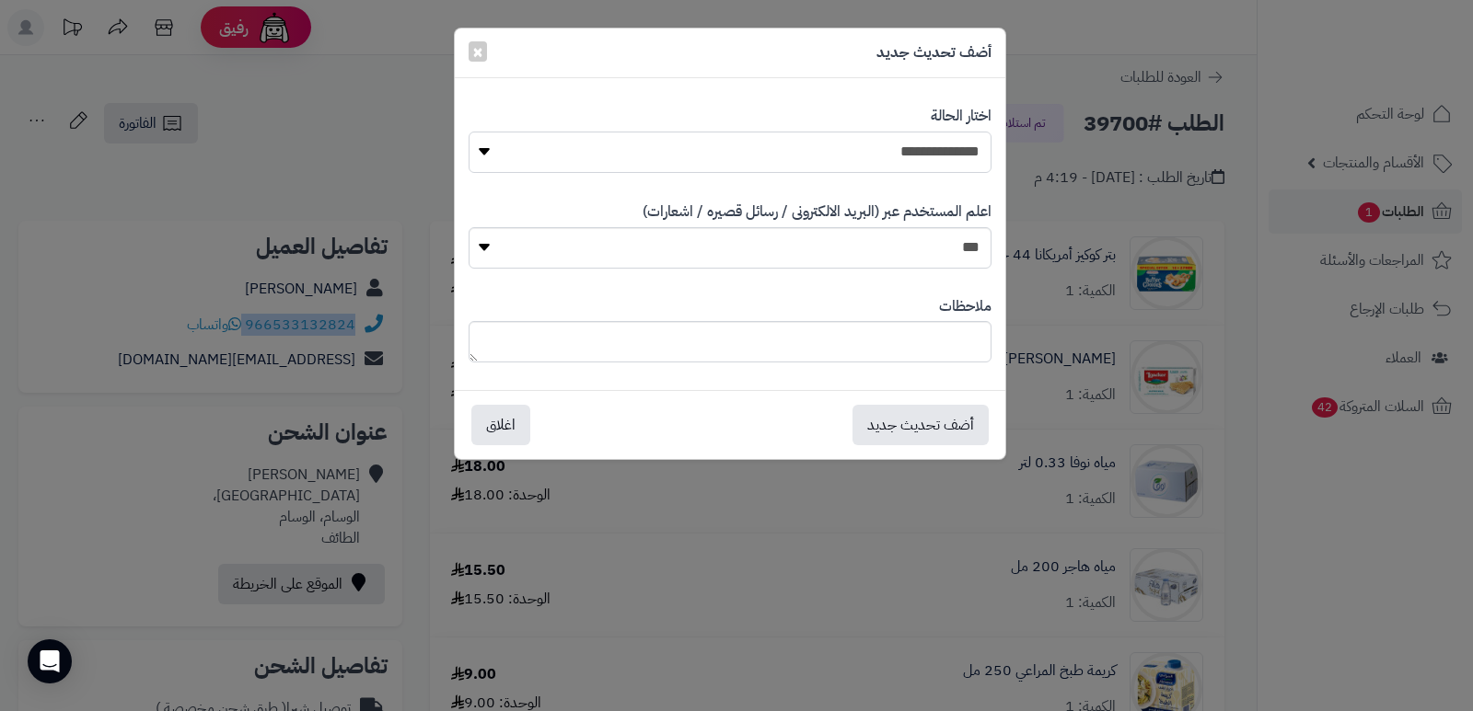
click at [953, 141] on select "**********" at bounding box center [729, 152] width 523 height 41
select select "*"
click at [468, 132] on select "**********" at bounding box center [729, 152] width 523 height 41
click at [911, 334] on textarea at bounding box center [729, 341] width 523 height 41
type textarea "****"
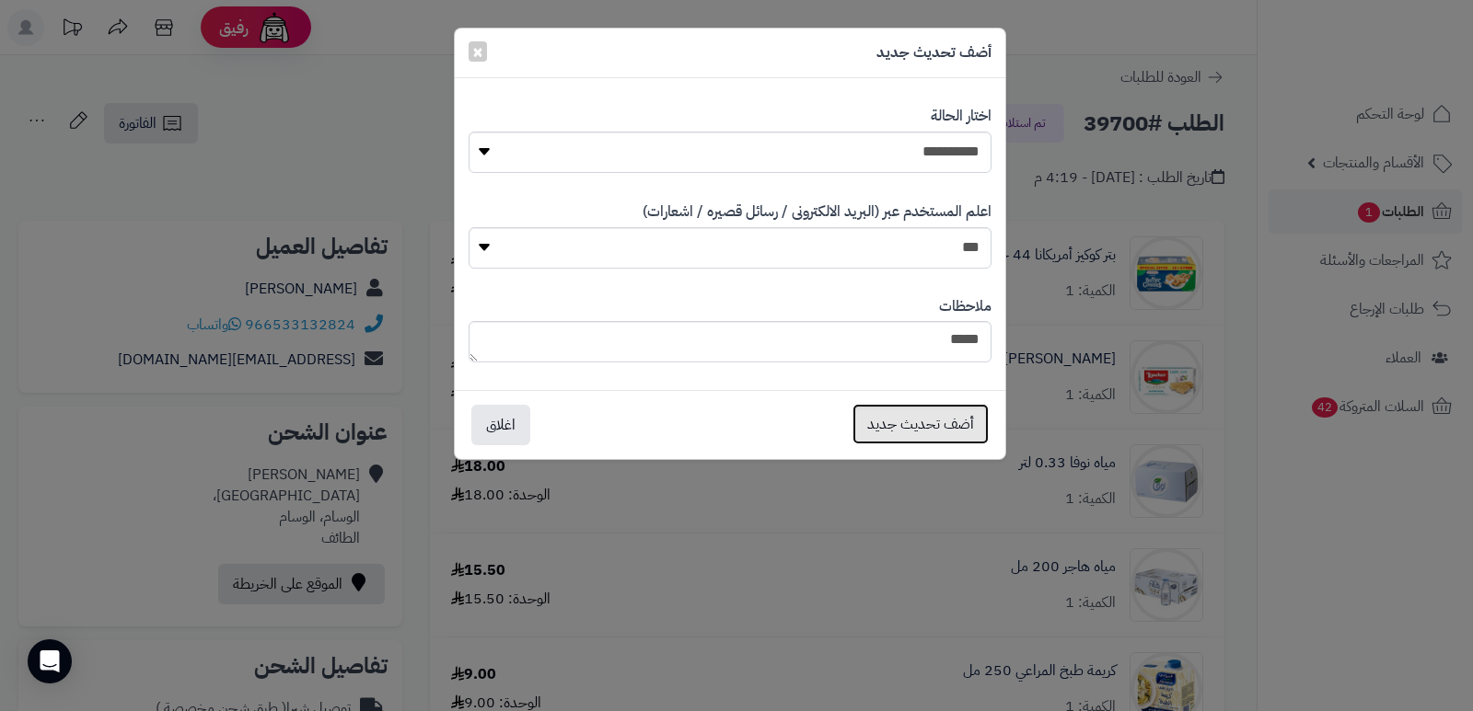
click at [916, 428] on button "أضف تحديث جديد" at bounding box center [920, 424] width 136 height 40
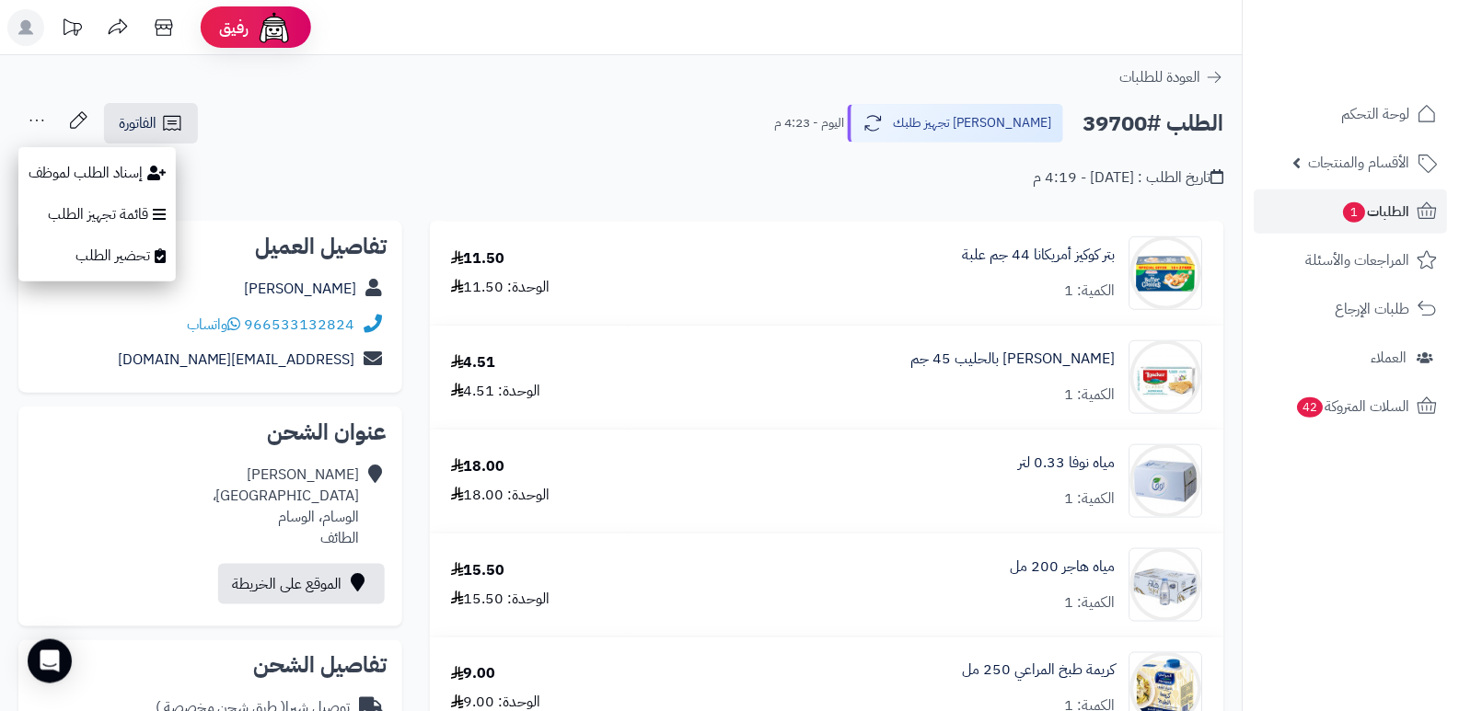
click at [47, 167] on button "إسناد الطلب لموظف" at bounding box center [96, 173] width 157 height 42
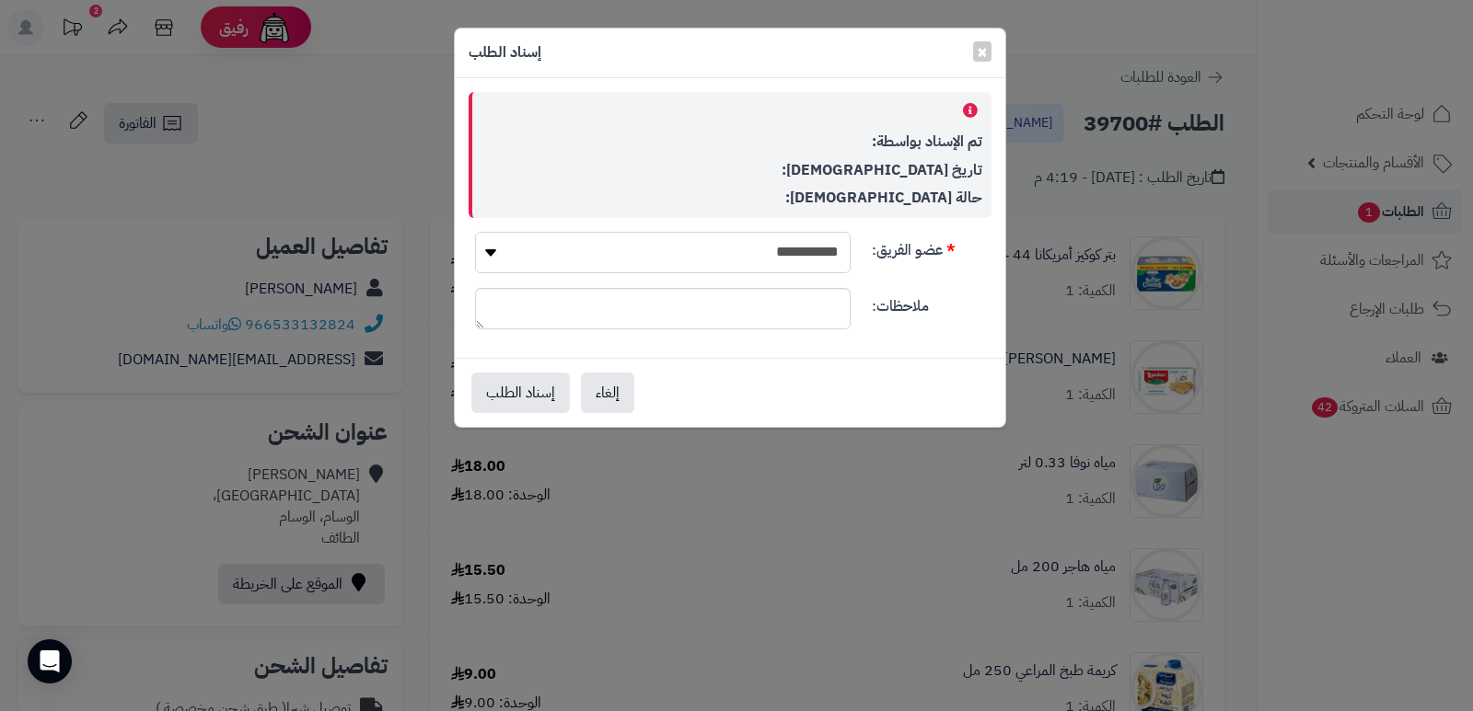
click at [808, 255] on select "**********" at bounding box center [663, 252] width 376 height 41
select select "**"
click at [475, 232] on select "**********" at bounding box center [663, 252] width 376 height 41
click at [481, 386] on button "إسناد الطلب" at bounding box center [520, 392] width 98 height 40
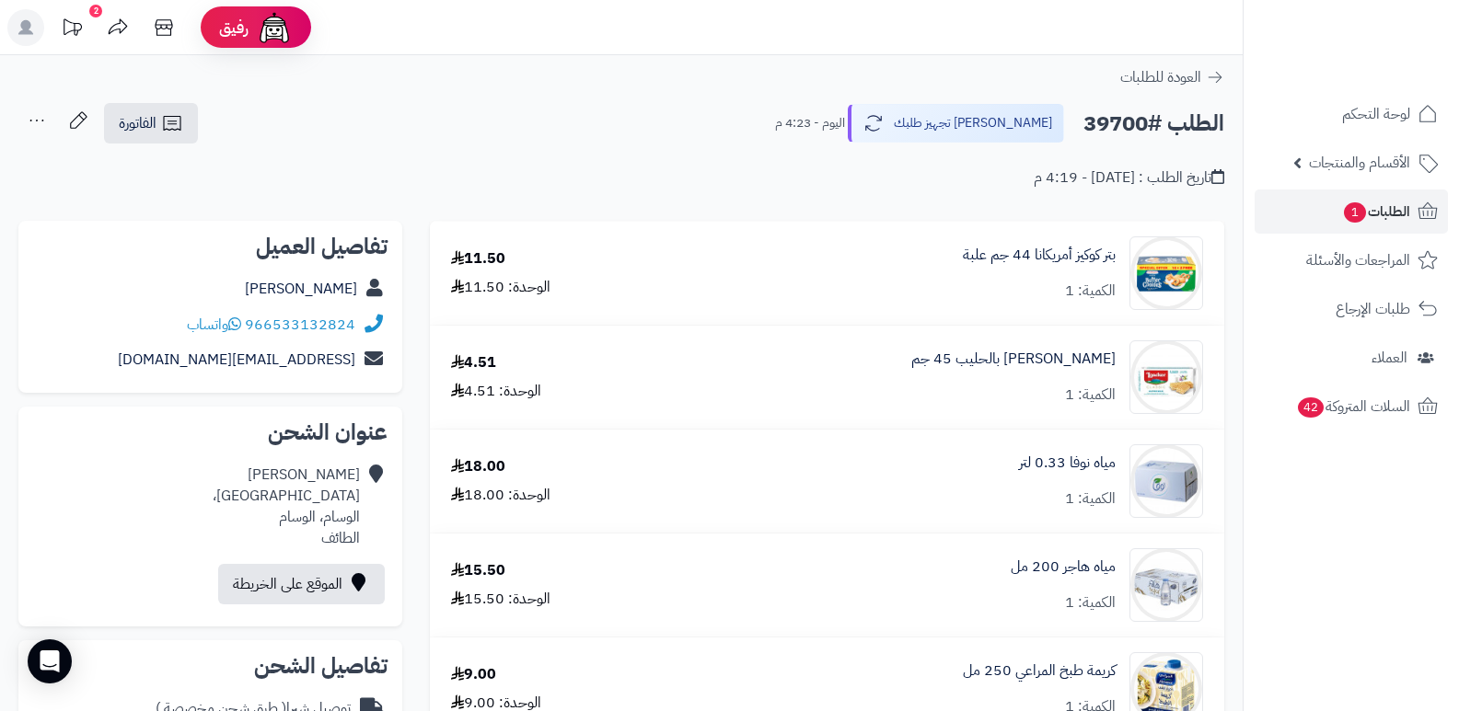
click at [1348, 552] on nav "لوحة التحكم الأقسام والمنتجات المنتجات الأقسام الماركات مواصفات المنتجات مواصفا…" at bounding box center [1351, 378] width 216 height 711
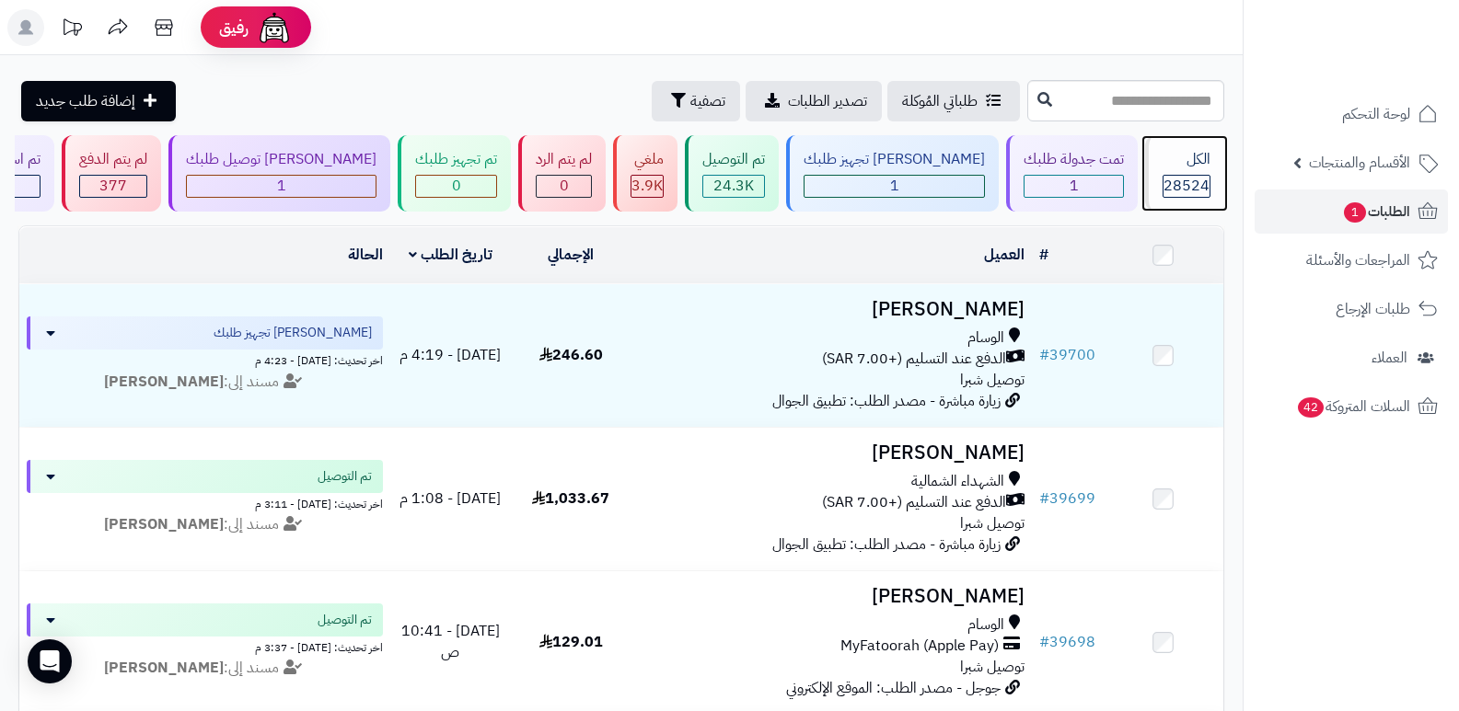
click at [1196, 194] on span "28524" at bounding box center [1186, 186] width 46 height 22
click at [1192, 164] on div "الكل" at bounding box center [1186, 159] width 48 height 21
click at [1302, 606] on nav "لوحة التحكم الأقسام والمنتجات المنتجات الأقسام الماركات مواصفات المنتجات مواصفا…" at bounding box center [1351, 378] width 216 height 711
click at [1176, 175] on span "28524" at bounding box center [1186, 186] width 46 height 22
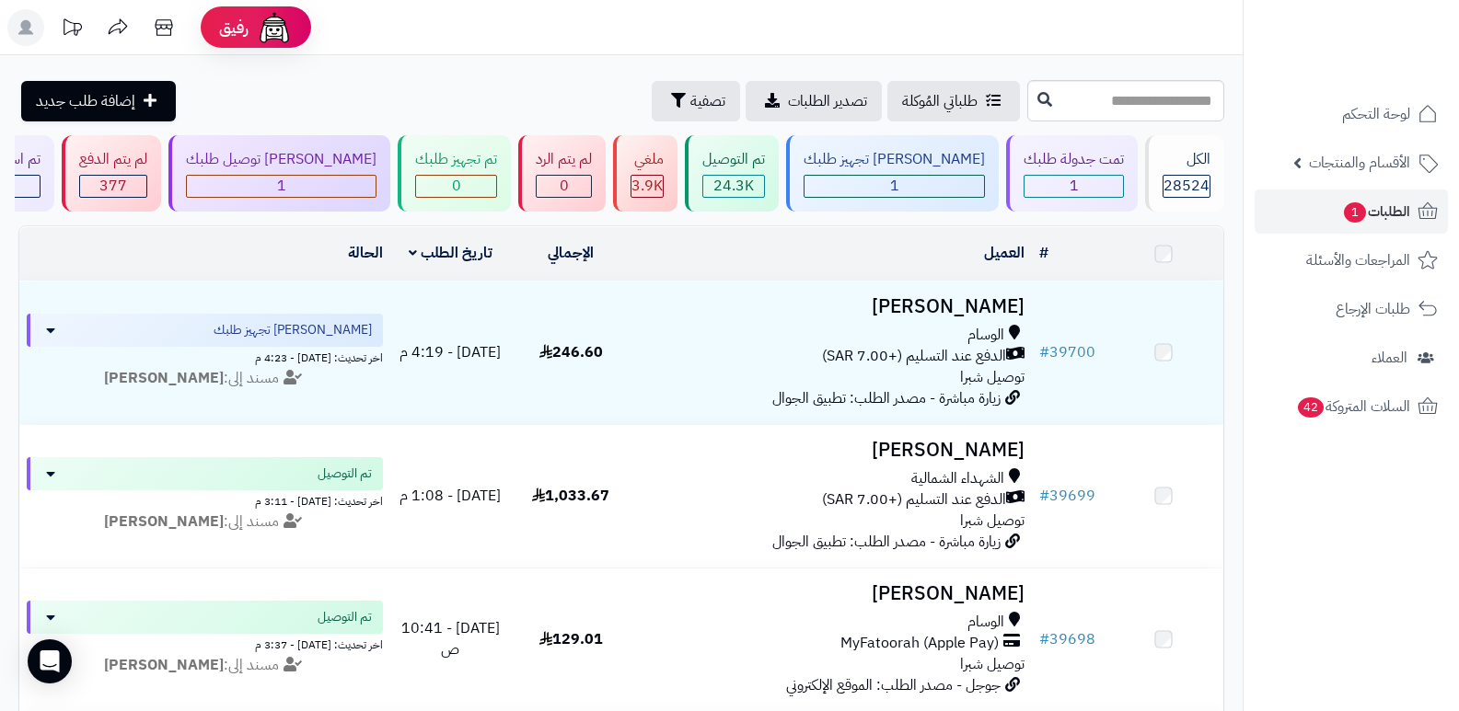
click at [1176, 175] on span "28524" at bounding box center [1186, 186] width 46 height 22
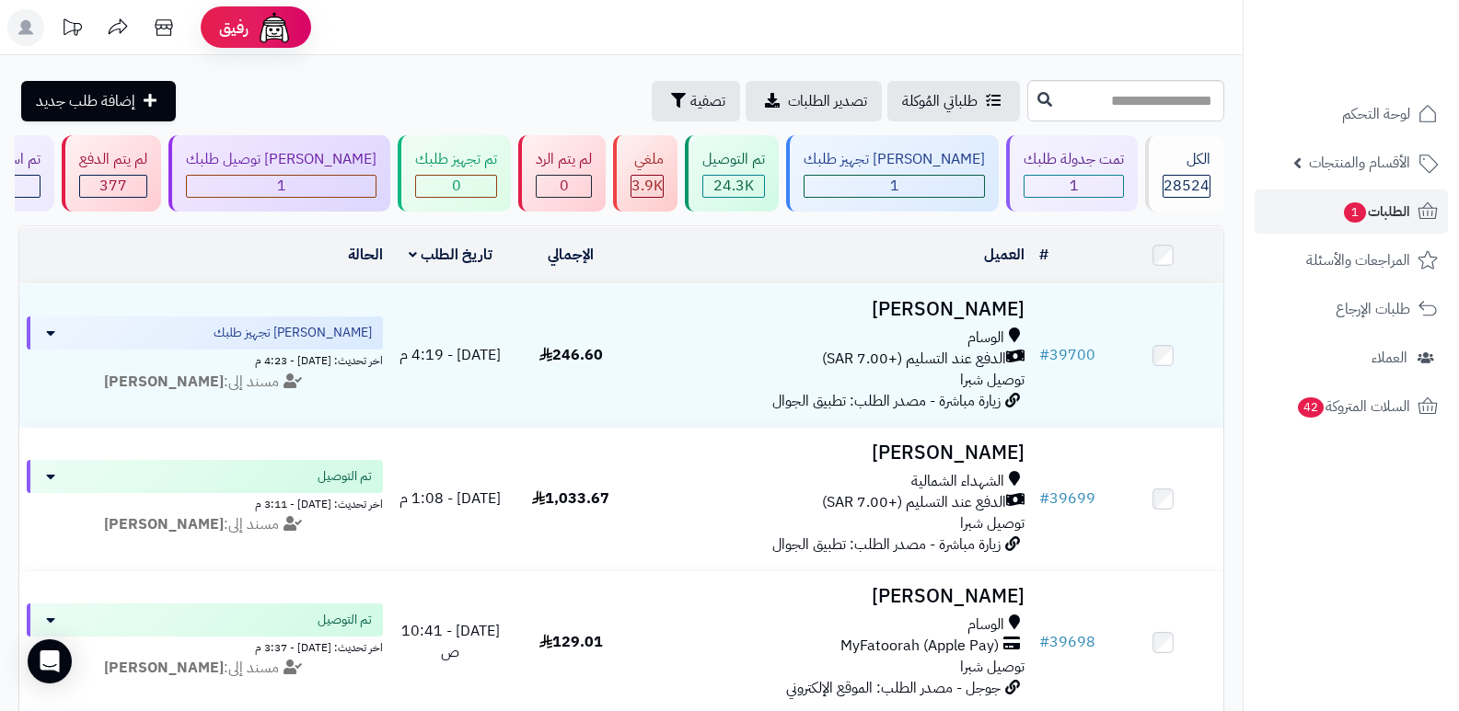
click at [1398, 530] on nav "لوحة التحكم الأقسام والمنتجات المنتجات الأقسام الماركات مواصفات المنتجات مواصفا…" at bounding box center [1351, 378] width 216 height 711
click at [1154, 179] on div "الكل 28524" at bounding box center [1184, 173] width 79 height 76
click at [1175, 168] on div "الكل" at bounding box center [1186, 159] width 48 height 21
click at [809, 30] on header "رفيق ! الطلبات معالجة مكتمل إرجاع المنتجات العملاء المتواجدون الان 29413 عملاء …" at bounding box center [729, 27] width 1459 height 55
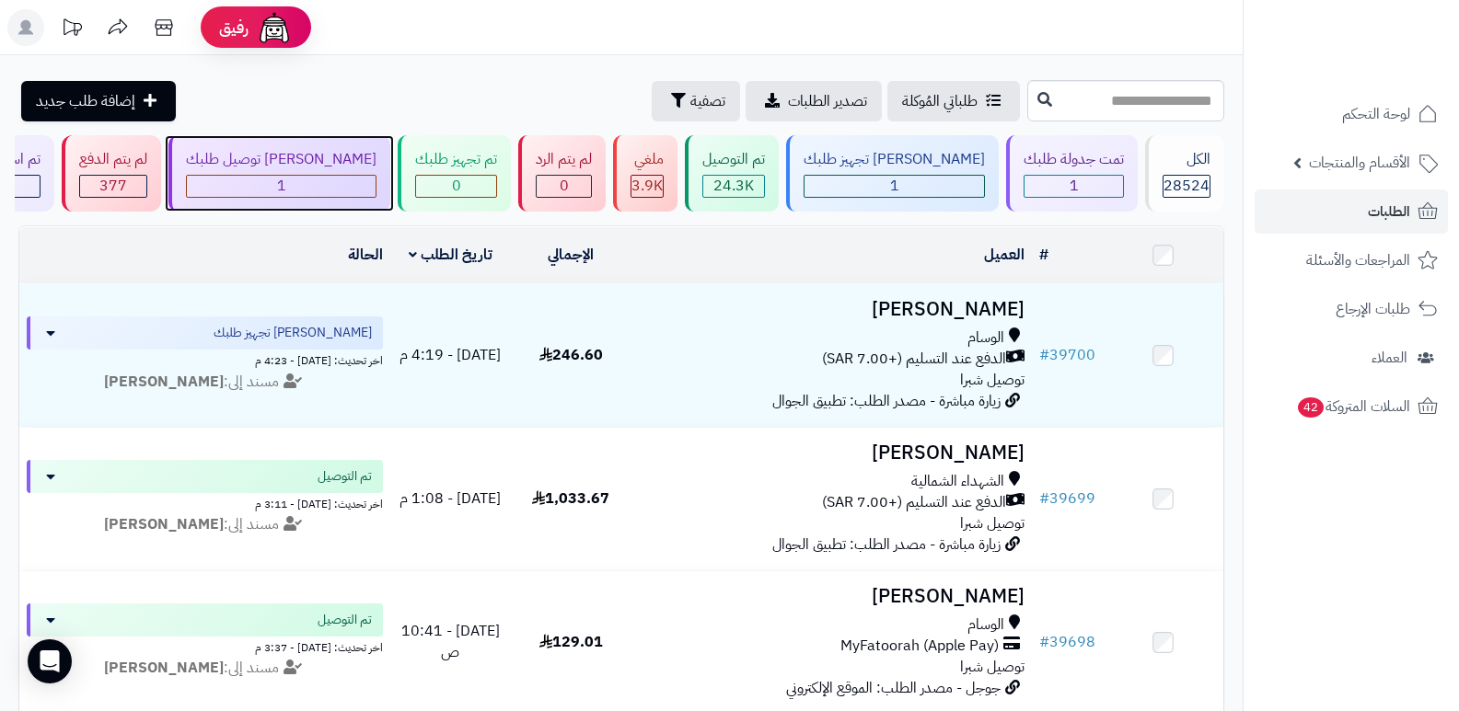
click at [327, 173] on div "جاري توصيل طلبك 1" at bounding box center [279, 173] width 222 height 76
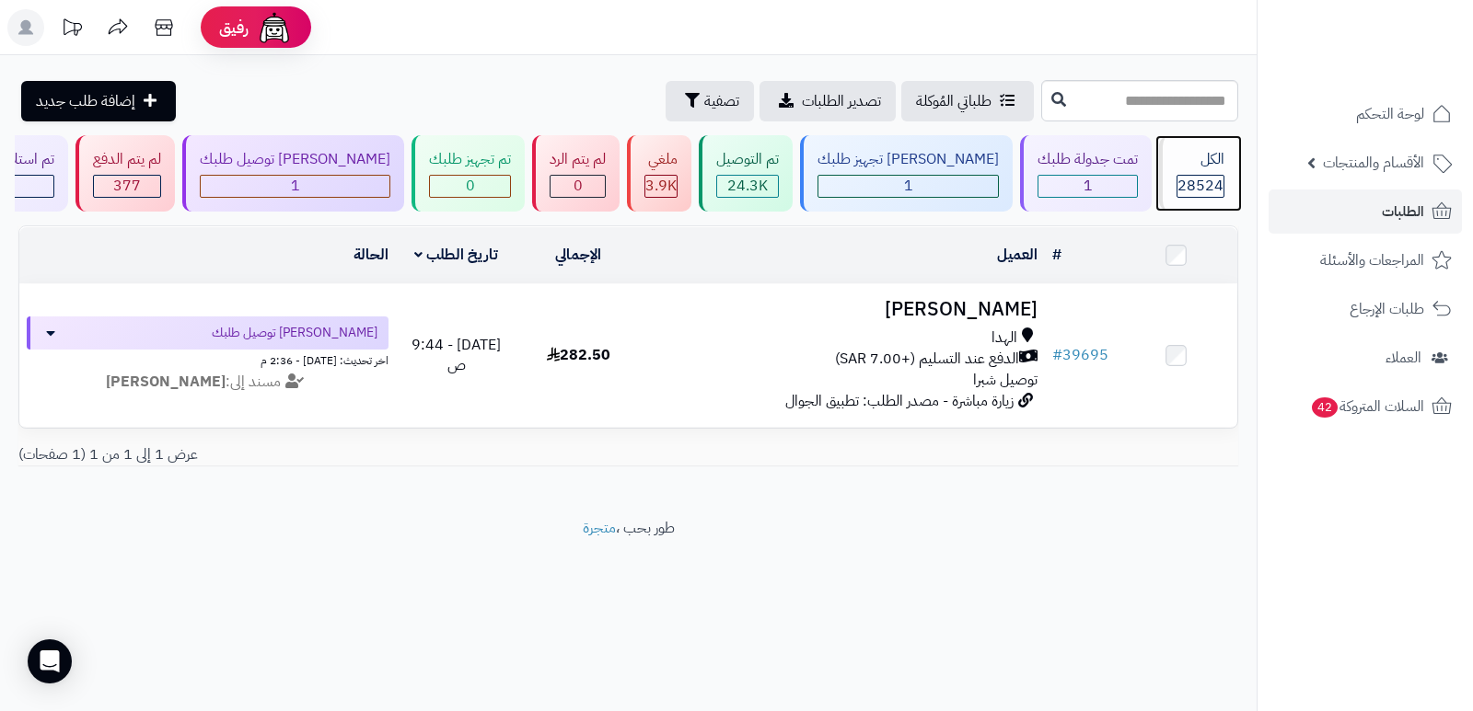
click at [1183, 182] on span "28524" at bounding box center [1200, 186] width 46 height 22
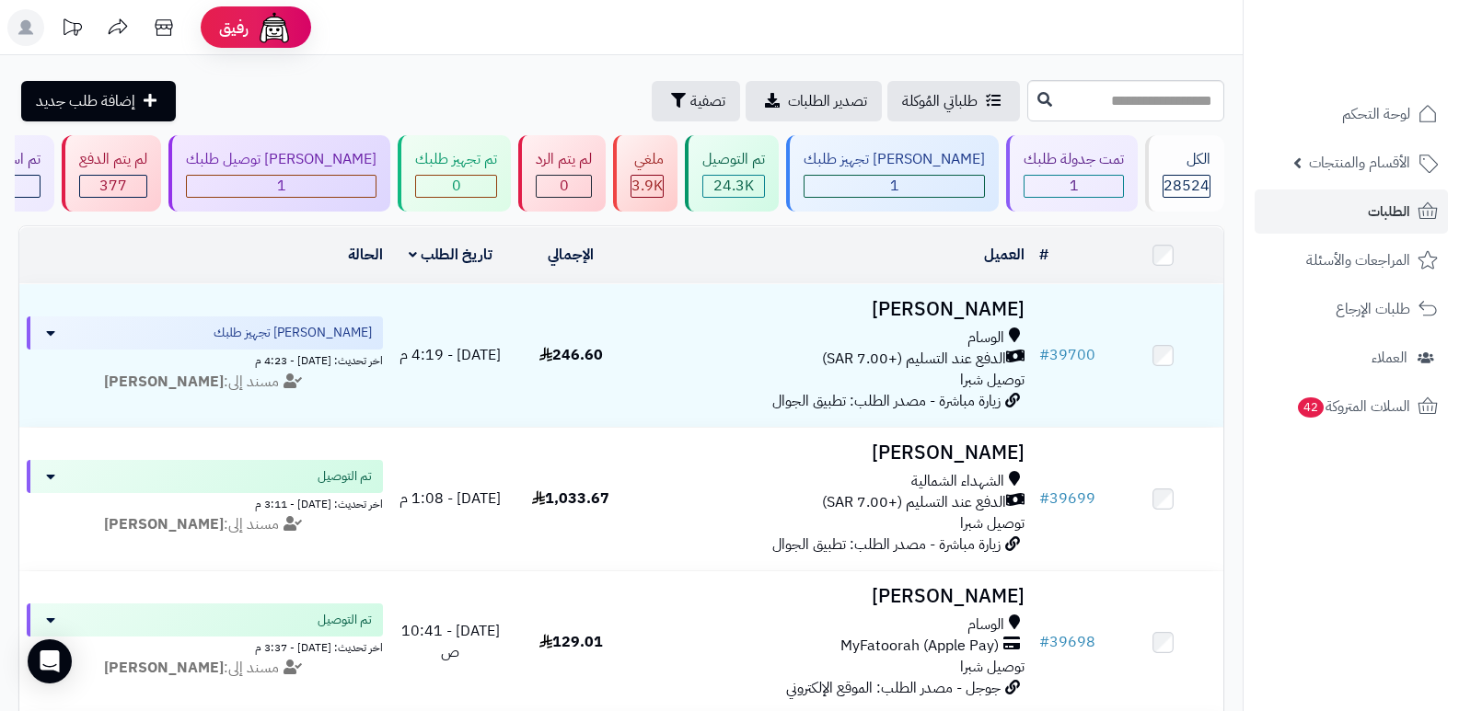
click at [34, 32] on rect at bounding box center [25, 27] width 37 height 37
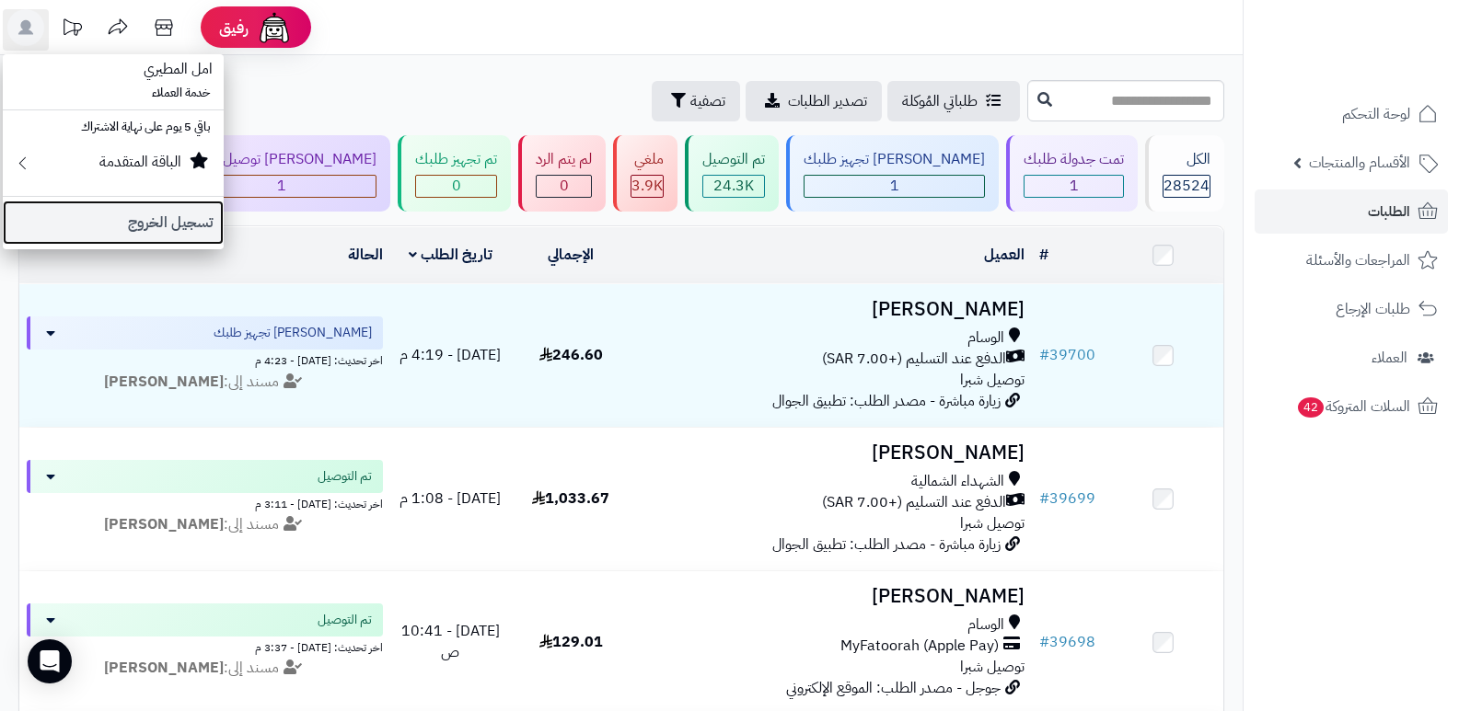
click at [163, 227] on link "تسجيل الخروج" at bounding box center [113, 223] width 221 height 44
